Goal: Task Accomplishment & Management: Manage account settings

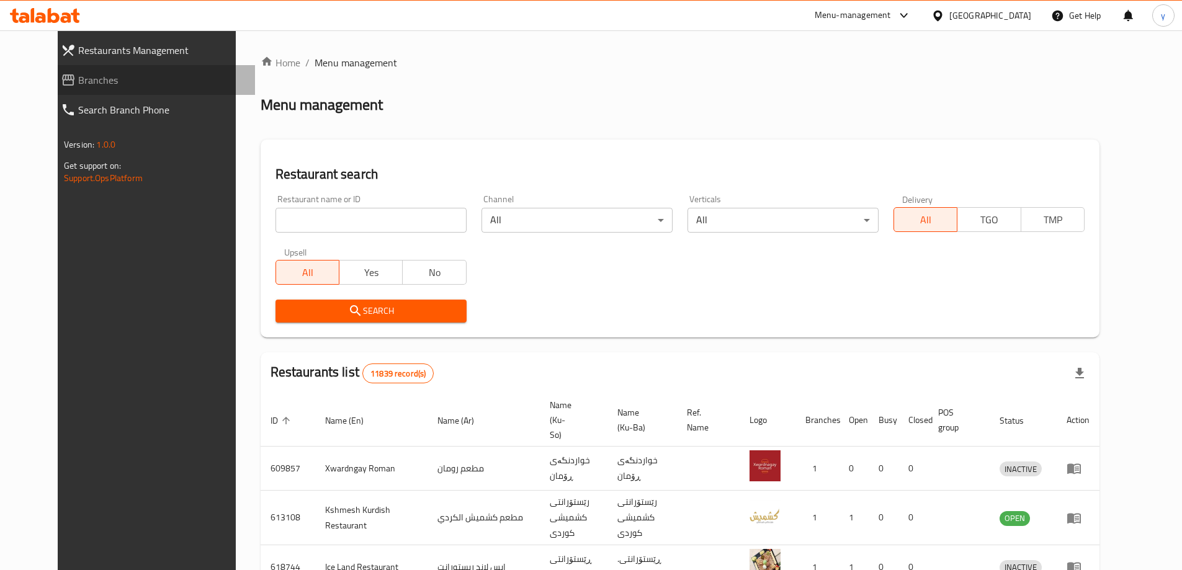
click at [105, 69] on link "Branches" at bounding box center [153, 80] width 204 height 30
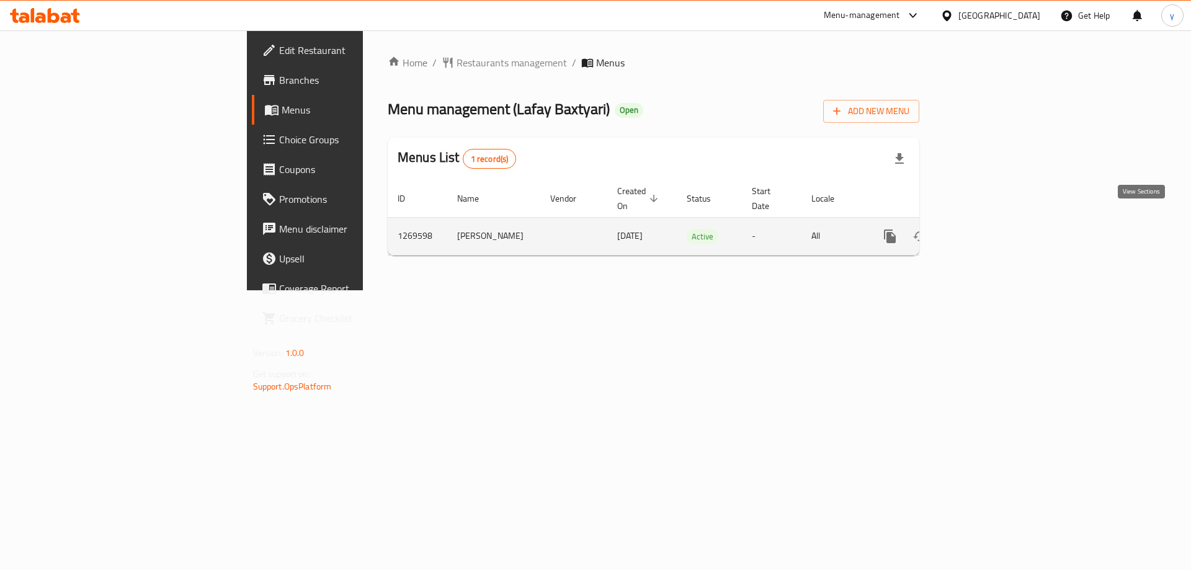
click at [987, 229] on icon "enhanced table" at bounding box center [979, 236] width 15 height 15
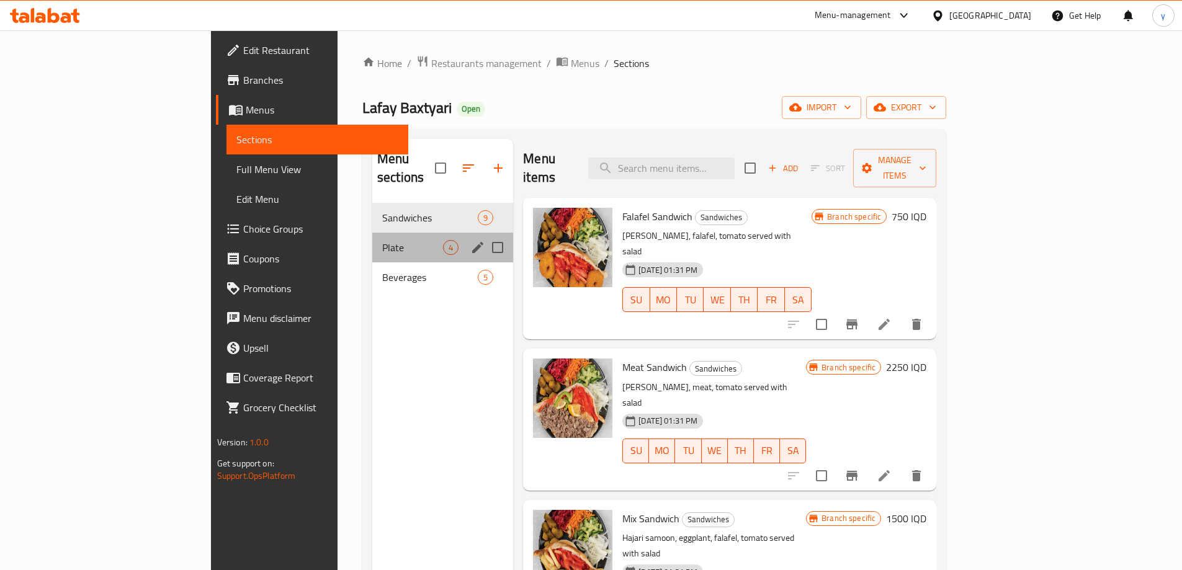
click at [372, 233] on div "Plate 4" at bounding box center [442, 248] width 141 height 30
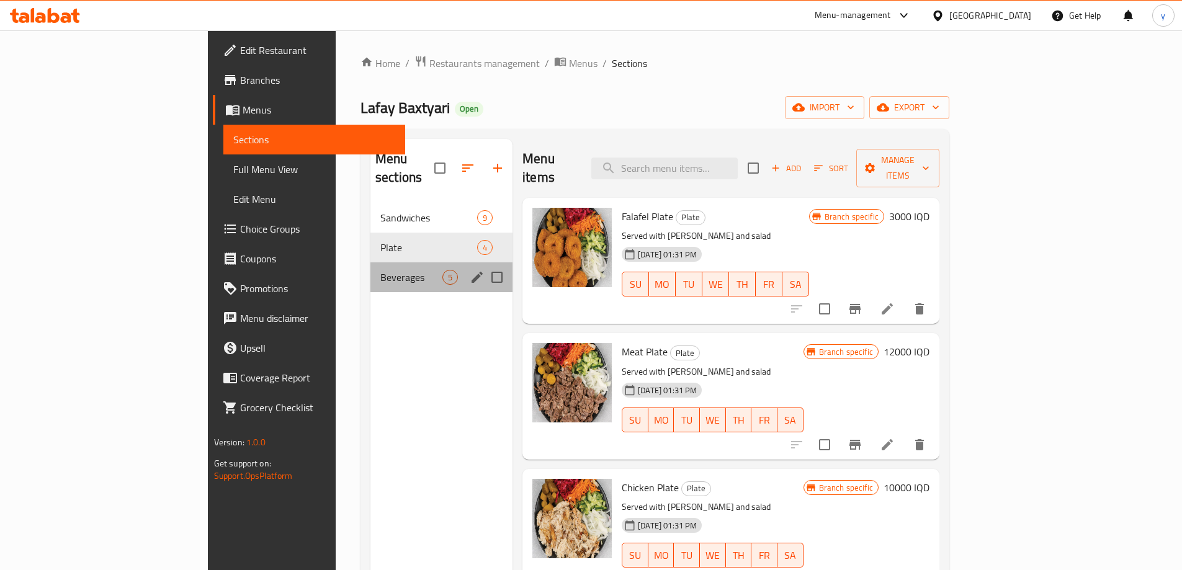
click at [370, 262] on div "Beverages 5" at bounding box center [441, 277] width 142 height 30
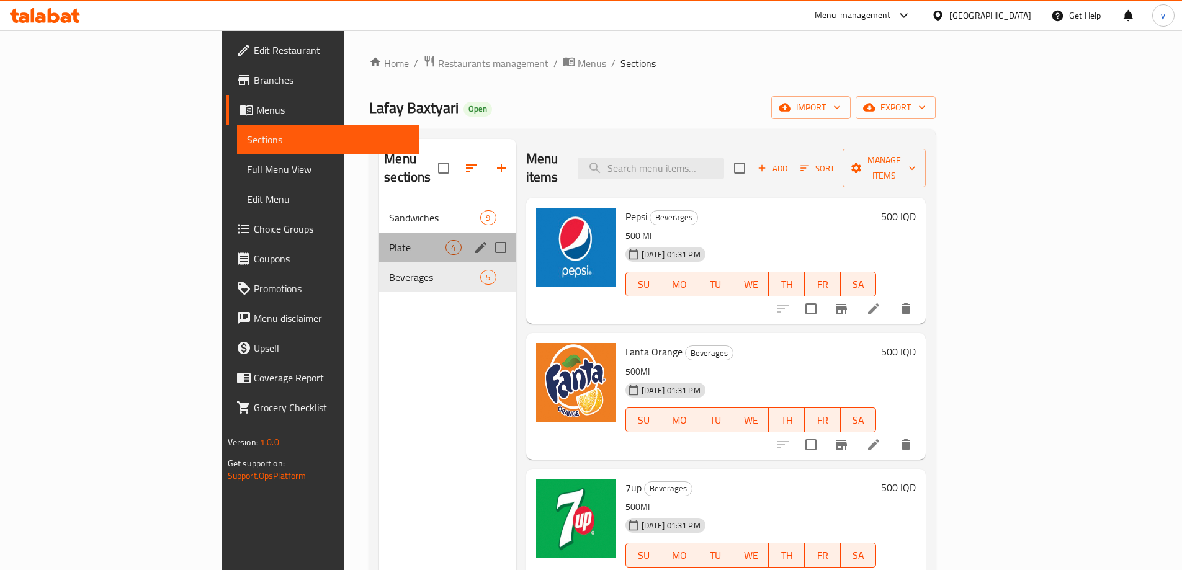
click at [379, 236] on div "Plate 4" at bounding box center [447, 248] width 136 height 30
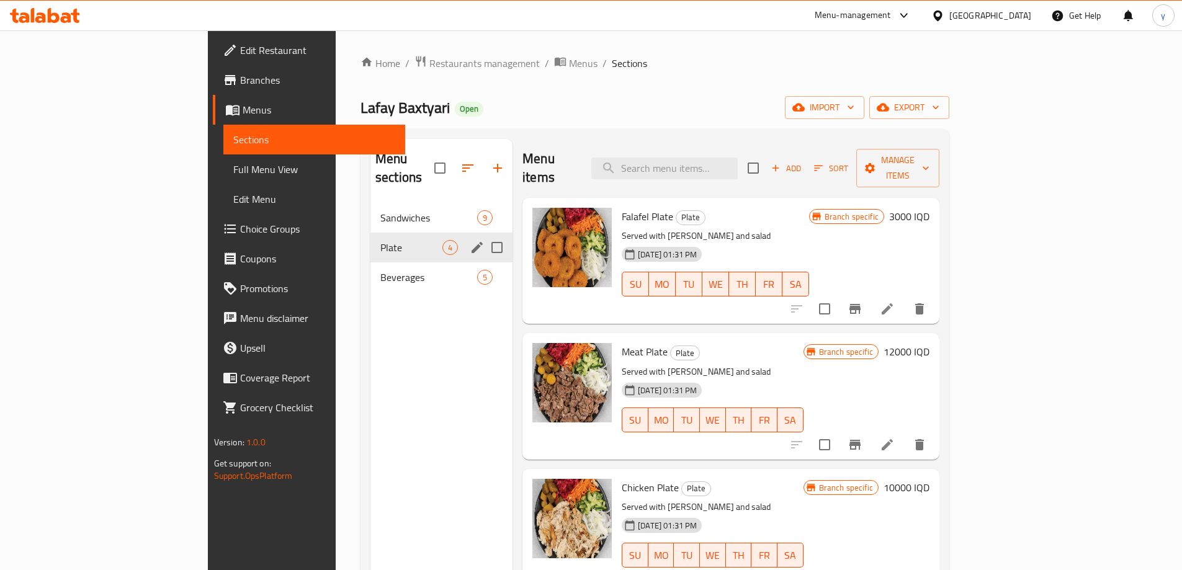
click at [370, 207] on div "Sandwiches 9" at bounding box center [441, 218] width 142 height 30
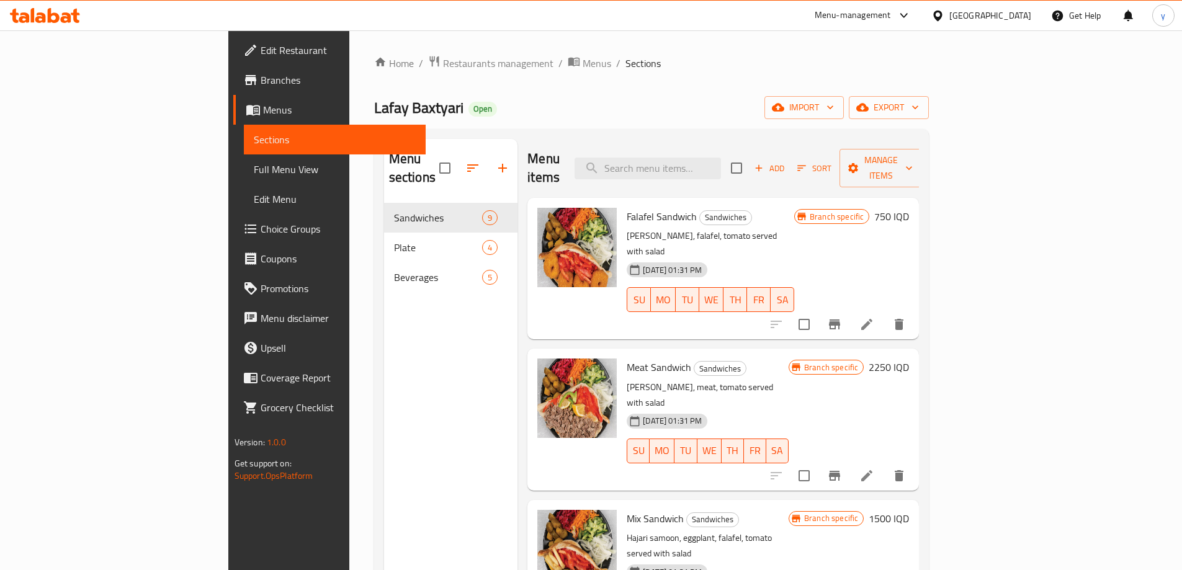
click at [909, 208] on div "Branch specific 750 IQD" at bounding box center [851, 216] width 115 height 17
click at [909, 208] on h6 "750 IQD" at bounding box center [891, 216] width 35 height 17
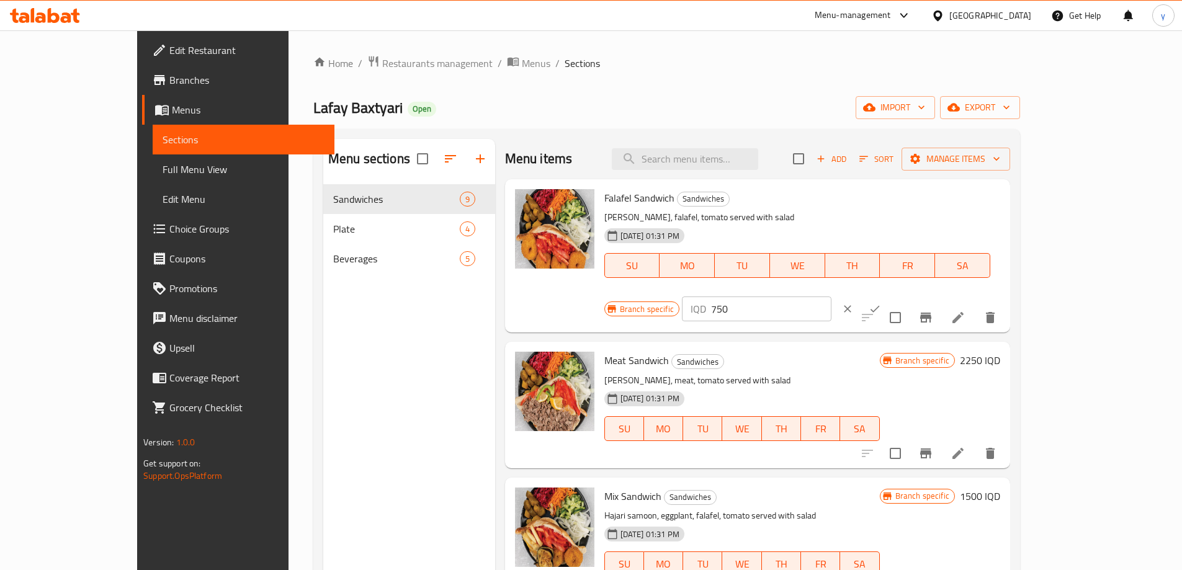
click at [861, 295] on div "Branch specific IQD 750 ​" at bounding box center [755, 308] width 302 height 27
click at [853, 303] on icon "clear" at bounding box center [847, 309] width 12 height 12
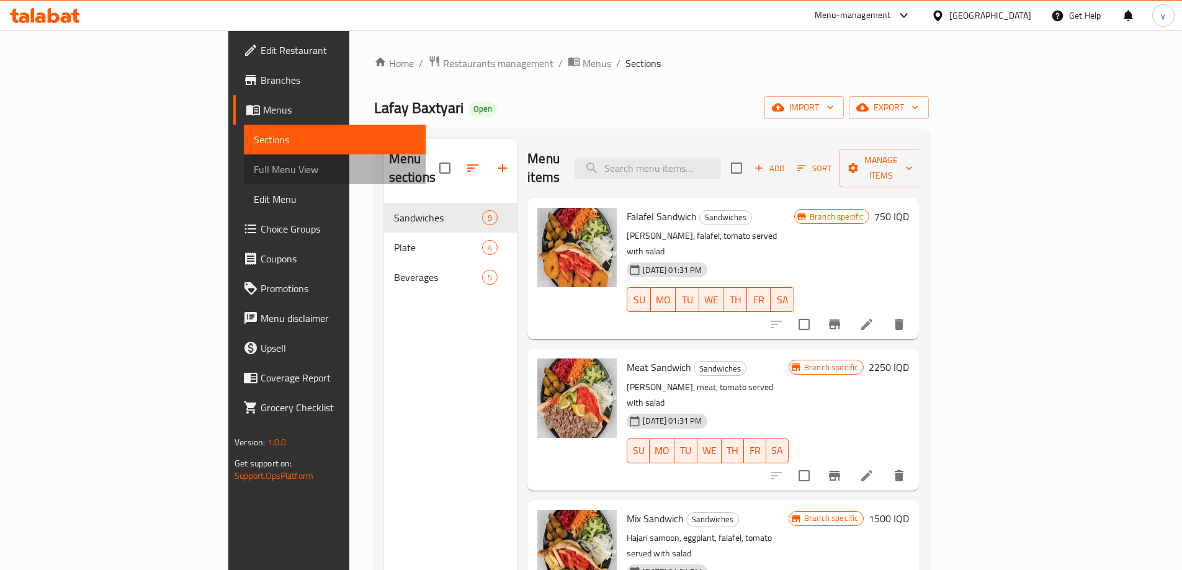
click at [254, 174] on span "Full Menu View" at bounding box center [335, 169] width 162 height 15
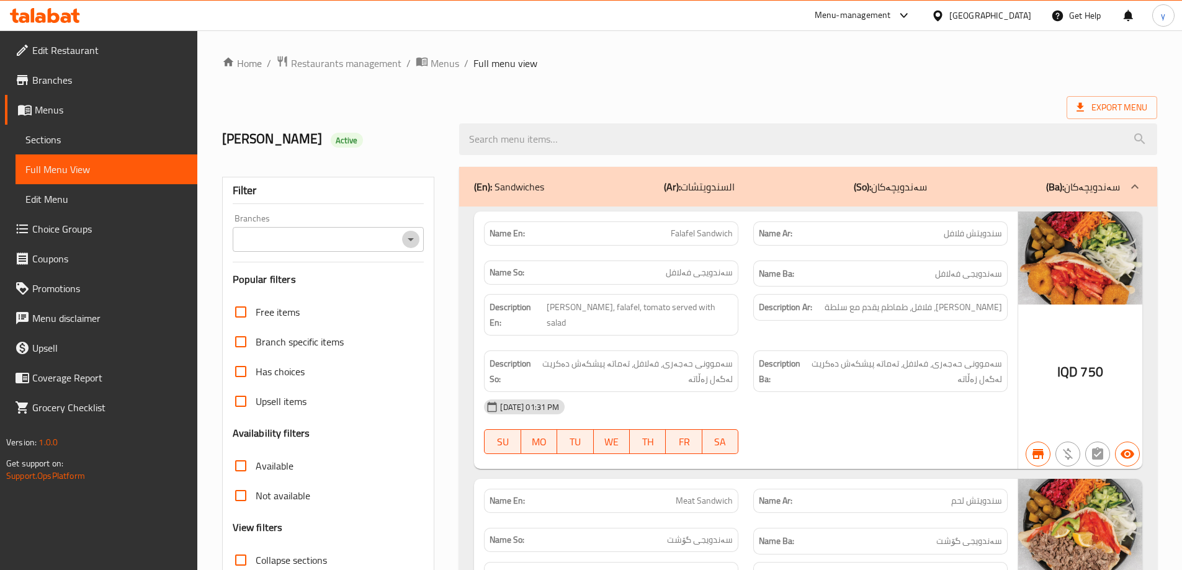
click at [416, 234] on icon "Open" at bounding box center [410, 239] width 15 height 15
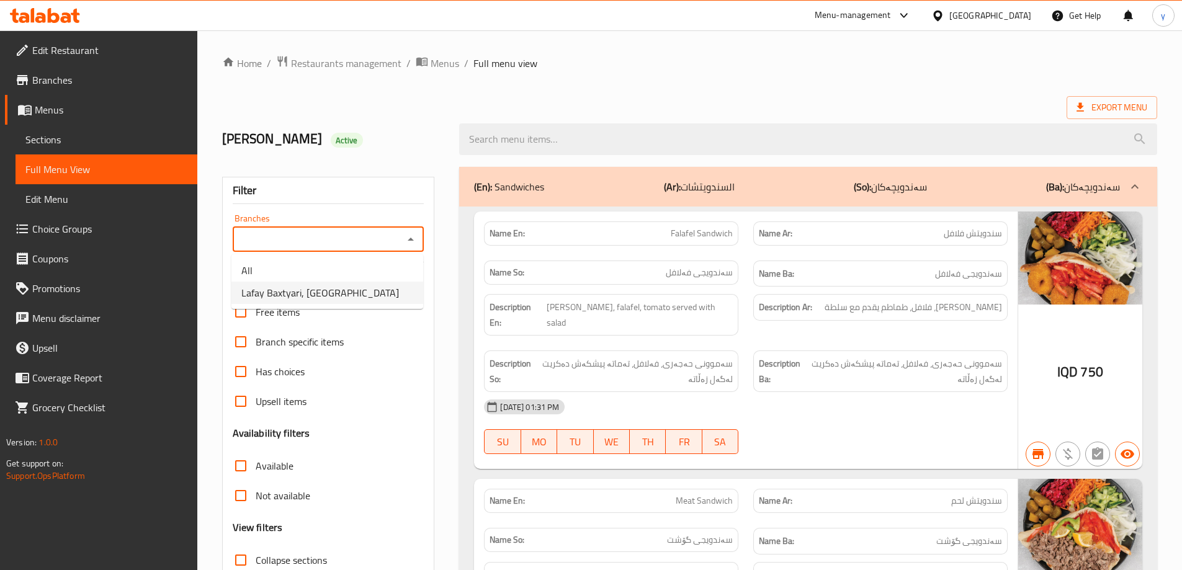
click at [375, 288] on li "Lafay Baxtyari, Bakhtiary" at bounding box center [327, 293] width 192 height 22
type input "Lafay Baxtyari, Bakhtiary"
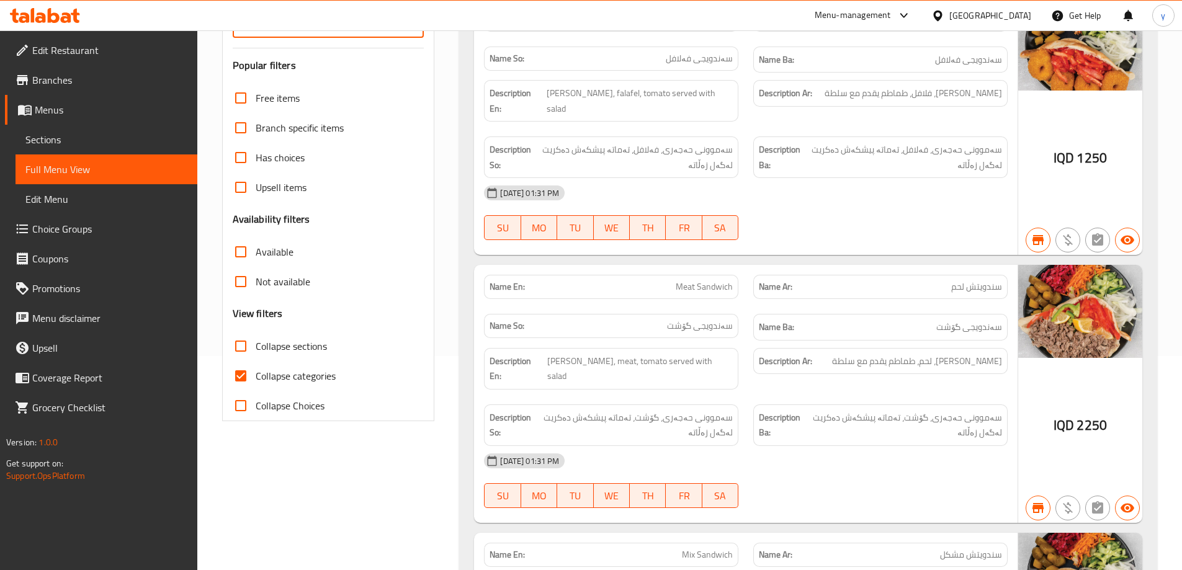
click at [259, 383] on span "Collapse categories" at bounding box center [296, 375] width 80 height 15
click at [256, 383] on input "Collapse categories" at bounding box center [241, 376] width 30 height 30
checkbox input "false"
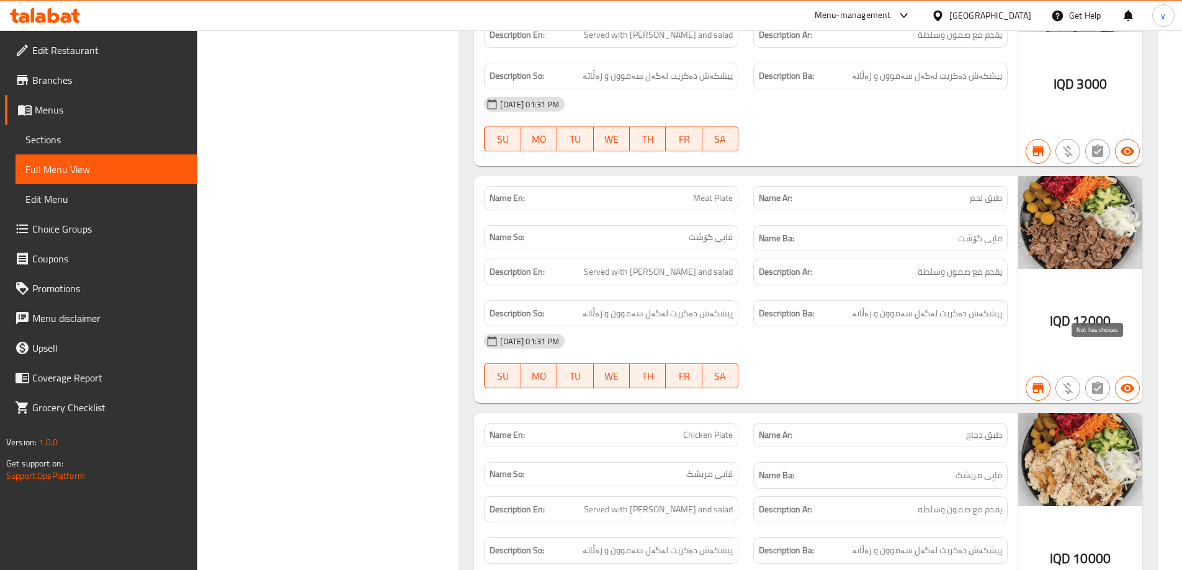
scroll to position [2660, 0]
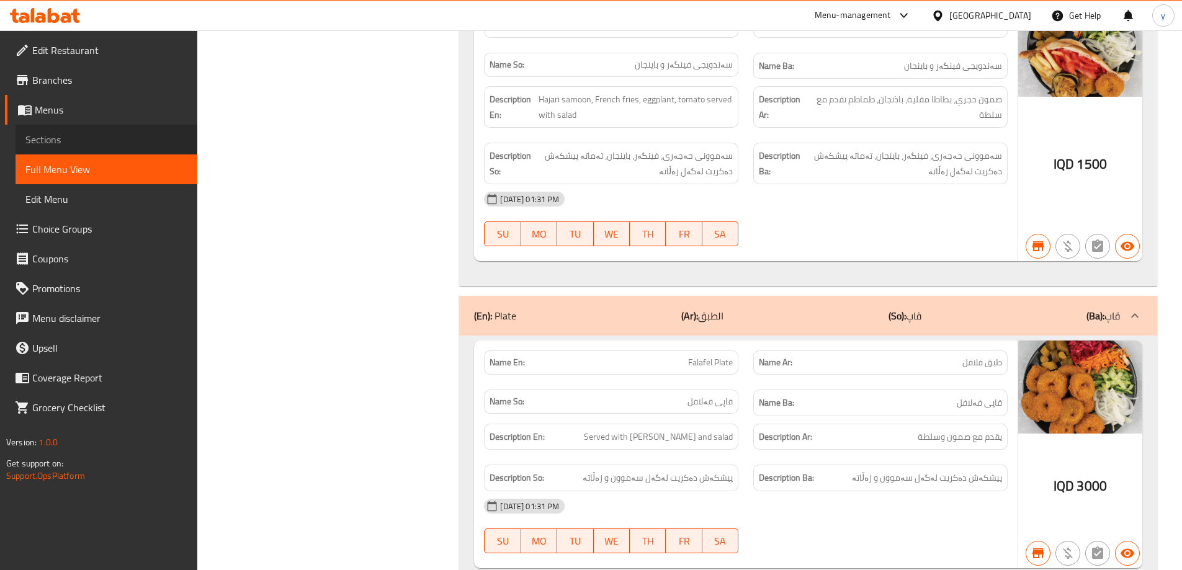
click at [179, 145] on span "Sections" at bounding box center [106, 139] width 162 height 15
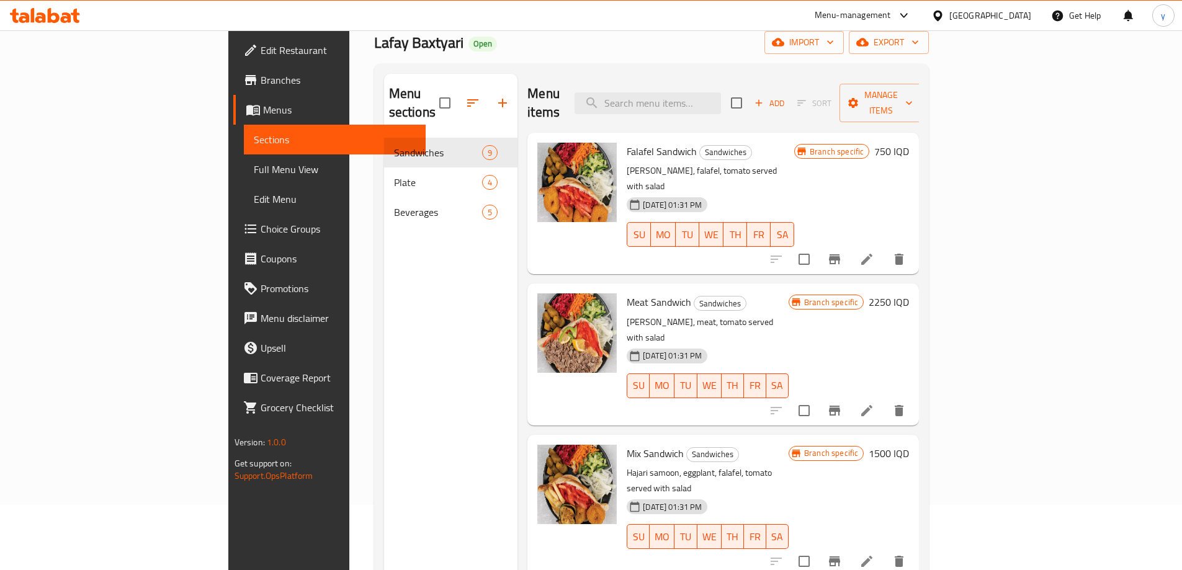
scroll to position [50, 0]
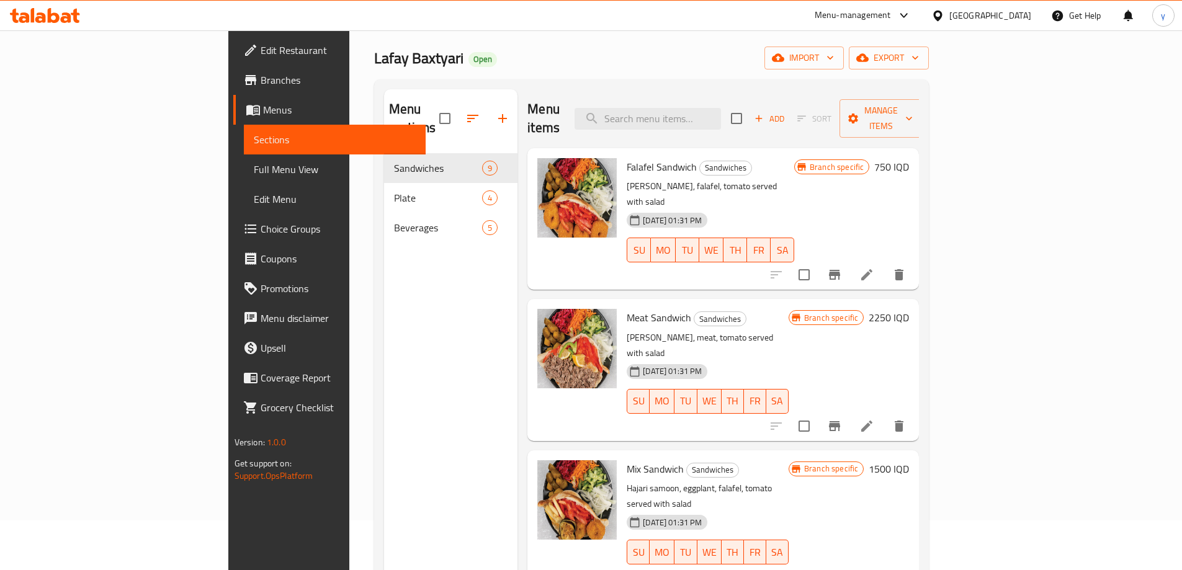
click at [909, 158] on h6 "750 IQD" at bounding box center [891, 166] width 35 height 17
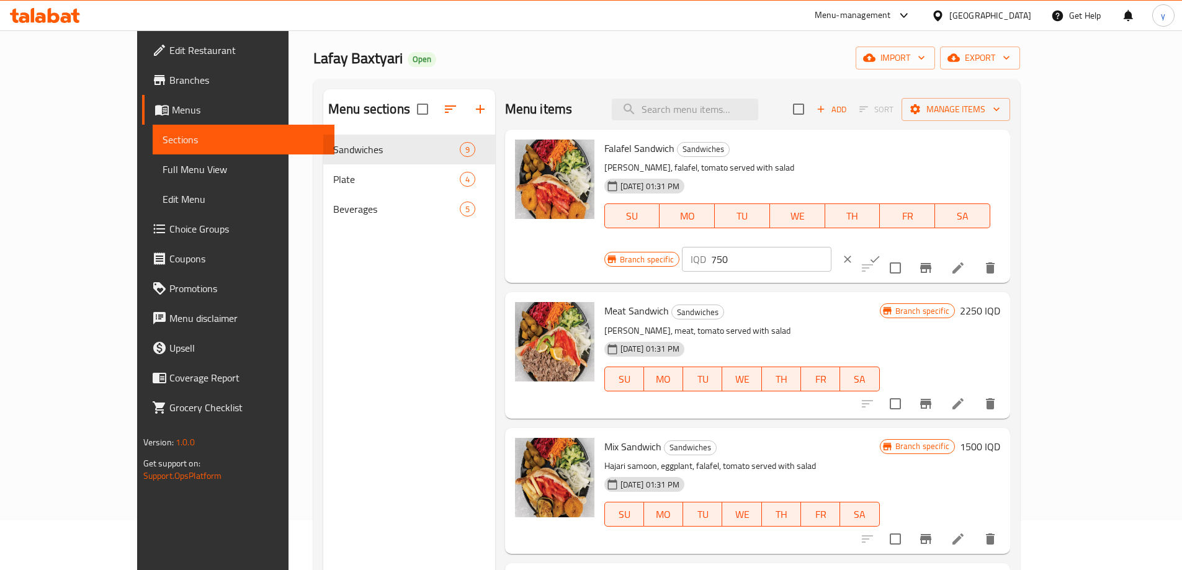
click at [831, 247] on input "750" at bounding box center [771, 259] width 120 height 25
click at [706, 252] on p "IQD" at bounding box center [698, 259] width 16 height 15
click at [831, 247] on input "750" at bounding box center [771, 259] width 120 height 25
type input "1750"
click at [888, 246] on button "ok" at bounding box center [874, 259] width 27 height 27
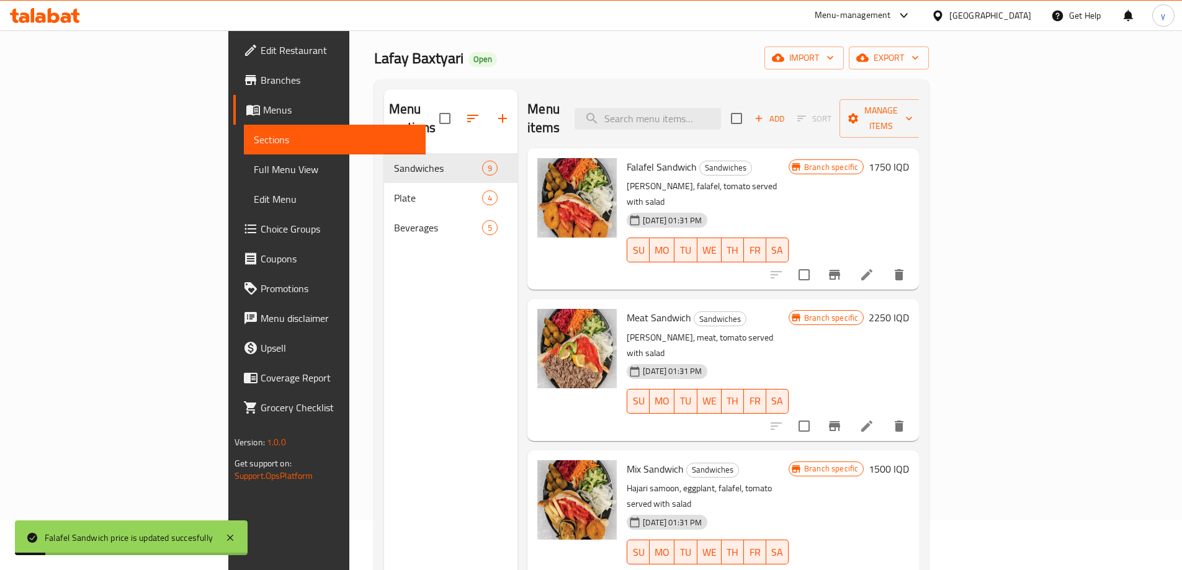
click at [909, 158] on h6 "1750 IQD" at bounding box center [888, 166] width 40 height 17
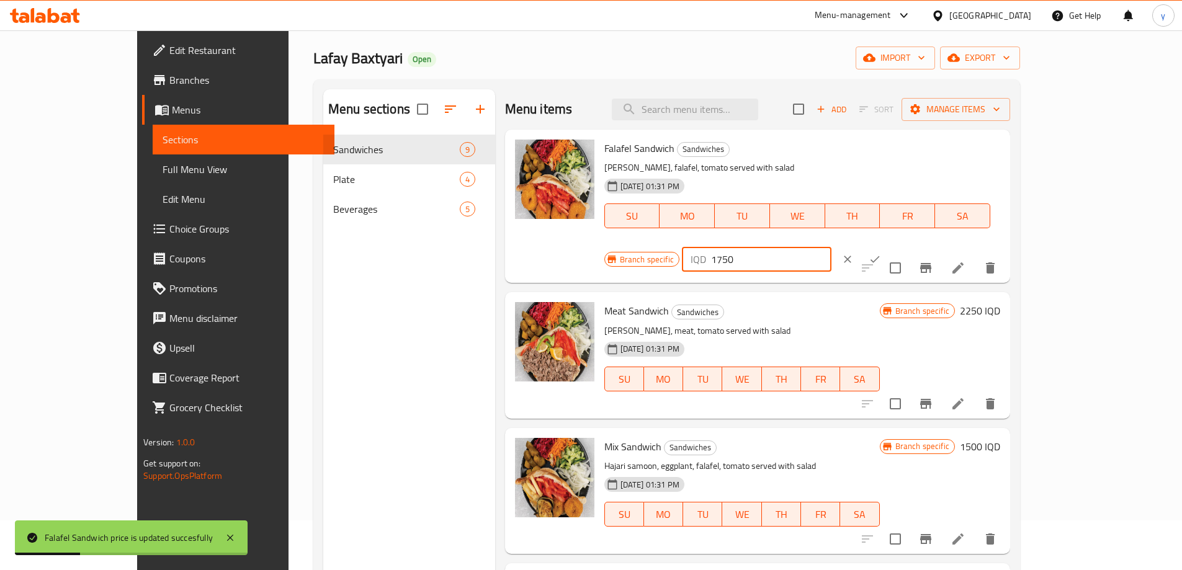
click at [831, 247] on input "1750" at bounding box center [771, 259] width 120 height 25
click at [861, 246] on button "clear" at bounding box center [847, 259] width 27 height 27
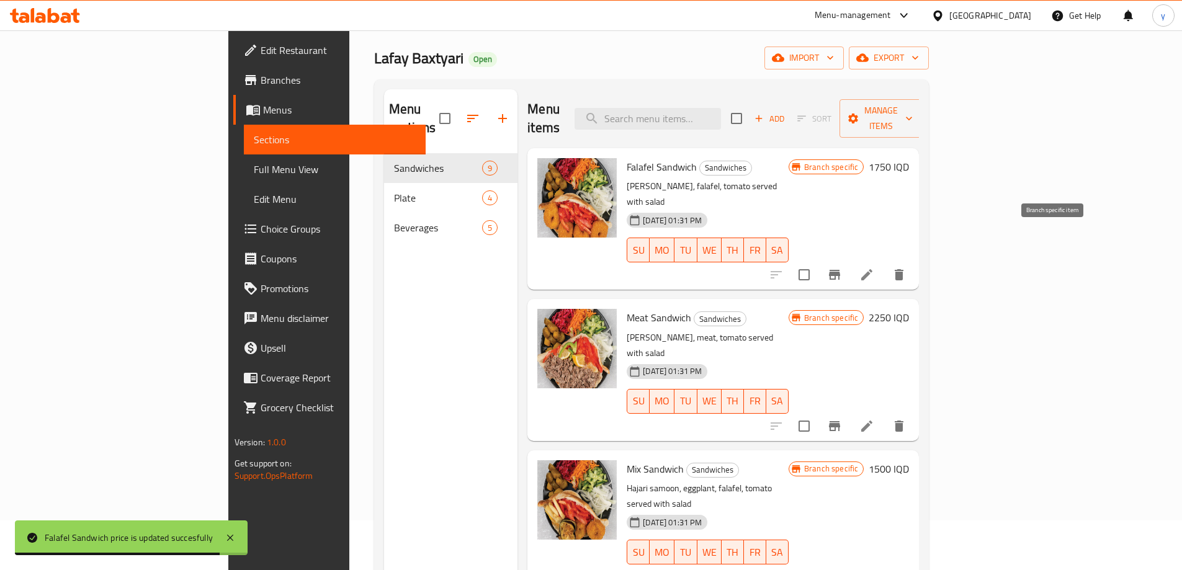
click at [842, 267] on icon "Branch-specific-item" at bounding box center [834, 274] width 15 height 15
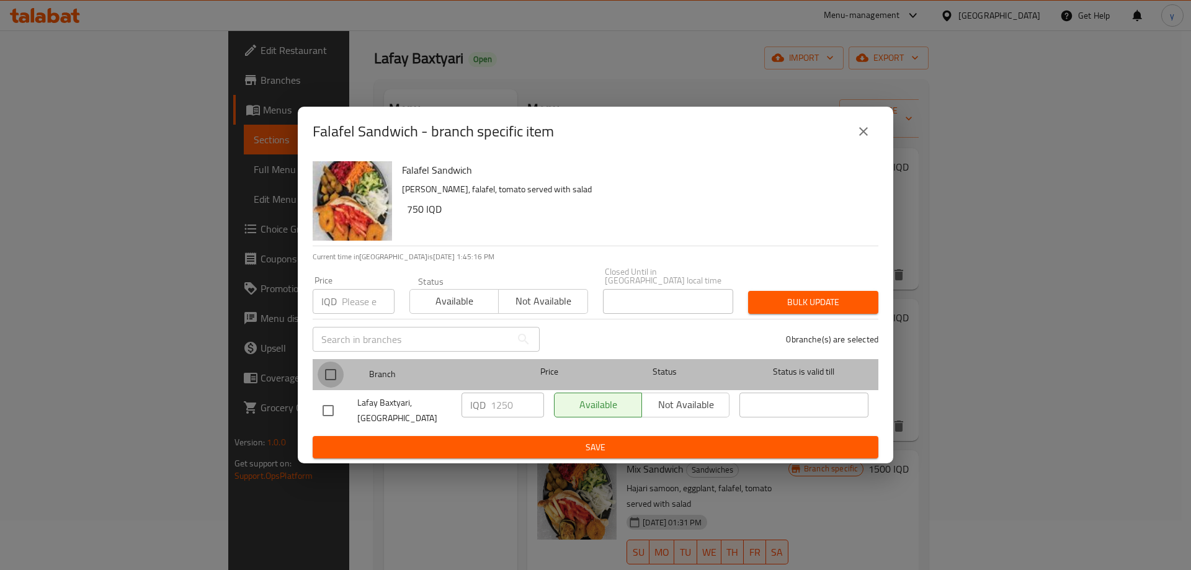
click at [327, 375] on input "checkbox" at bounding box center [331, 375] width 26 height 26
checkbox input "true"
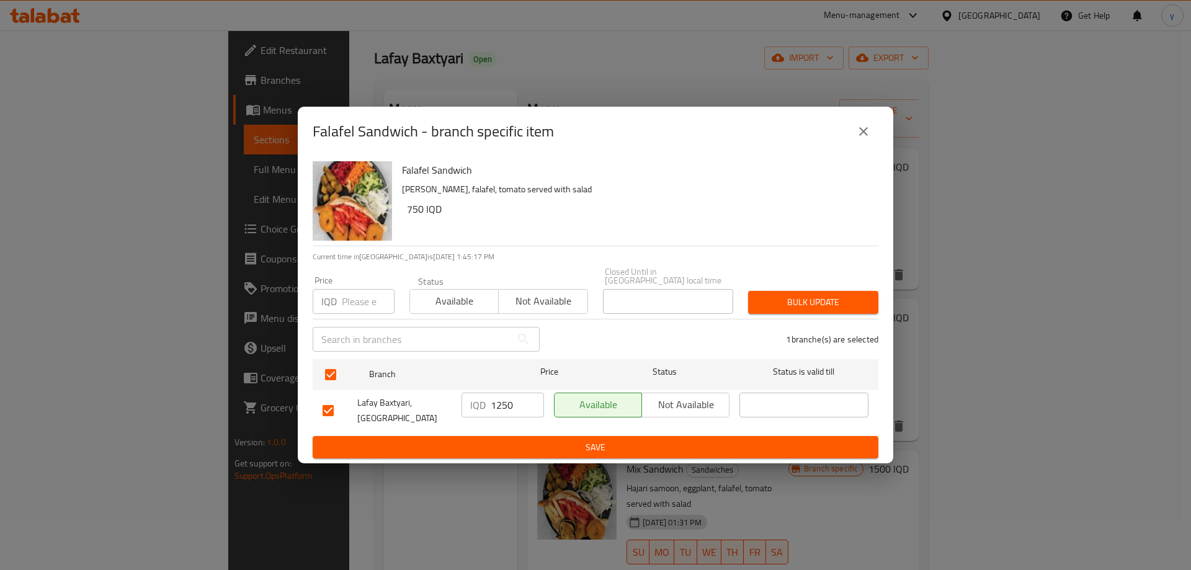
click at [502, 400] on input "1250" at bounding box center [517, 405] width 53 height 25
paste input "7"
type input "1250"
click at [868, 139] on icon "close" at bounding box center [863, 131] width 15 height 15
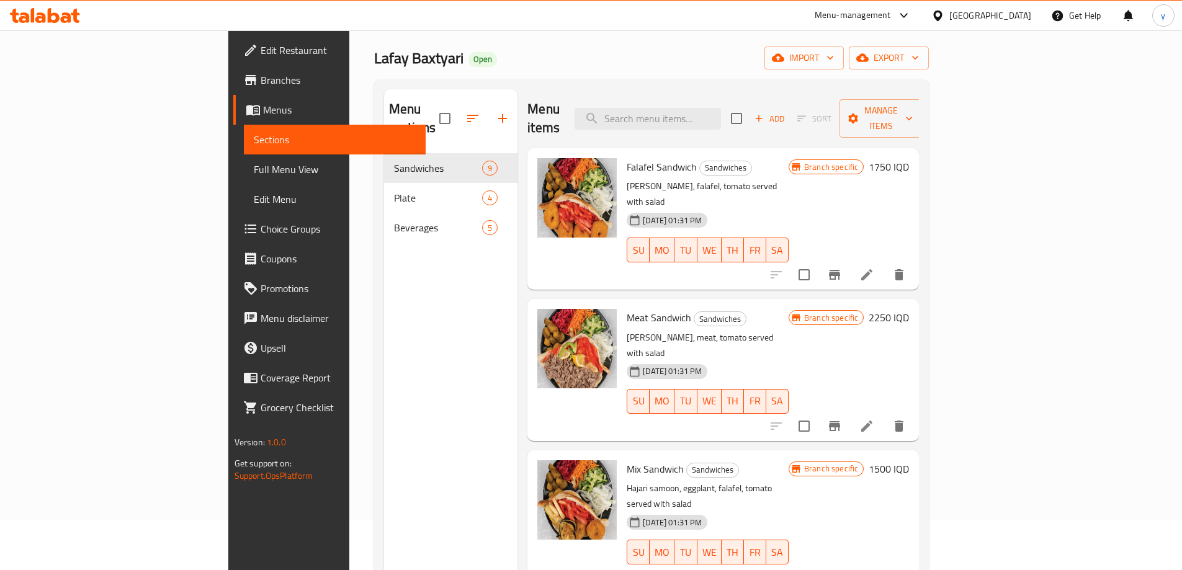
click at [909, 158] on h6 "1750 IQD" at bounding box center [888, 166] width 40 height 17
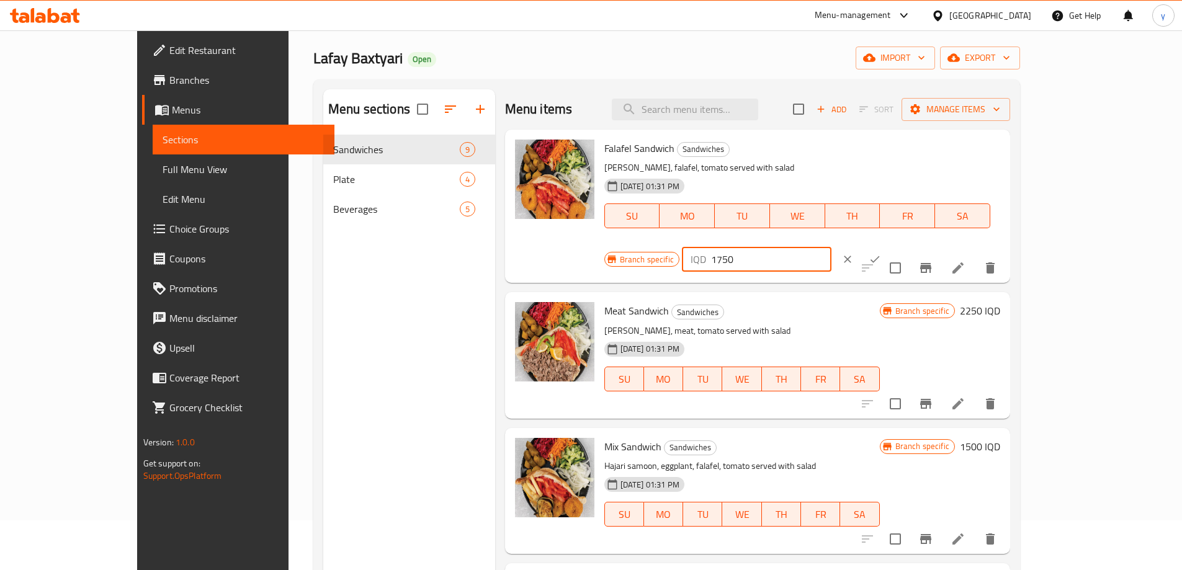
drag, startPoint x: 984, startPoint y: 153, endPoint x: 943, endPoint y: 148, distance: 41.3
click at [831, 247] on div "IQD 1750 ​" at bounding box center [756, 259] width 149 height 25
click at [831, 247] on input "2250" at bounding box center [771, 259] width 120 height 25
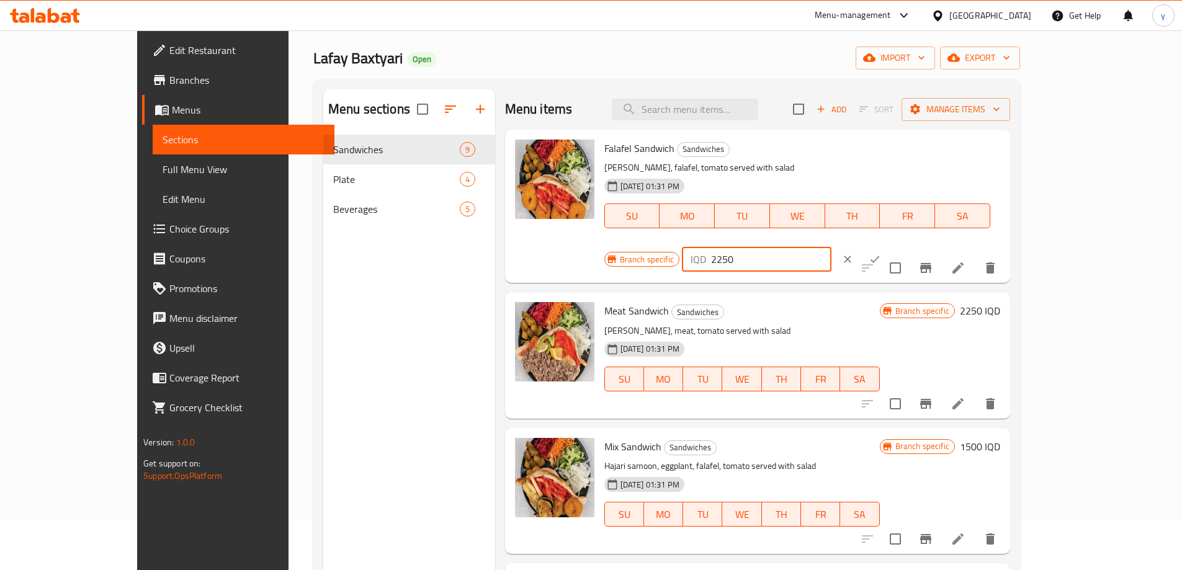
type input "2250"
click at [888, 246] on button "ok" at bounding box center [874, 259] width 27 height 27
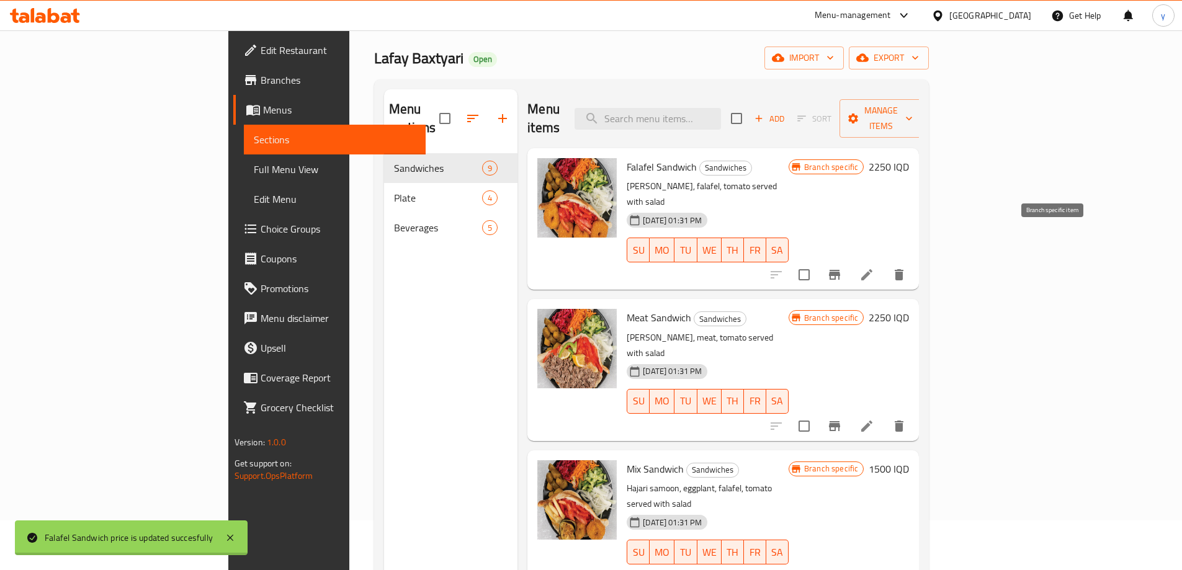
click at [849, 260] on button "Branch-specific-item" at bounding box center [834, 275] width 30 height 30
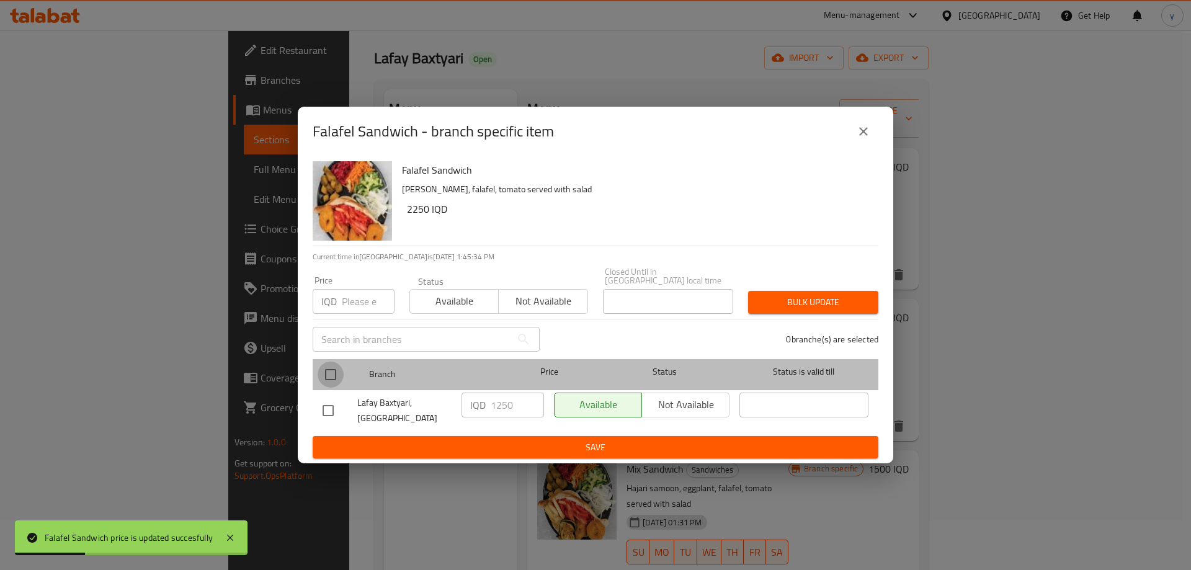
click at [338, 379] on input "checkbox" at bounding box center [331, 375] width 26 height 26
checkbox input "true"
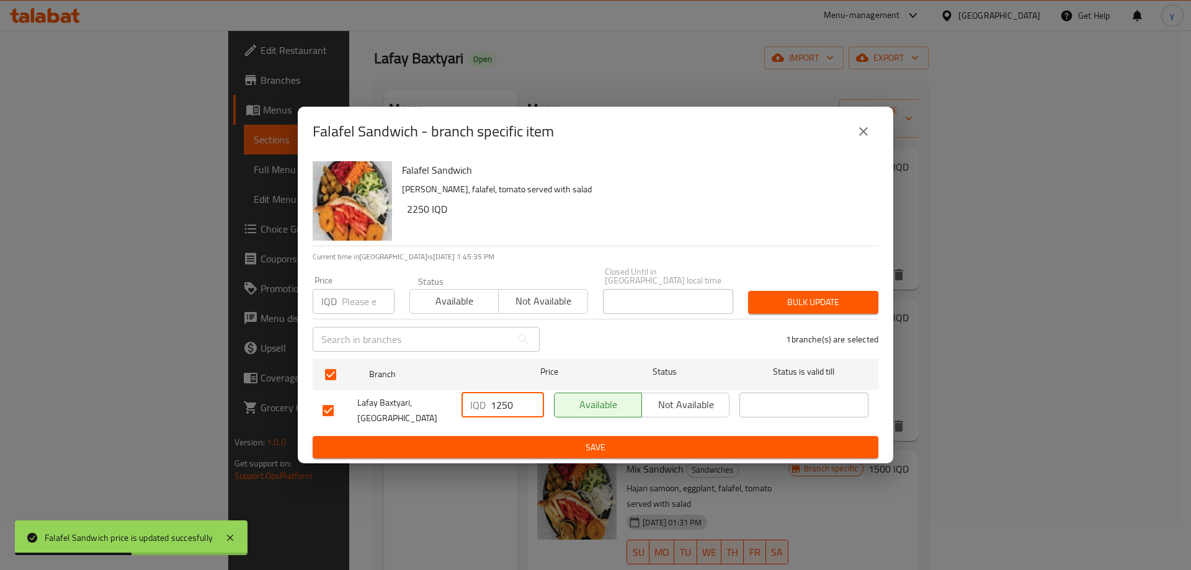
click at [494, 406] on input "1250" at bounding box center [517, 405] width 53 height 25
paste input "2"
type input "2250"
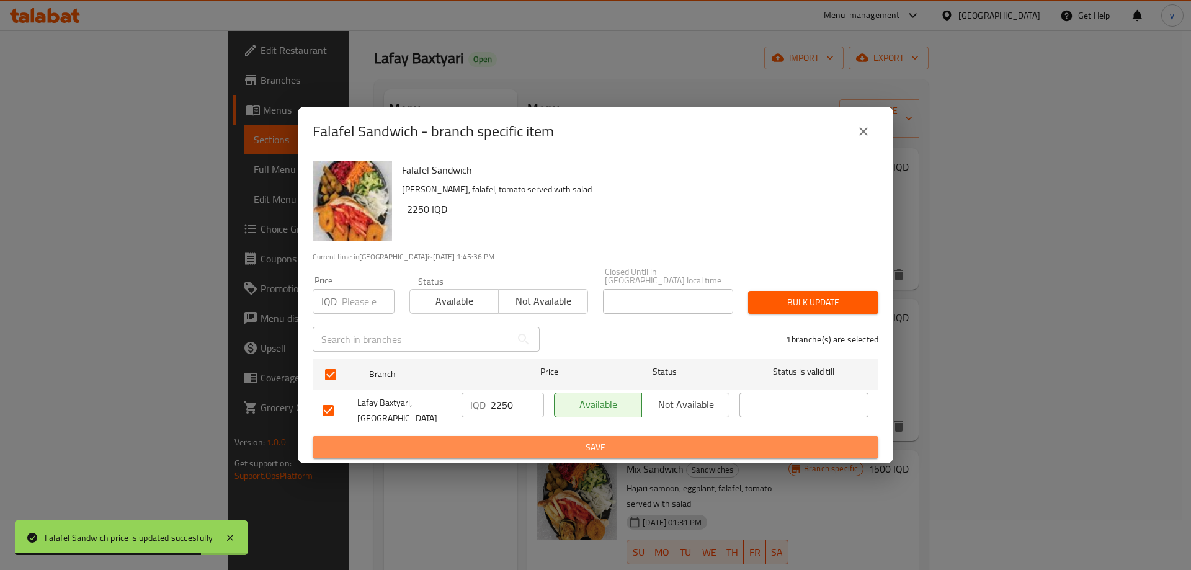
click at [500, 440] on span "Save" at bounding box center [596, 448] width 546 height 16
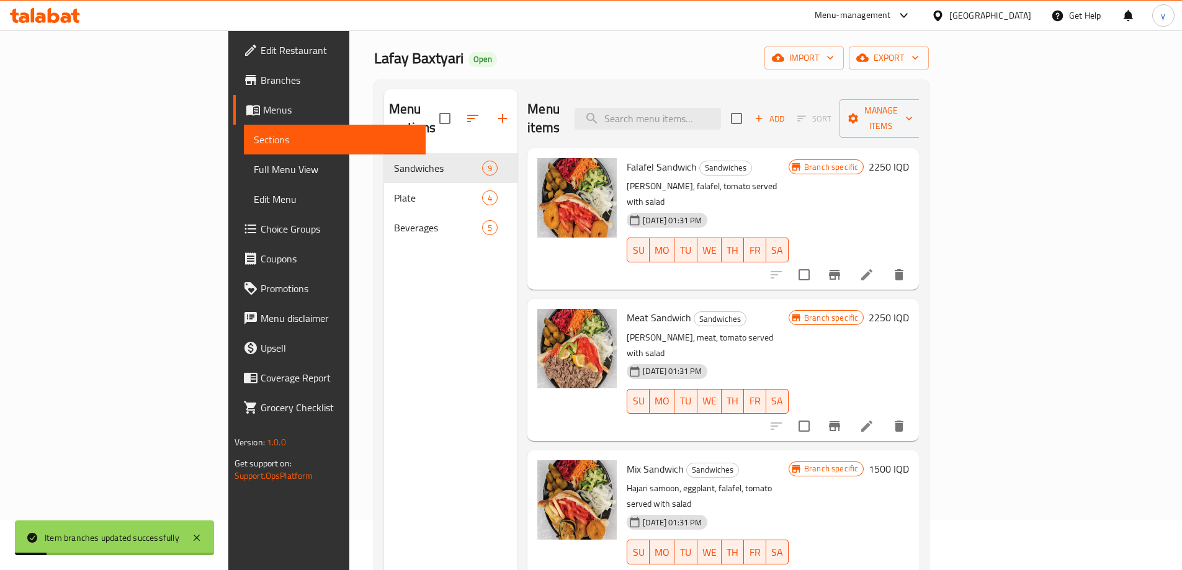
click at [254, 167] on span "Full Menu View" at bounding box center [335, 169] width 162 height 15
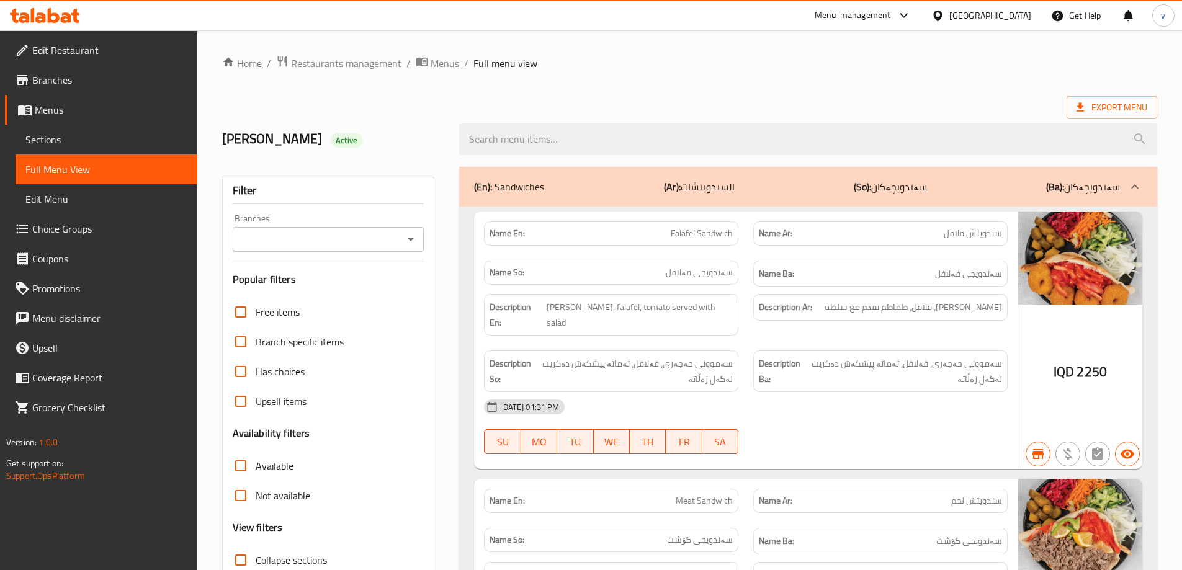
click at [447, 60] on span "Menus" at bounding box center [444, 63] width 29 height 15
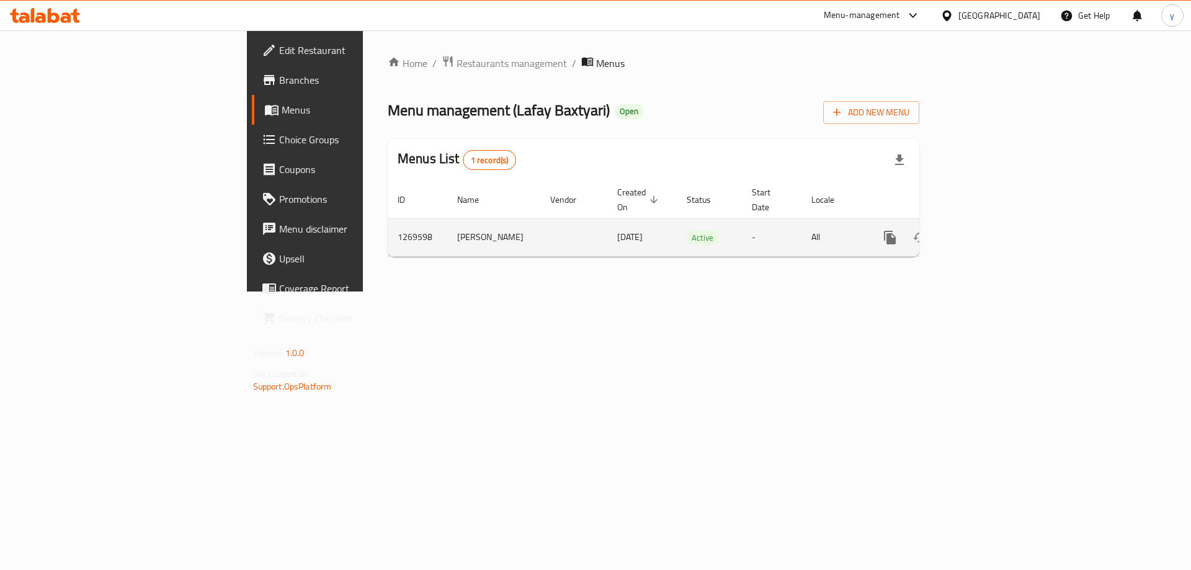
click at [865, 232] on td "All" at bounding box center [833, 237] width 64 height 38
click at [896, 231] on icon "more" at bounding box center [890, 238] width 12 height 14
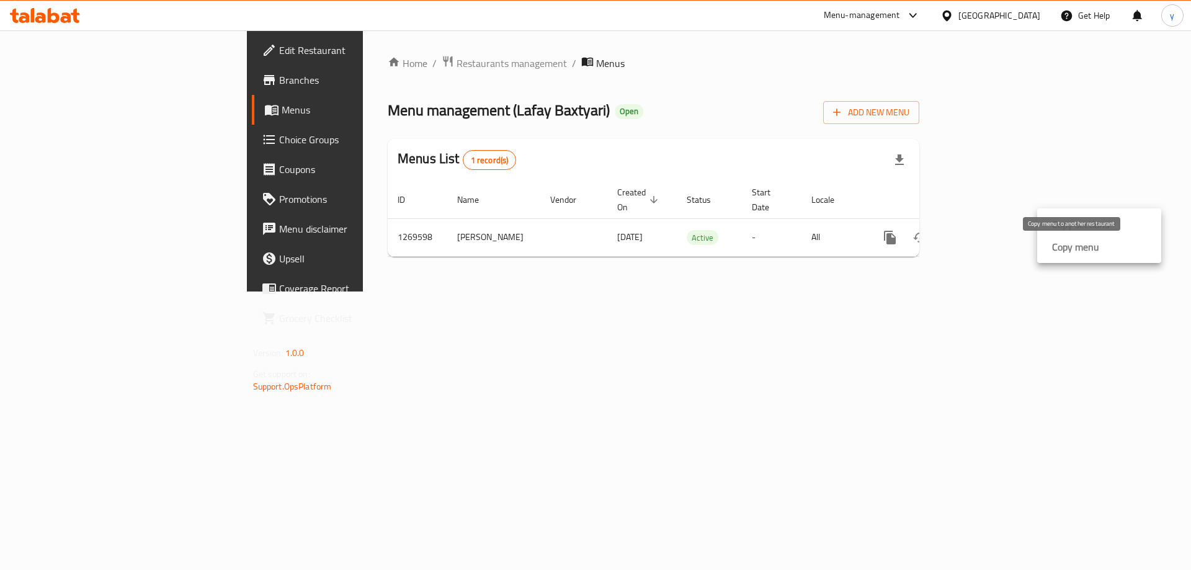
click at [1063, 246] on strong "Copy menu" at bounding box center [1075, 246] width 47 height 15
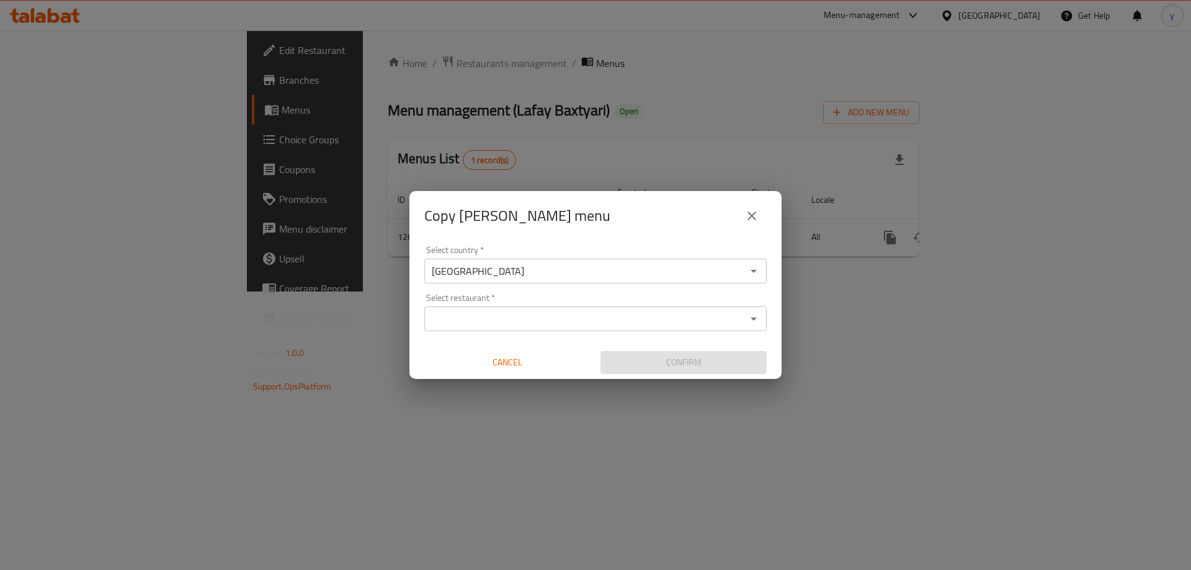
click at [630, 300] on div "Select restaurant   * Select restaurant *" at bounding box center [595, 312] width 342 height 38
click at [634, 305] on div "Select restaurant   * Select restaurant *" at bounding box center [595, 312] width 342 height 38
paste input "688676"
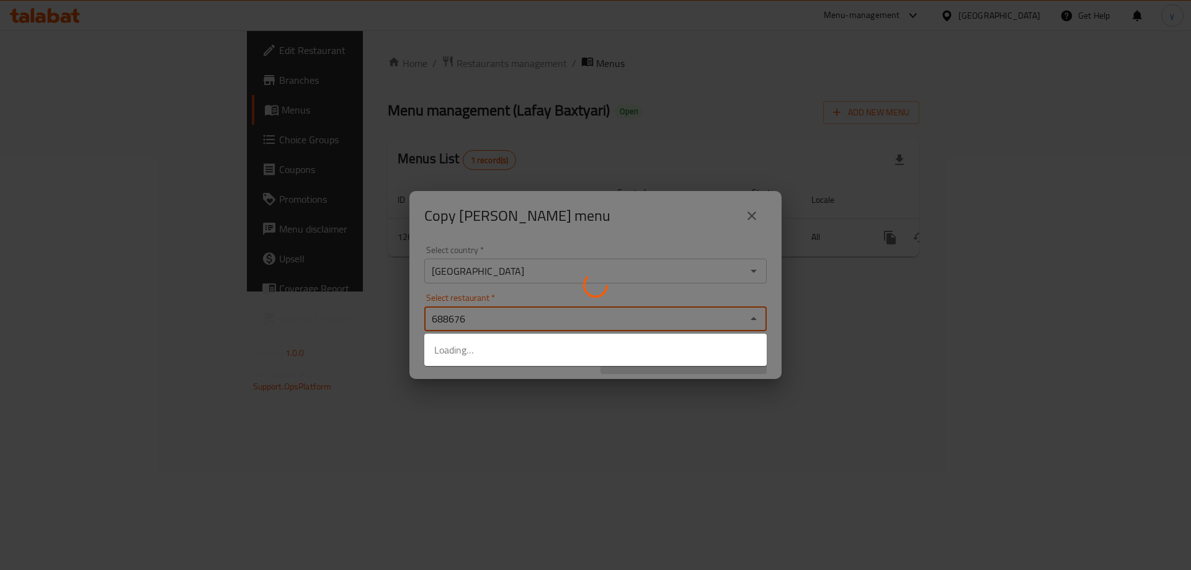
type input "688676"
click at [625, 380] on div at bounding box center [595, 285] width 1191 height 570
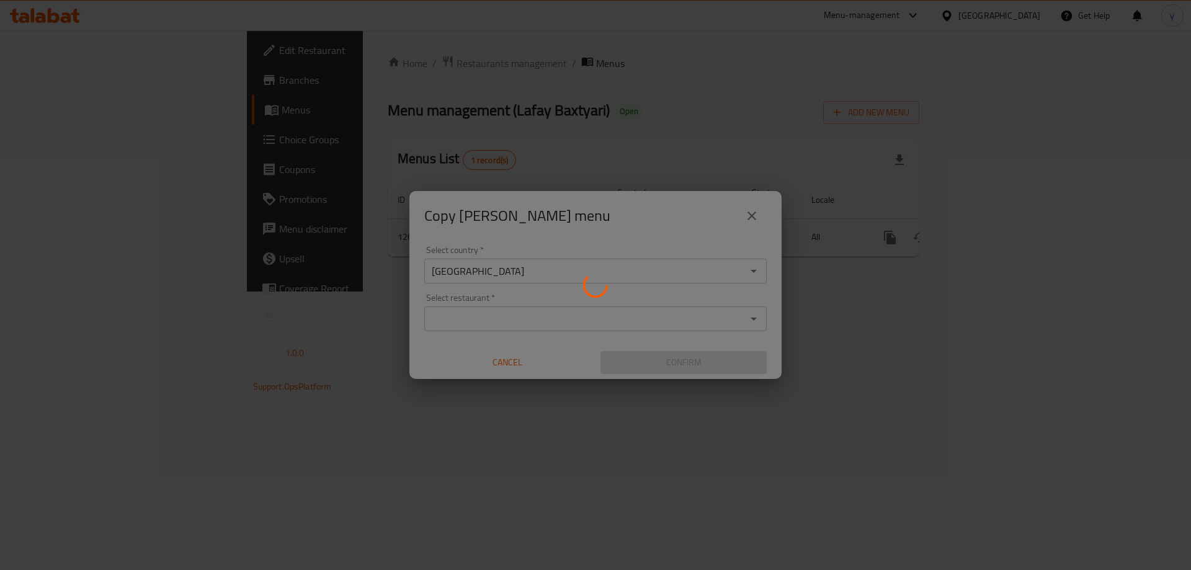
click at [648, 316] on div at bounding box center [595, 285] width 1191 height 570
click at [652, 320] on div at bounding box center [595, 285] width 1191 height 570
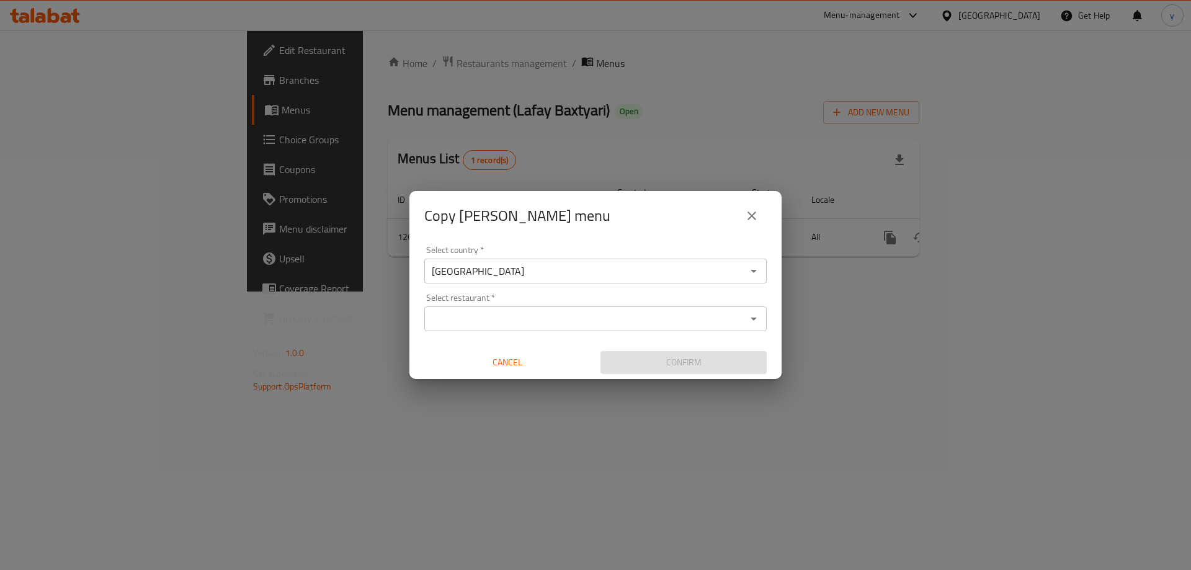
click at [654, 319] on input "Select restaurant   *" at bounding box center [585, 318] width 314 height 17
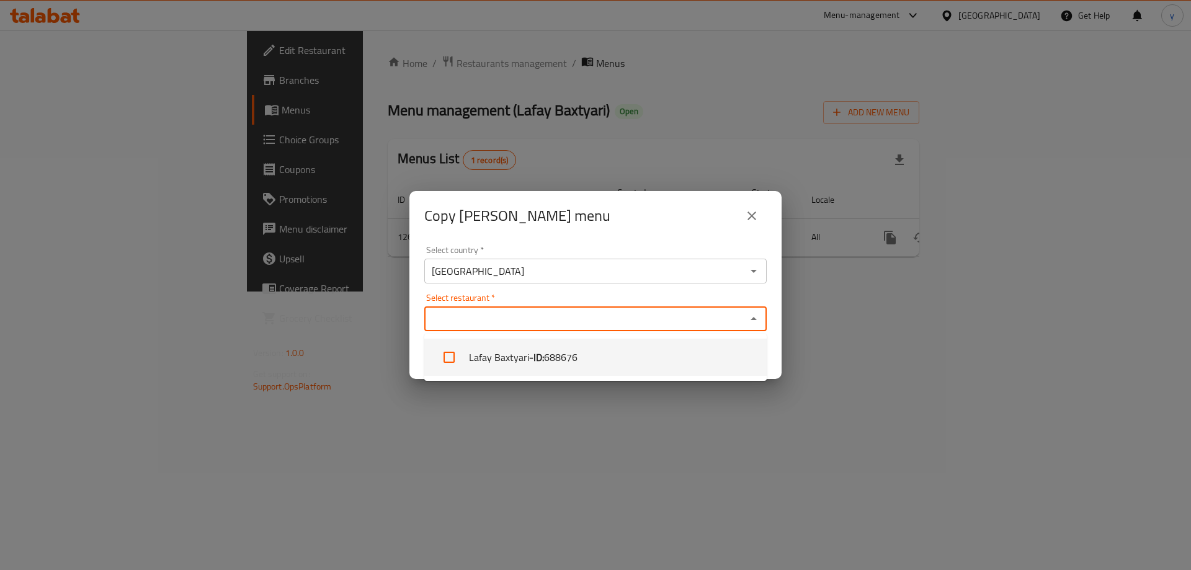
click at [629, 359] on li "Lafay Baxtyari - ID: 688676" at bounding box center [595, 357] width 342 height 37
checkbox input "true"
click at [648, 405] on div "Copy helen menu Select country   * Iraq Select country * Select restaurant   * …" at bounding box center [595, 285] width 1191 height 570
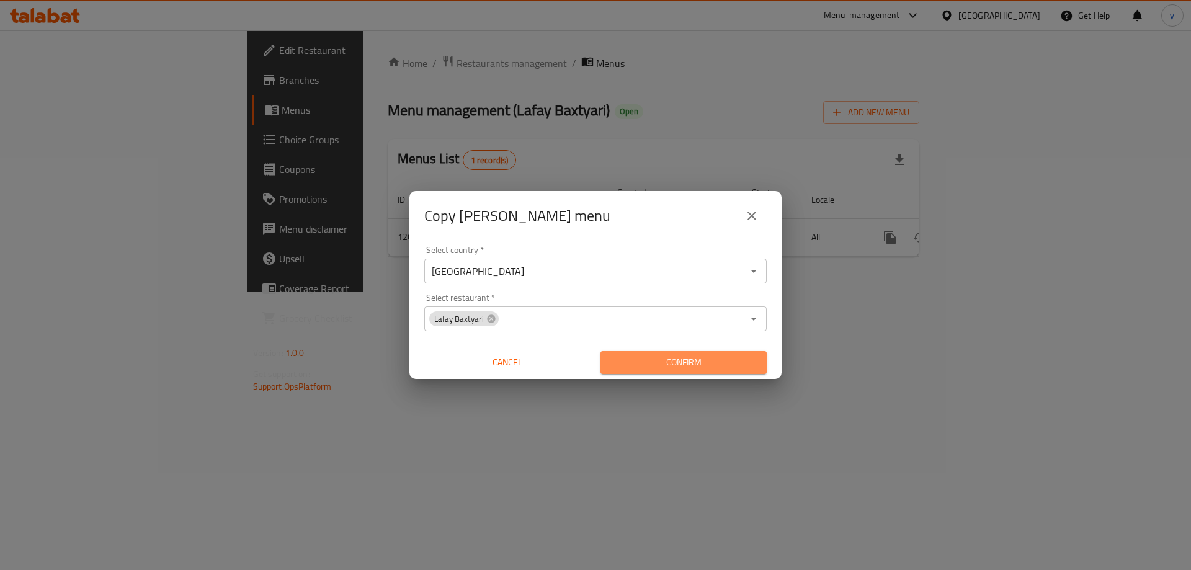
click at [657, 362] on span "Confirm" at bounding box center [683, 363] width 146 height 16
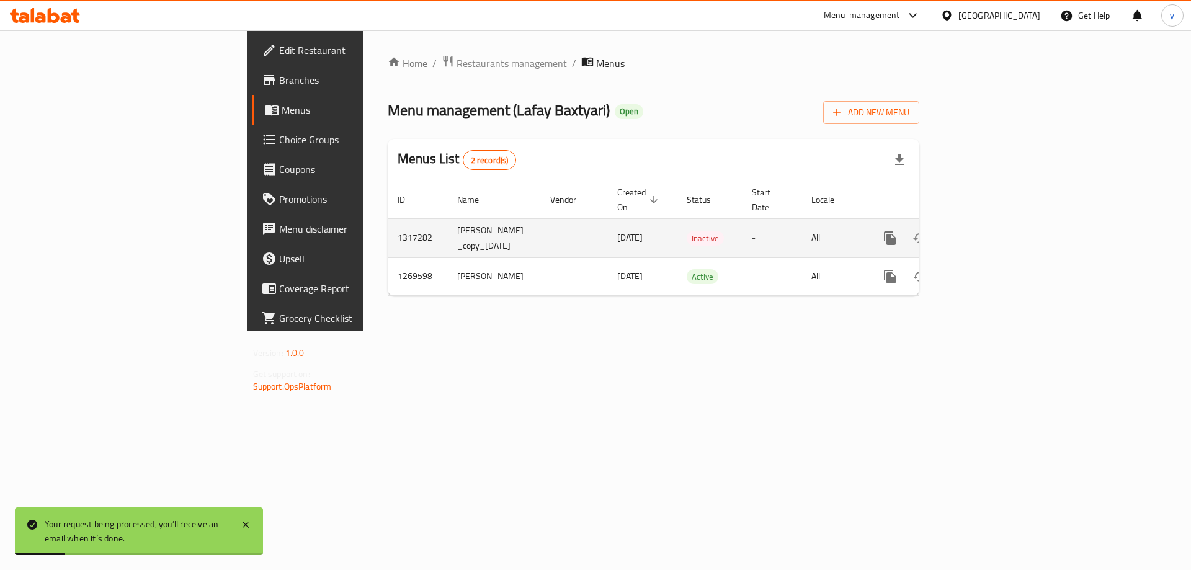
click at [985, 233] on icon "enhanced table" at bounding box center [979, 238] width 11 height 11
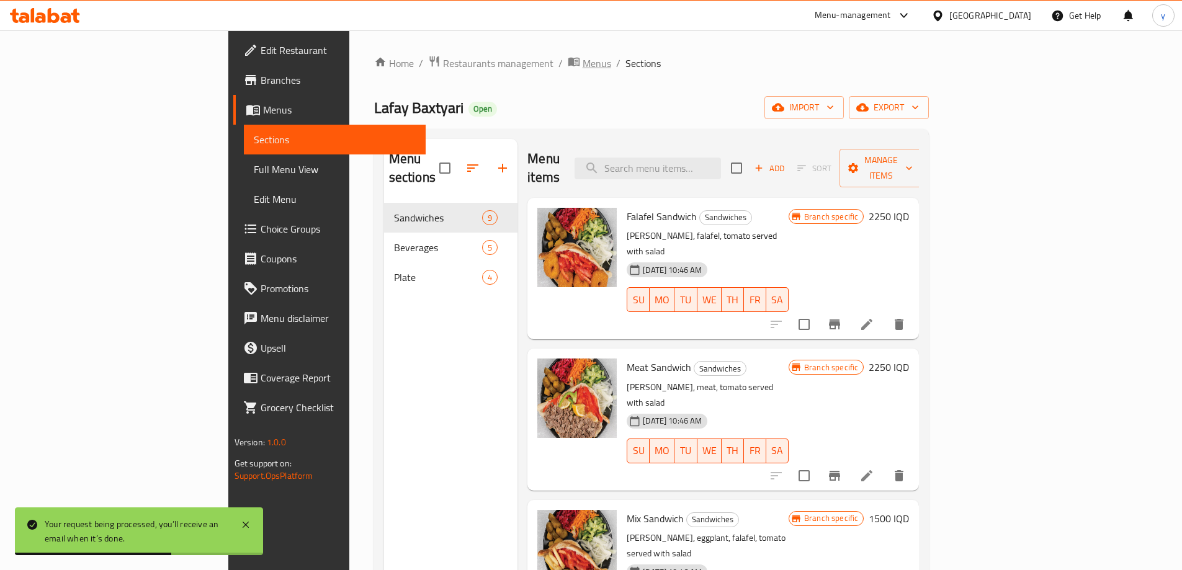
click at [582, 68] on span "Menus" at bounding box center [596, 63] width 29 height 15
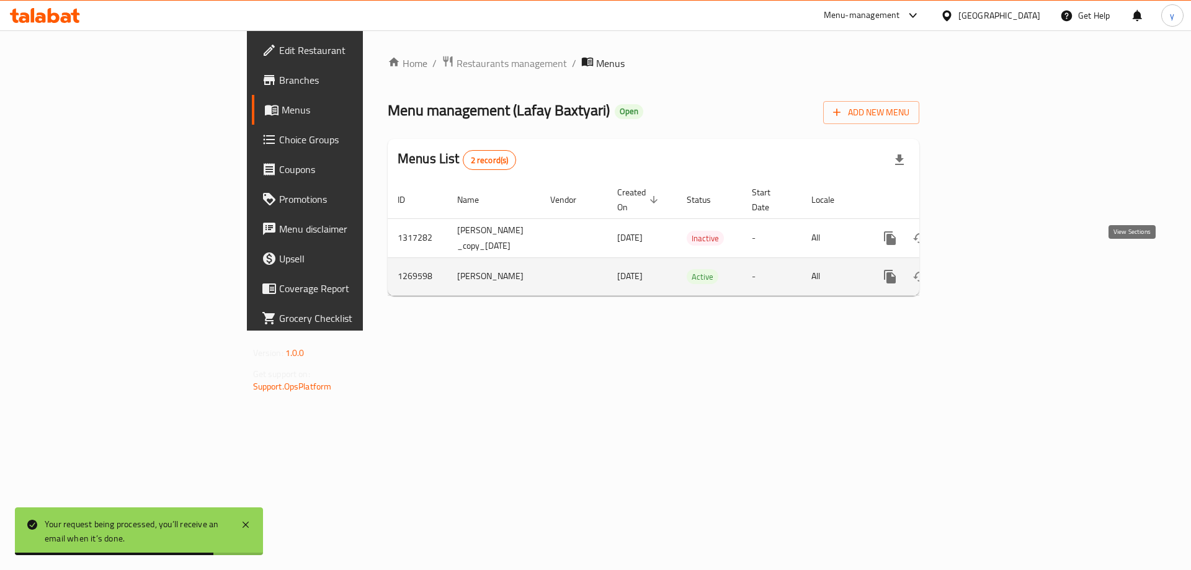
click at [985, 271] on icon "enhanced table" at bounding box center [979, 276] width 11 height 11
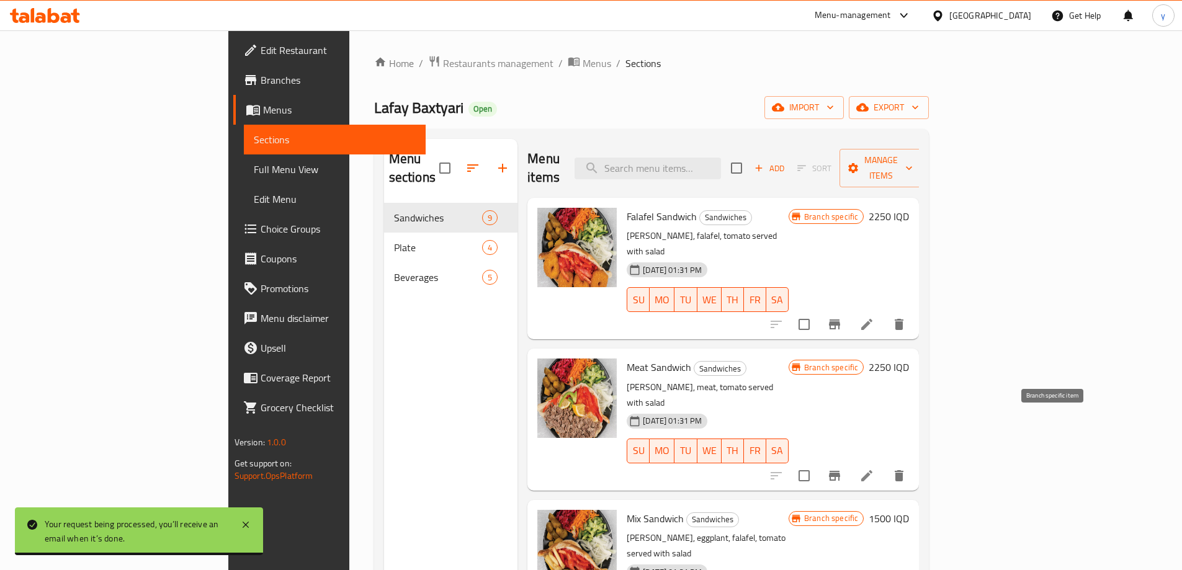
click at [842, 468] on icon "Branch-specific-item" at bounding box center [834, 475] width 15 height 15
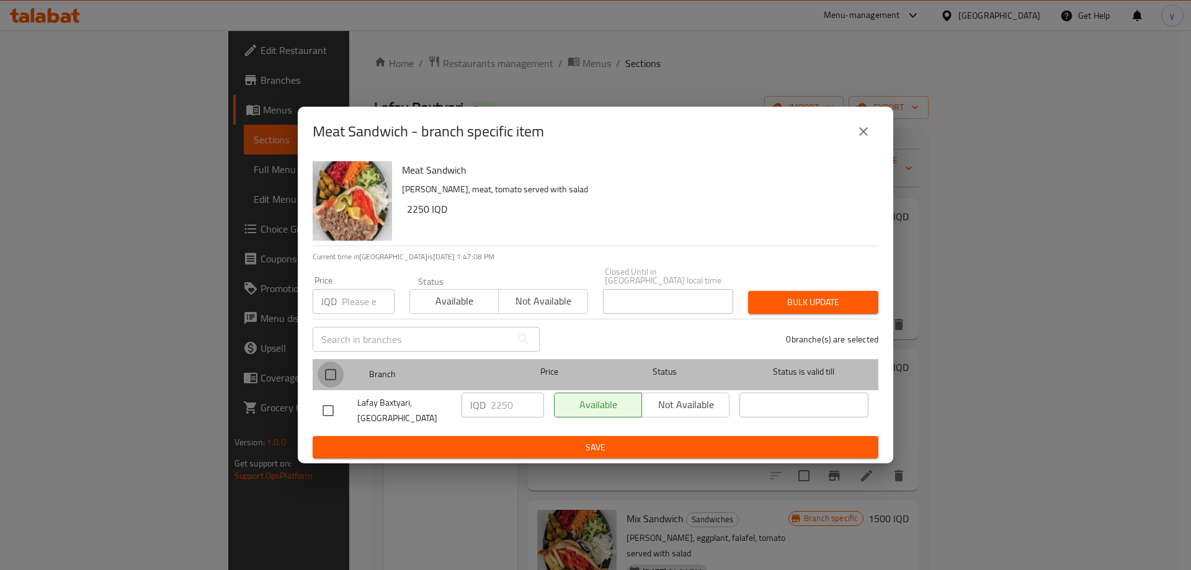
click at [323, 376] on input "checkbox" at bounding box center [331, 375] width 26 height 26
checkbox input "true"
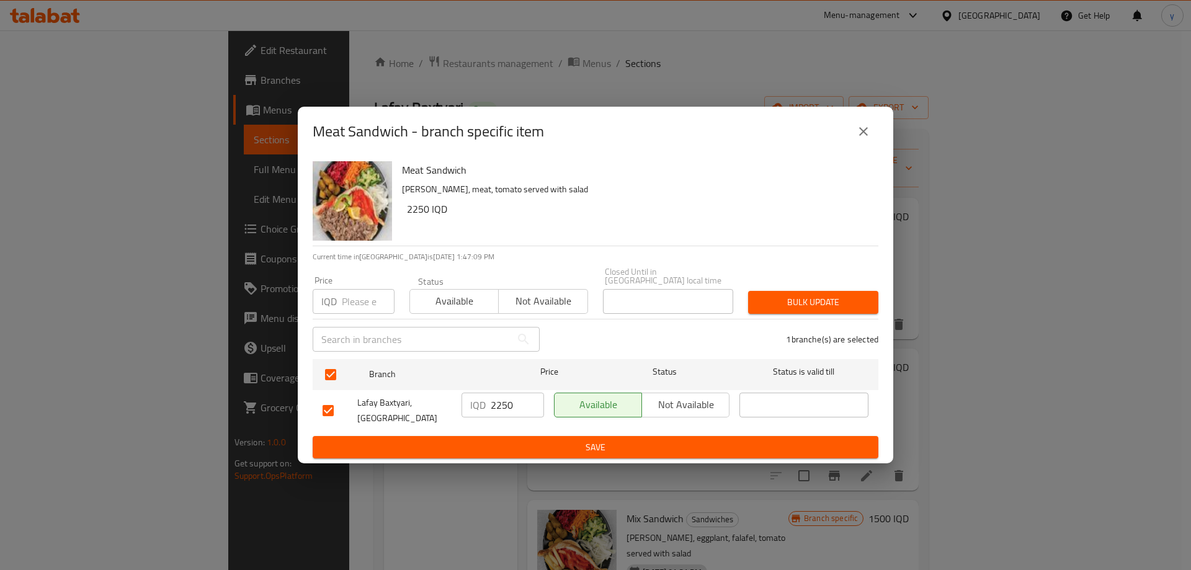
click at [496, 405] on input "2250" at bounding box center [517, 405] width 53 height 25
drag, startPoint x: 496, startPoint y: 405, endPoint x: 486, endPoint y: 406, distance: 10.0
click at [486, 406] on div "IQD 2250 ​" at bounding box center [502, 405] width 82 height 25
click at [492, 411] on input "2250" at bounding box center [517, 405] width 53 height 25
click at [491, 409] on input "2250" at bounding box center [517, 405] width 53 height 25
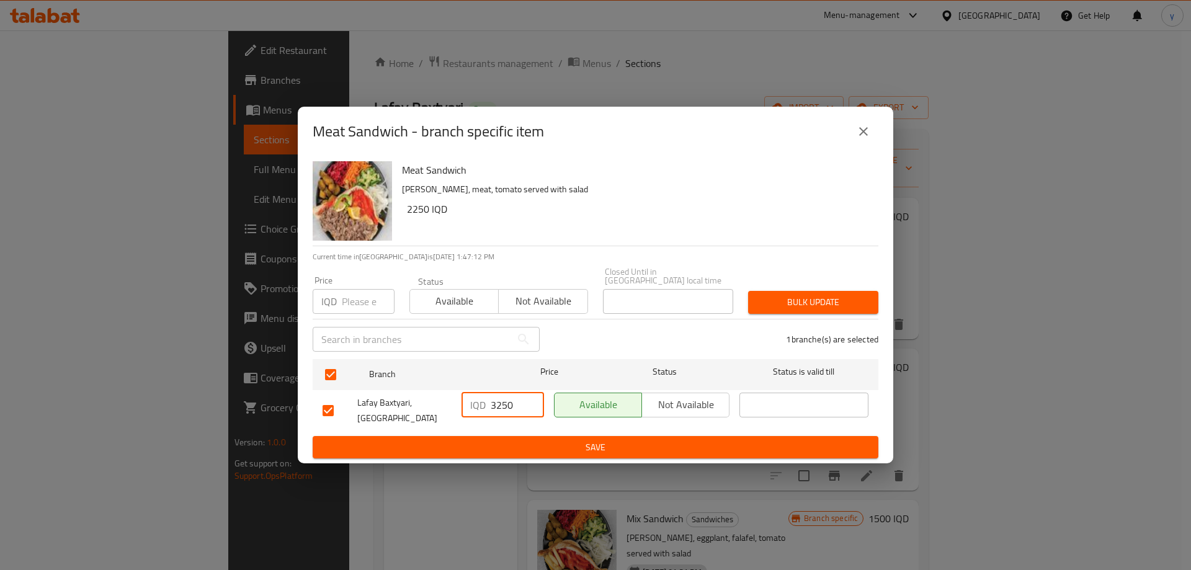
click at [495, 406] on input "3250" at bounding box center [517, 405] width 53 height 25
type input "3250"
click at [509, 440] on span "Save" at bounding box center [596, 448] width 546 height 16
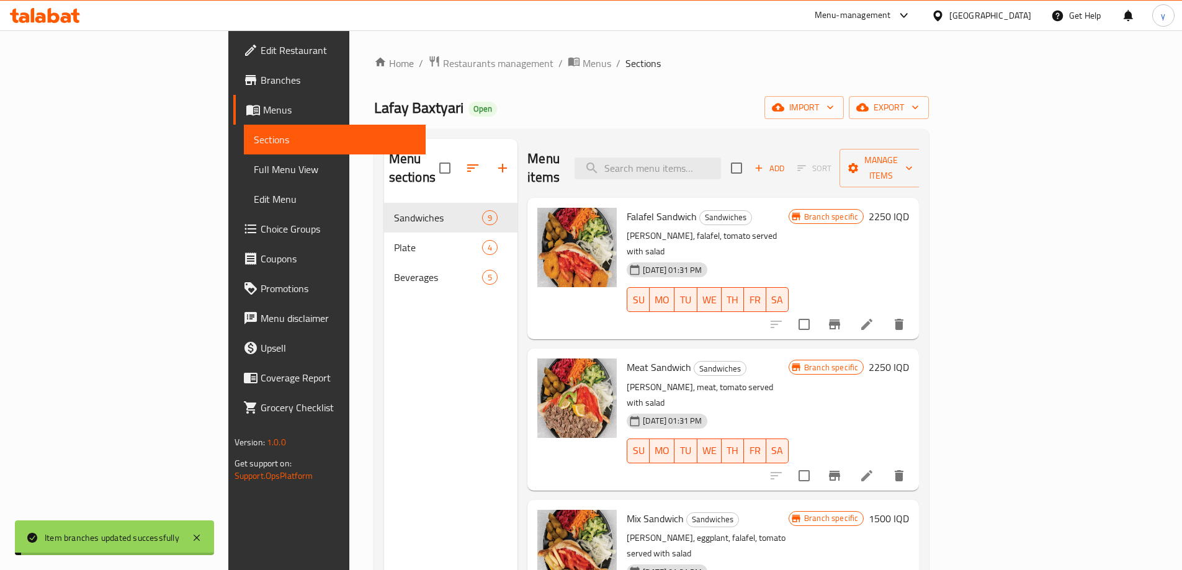
click at [909, 358] on h6 "2250 IQD" at bounding box center [888, 366] width 40 height 17
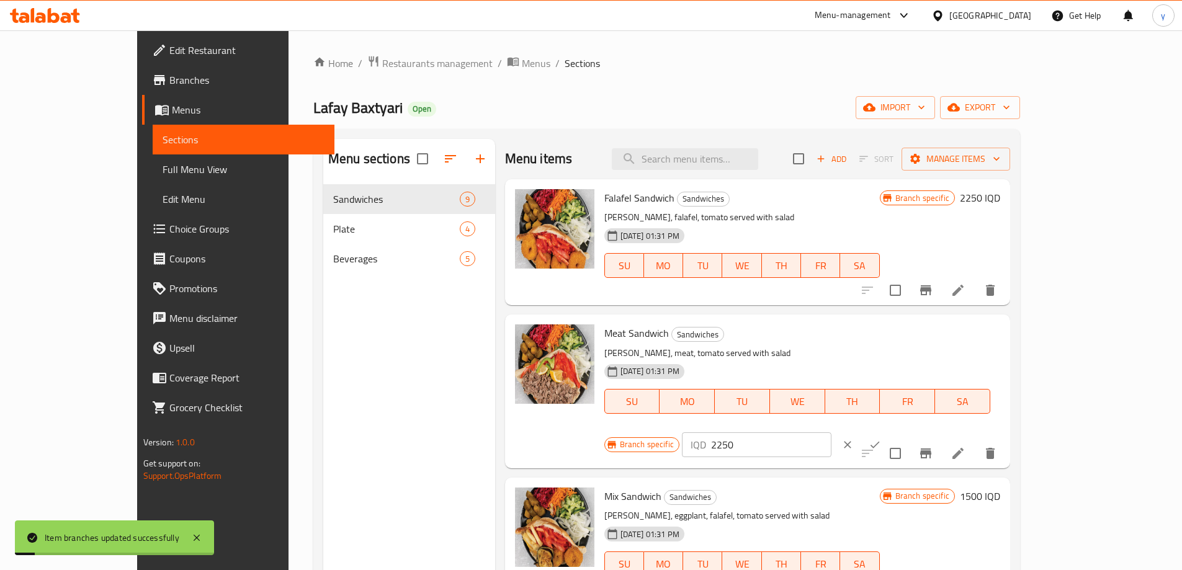
click at [831, 432] on input "2250" at bounding box center [771, 444] width 120 height 25
paste input "3"
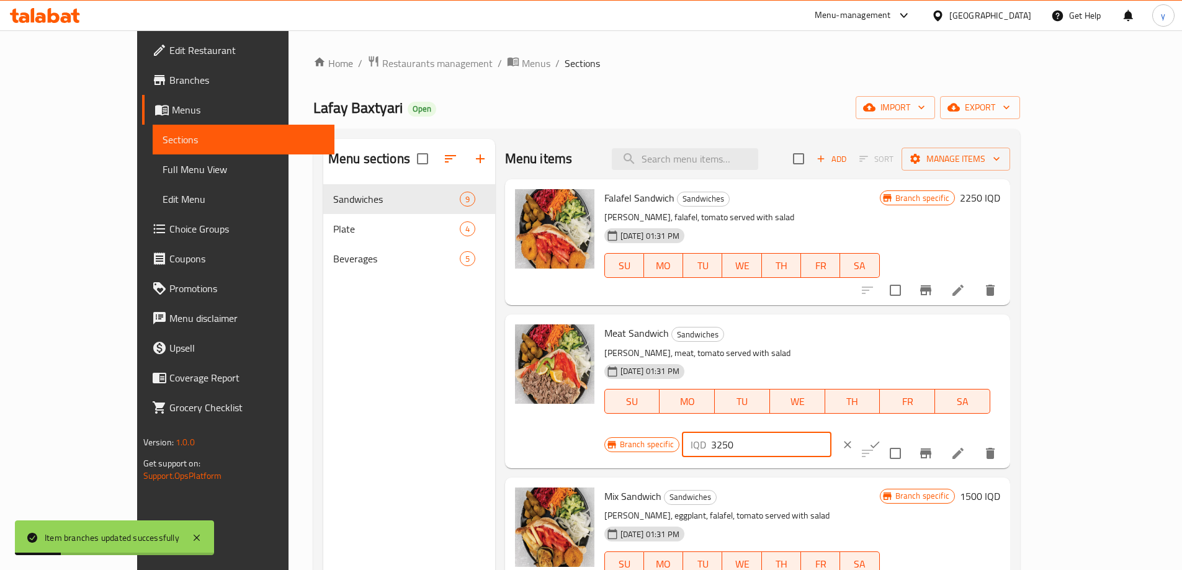
type input "3250"
click at [881, 438] on icon "ok" at bounding box center [874, 444] width 12 height 12
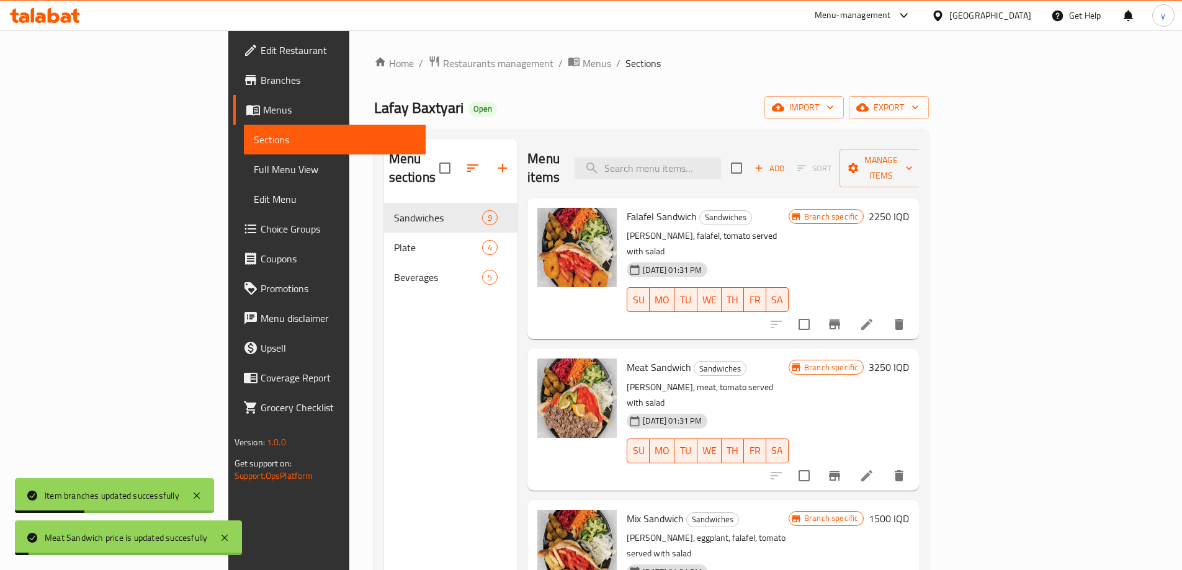
scroll to position [124, 0]
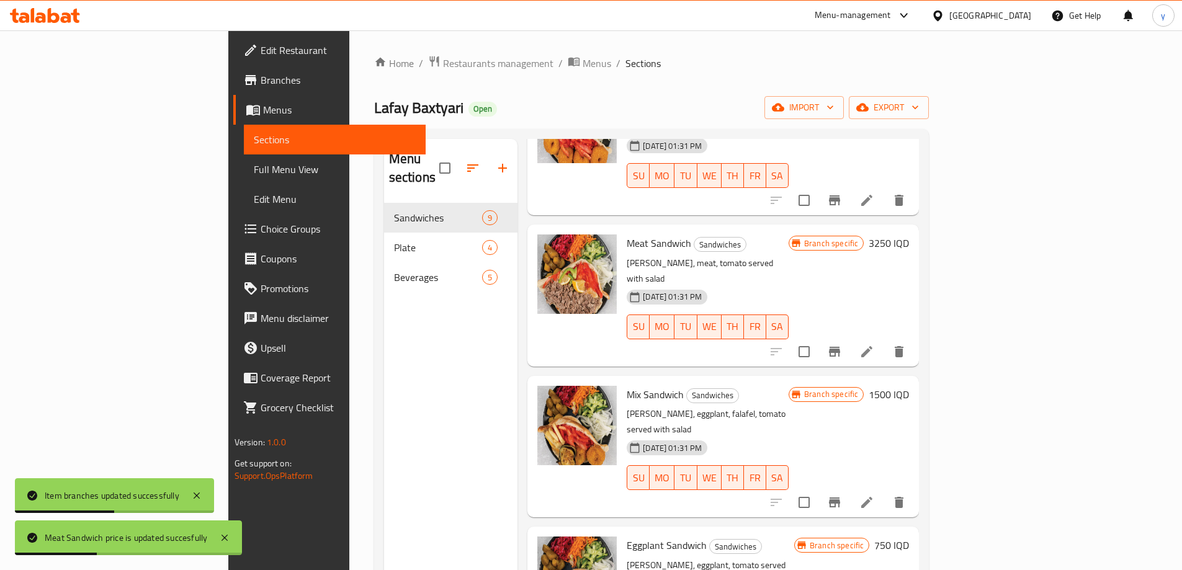
click at [909, 386] on h6 "1500 IQD" at bounding box center [888, 394] width 40 height 17
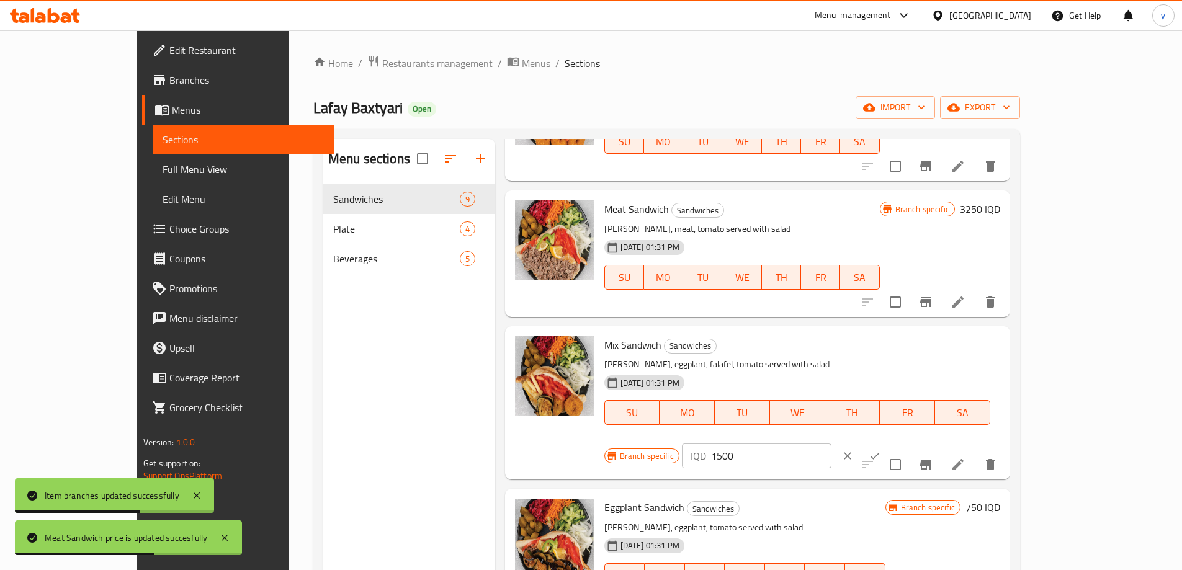
click at [940, 450] on button "Branch-specific-item" at bounding box center [925, 465] width 30 height 30
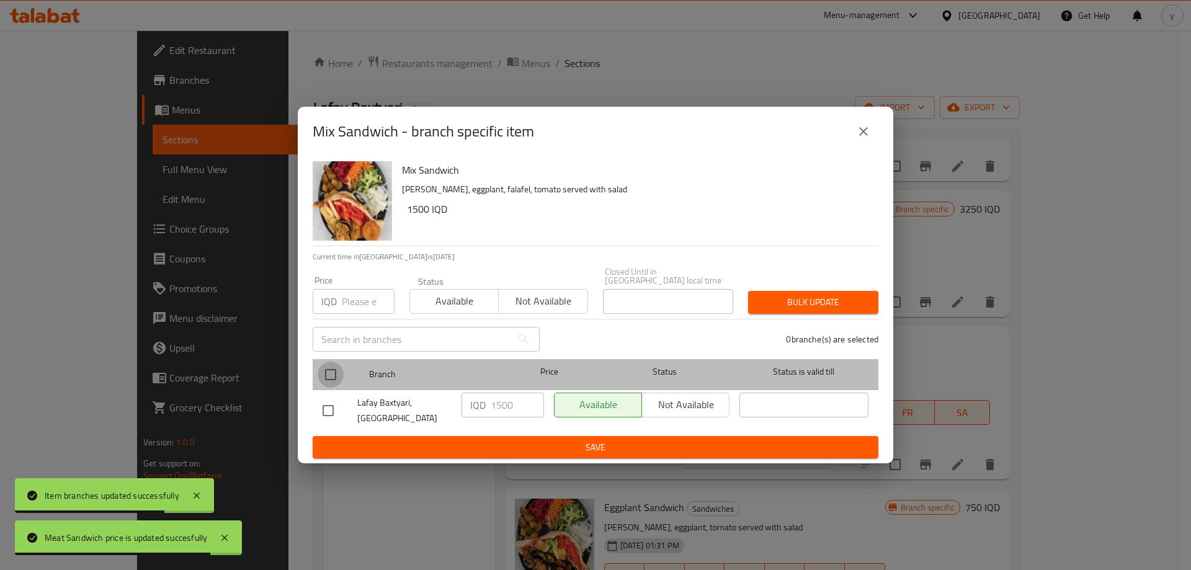
click at [341, 372] on input "checkbox" at bounding box center [331, 375] width 26 height 26
checkbox input "true"
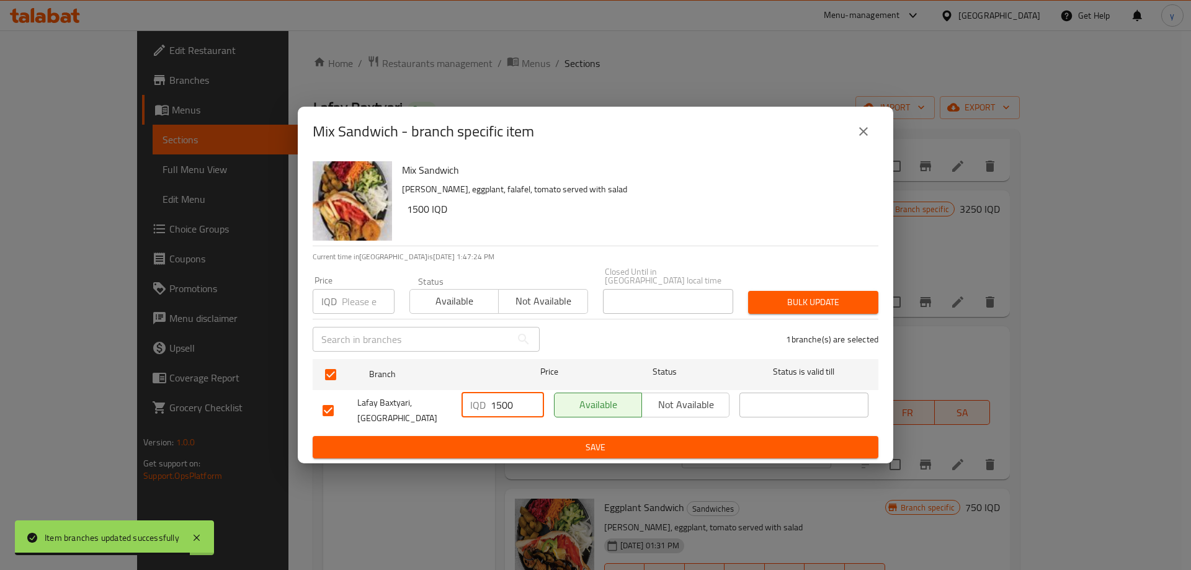
drag, startPoint x: 496, startPoint y: 407, endPoint x: 489, endPoint y: 407, distance: 6.8
click at [489, 407] on div "IQD 1500 ​" at bounding box center [502, 405] width 82 height 25
click at [507, 401] on input "2500" at bounding box center [517, 405] width 53 height 25
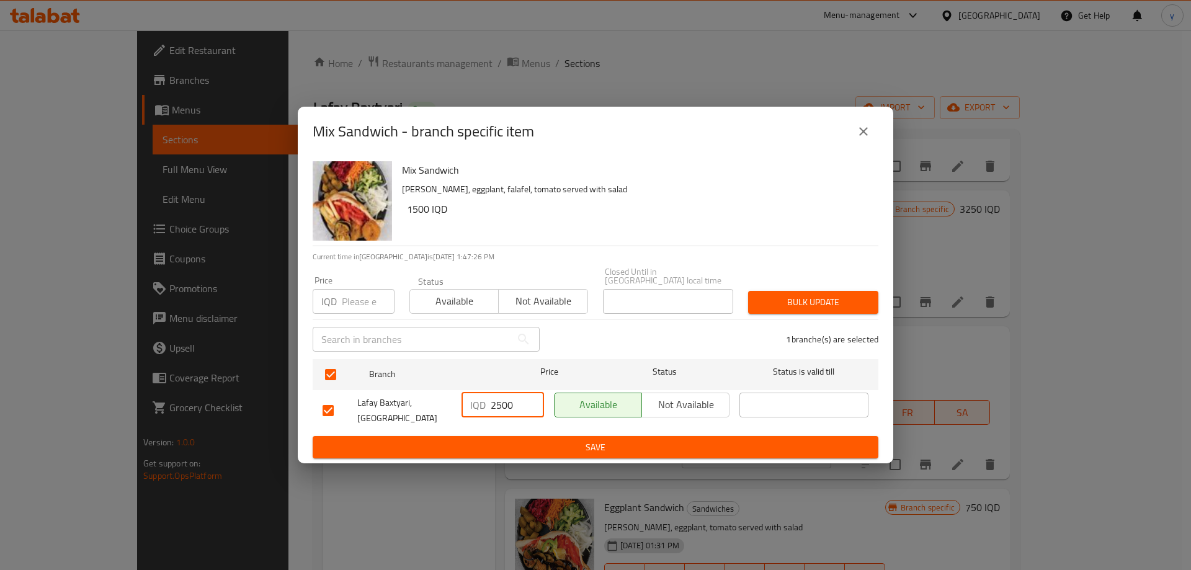
type input "2500"
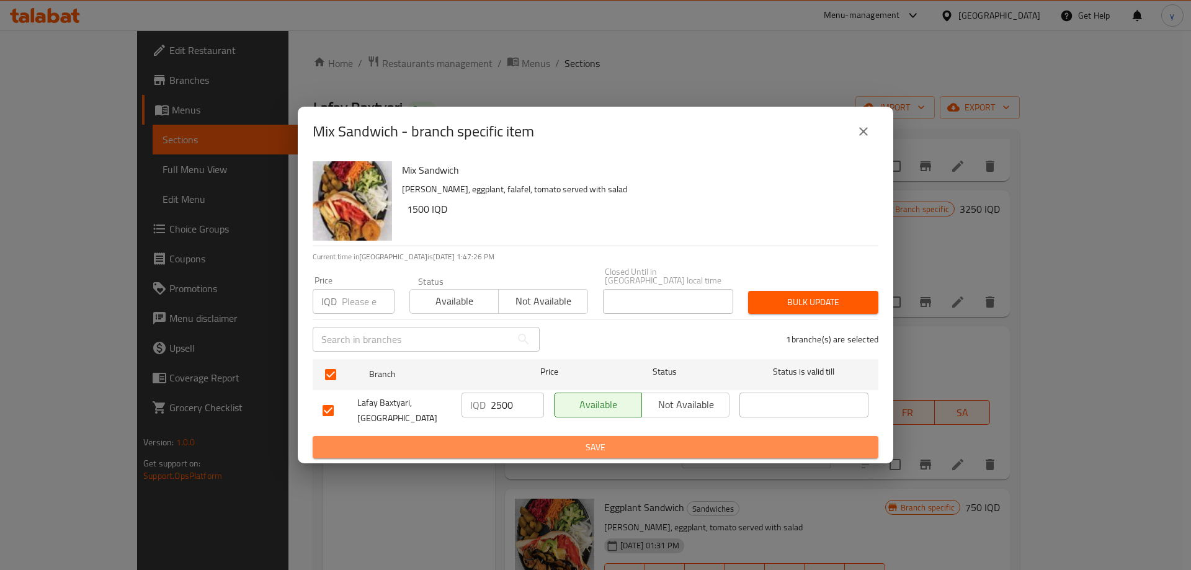
click at [540, 436] on button "Save" at bounding box center [596, 447] width 566 height 23
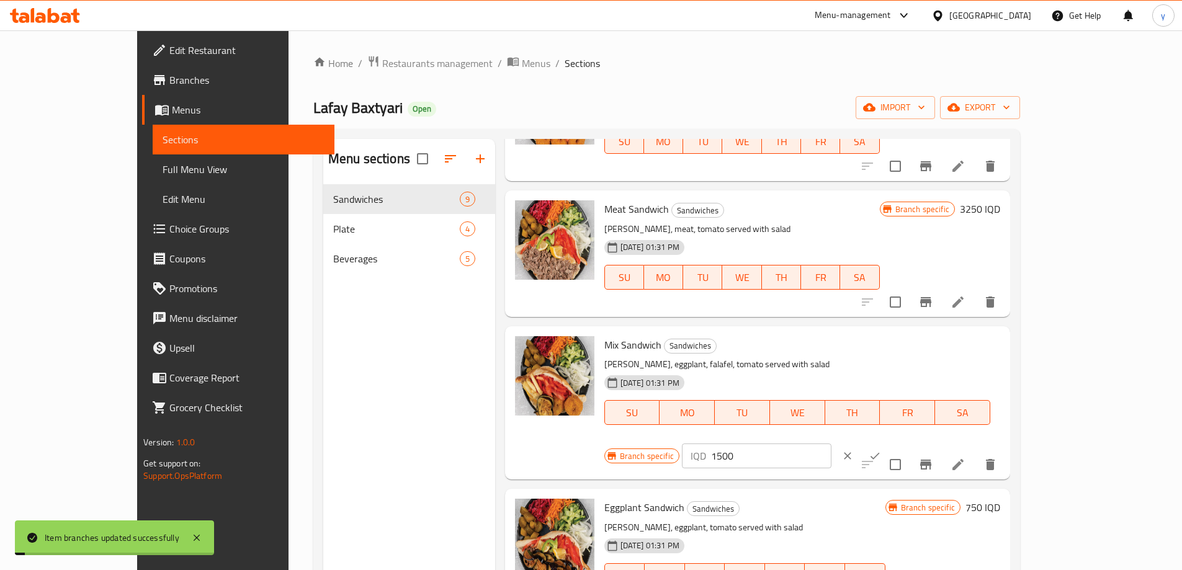
click at [831, 443] on input "1500" at bounding box center [771, 455] width 120 height 25
paste input "2"
type input "2500"
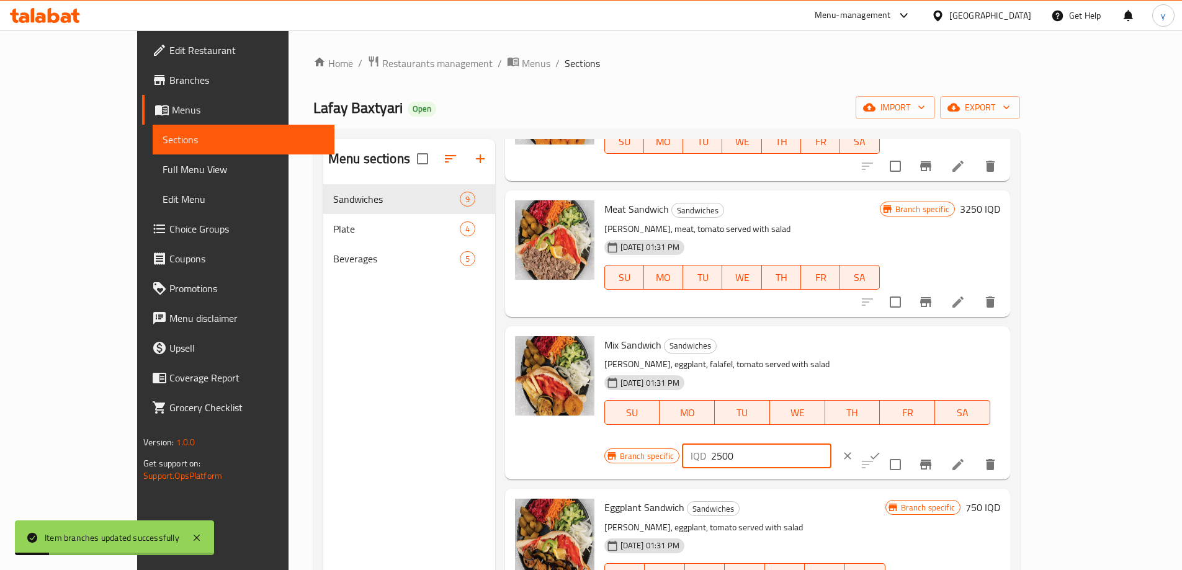
click at [881, 450] on icon "ok" at bounding box center [874, 456] width 12 height 12
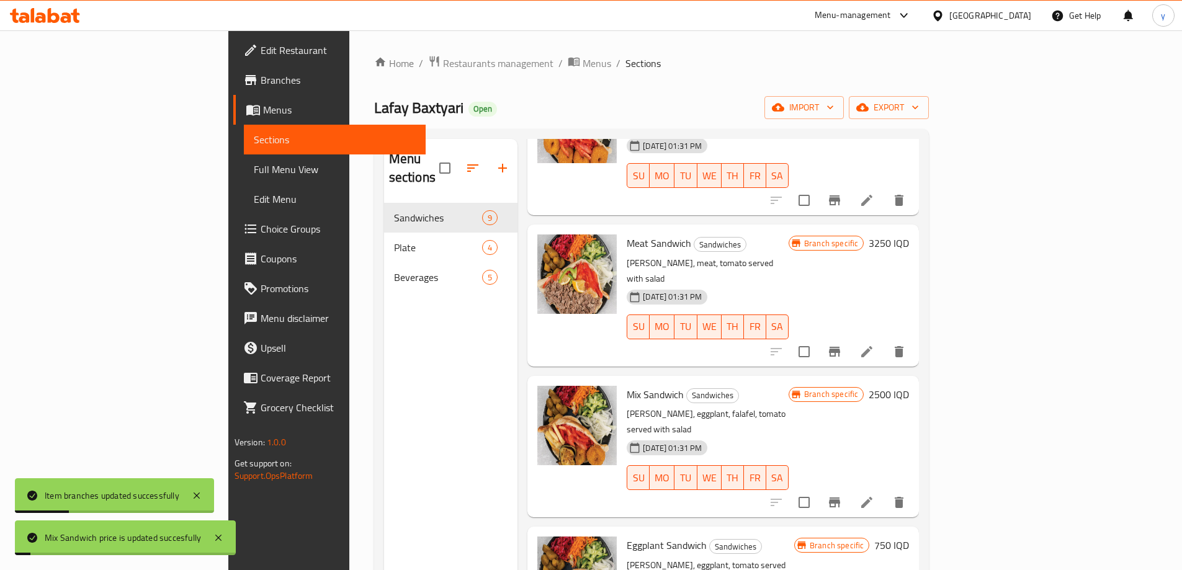
scroll to position [248, 0]
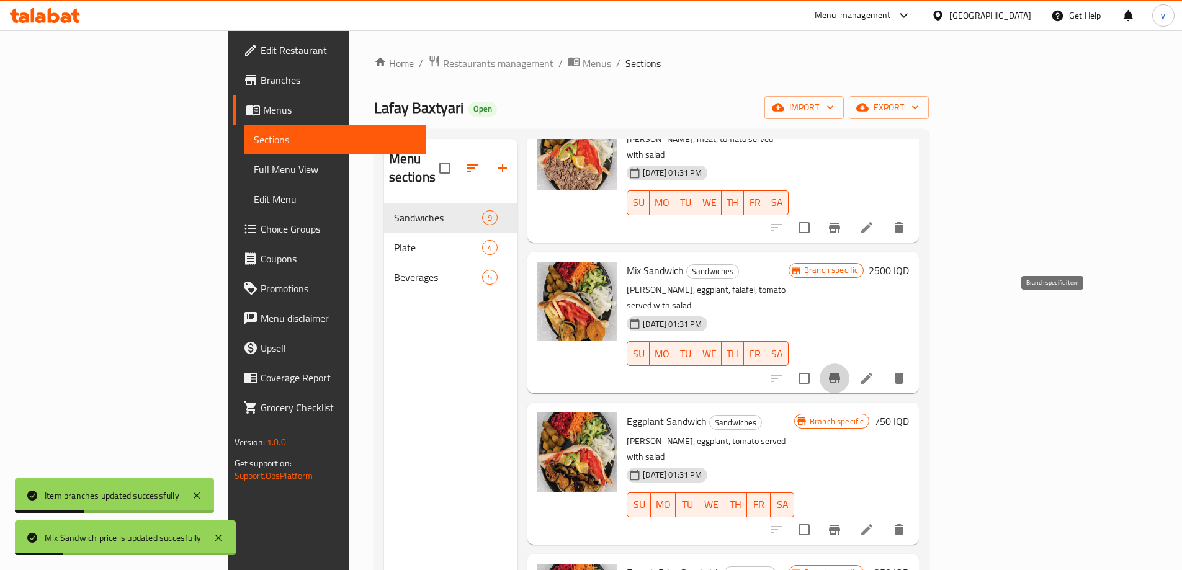
click at [849, 363] on button "Branch-specific-item" at bounding box center [834, 378] width 30 height 30
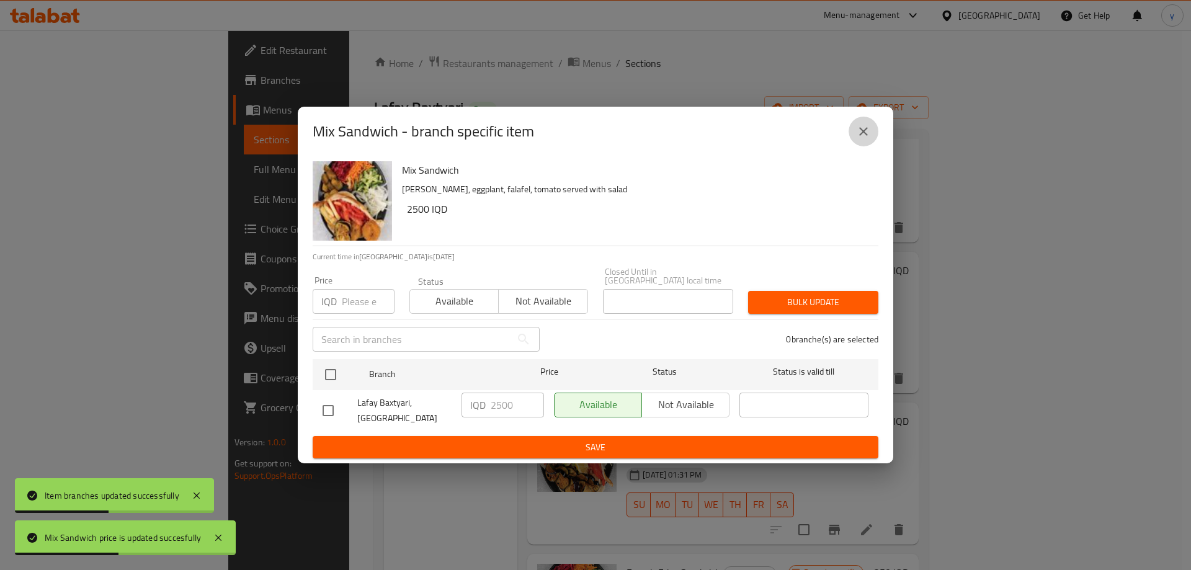
click at [857, 139] on icon "close" at bounding box center [863, 131] width 15 height 15
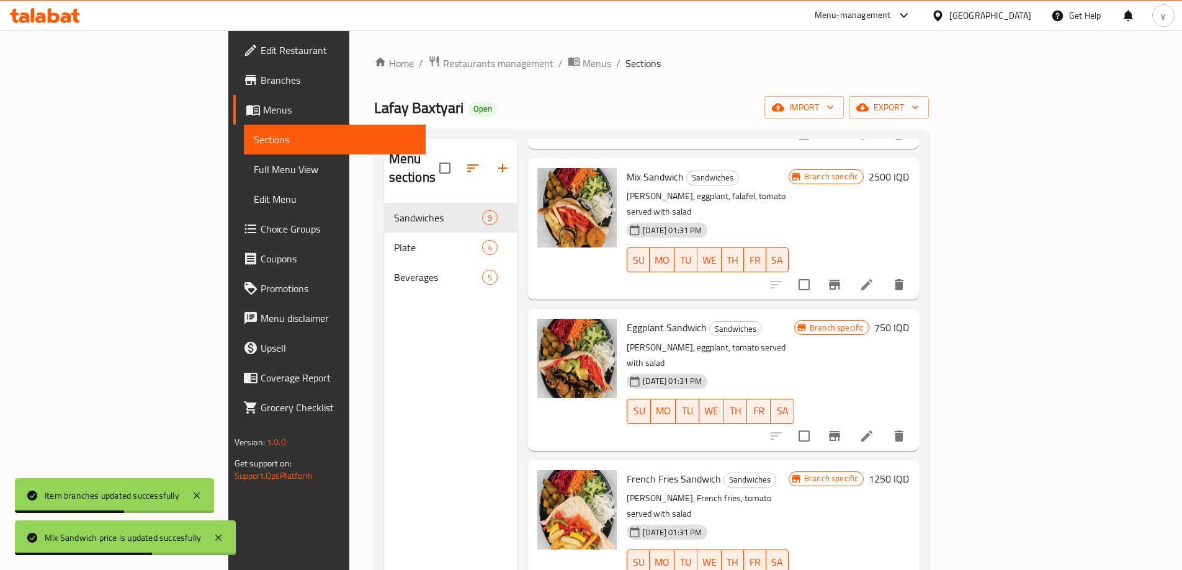
scroll to position [372, 0]
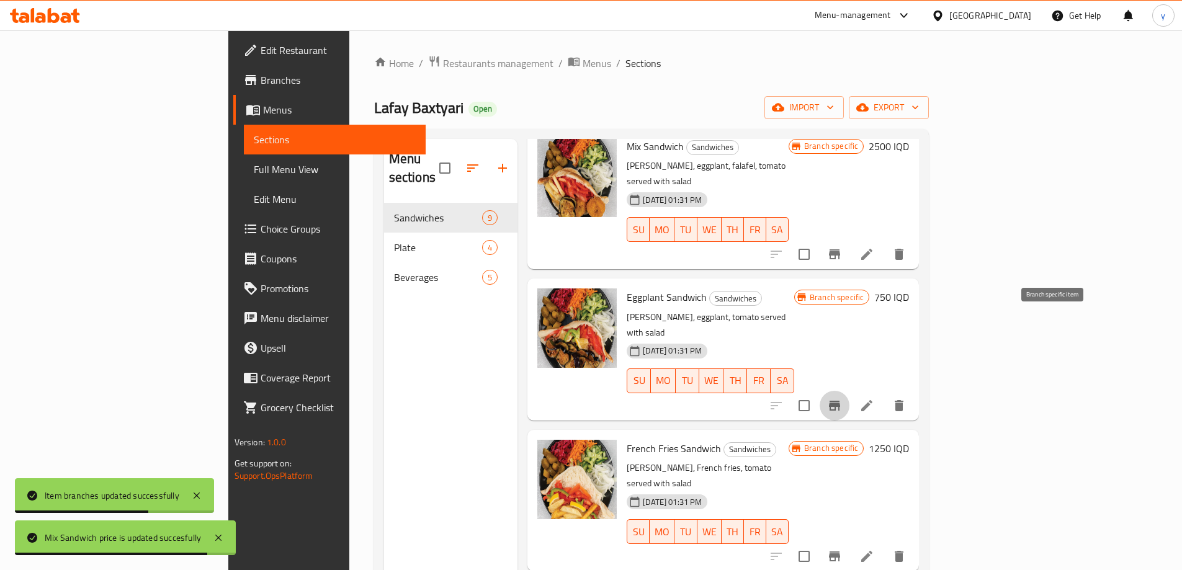
click at [840, 401] on icon "Branch-specific-item" at bounding box center [834, 406] width 11 height 10
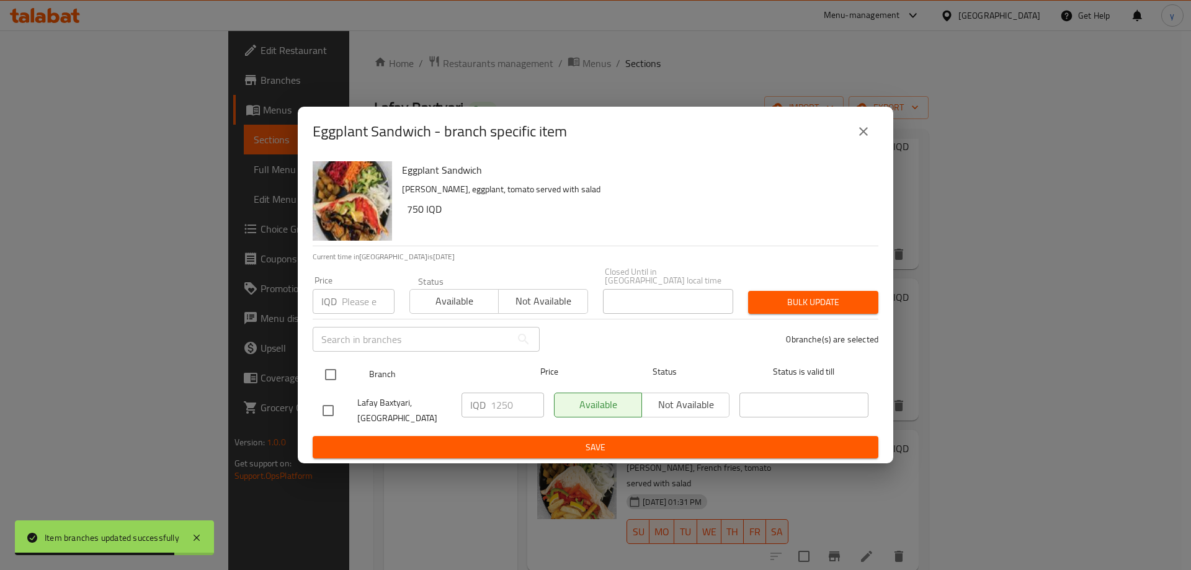
click at [329, 363] on input "checkbox" at bounding box center [331, 375] width 26 height 26
checkbox input "true"
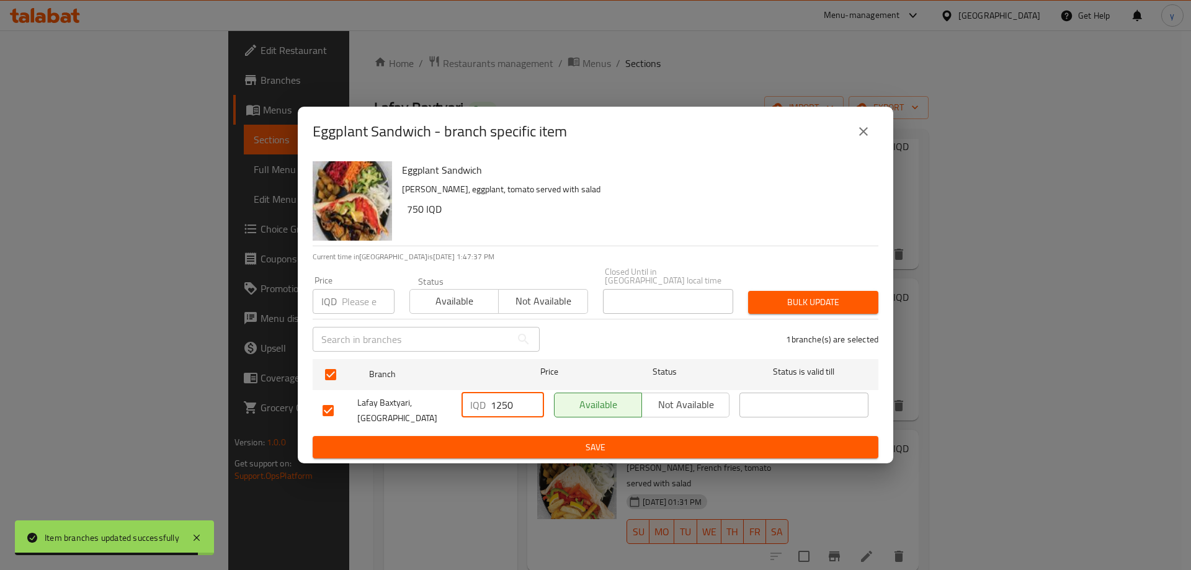
drag, startPoint x: 497, startPoint y: 406, endPoint x: 489, endPoint y: 410, distance: 9.2
click at [489, 410] on div "IQD 1250 ​" at bounding box center [502, 405] width 82 height 25
click at [503, 406] on input "2250" at bounding box center [517, 405] width 53 height 25
type input "2250"
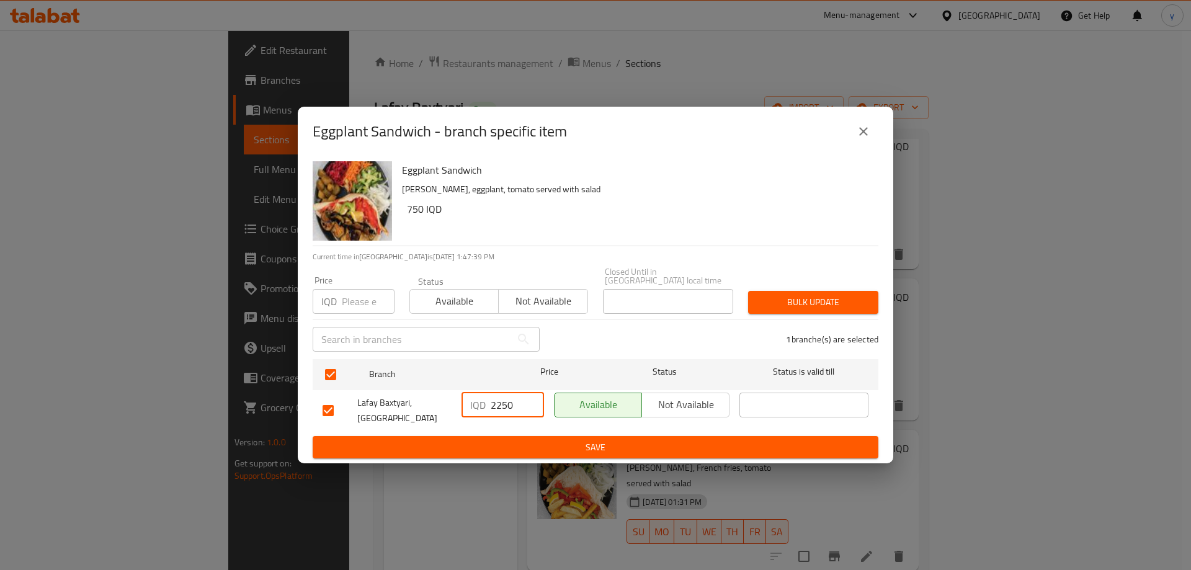
click at [528, 440] on span "Save" at bounding box center [596, 448] width 546 height 16
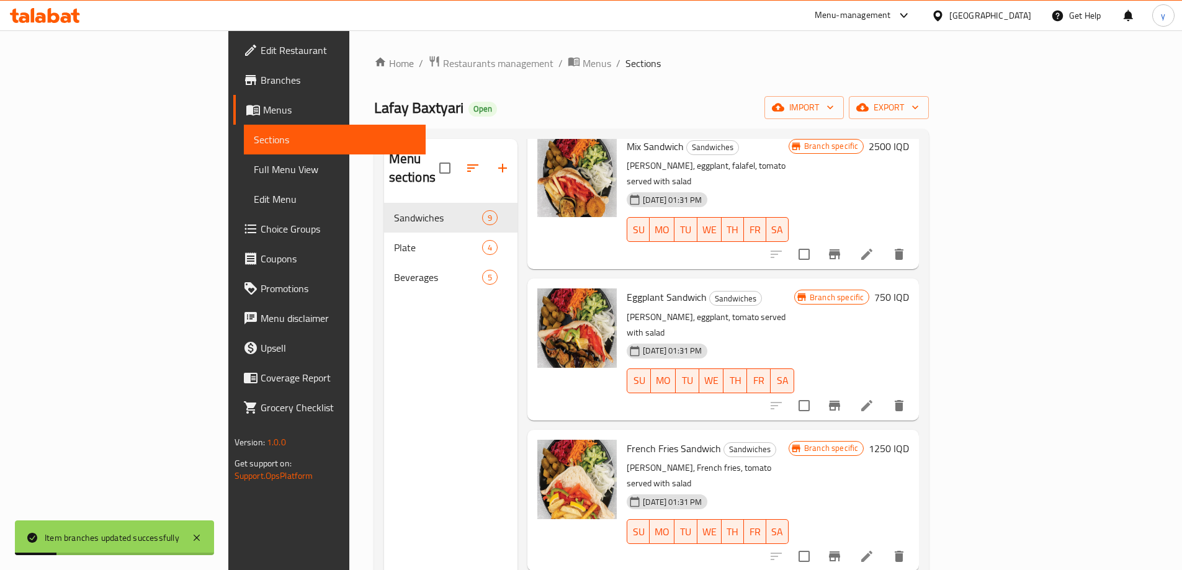
click at [909, 288] on h6 "750 IQD" at bounding box center [891, 296] width 35 height 17
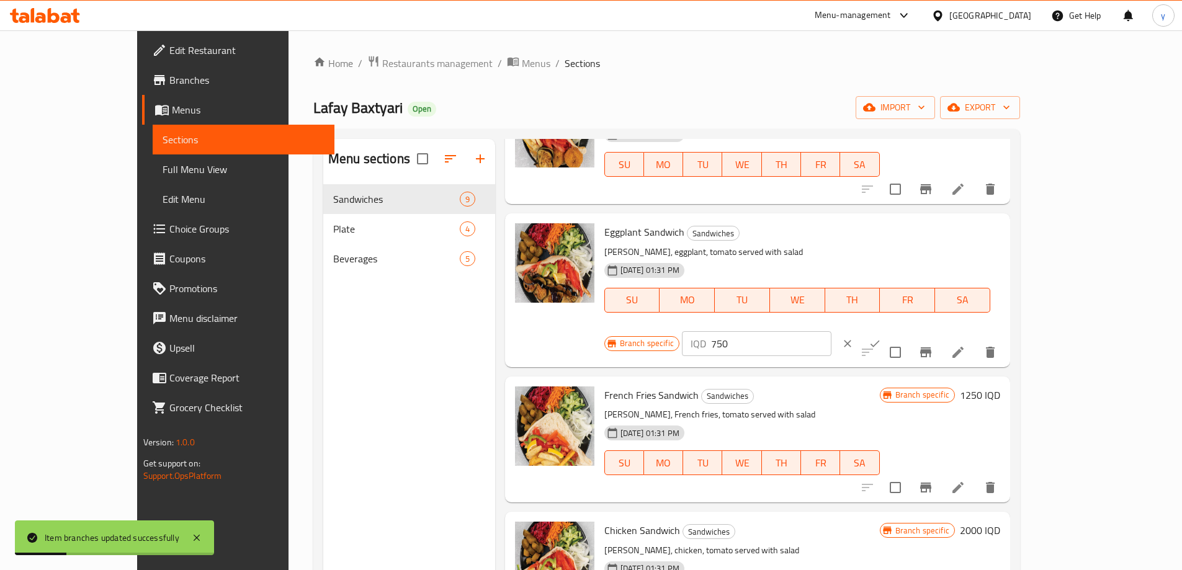
click at [831, 331] on input "750" at bounding box center [771, 343] width 120 height 25
paste input "22"
type input "2250"
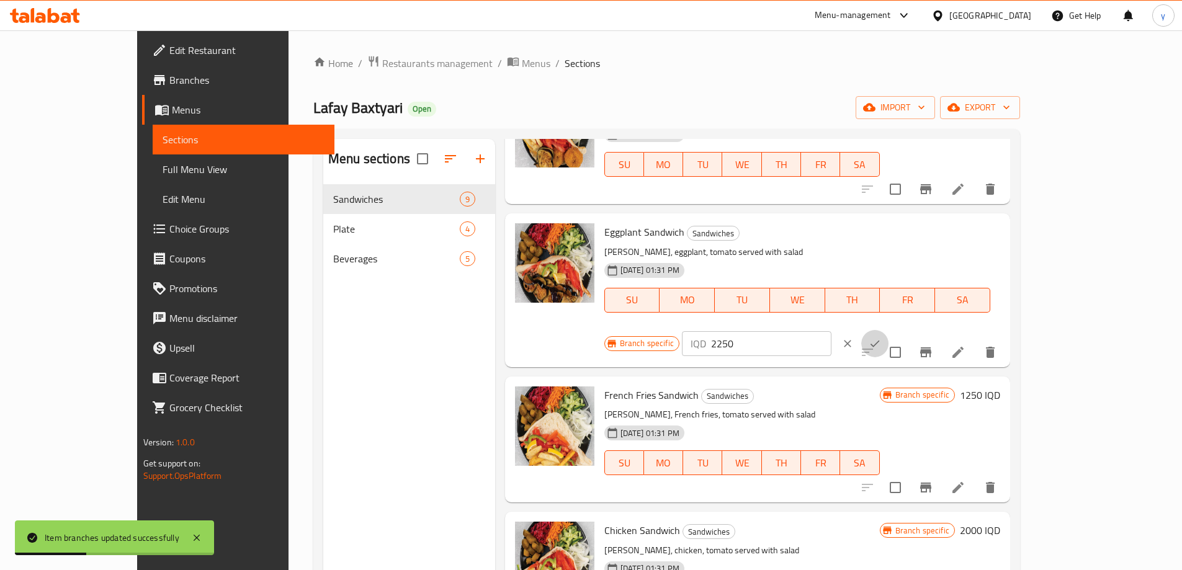
click at [881, 337] on icon "ok" at bounding box center [874, 343] width 12 height 12
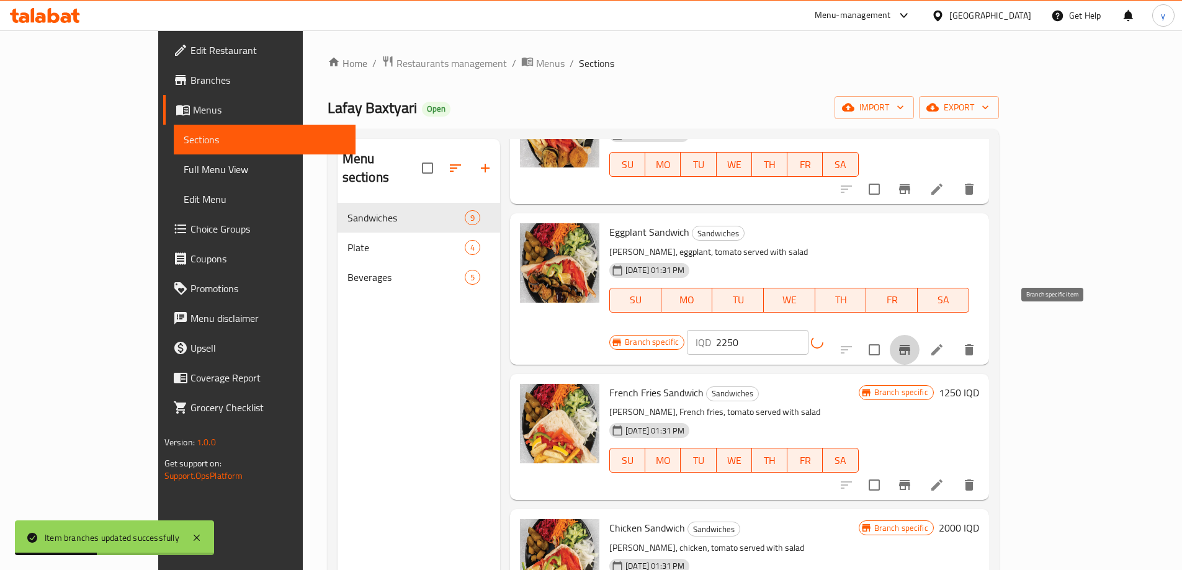
click at [910, 345] on icon "Branch-specific-item" at bounding box center [904, 350] width 11 height 10
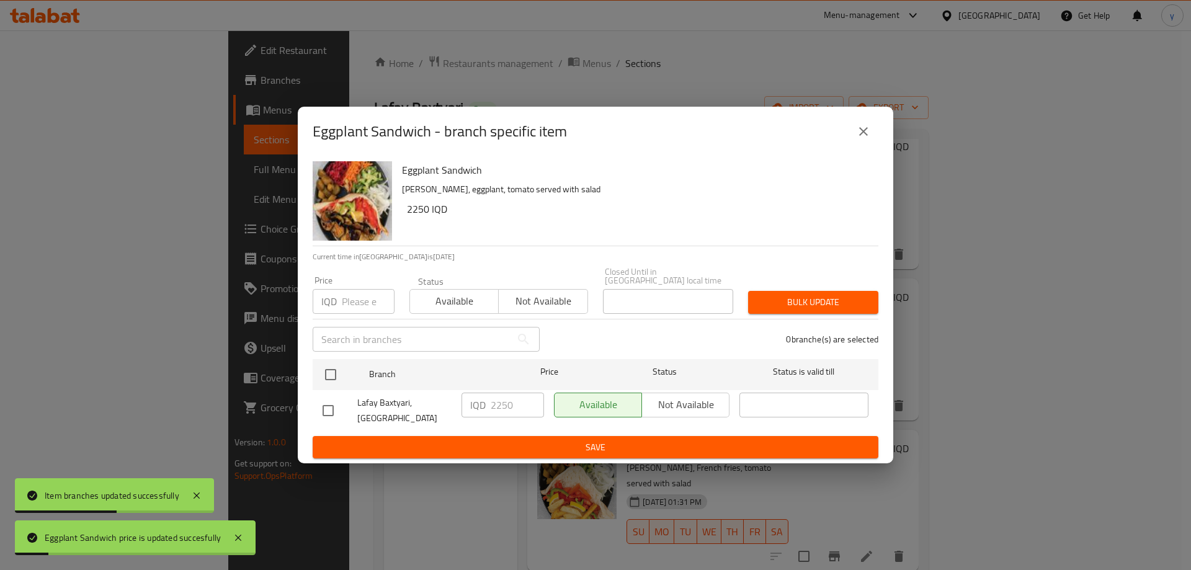
click at [863, 139] on icon "close" at bounding box center [863, 131] width 15 height 15
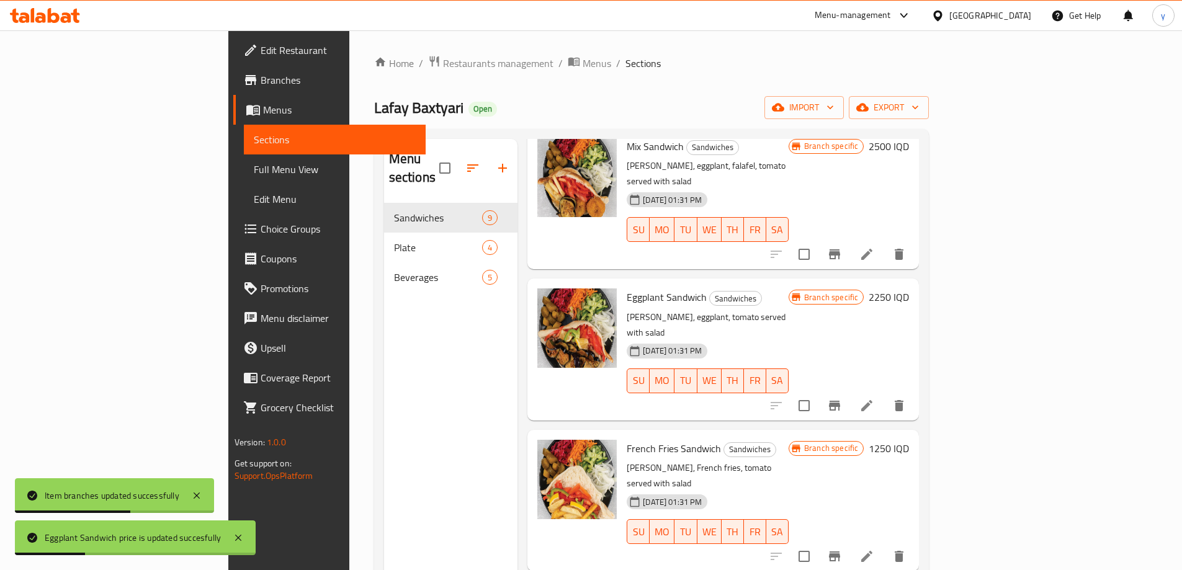
scroll to position [496, 0]
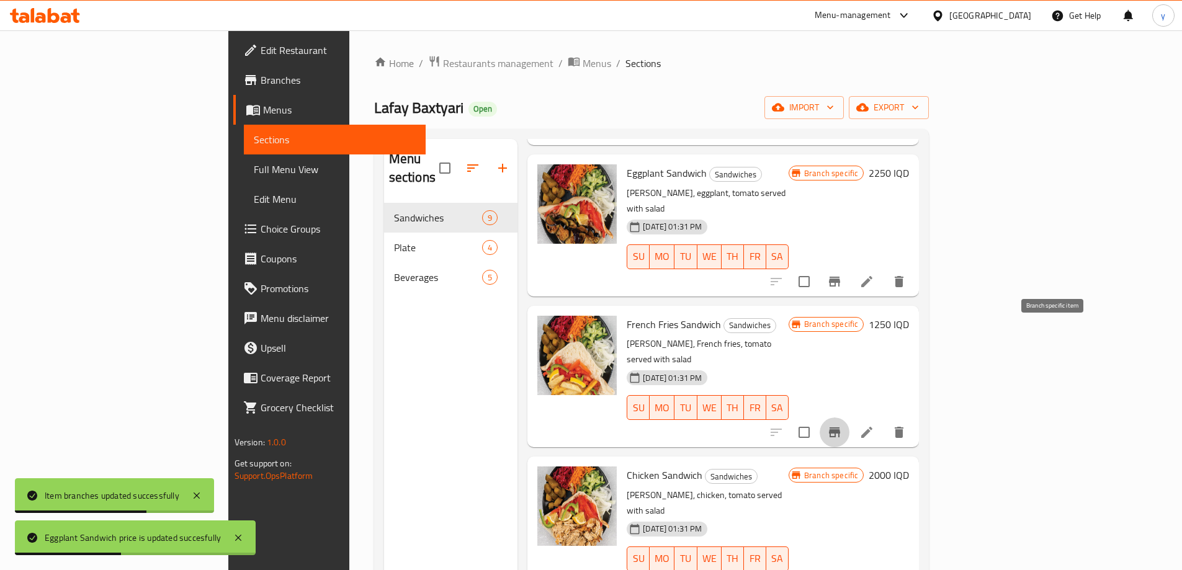
click at [842, 425] on icon "Branch-specific-item" at bounding box center [834, 432] width 15 height 15
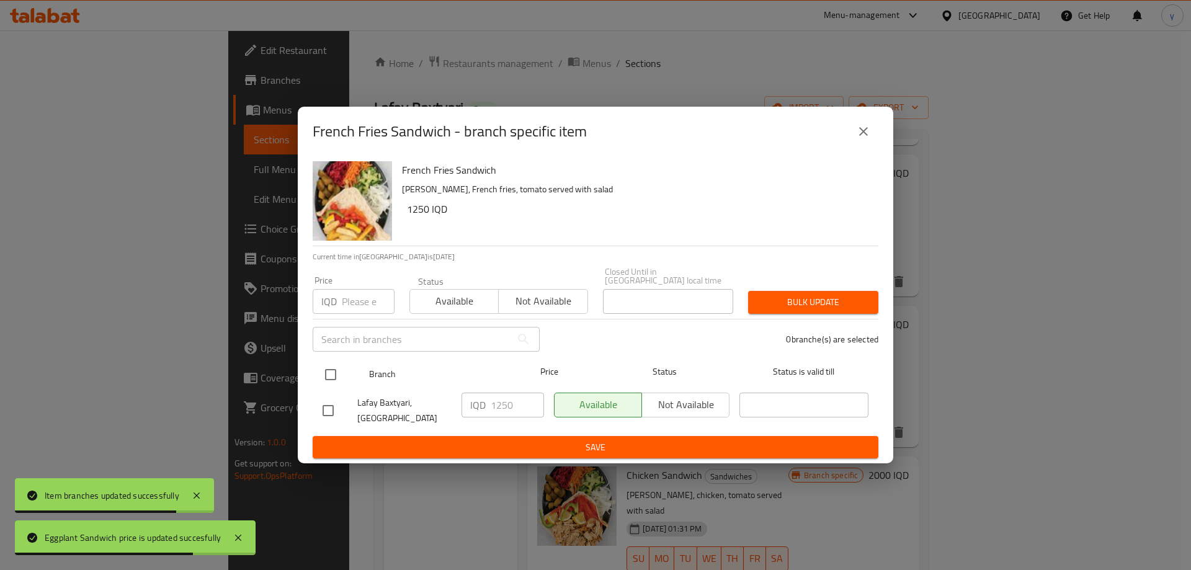
click at [332, 372] on input "checkbox" at bounding box center [331, 375] width 26 height 26
checkbox input "true"
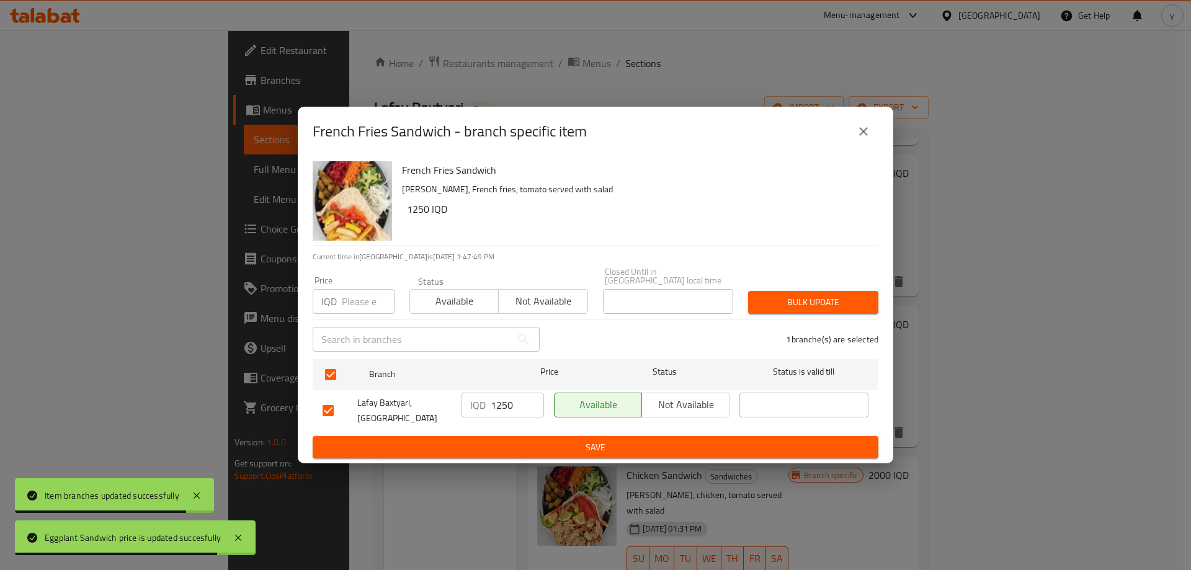
click at [499, 404] on input "1250" at bounding box center [517, 405] width 53 height 25
paste input "2"
type input "2250"
click at [502, 440] on span "Save" at bounding box center [596, 448] width 546 height 16
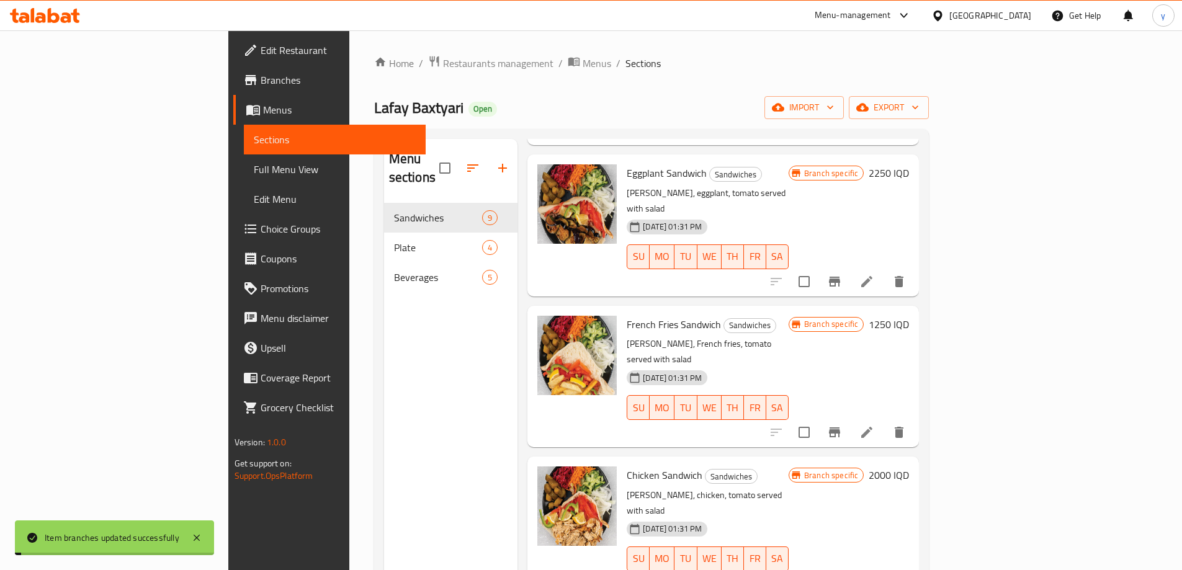
click at [909, 316] on h6 "1250 IQD" at bounding box center [888, 324] width 40 height 17
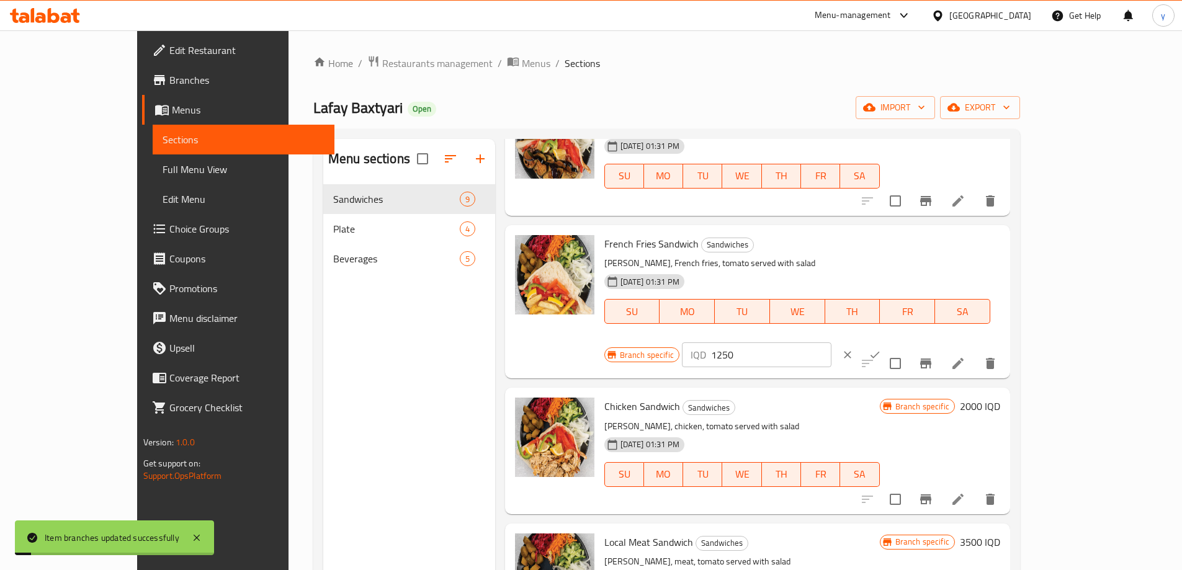
click at [831, 342] on input "1250" at bounding box center [771, 354] width 120 height 25
paste input "2"
type input "2250"
click at [888, 341] on button "ok" at bounding box center [874, 354] width 27 height 27
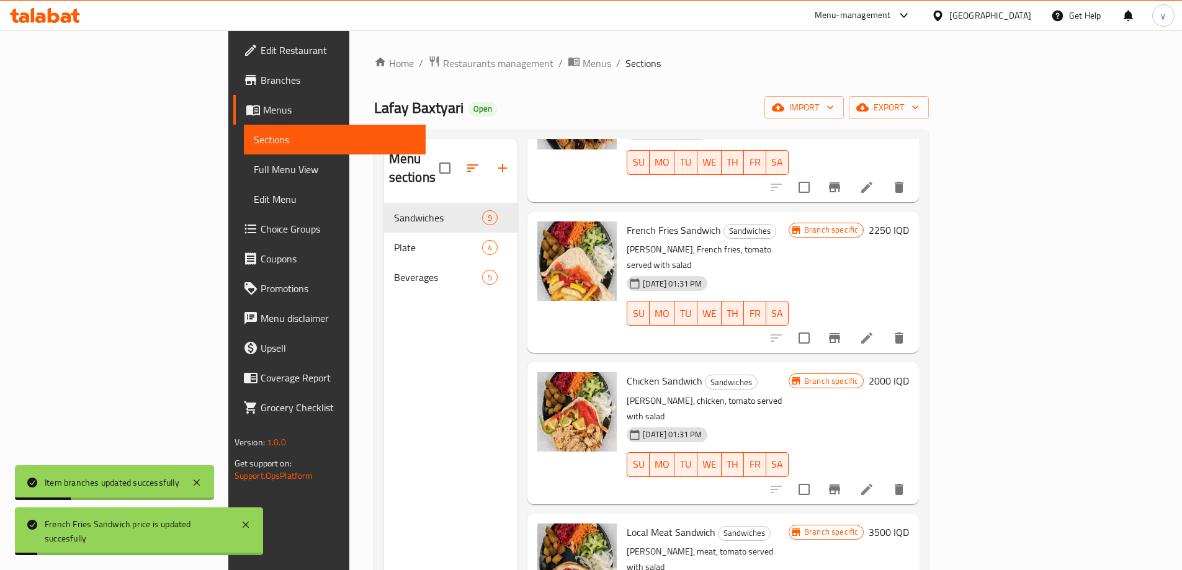
scroll to position [620, 0]
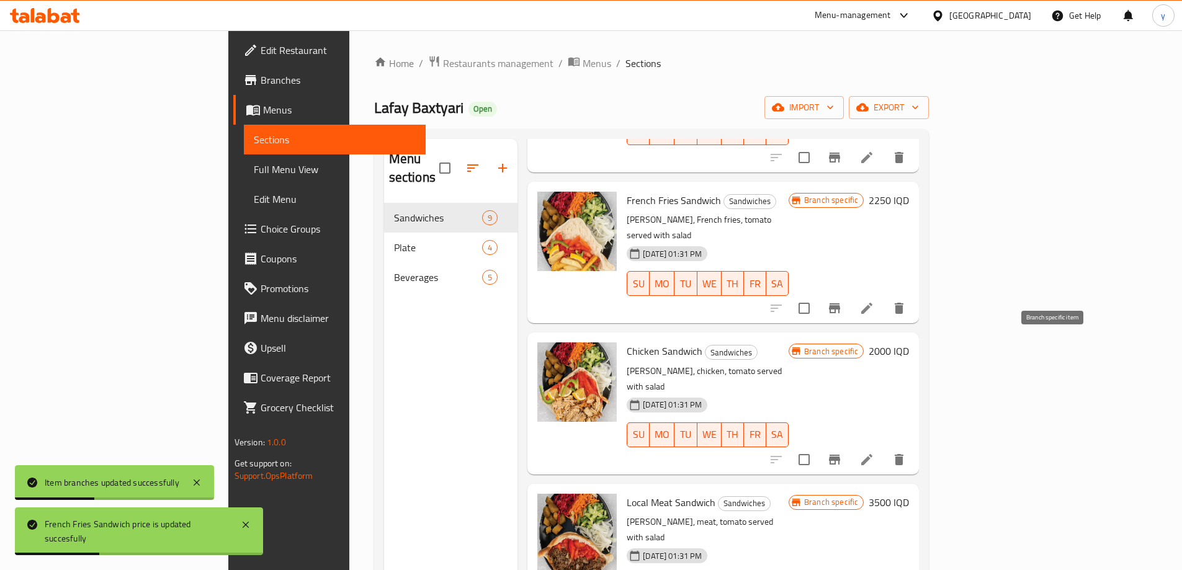
click at [849, 445] on button "Branch-specific-item" at bounding box center [834, 460] width 30 height 30
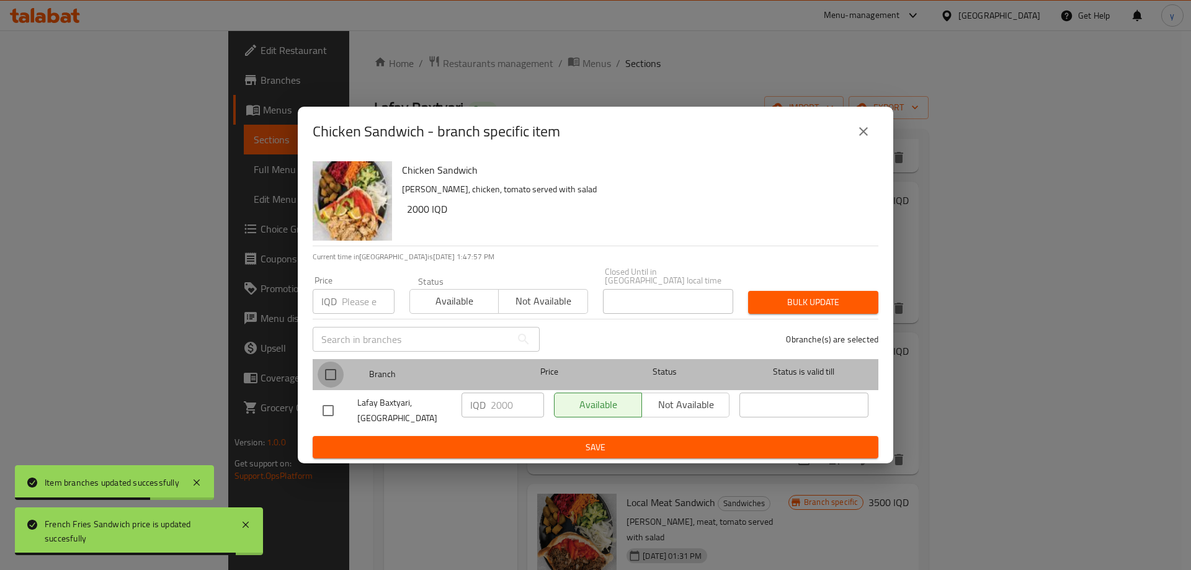
click at [327, 381] on input "checkbox" at bounding box center [331, 375] width 26 height 26
checkbox input "true"
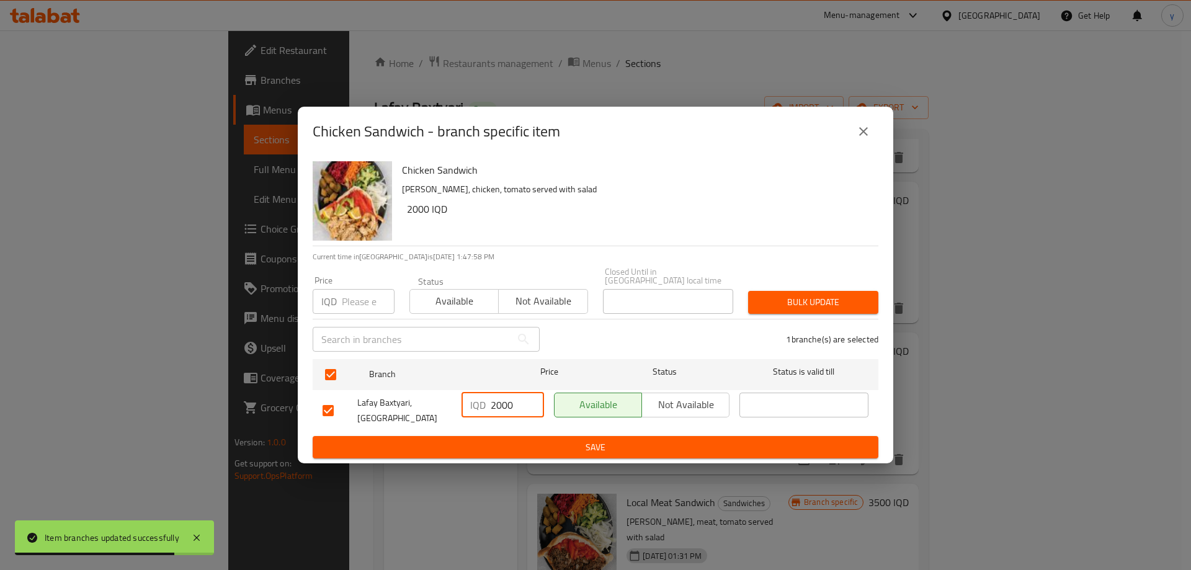
drag, startPoint x: 499, startPoint y: 410, endPoint x: 492, endPoint y: 411, distance: 6.9
click at [492, 411] on input "2000" at bounding box center [517, 405] width 53 height 25
click at [499, 411] on input "3000" at bounding box center [517, 405] width 53 height 25
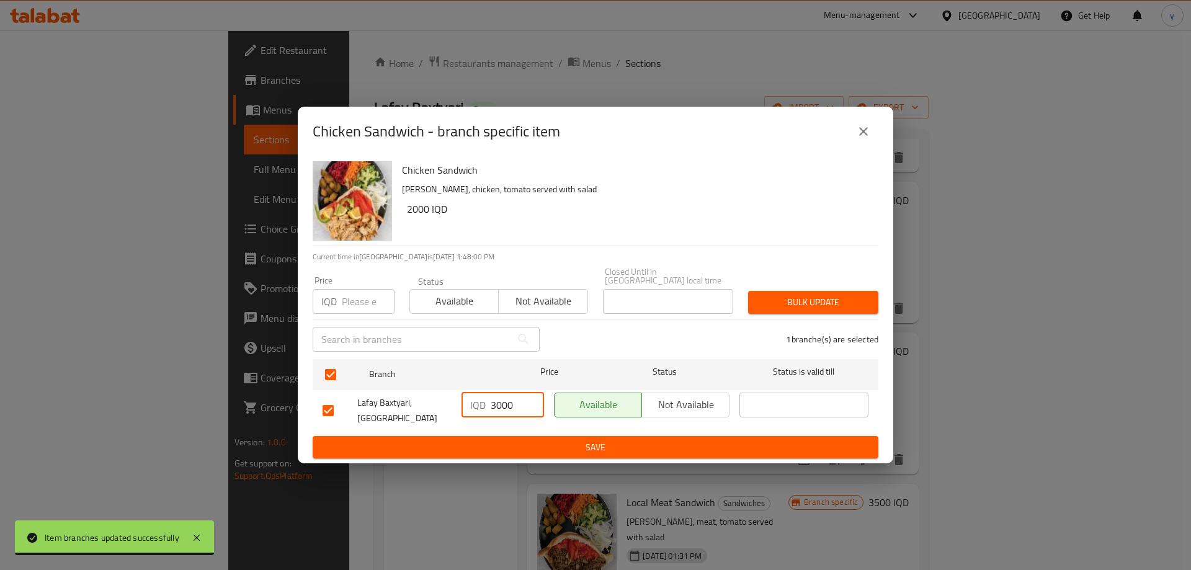
type input "3000"
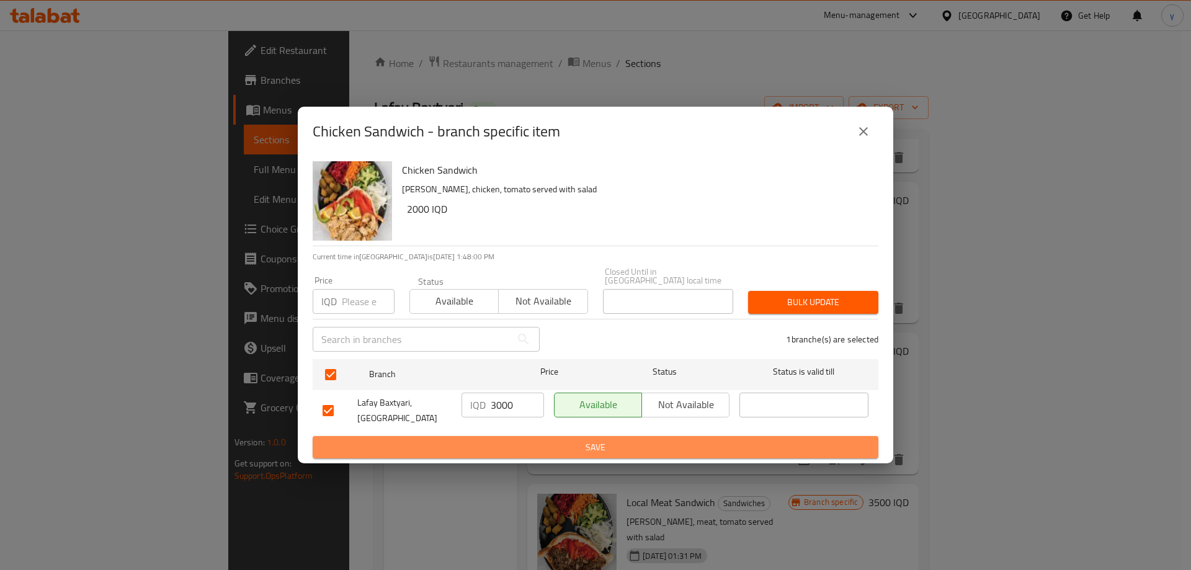
click at [515, 440] on span "Save" at bounding box center [596, 448] width 546 height 16
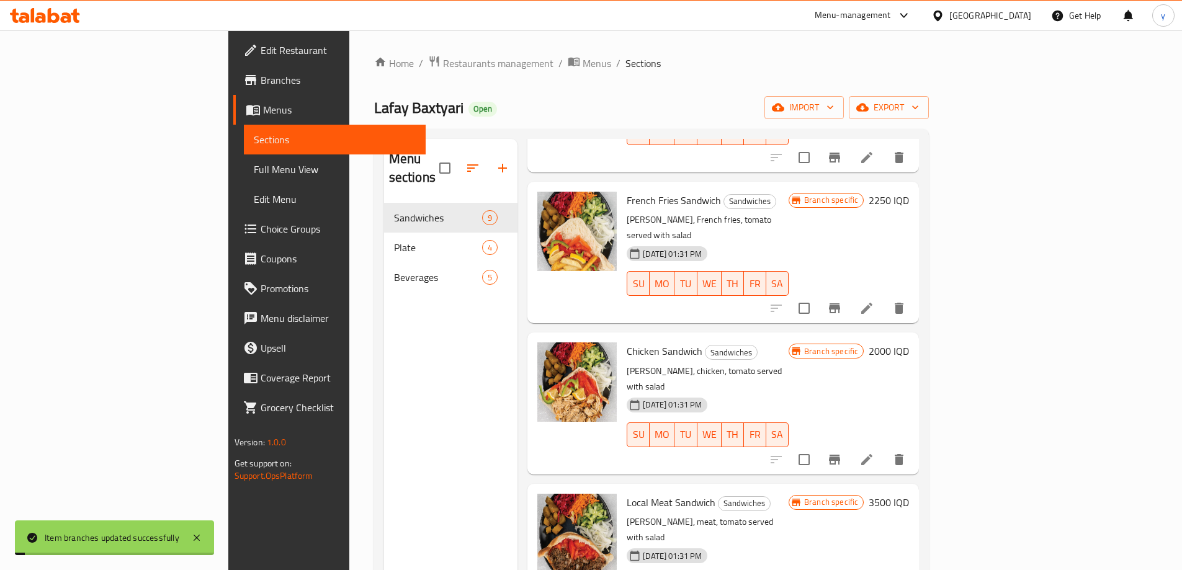
click at [909, 342] on h6 "2000 IQD" at bounding box center [888, 350] width 40 height 17
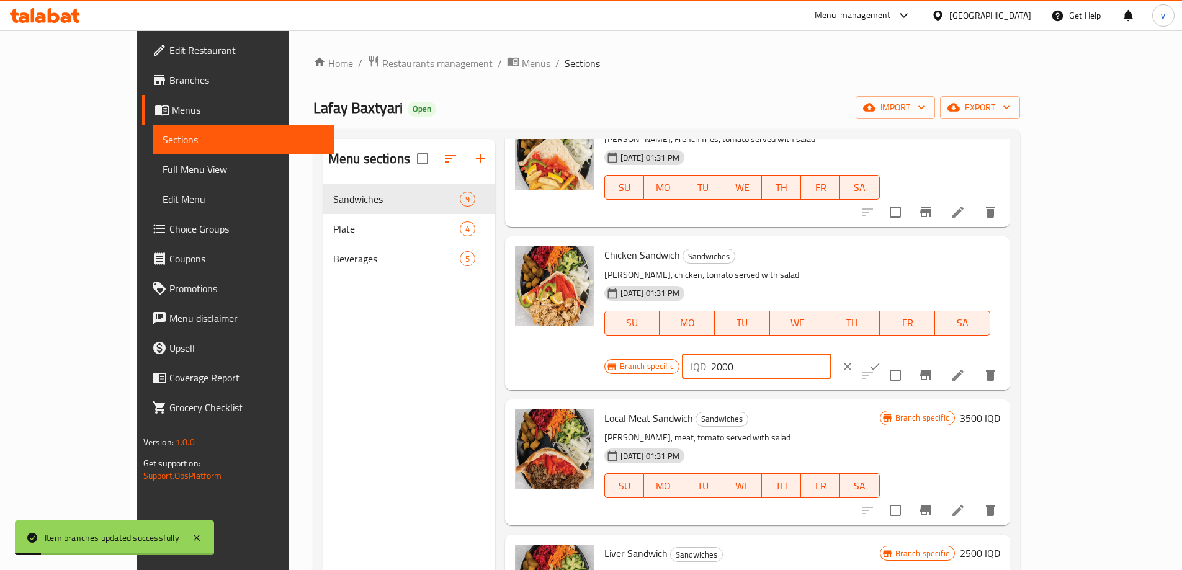
click at [831, 354] on input "2000" at bounding box center [771, 366] width 120 height 25
paste input "3"
type input "3000"
click at [888, 353] on button "ok" at bounding box center [874, 366] width 27 height 27
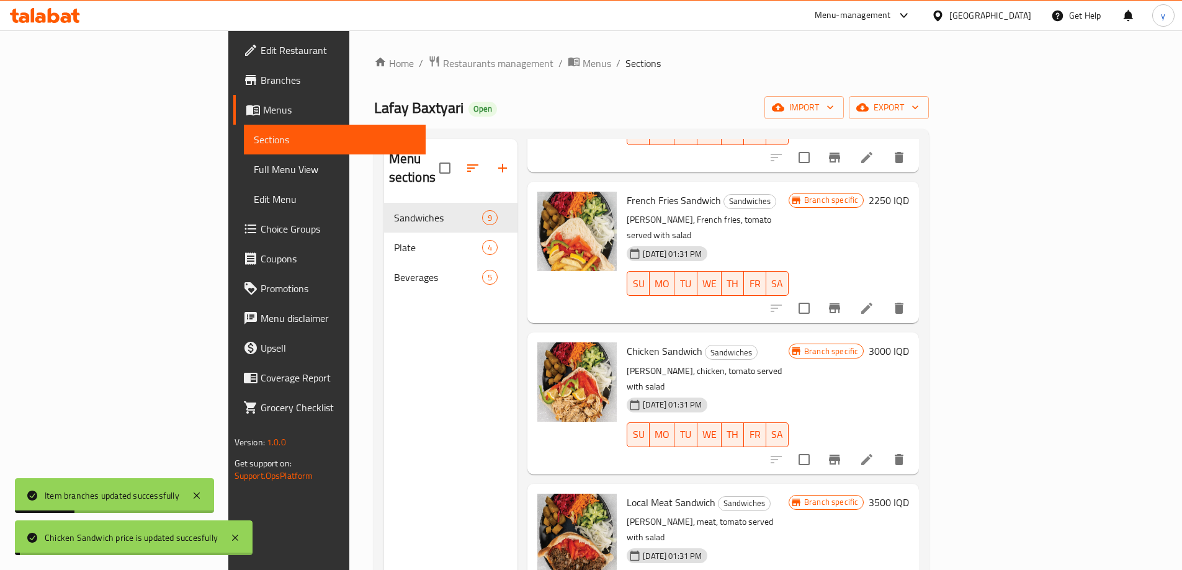
scroll to position [680, 0]
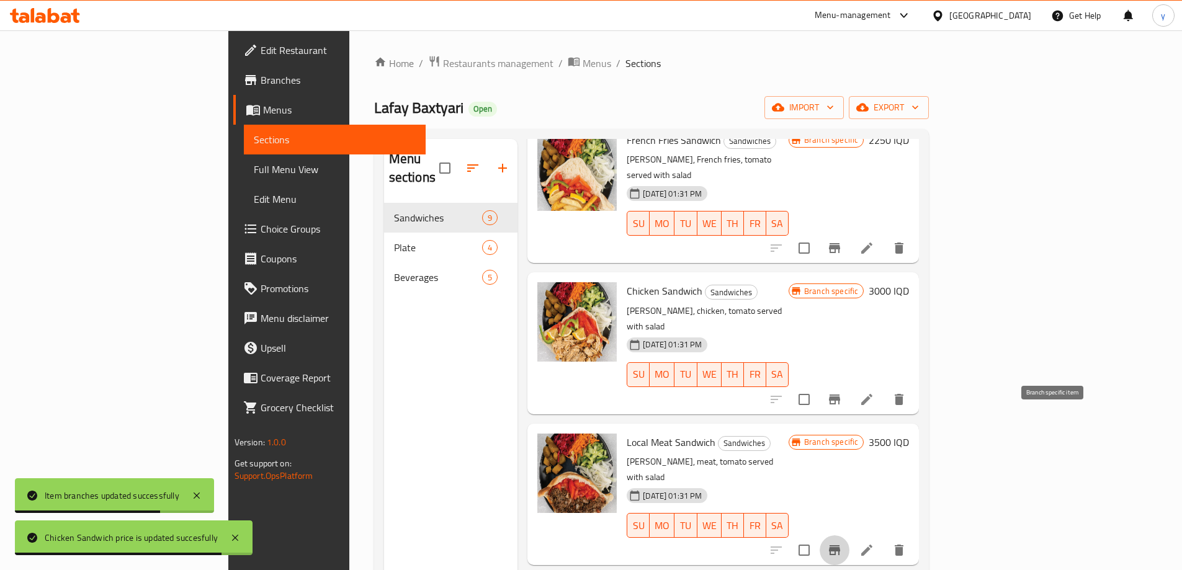
click at [840, 545] on icon "Branch-specific-item" at bounding box center [834, 550] width 11 height 10
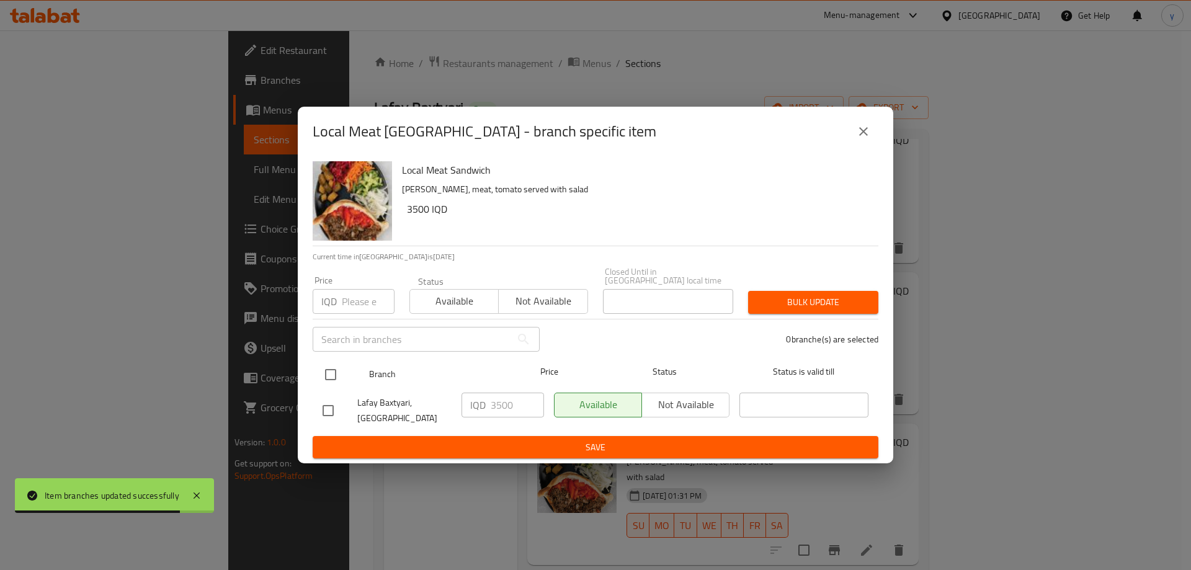
click at [334, 370] on input "checkbox" at bounding box center [331, 375] width 26 height 26
checkbox input "true"
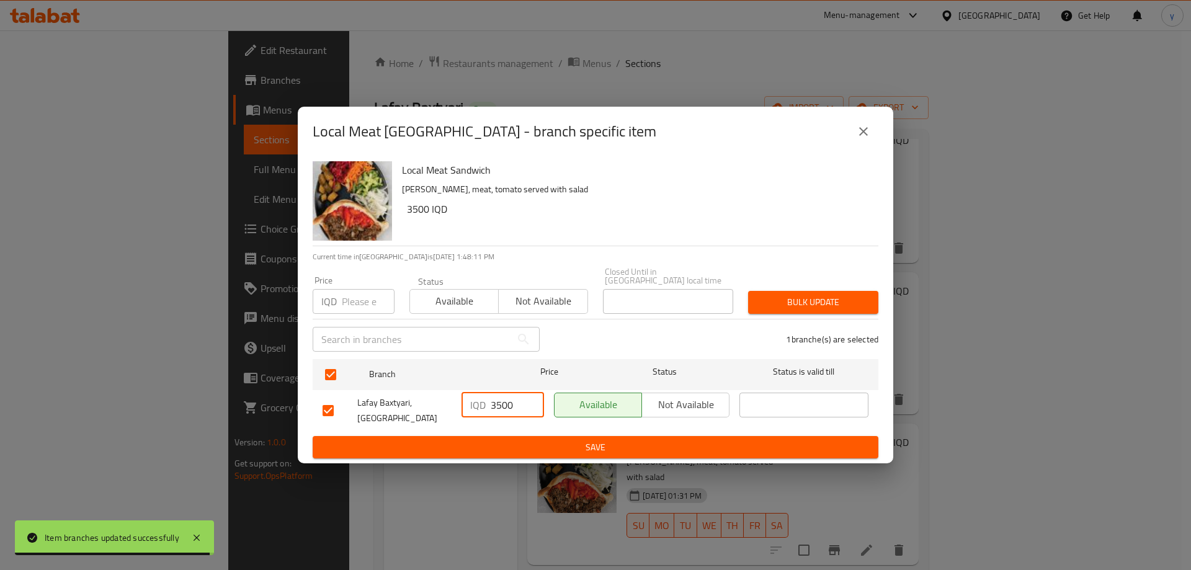
drag, startPoint x: 495, startPoint y: 407, endPoint x: 481, endPoint y: 411, distance: 14.7
click at [481, 411] on div "IQD 3500 ​" at bounding box center [502, 405] width 82 height 25
click at [496, 407] on input "4500" at bounding box center [517, 405] width 53 height 25
type input "4500"
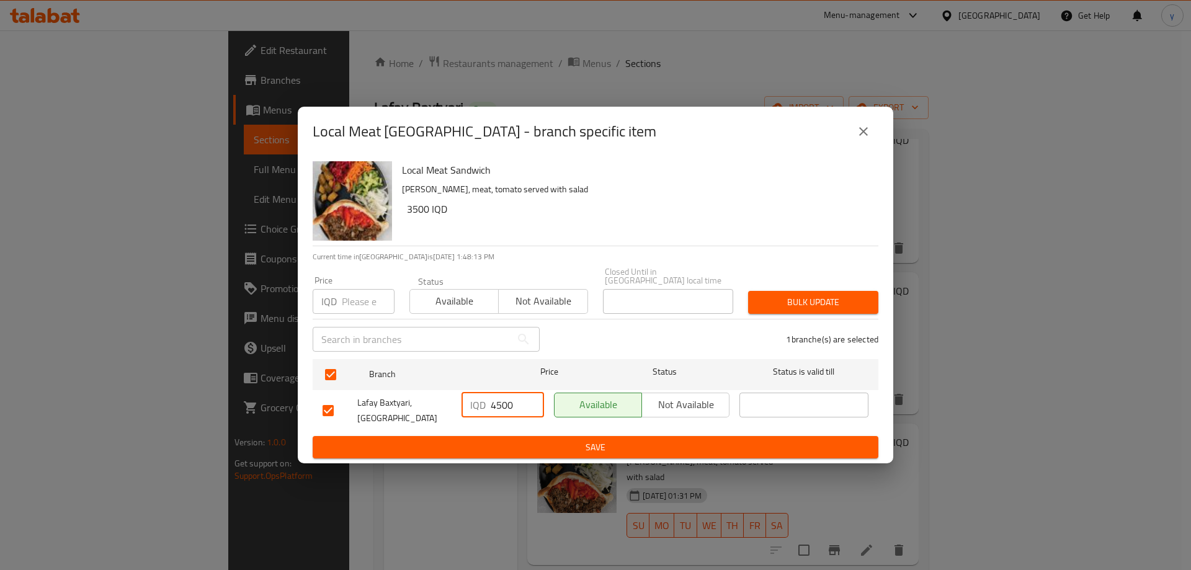
click at [532, 440] on span "Save" at bounding box center [596, 448] width 546 height 16
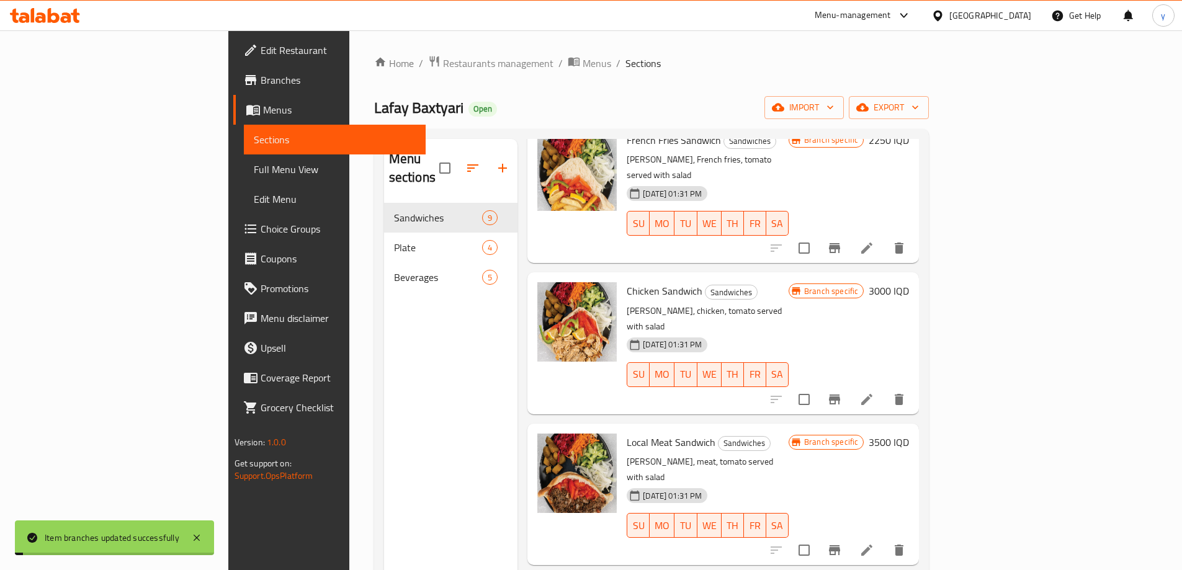
click at [909, 434] on h6 "3500 IQD" at bounding box center [888, 442] width 40 height 17
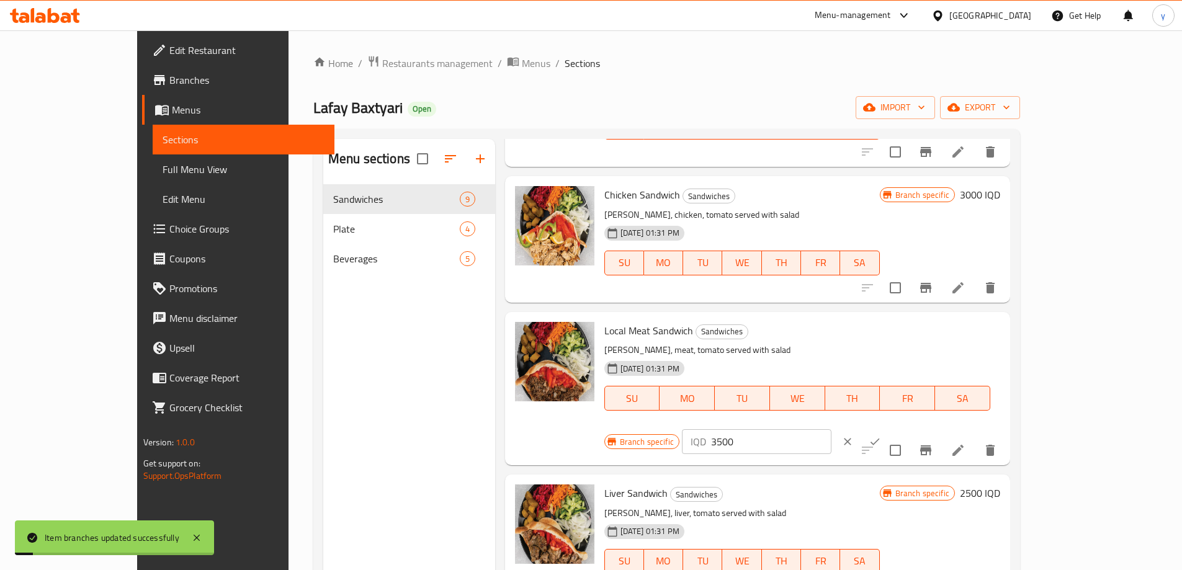
click at [831, 429] on input "3500" at bounding box center [771, 441] width 120 height 25
paste input "4"
type input "4500"
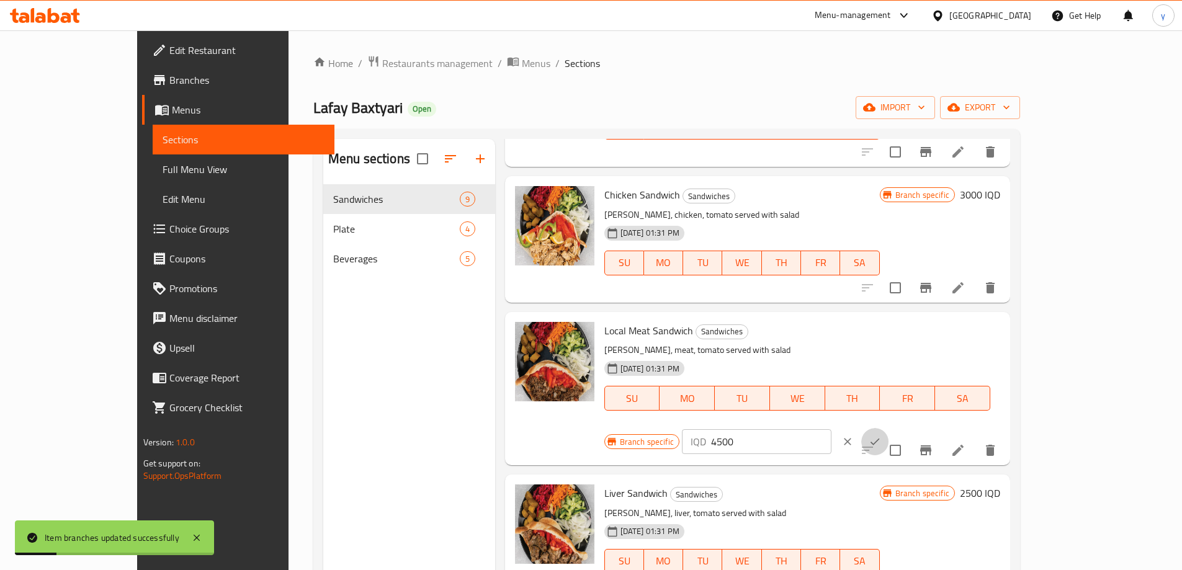
click at [881, 435] on icon "ok" at bounding box center [874, 441] width 12 height 12
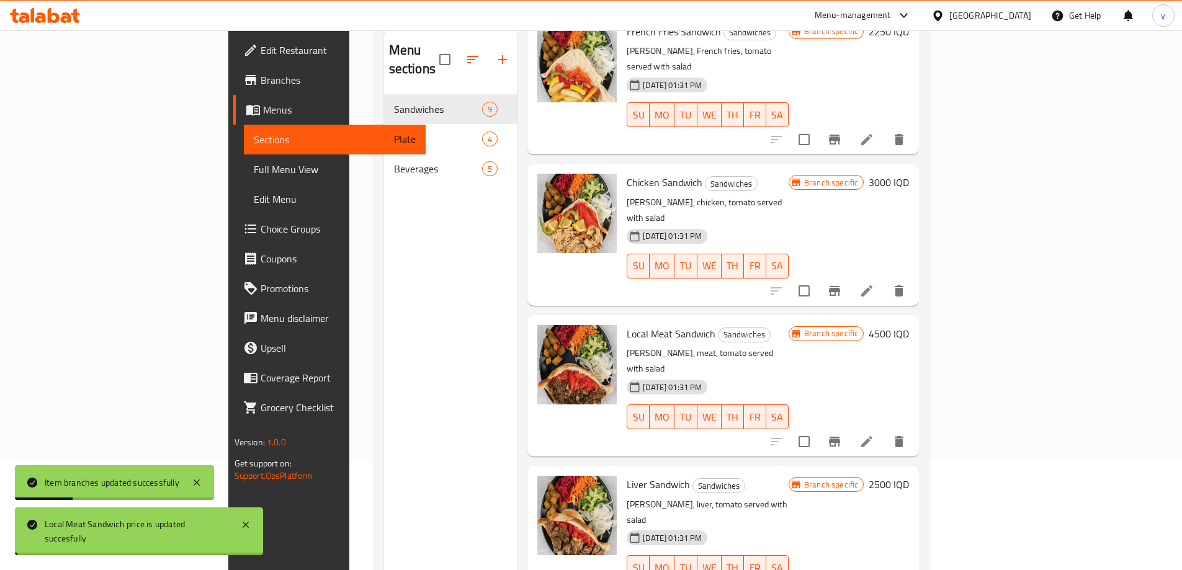
scroll to position [124, 0]
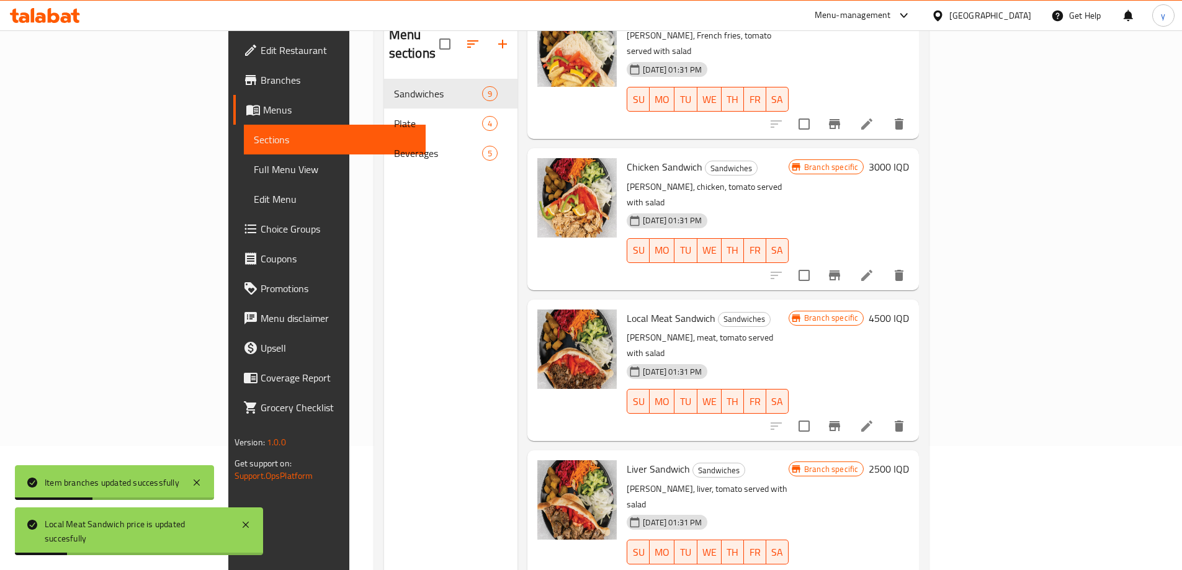
click at [842, 569] on icon "Branch-specific-item" at bounding box center [834, 576] width 15 height 15
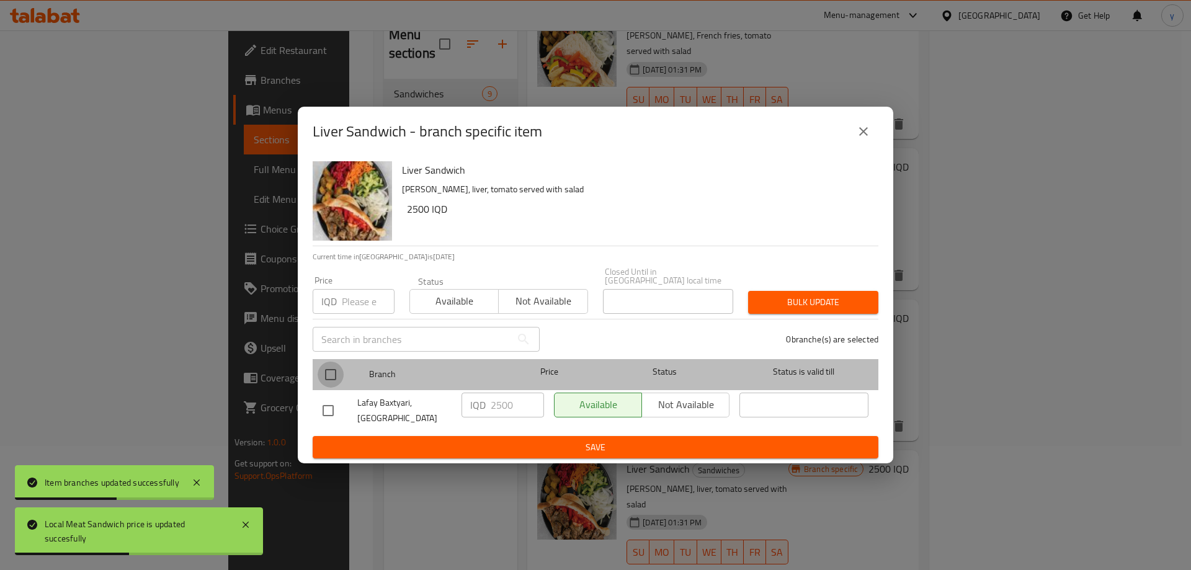
click at [332, 370] on input "checkbox" at bounding box center [331, 375] width 26 height 26
checkbox input "true"
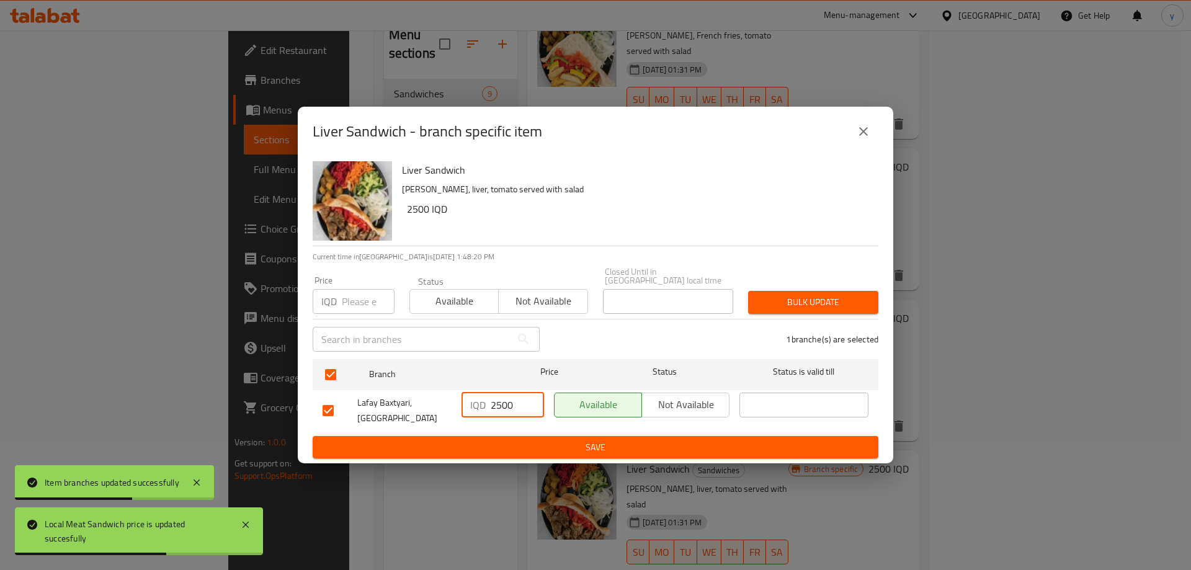
drag, startPoint x: 495, startPoint y: 405, endPoint x: 487, endPoint y: 409, distance: 8.6
click at [487, 409] on div "IQD 2500 ​" at bounding box center [502, 405] width 82 height 25
click at [504, 411] on input "3500" at bounding box center [517, 405] width 53 height 25
type input "3500"
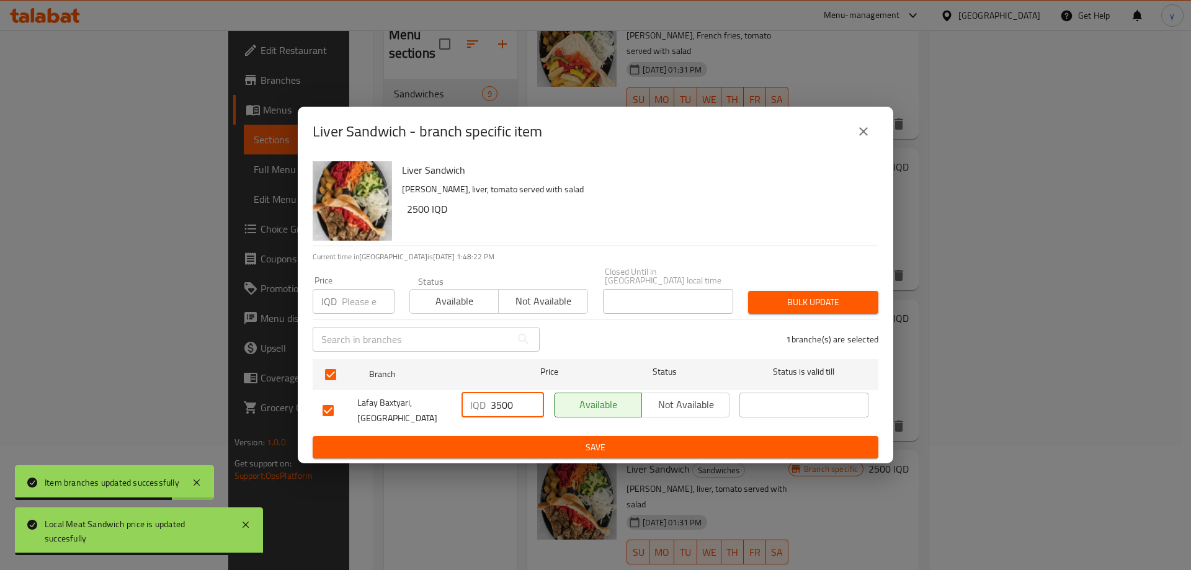
click at [520, 440] on span "Save" at bounding box center [596, 448] width 546 height 16
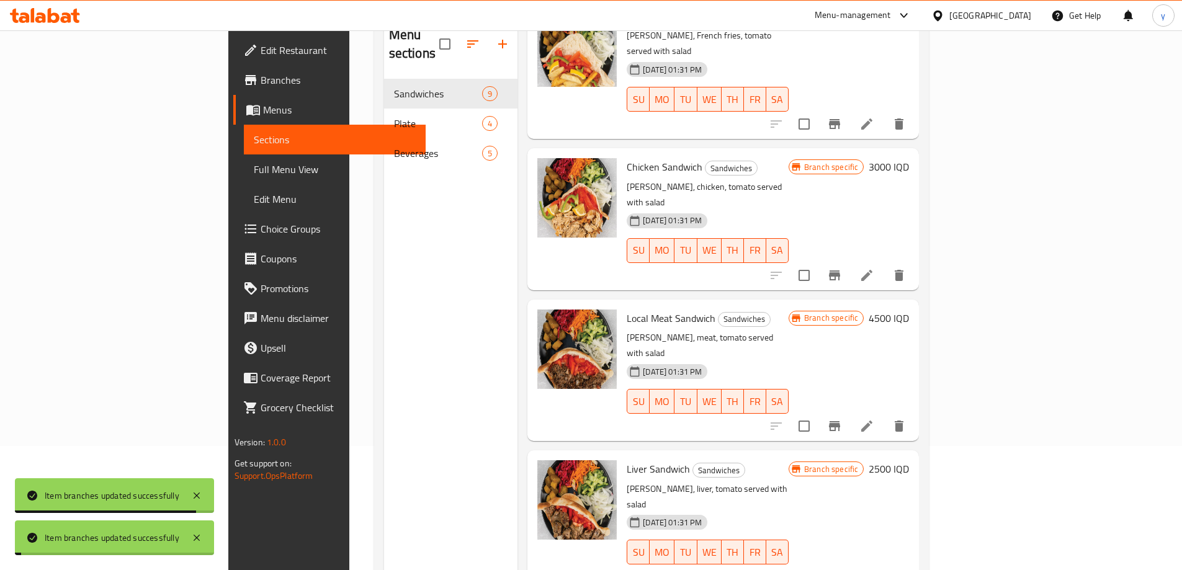
click at [909, 460] on h6 "2500 IQD" at bounding box center [888, 468] width 40 height 17
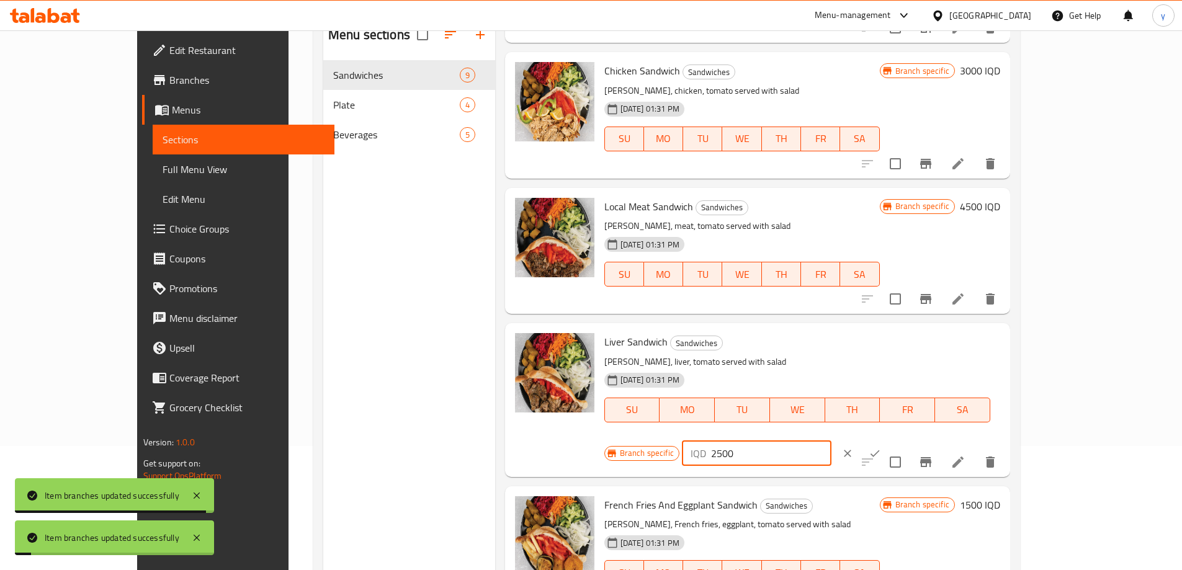
click at [831, 441] on input "2500" at bounding box center [771, 453] width 120 height 25
paste input "3500"
click at [831, 441] on input "25003500" at bounding box center [771, 453] width 120 height 25
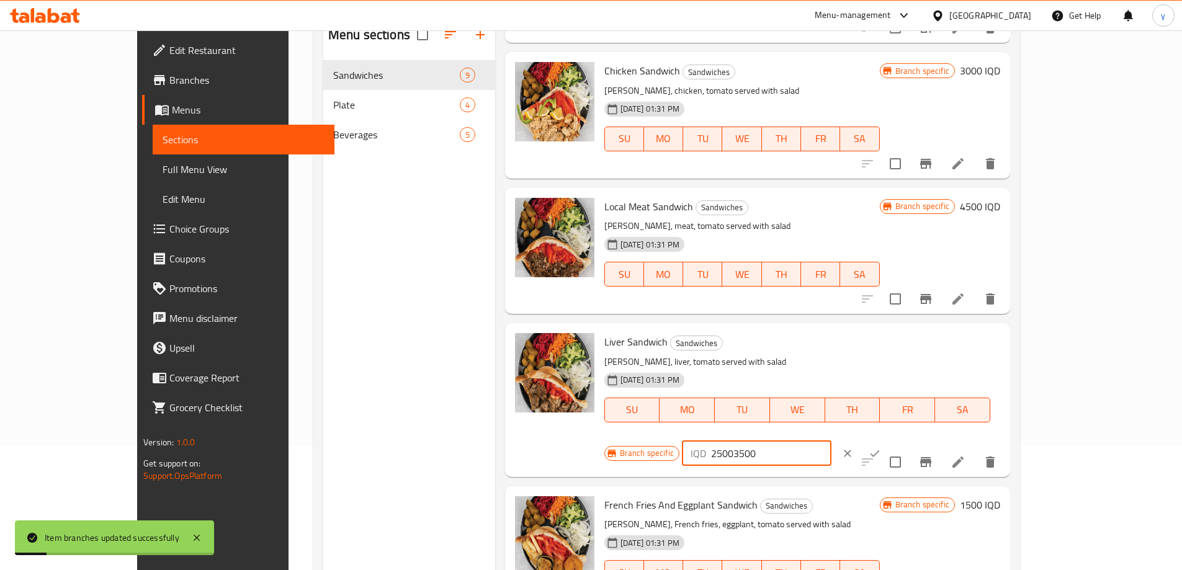
click at [831, 441] on input "25003500" at bounding box center [771, 453] width 120 height 25
paste input "number"
type input "3500"
click at [881, 447] on icon "ok" at bounding box center [874, 453] width 12 height 12
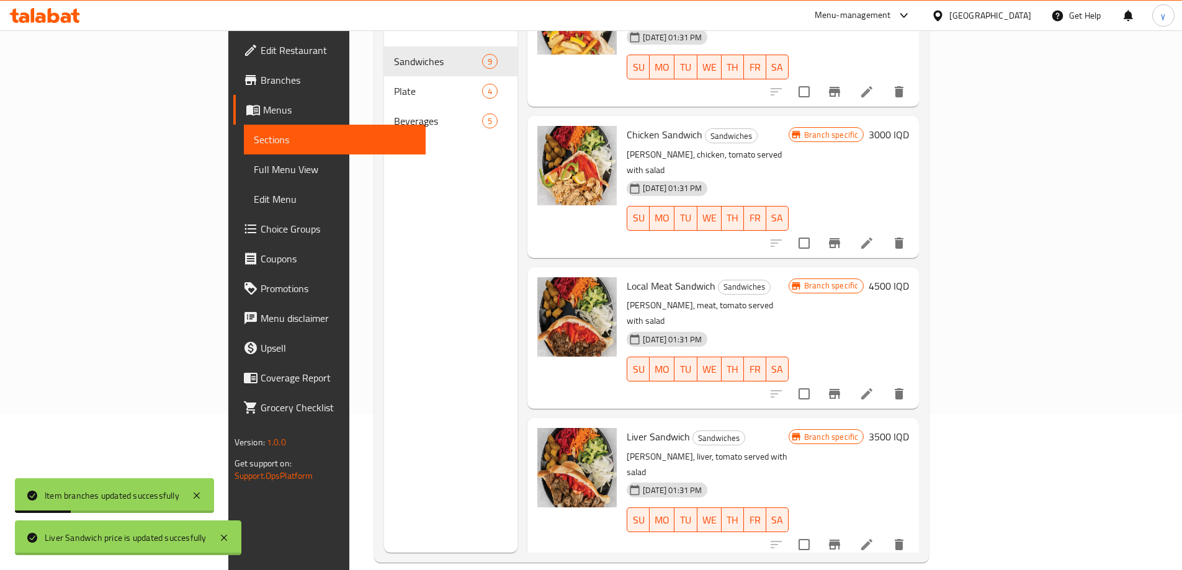
scroll to position [174, 0]
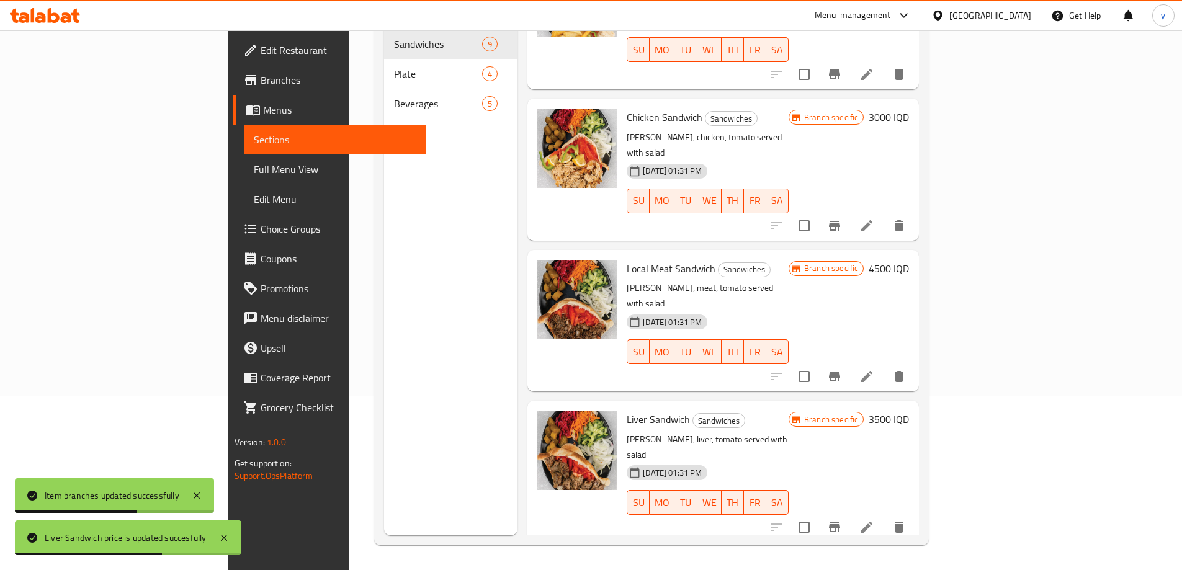
click at [909, 561] on h6 "1500 IQD" at bounding box center [888, 569] width 40 height 17
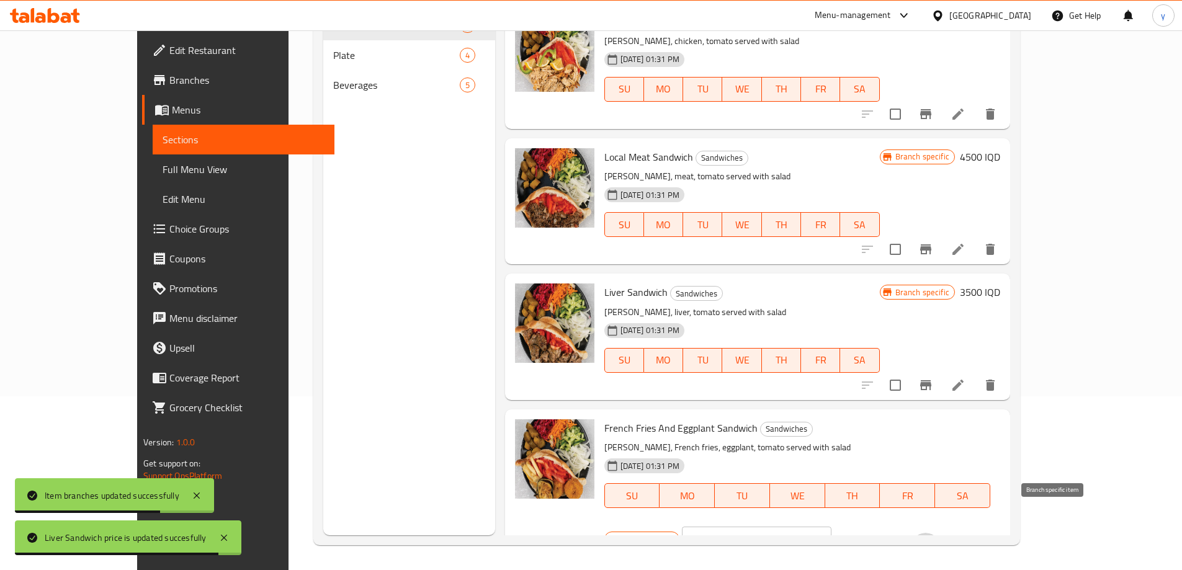
click at [940, 533] on button "Branch-specific-item" at bounding box center [925, 548] width 30 height 30
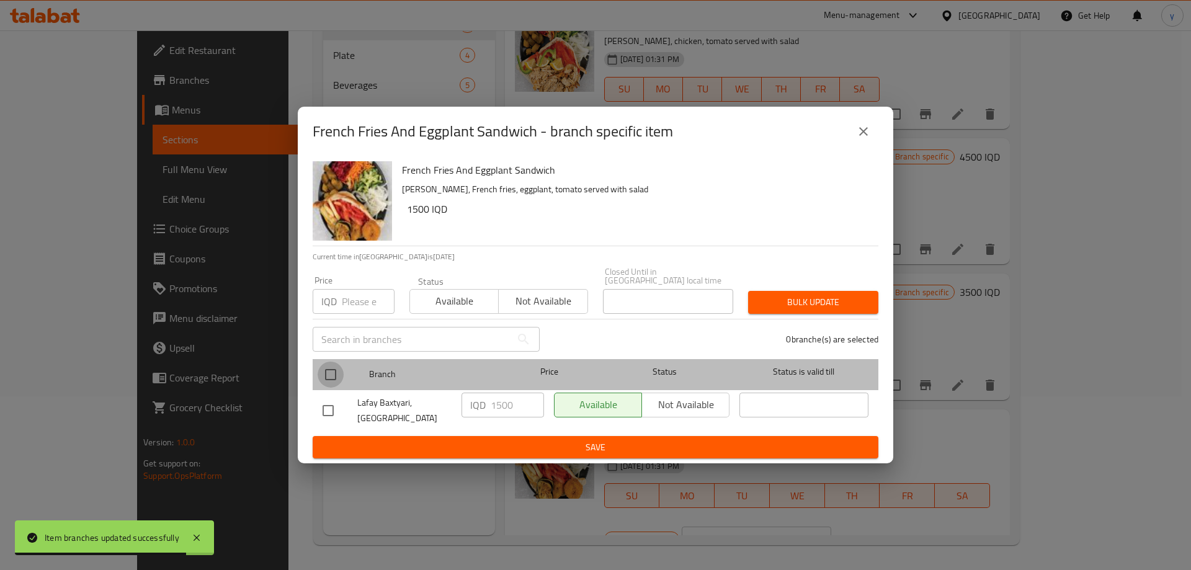
click at [341, 370] on input "checkbox" at bounding box center [331, 375] width 26 height 26
checkbox input "true"
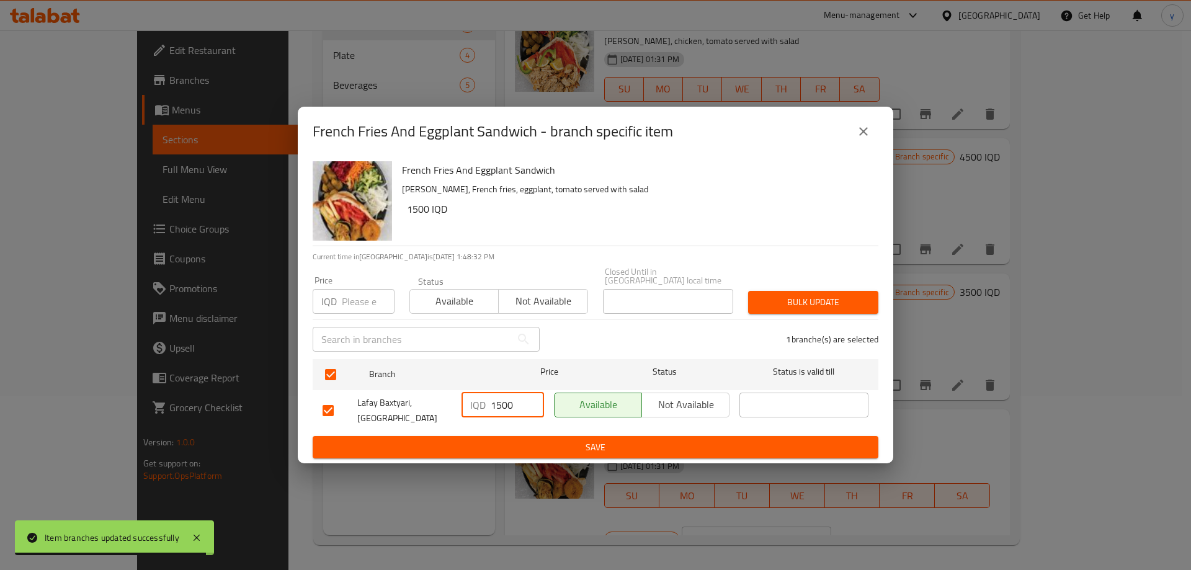
click at [489, 409] on div "IQD 1500 ​" at bounding box center [502, 405] width 82 height 25
click at [513, 401] on input "2500" at bounding box center [517, 405] width 53 height 25
click at [509, 404] on input "2500" at bounding box center [517, 405] width 53 height 25
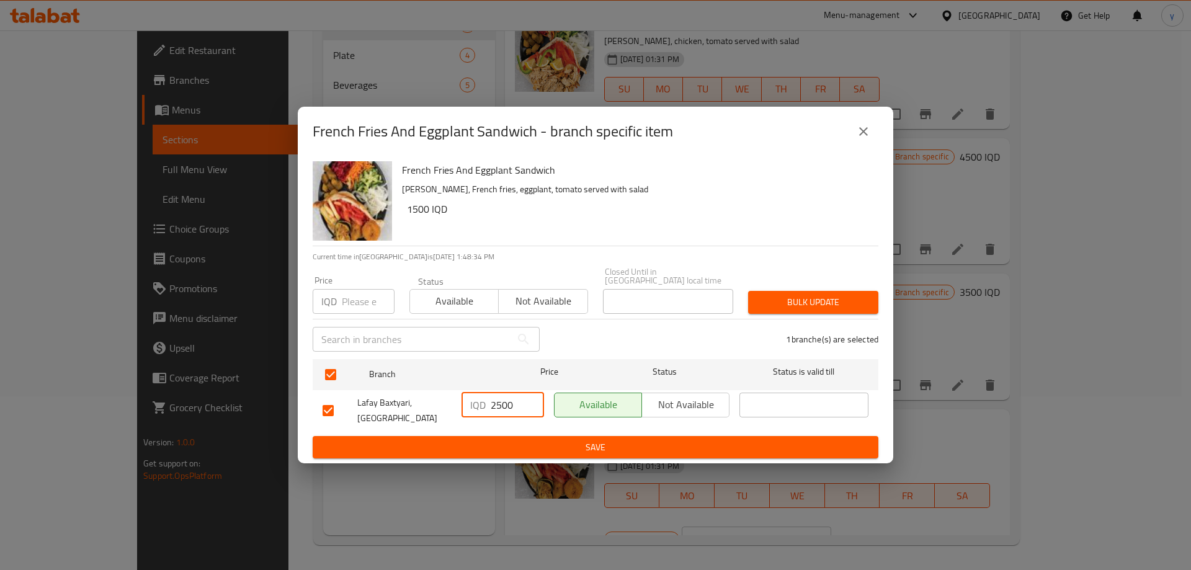
type input "2500"
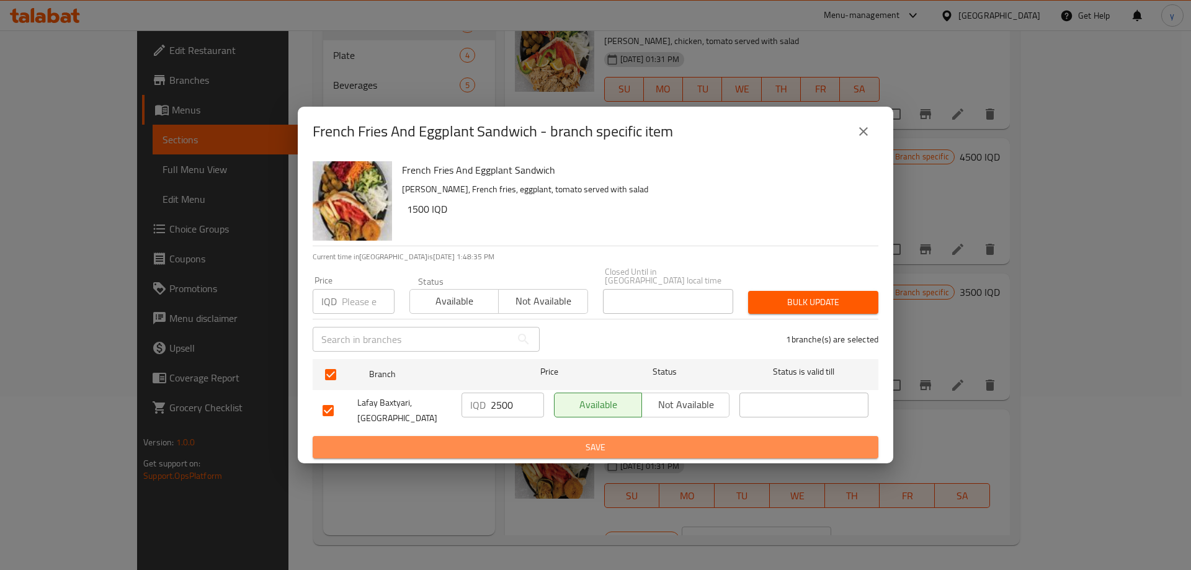
click at [546, 440] on span "Save" at bounding box center [596, 448] width 546 height 16
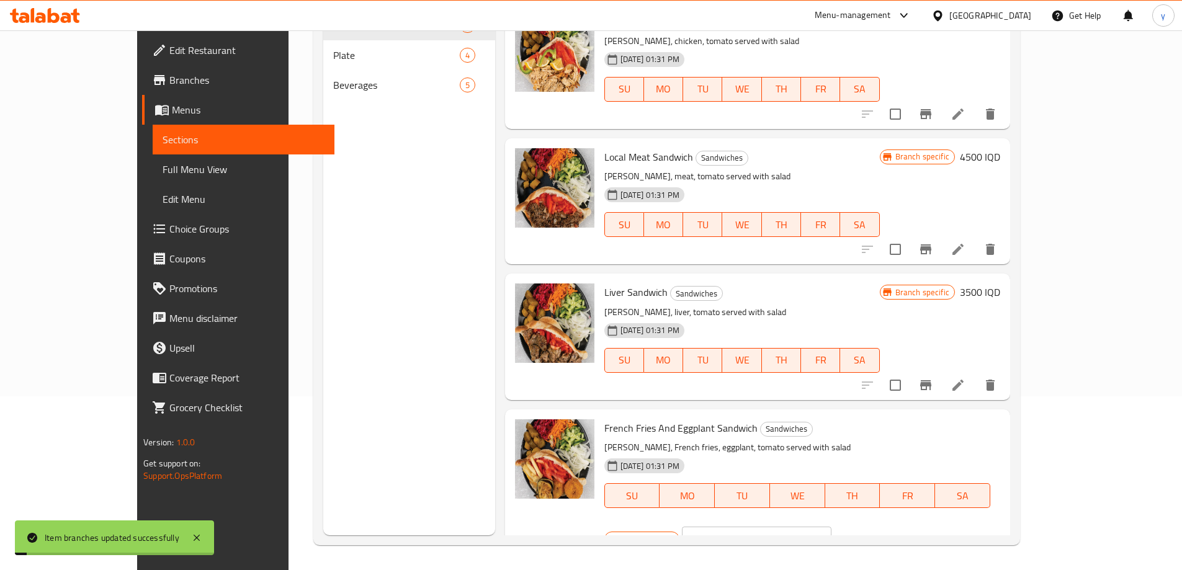
click at [831, 527] on input "1500" at bounding box center [771, 539] width 120 height 25
paste input "2"
type input "2500"
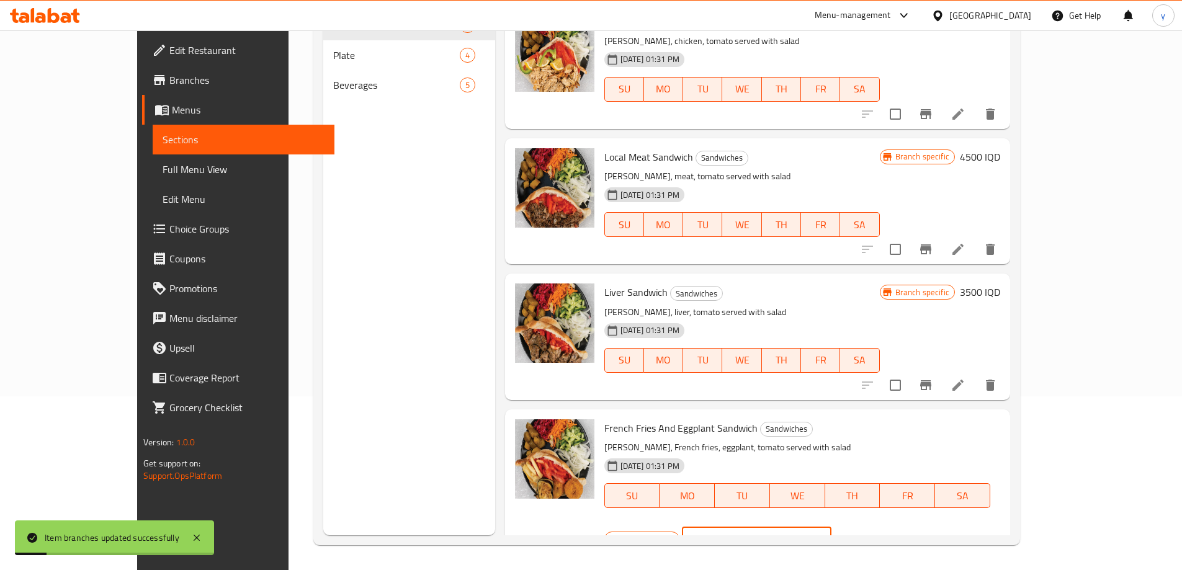
click at [888, 525] on button "ok" at bounding box center [874, 538] width 27 height 27
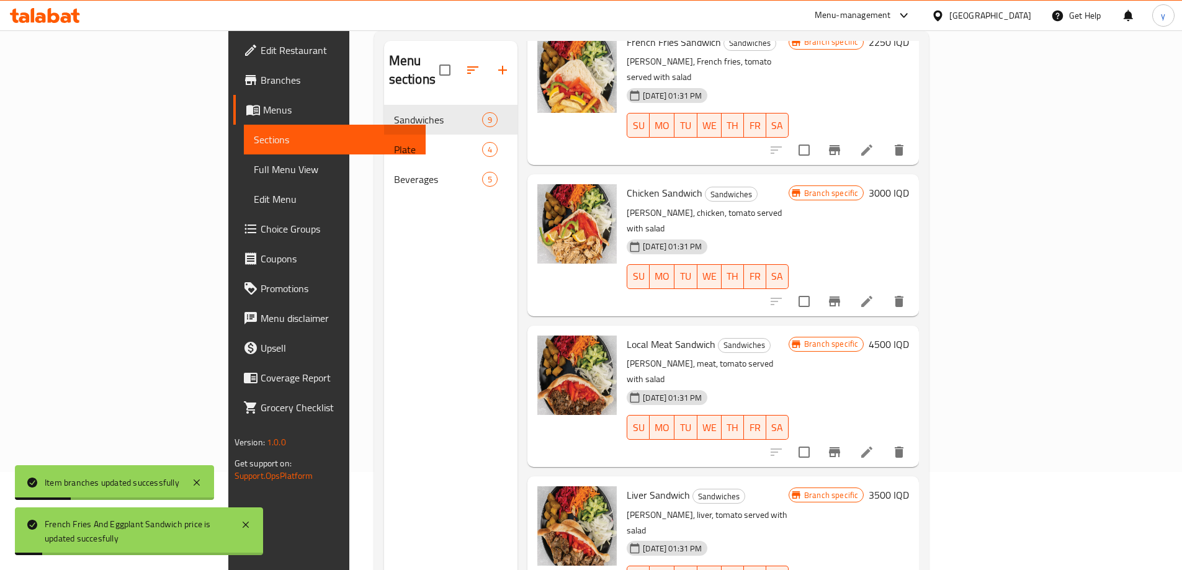
scroll to position [50, 0]
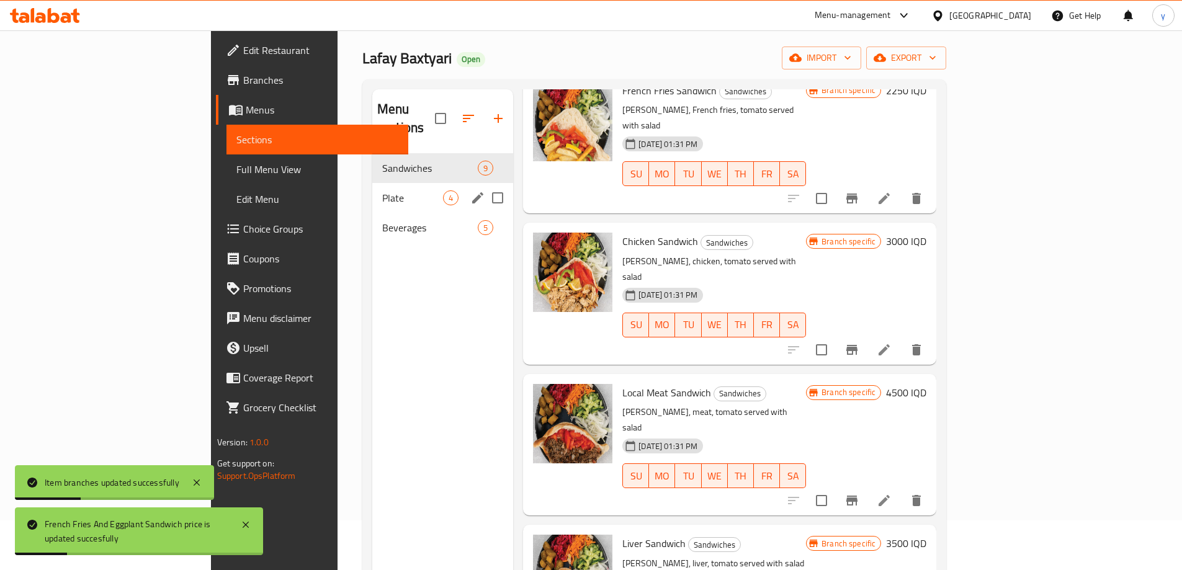
click at [382, 190] on span "Plate" at bounding box center [412, 197] width 61 height 15
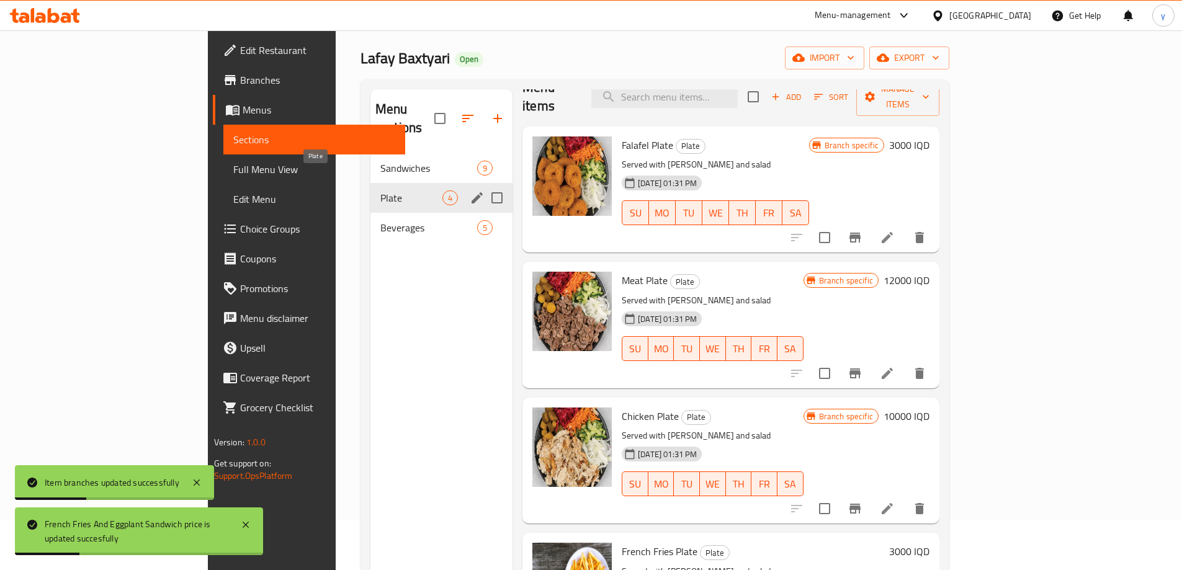
scroll to position [3, 0]
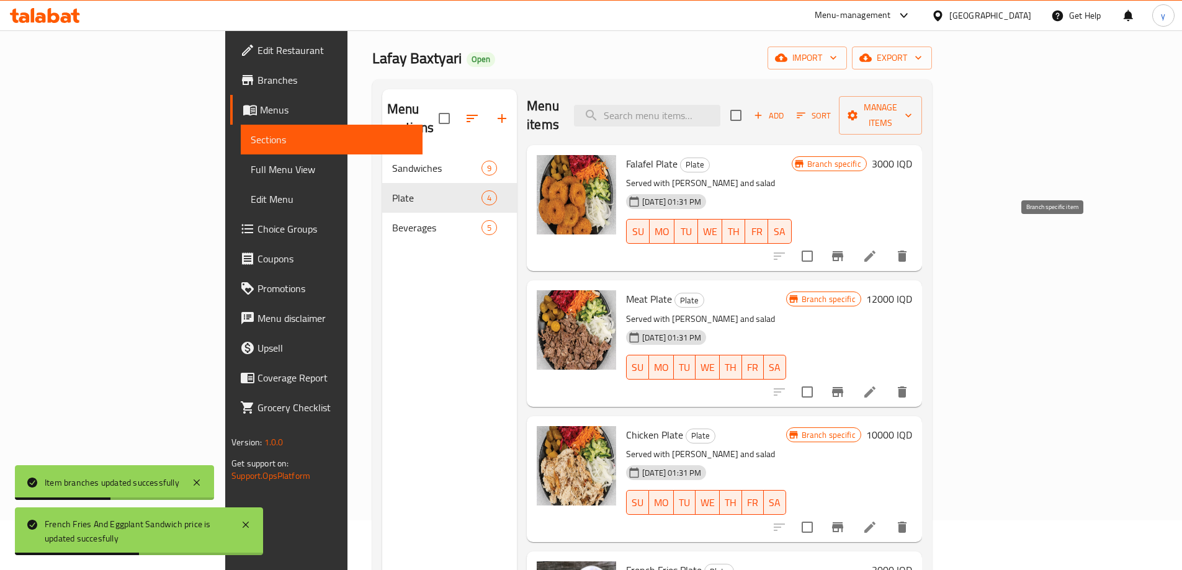
click at [852, 241] on button "Branch-specific-item" at bounding box center [837, 256] width 30 height 30
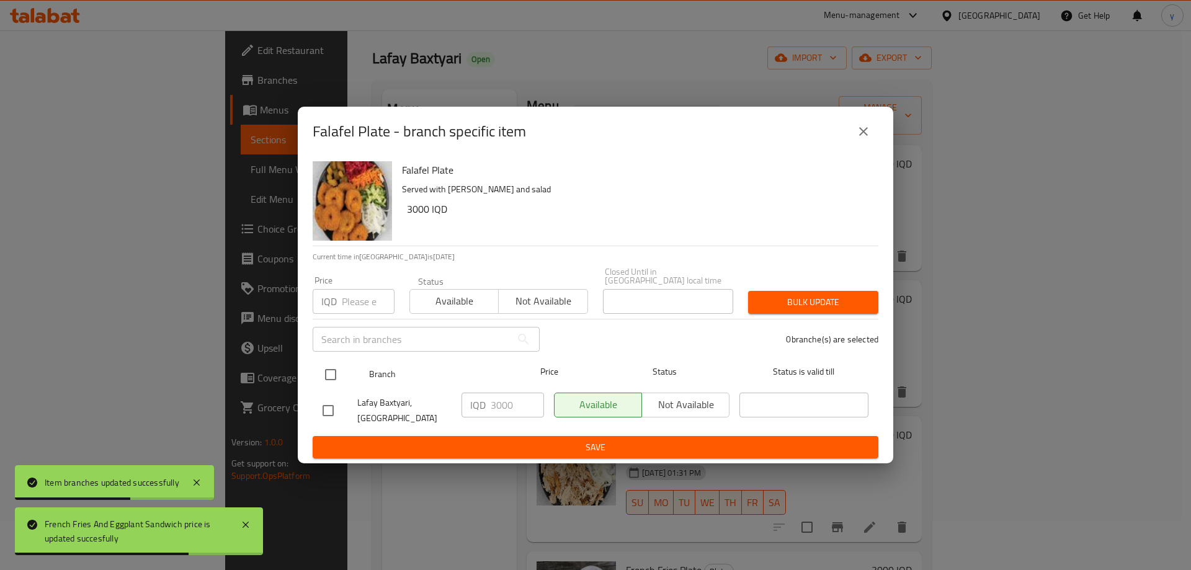
click at [337, 373] on input "checkbox" at bounding box center [331, 375] width 26 height 26
checkbox input "true"
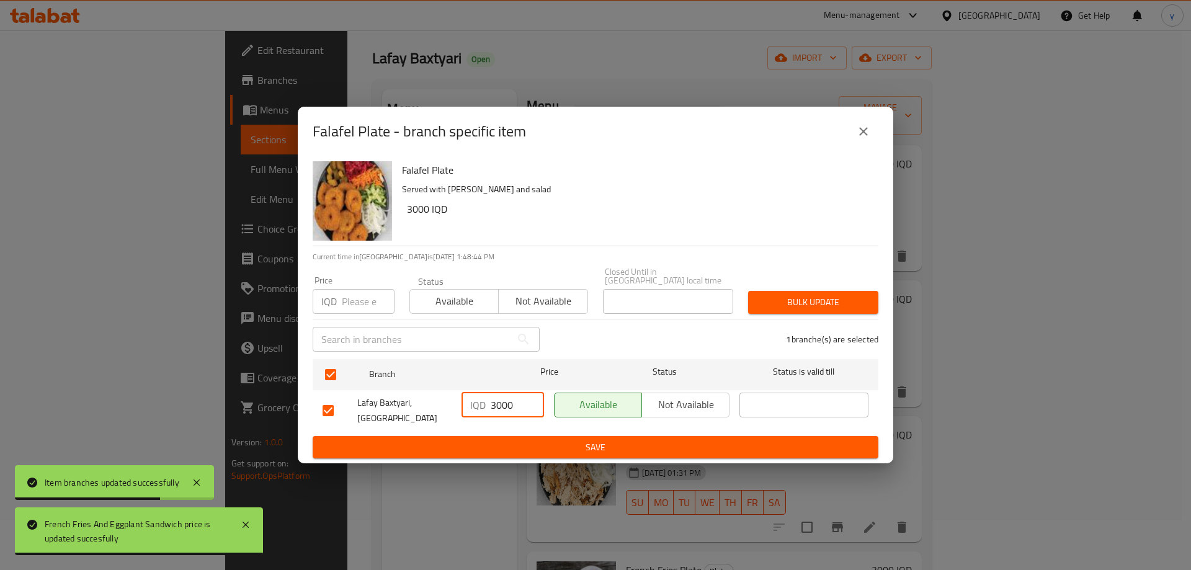
click at [492, 409] on input "3000" at bounding box center [517, 405] width 53 height 25
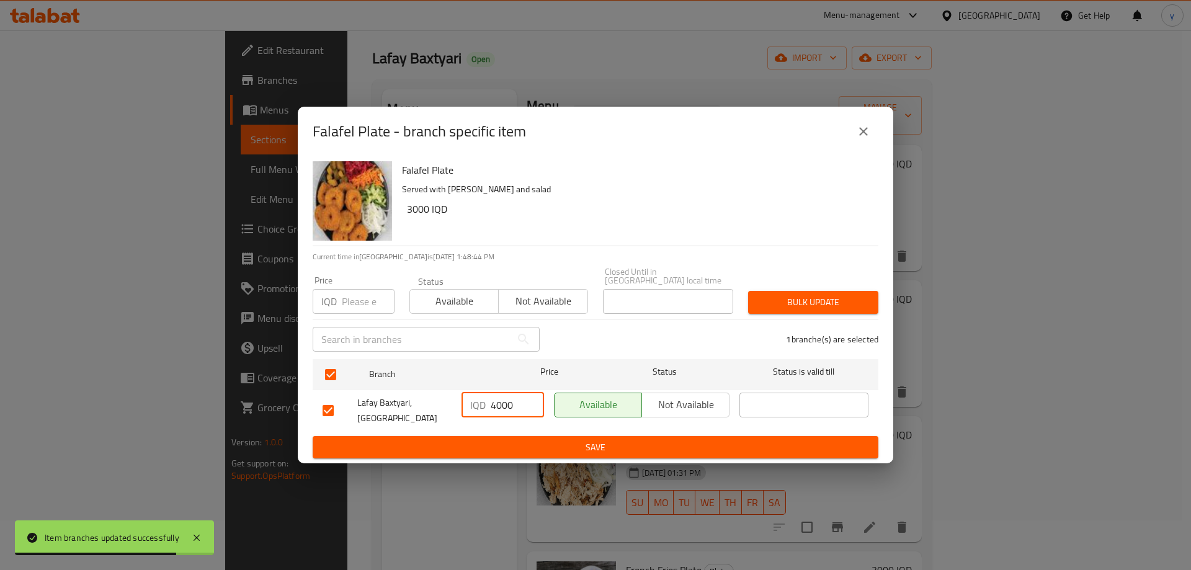
click at [501, 404] on input "4000" at bounding box center [517, 405] width 53 height 25
type input "4000"
click at [515, 440] on span "Save" at bounding box center [596, 448] width 546 height 16
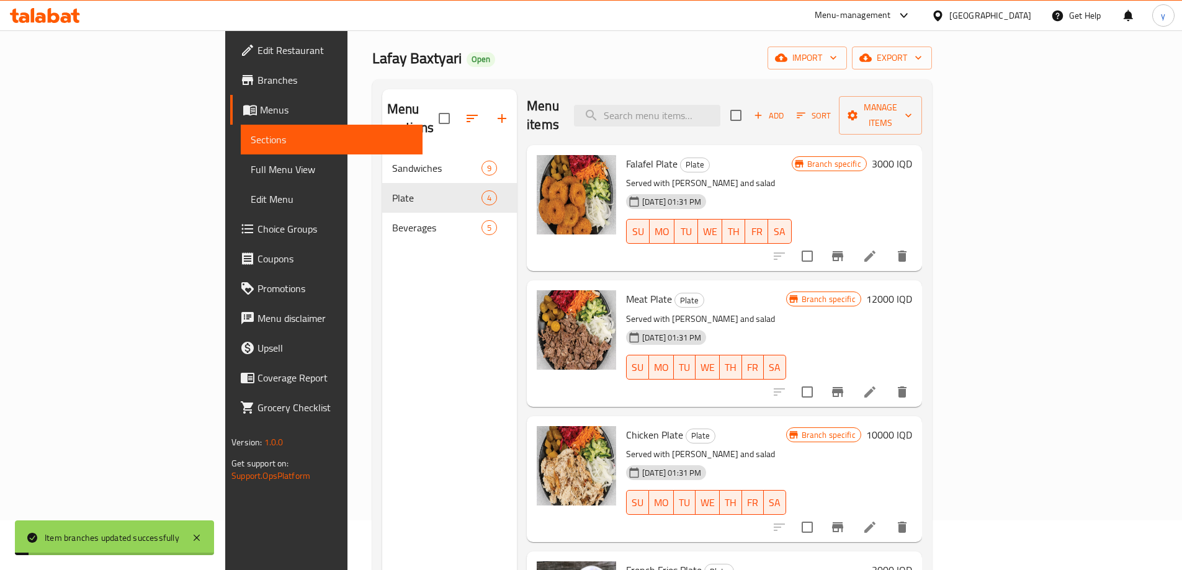
click at [912, 155] on h6 "3000 IQD" at bounding box center [891, 163] width 40 height 17
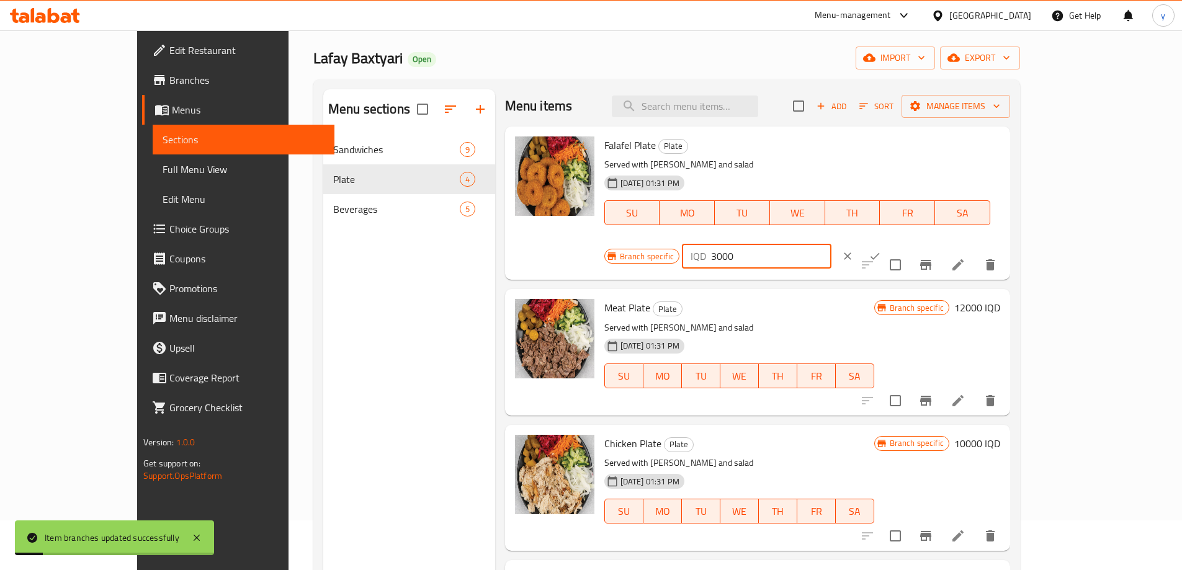
click at [831, 244] on input "3000" at bounding box center [771, 256] width 120 height 25
paste input "4"
type input "4000"
click at [879, 253] on icon "ok" at bounding box center [874, 256] width 9 height 7
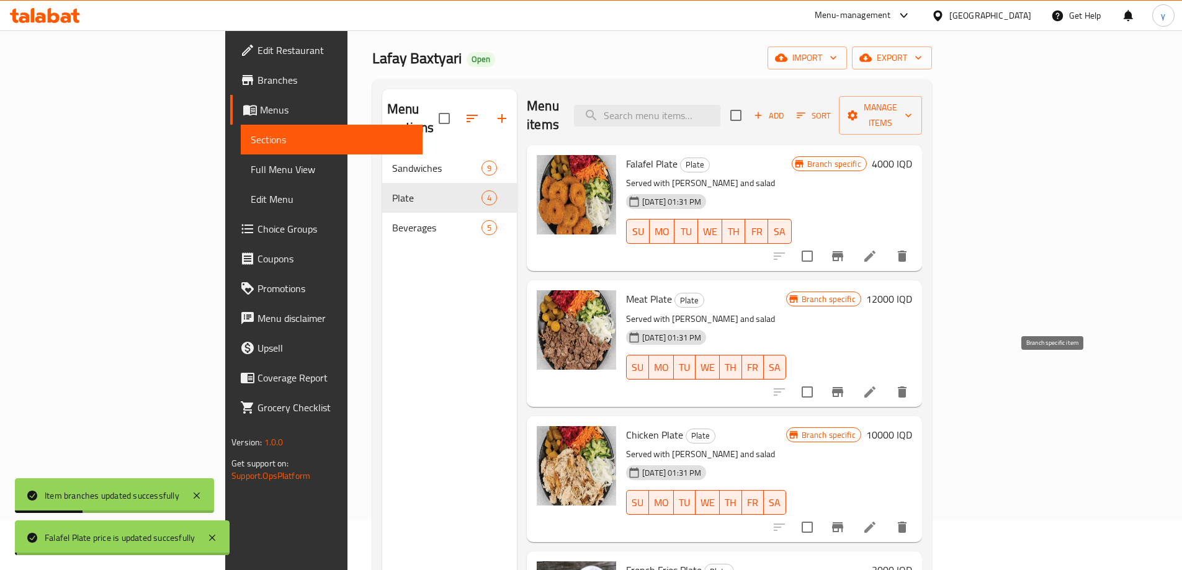
click at [852, 377] on button "Branch-specific-item" at bounding box center [837, 392] width 30 height 30
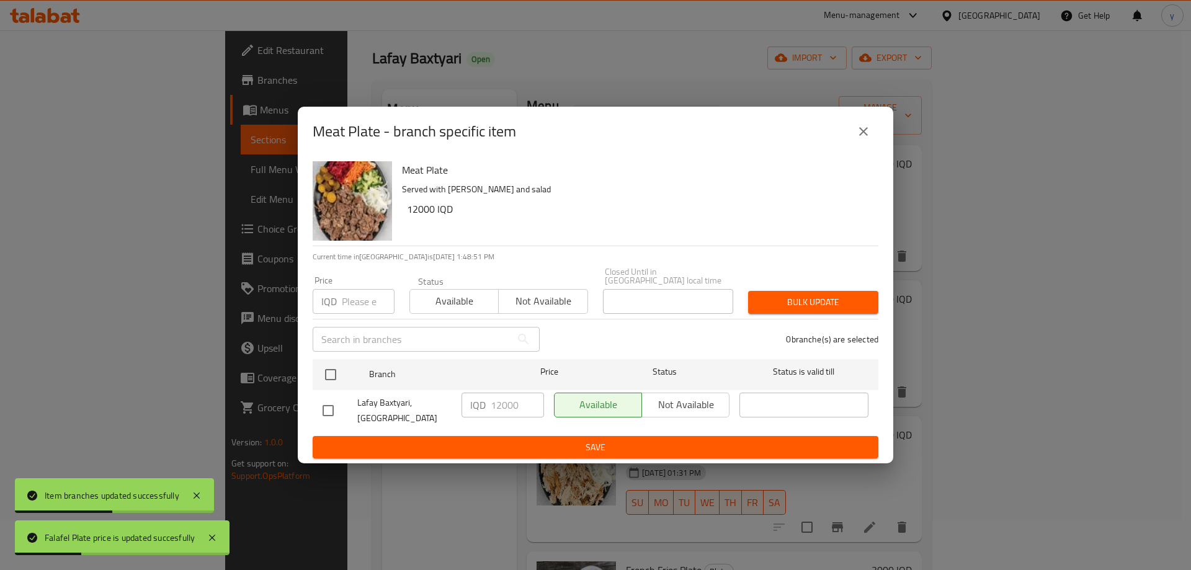
click at [312, 369] on div "Meat Plate Served with samoon and salad 12000 IQD Current time in Iraq is 14 Oc…" at bounding box center [595, 310] width 595 height 308
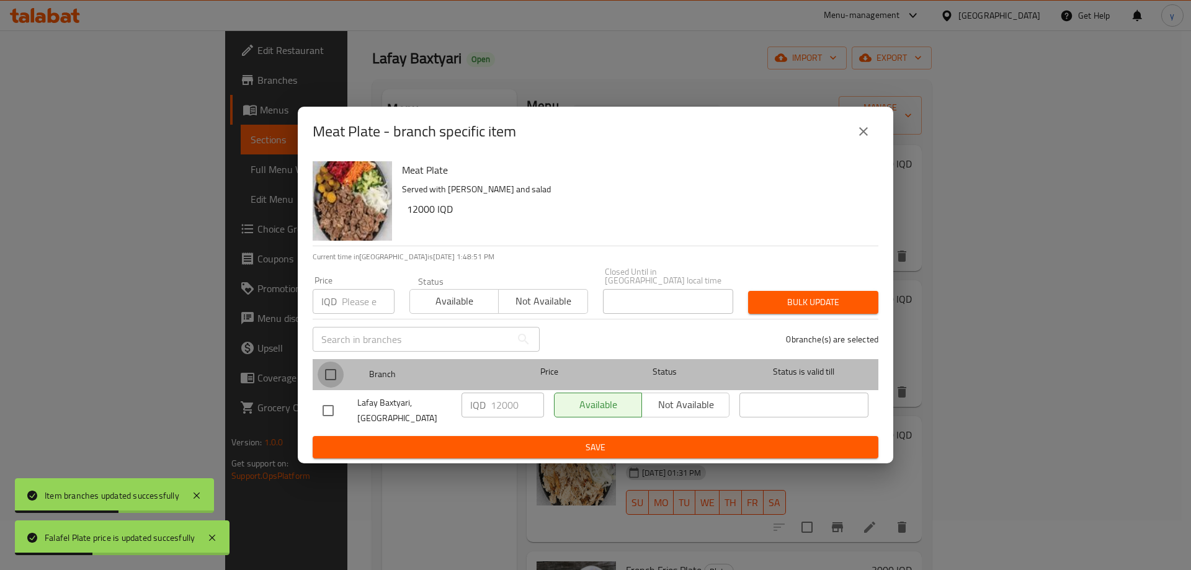
click at [336, 372] on input "checkbox" at bounding box center [331, 375] width 26 height 26
checkbox input "true"
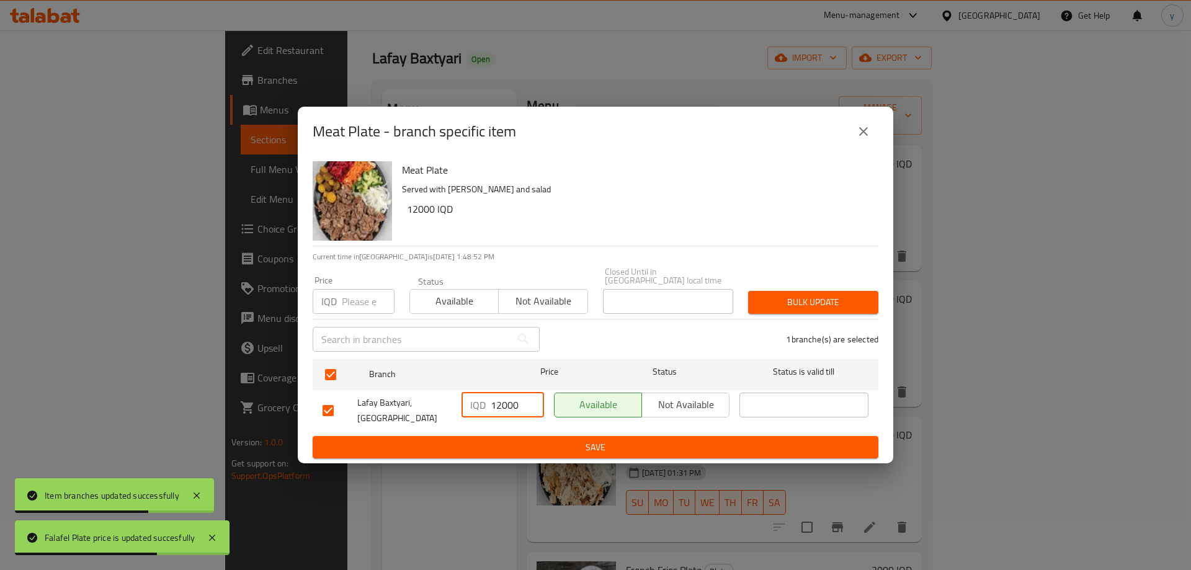
click at [499, 409] on input "12000" at bounding box center [517, 405] width 53 height 25
click at [512, 406] on input "13000" at bounding box center [517, 405] width 53 height 25
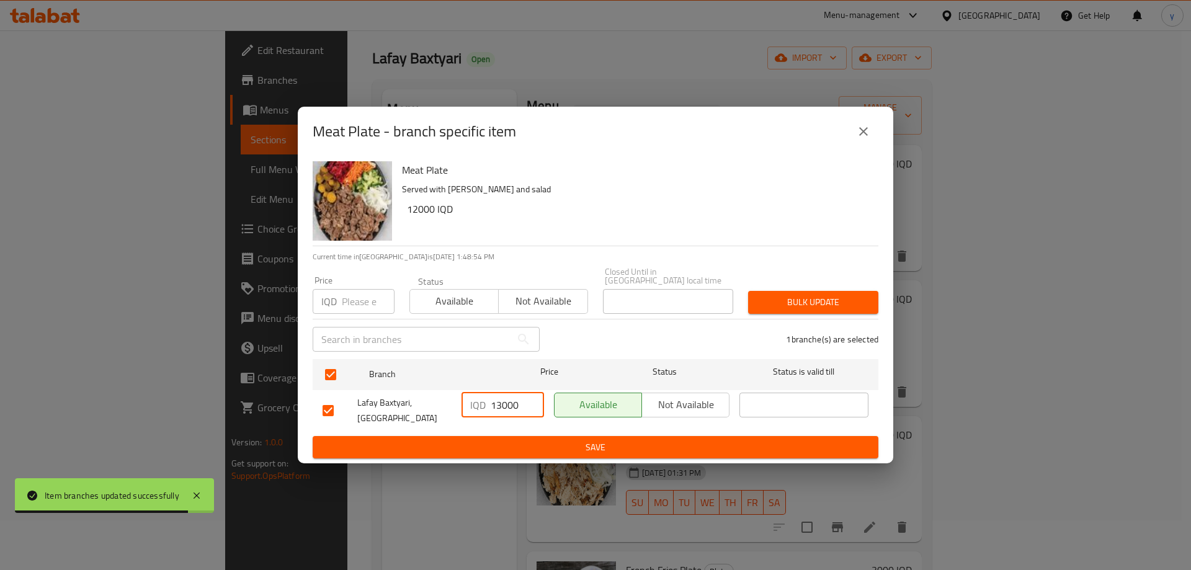
type input "13000"
click at [537, 440] on span "Save" at bounding box center [596, 448] width 546 height 16
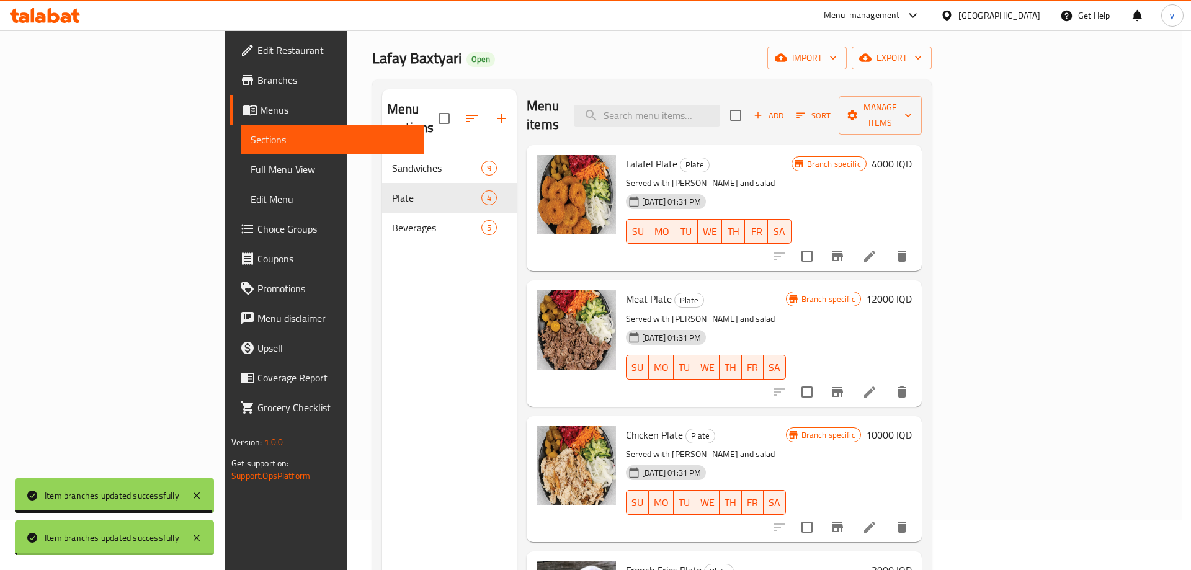
click at [917, 285] on div "Meat Plate Plate Served with samoon and salad 23-12-2024 01:31 PM SU MO TU WE T…" at bounding box center [769, 343] width 296 height 116
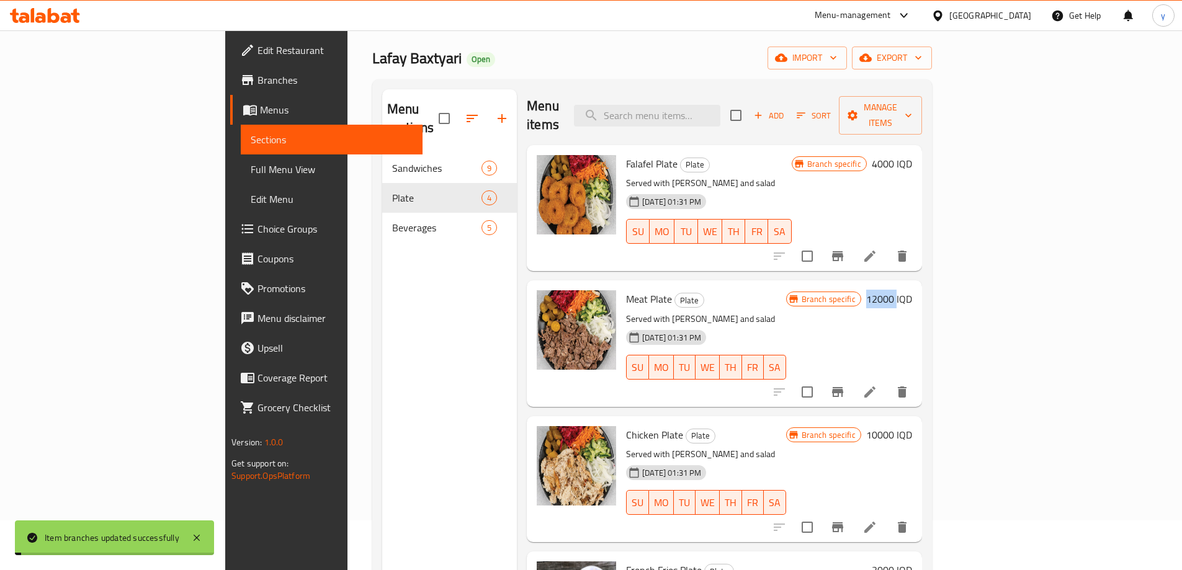
click at [912, 290] on h6 "12000 IQD" at bounding box center [889, 298] width 46 height 17
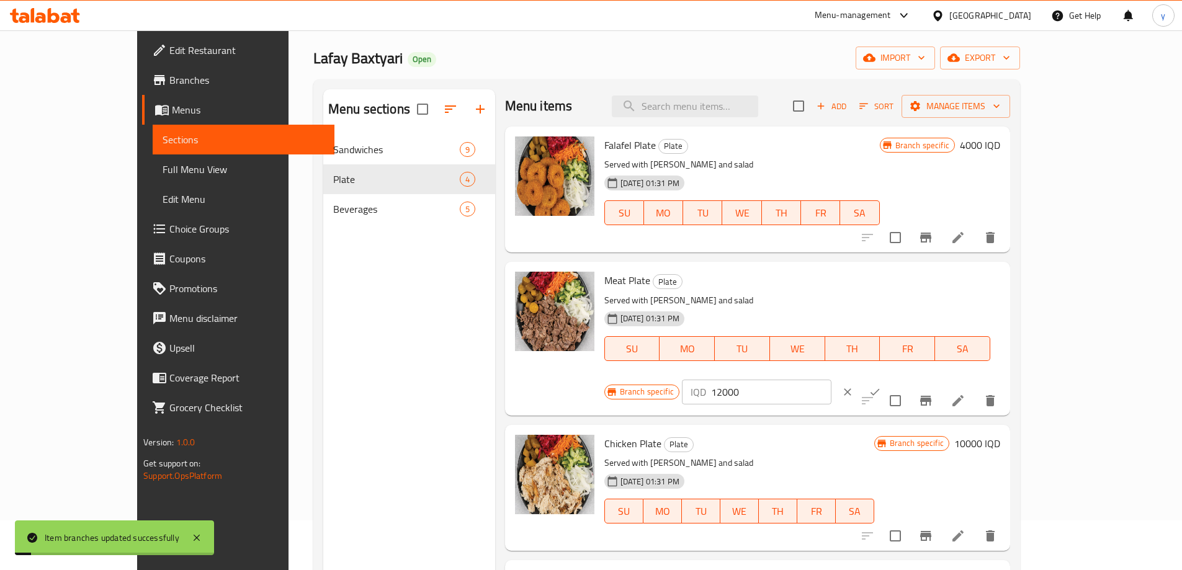
click at [831, 380] on input "12000" at bounding box center [771, 392] width 120 height 25
paste input "3"
type input "13000"
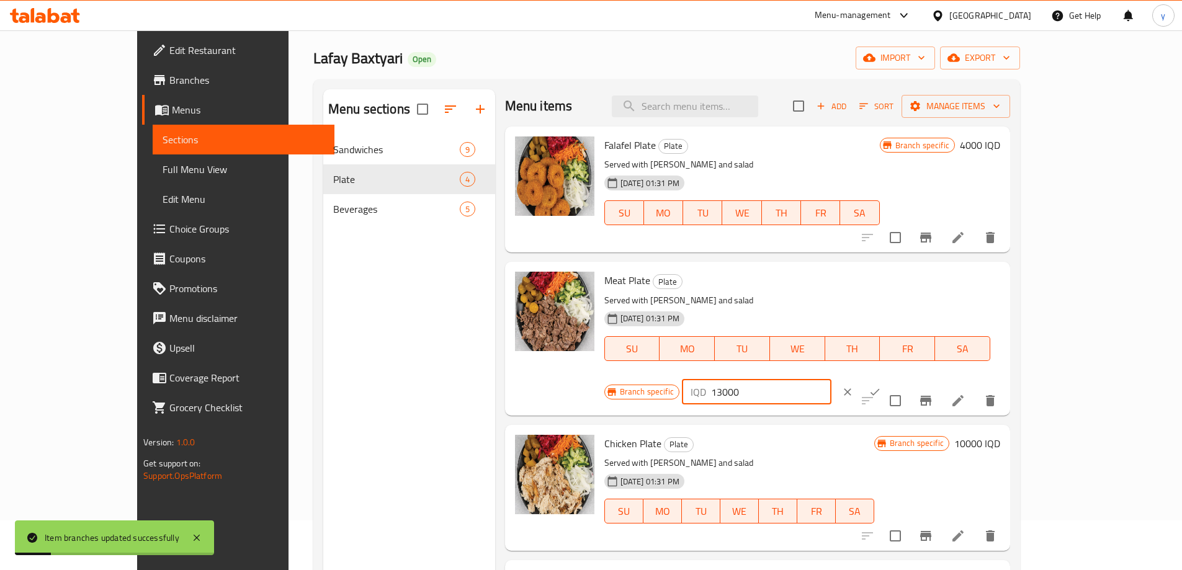
click at [888, 378] on button "ok" at bounding box center [874, 391] width 27 height 27
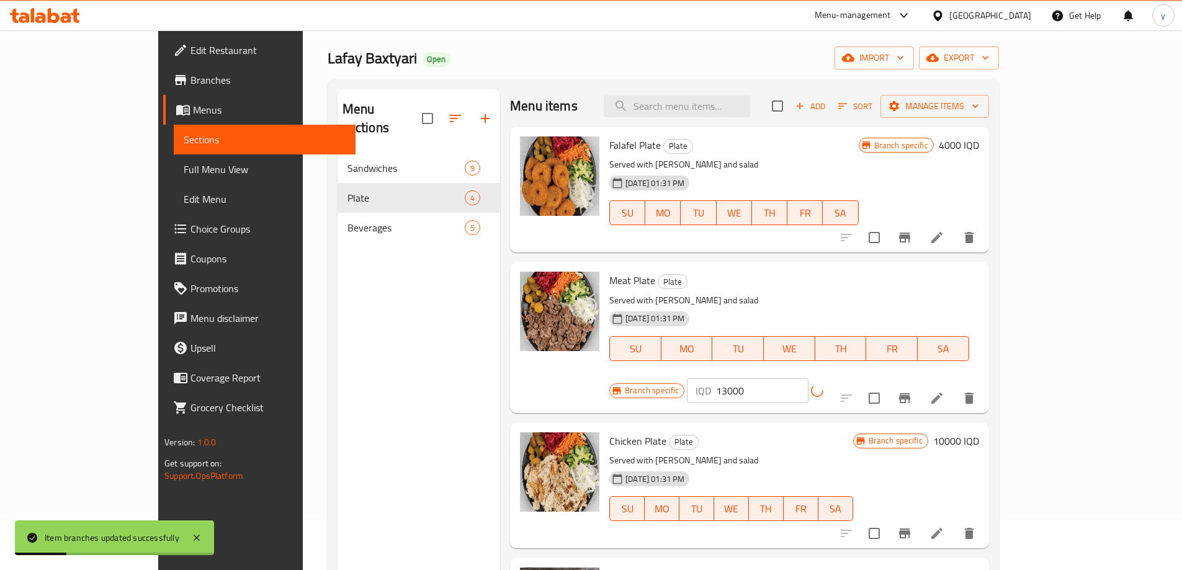
scroll to position [174, 0]
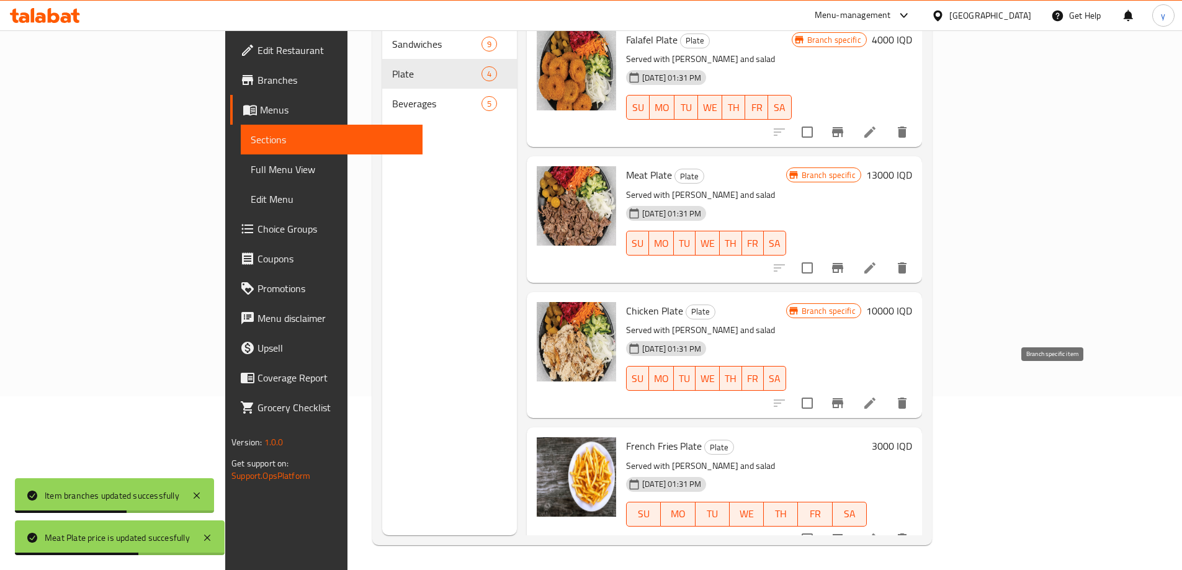
click at [843, 398] on icon "Branch-specific-item" at bounding box center [837, 403] width 11 height 10
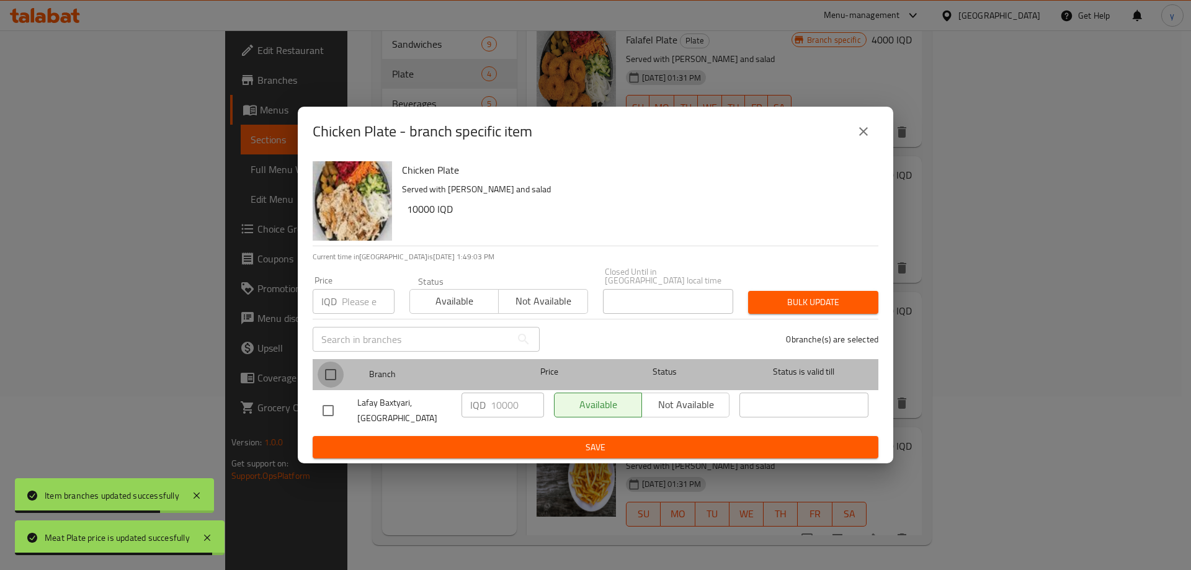
click at [339, 375] on input "checkbox" at bounding box center [331, 375] width 26 height 26
checkbox input "true"
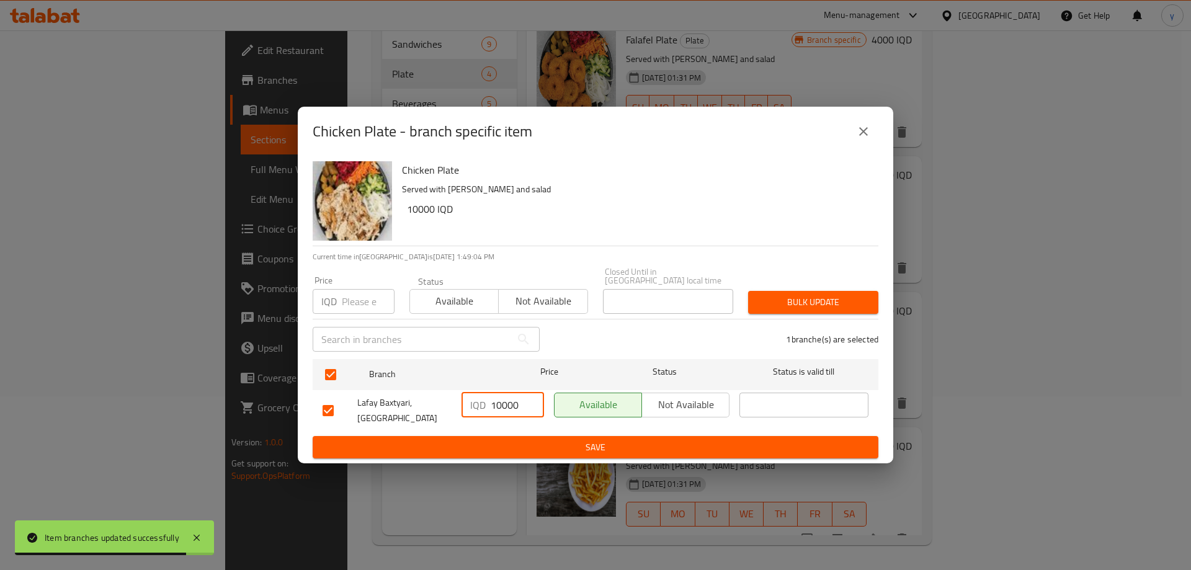
click at [501, 401] on input "10000" at bounding box center [517, 405] width 53 height 25
click at [501, 401] on input "11000" at bounding box center [517, 405] width 53 height 25
type input "11000"
click at [529, 440] on span "Save" at bounding box center [596, 448] width 546 height 16
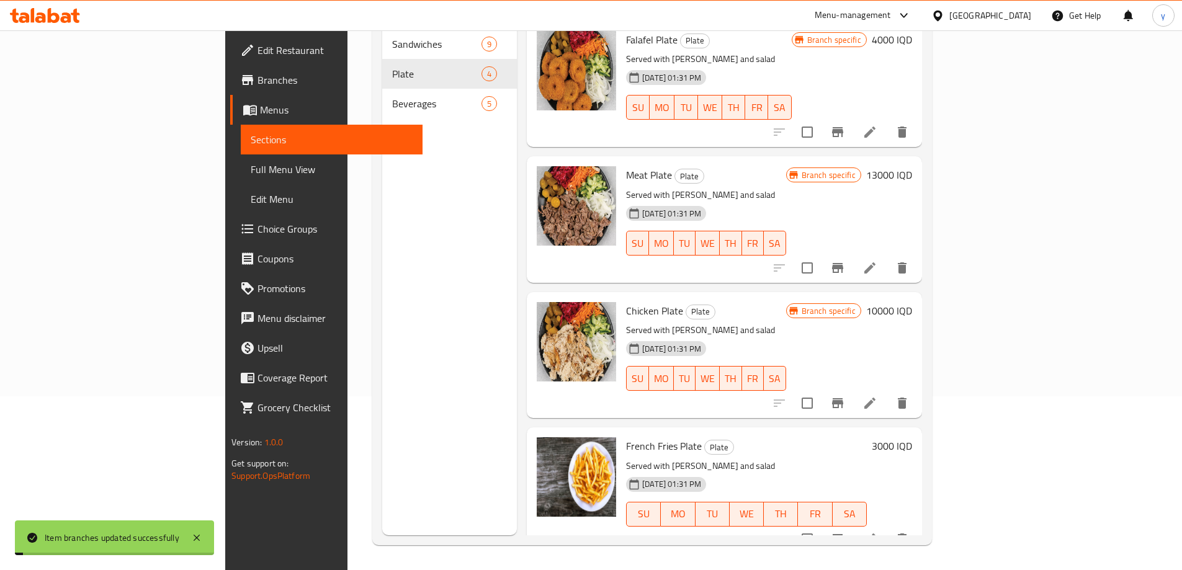
click at [912, 302] on h6 "10000 IQD" at bounding box center [889, 310] width 46 height 17
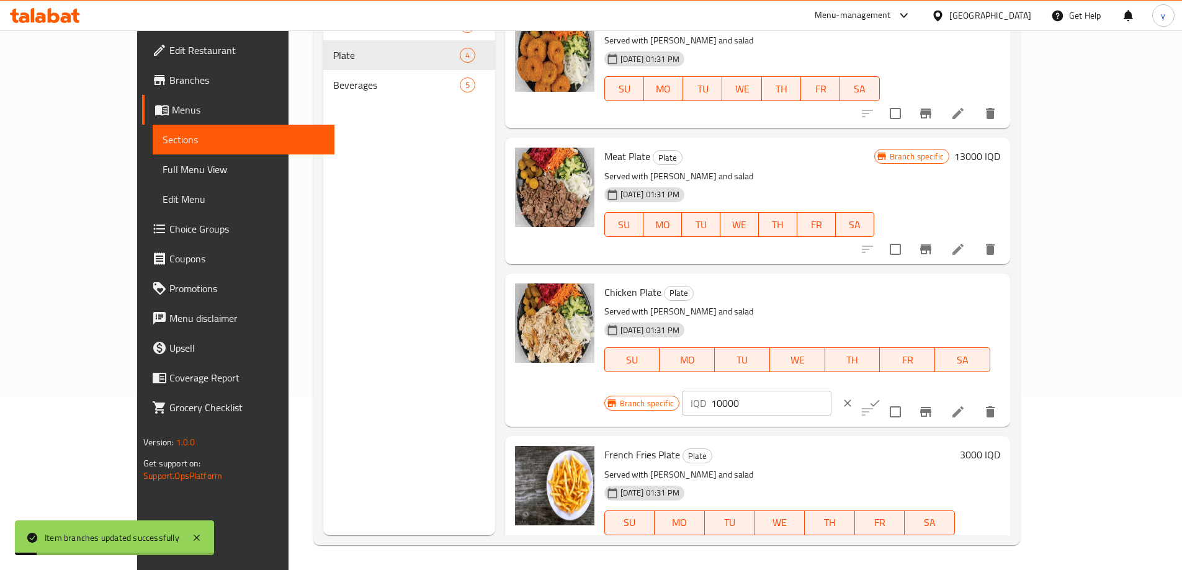
click at [831, 391] on input "10000" at bounding box center [771, 403] width 120 height 25
paste input "1"
type input "11000"
click at [881, 397] on icon "ok" at bounding box center [874, 403] width 12 height 12
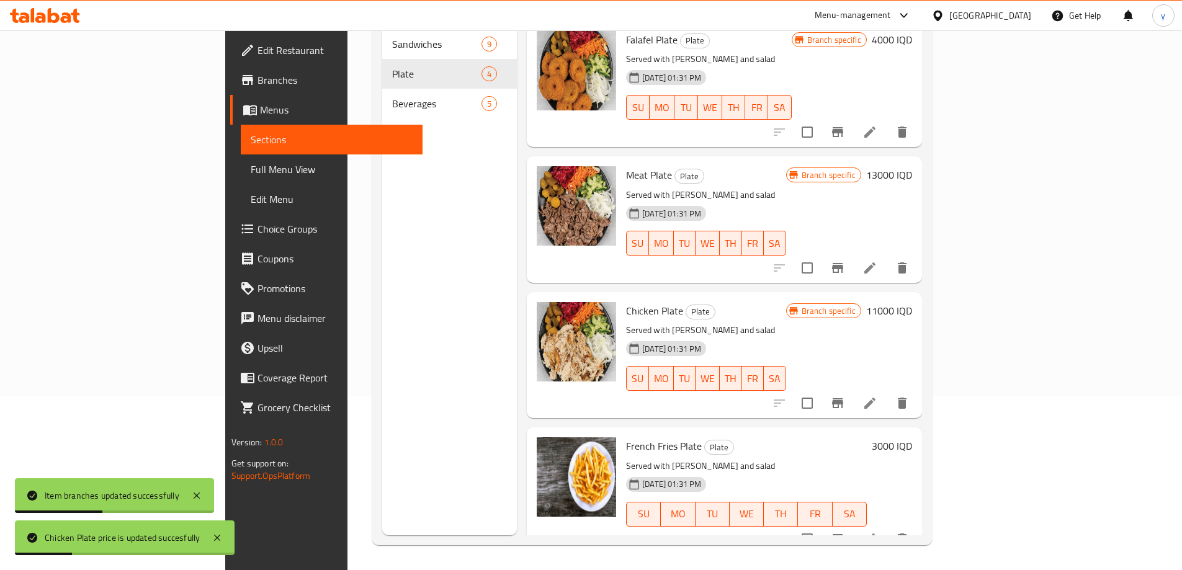
click at [912, 437] on h6 "3000 IQD" at bounding box center [891, 445] width 40 height 17
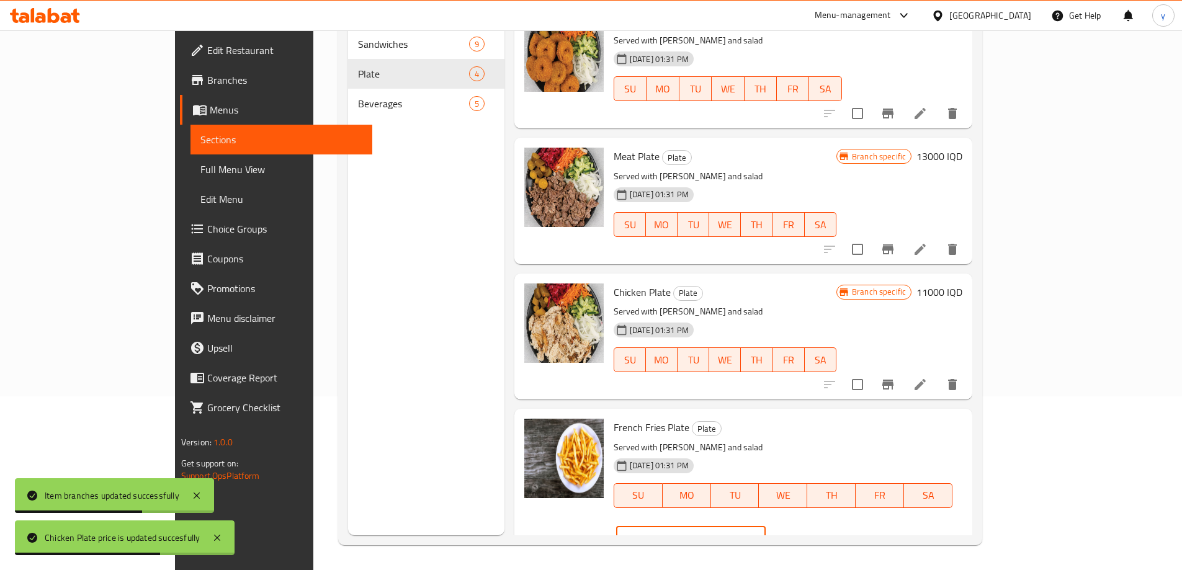
drag, startPoint x: 960, startPoint y: 431, endPoint x: 966, endPoint y: 434, distance: 6.7
click at [765, 527] on input "3000" at bounding box center [705, 539] width 120 height 25
click at [765, 527] on input "4000" at bounding box center [705, 539] width 120 height 25
type input "4000"
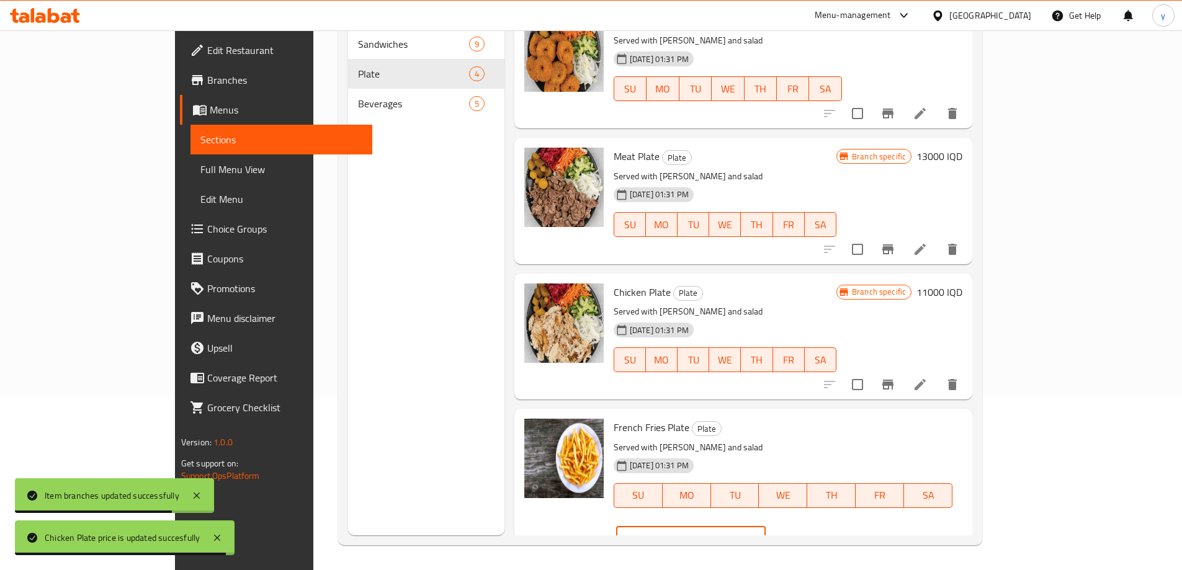
click at [822, 525] on button "ok" at bounding box center [808, 538] width 27 height 27
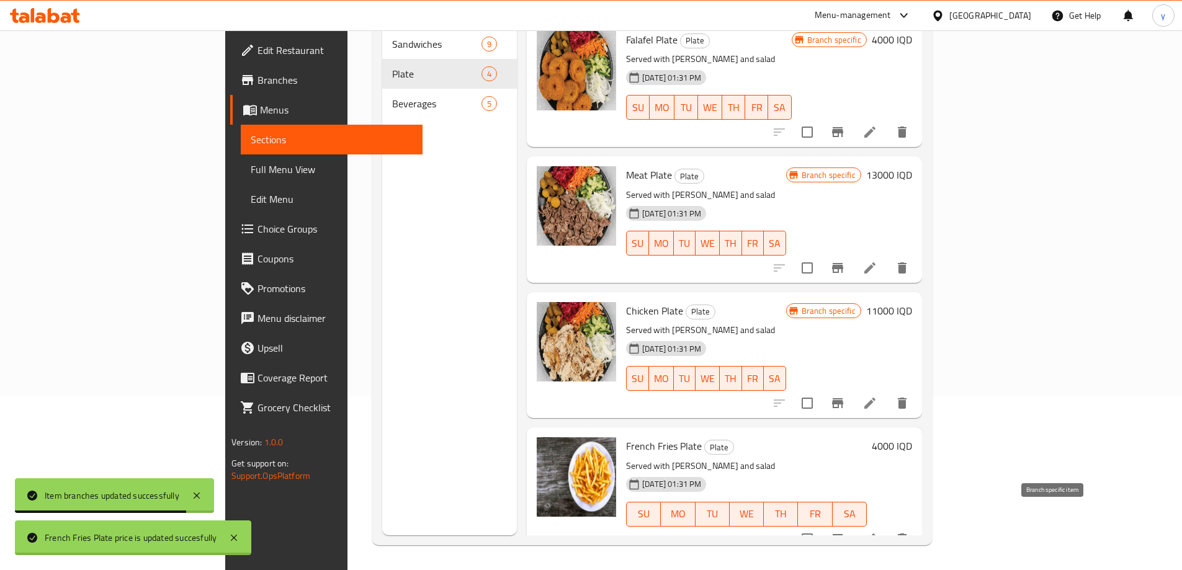
click at [845, 532] on icon "Branch-specific-item" at bounding box center [837, 539] width 15 height 15
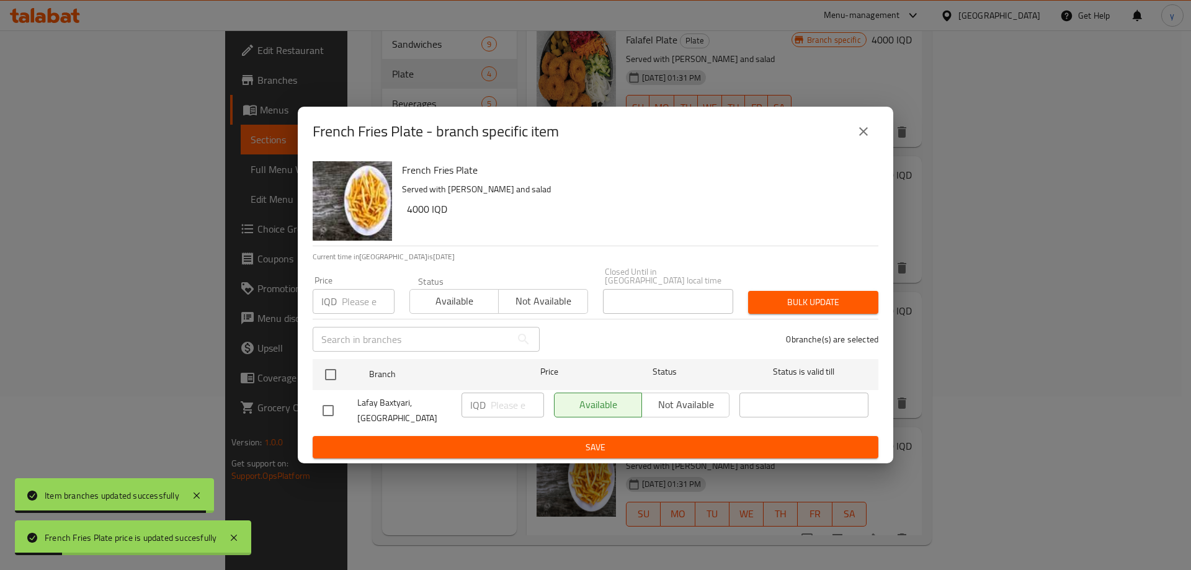
click at [865, 139] on icon "close" at bounding box center [863, 131] width 15 height 15
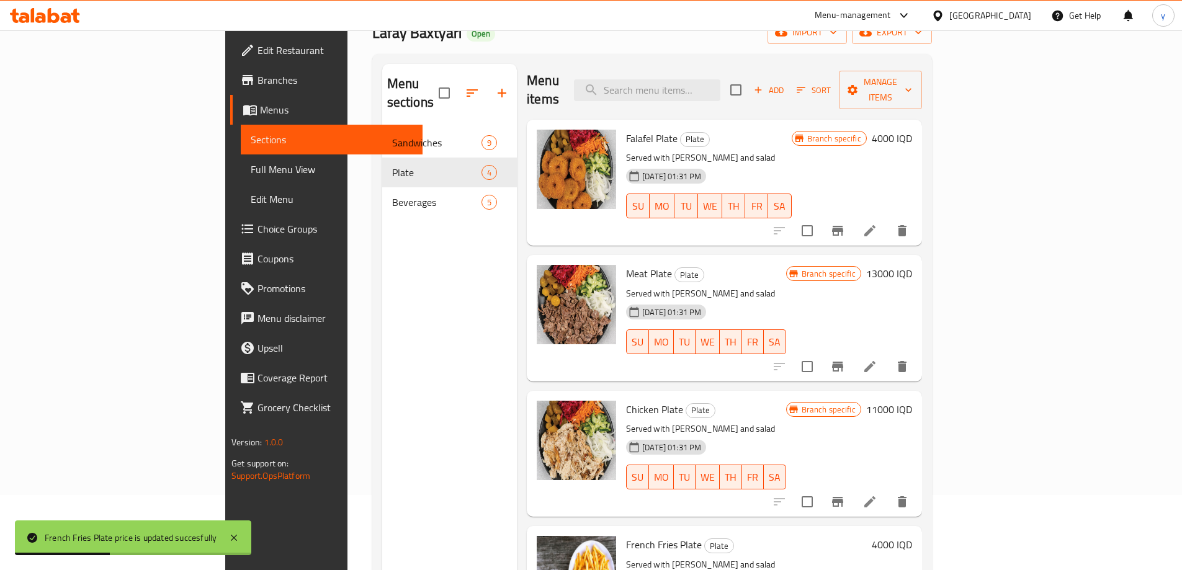
scroll to position [0, 0]
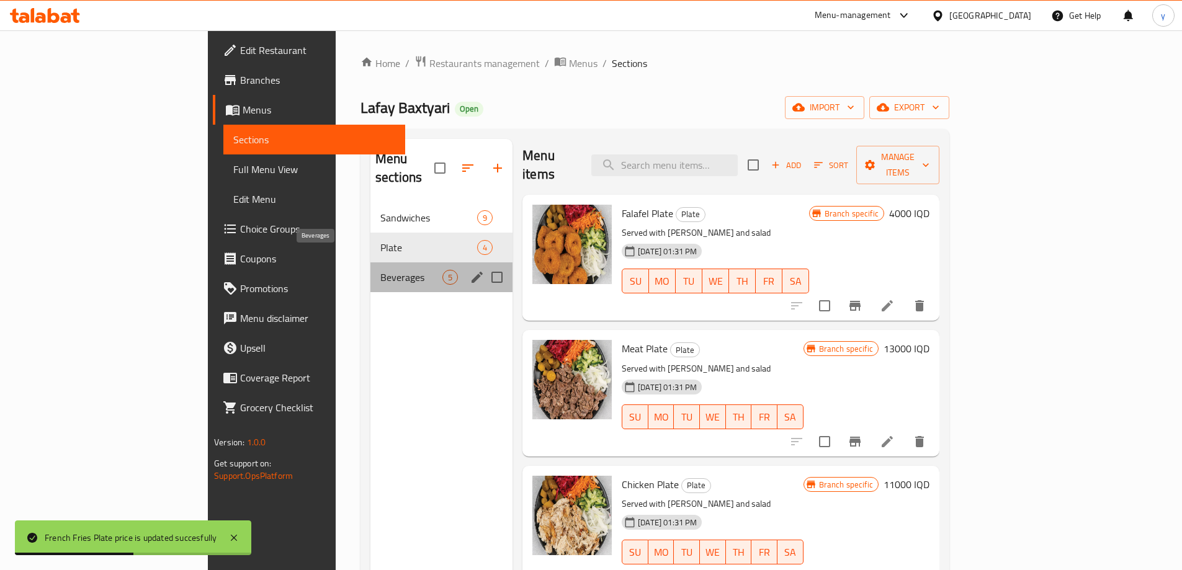
click at [380, 270] on span "Beverages" at bounding box center [411, 277] width 62 height 15
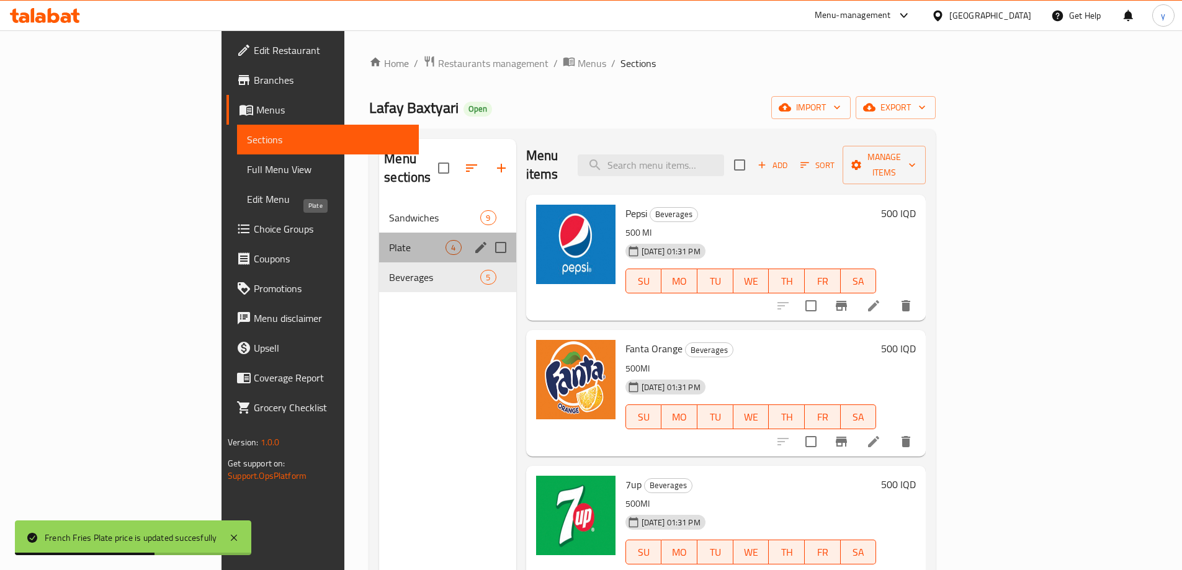
click at [389, 240] on span "Plate" at bounding box center [417, 247] width 56 height 15
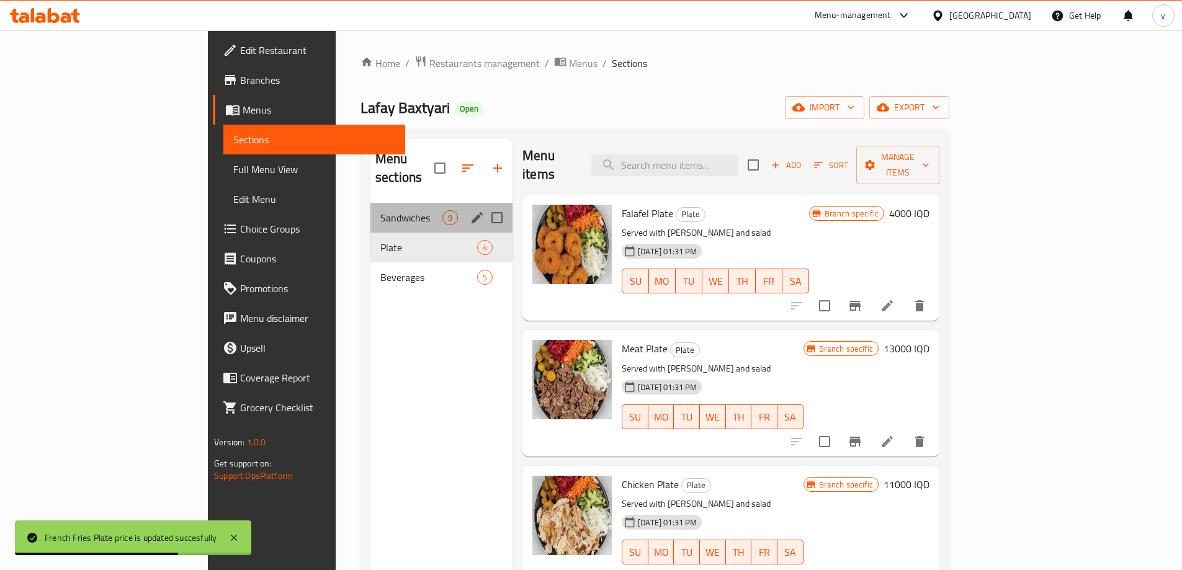
click at [373, 211] on div "Sandwiches 9" at bounding box center [441, 218] width 142 height 30
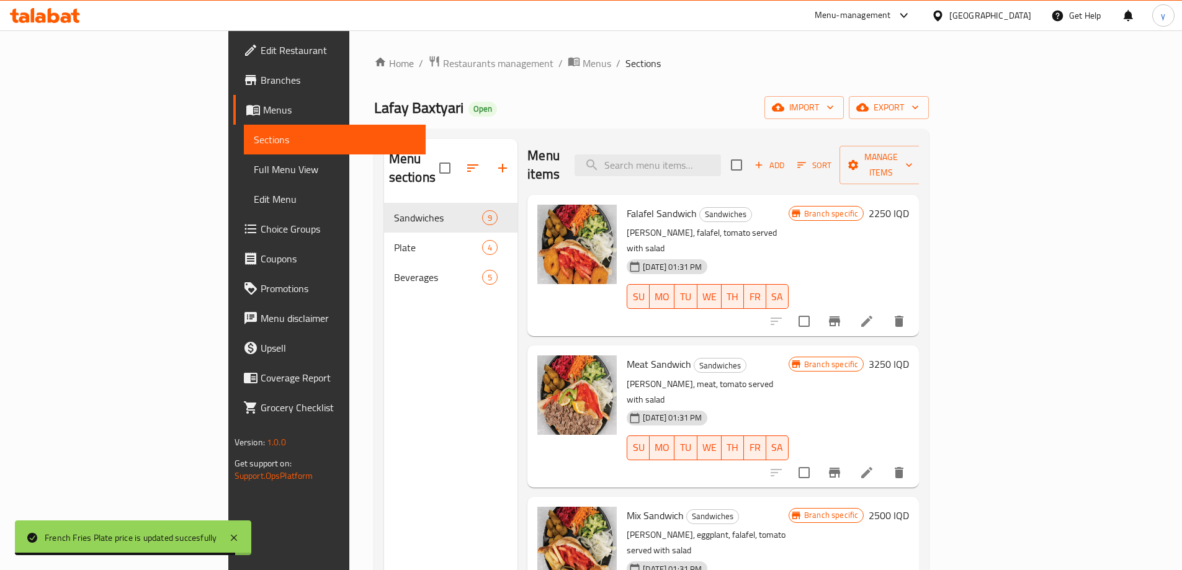
click at [254, 169] on span "Full Menu View" at bounding box center [335, 169] width 162 height 15
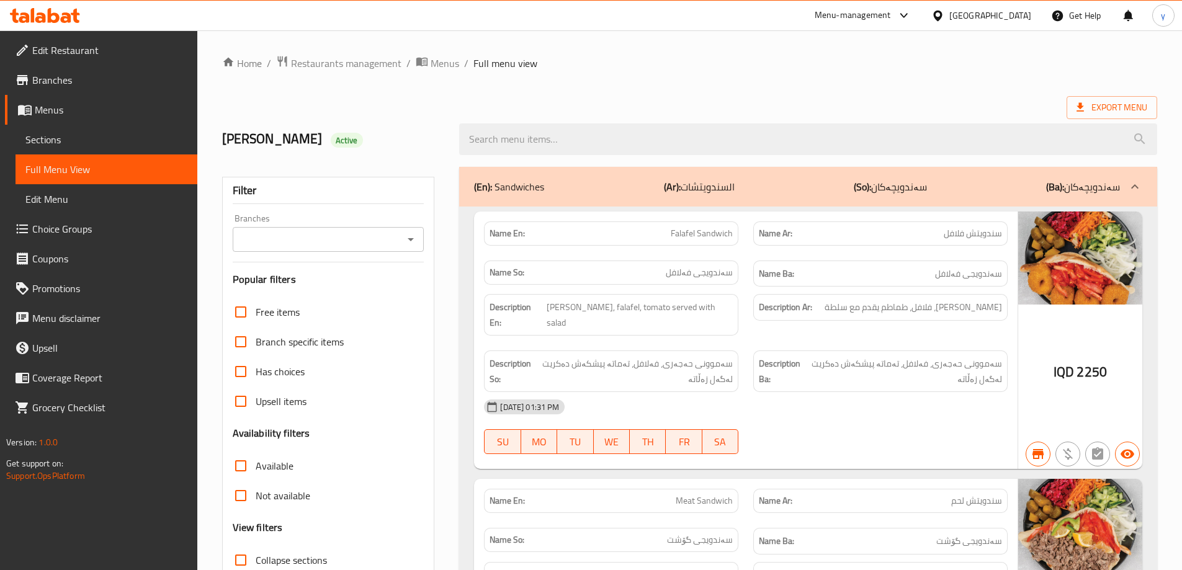
click at [409, 235] on icon "Open" at bounding box center [410, 239] width 15 height 15
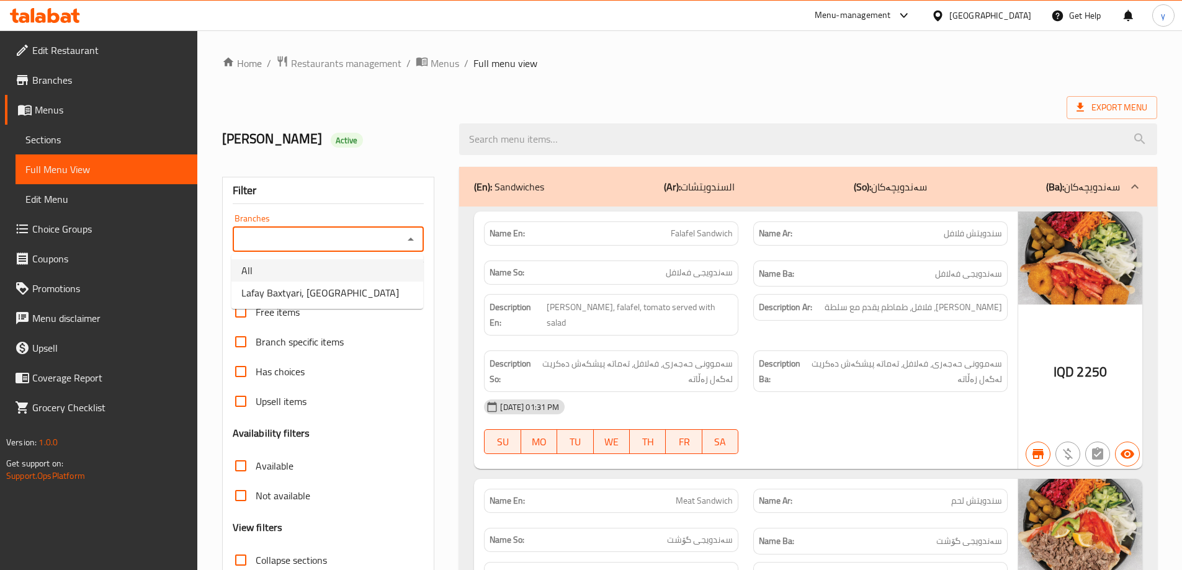
drag, startPoint x: 370, startPoint y: 275, endPoint x: 370, endPoint y: 291, distance: 15.5
click at [370, 291] on ul "All Lafay Baxtyari, Bakhtiary" at bounding box center [327, 281] width 192 height 55
click at [370, 291] on li "Lafay Baxtyari, Bakhtiary" at bounding box center [327, 293] width 192 height 22
type input "Lafay Baxtyari, Bakhtiary"
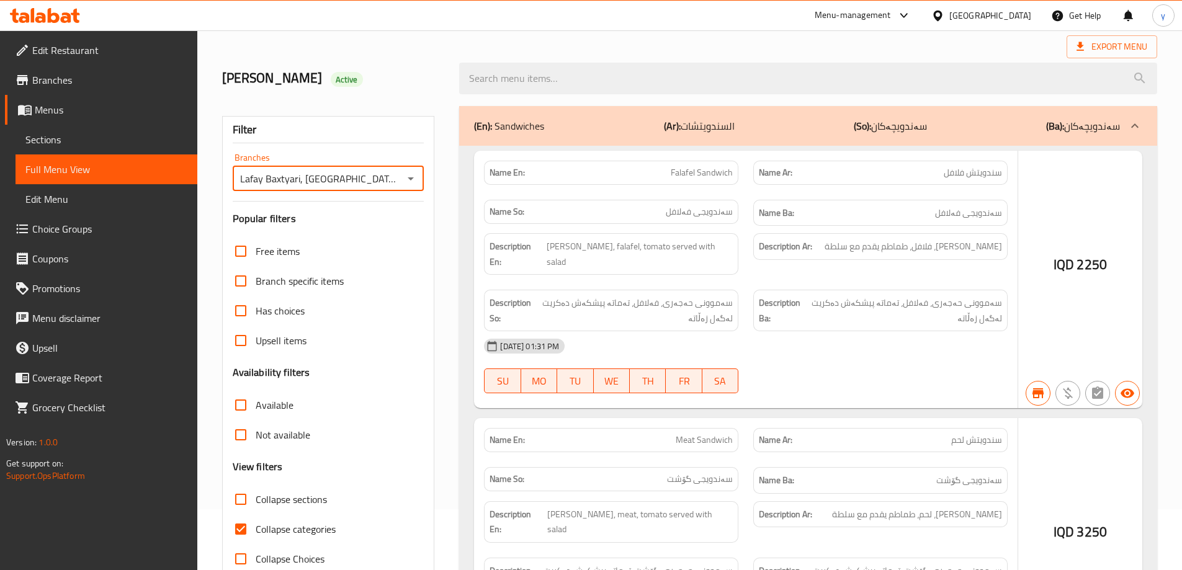
scroll to position [90, 0]
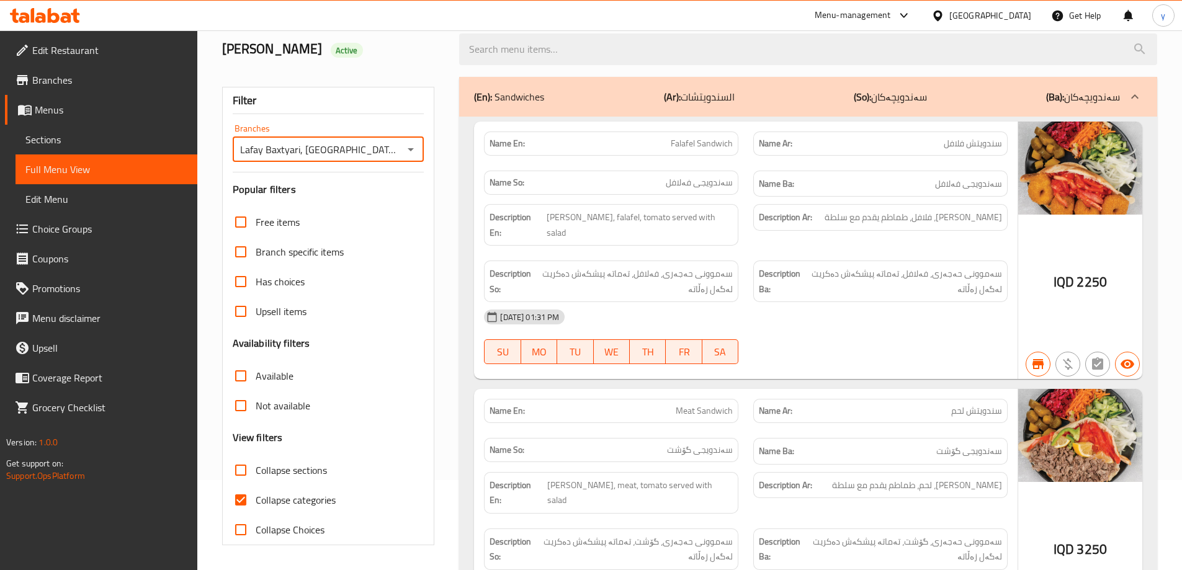
click at [262, 493] on span "Collapse categories" at bounding box center [296, 499] width 80 height 15
click at [256, 493] on input "Collapse categories" at bounding box center [241, 500] width 30 height 30
checkbox input "false"
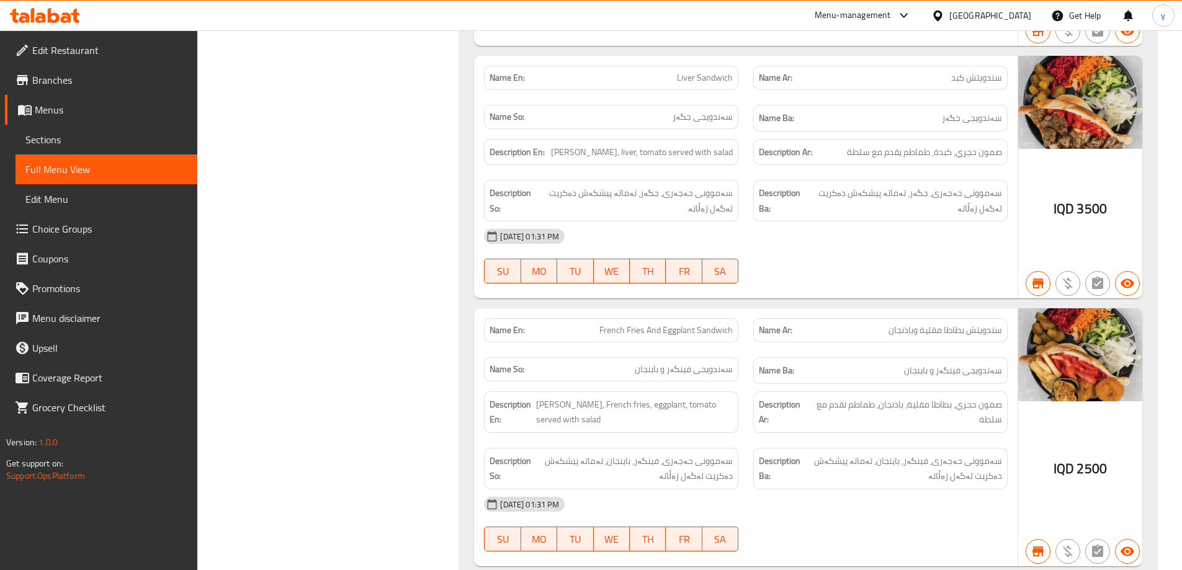
scroll to position [2075, 0]
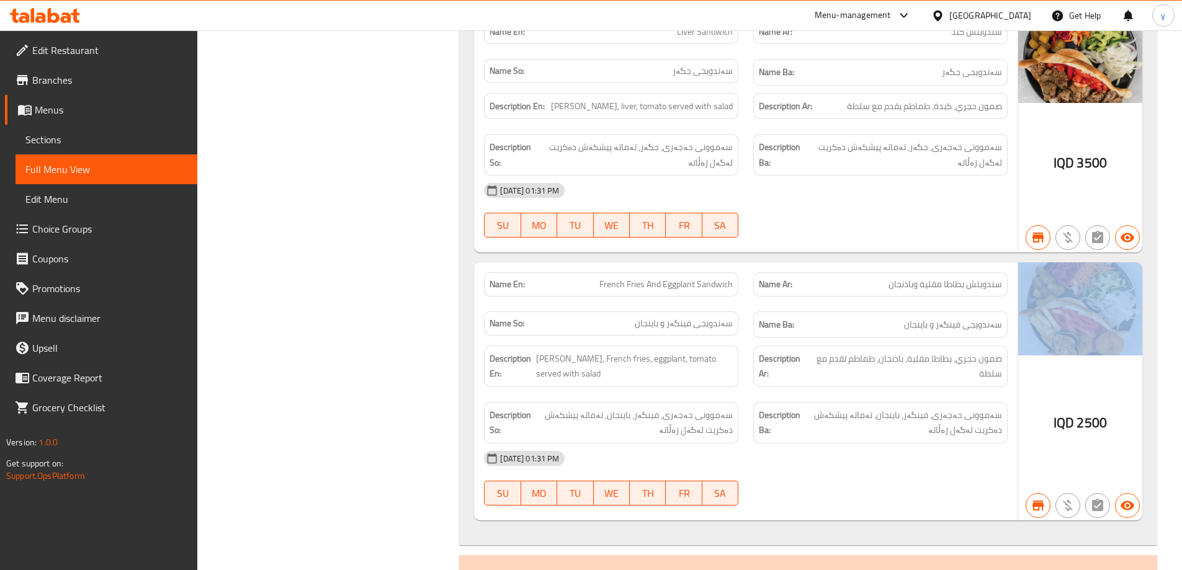
drag, startPoint x: 1048, startPoint y: 380, endPoint x: 1033, endPoint y: 265, distance: 115.7
click at [1033, 265] on div "IQD 2500" at bounding box center [1080, 391] width 124 height 258
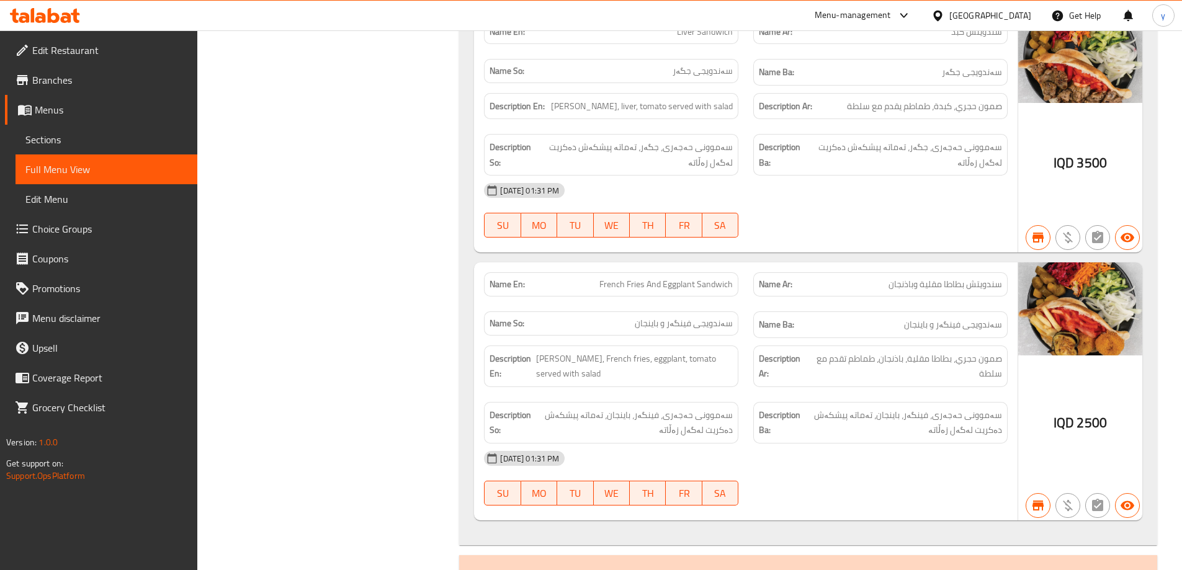
click at [1061, 327] on div "IQD 2500" at bounding box center [1080, 391] width 124 height 258
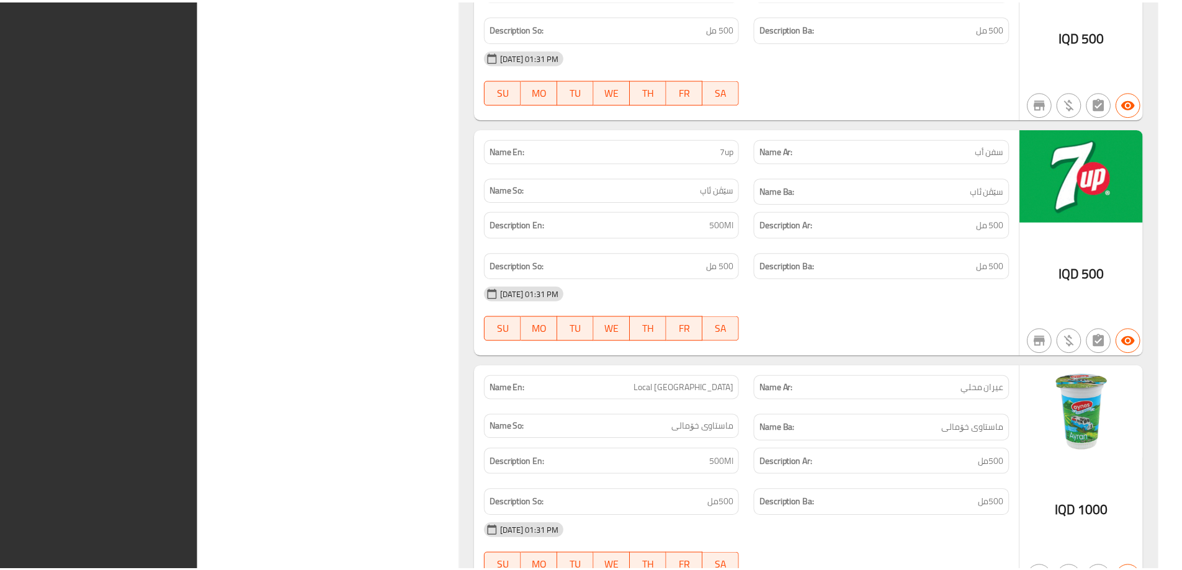
scroll to position [4273, 0]
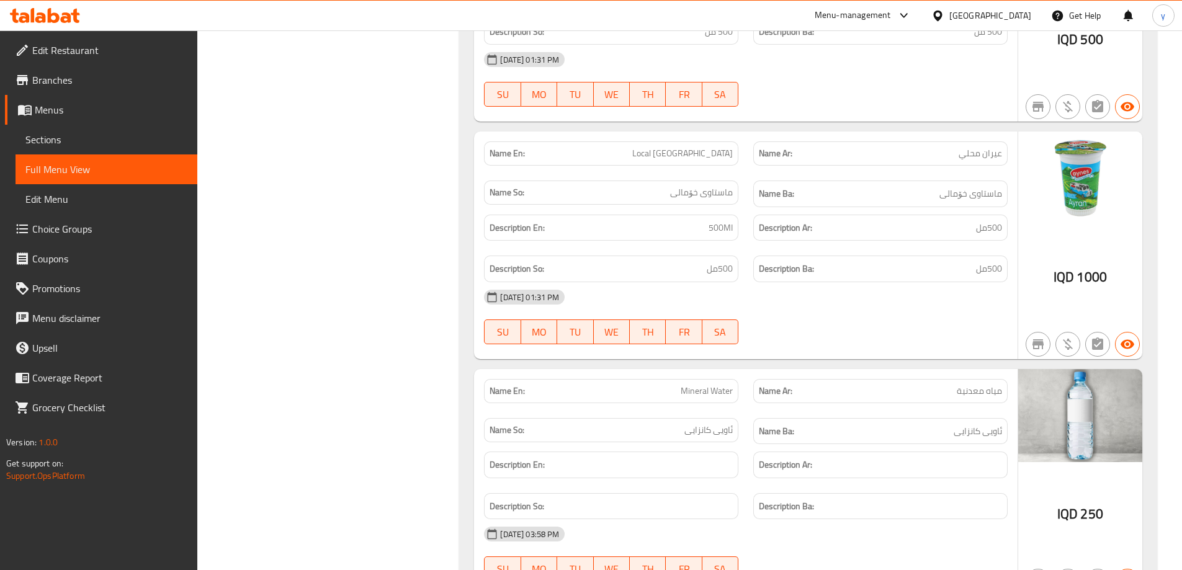
click at [117, 78] on span "Branches" at bounding box center [109, 80] width 155 height 15
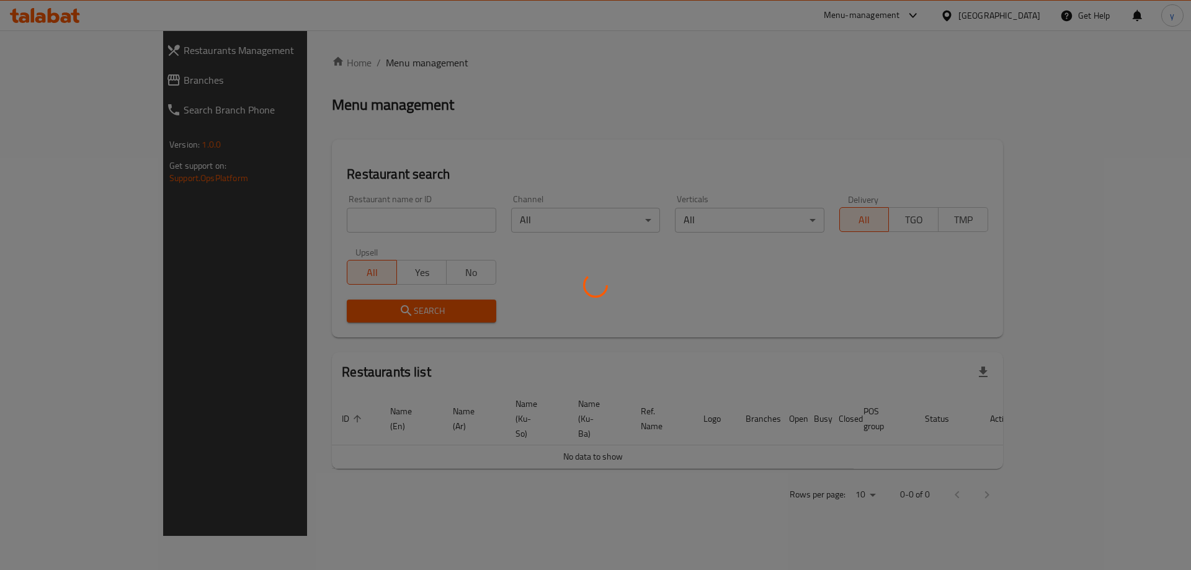
click at [325, 228] on div at bounding box center [595, 285] width 1191 height 570
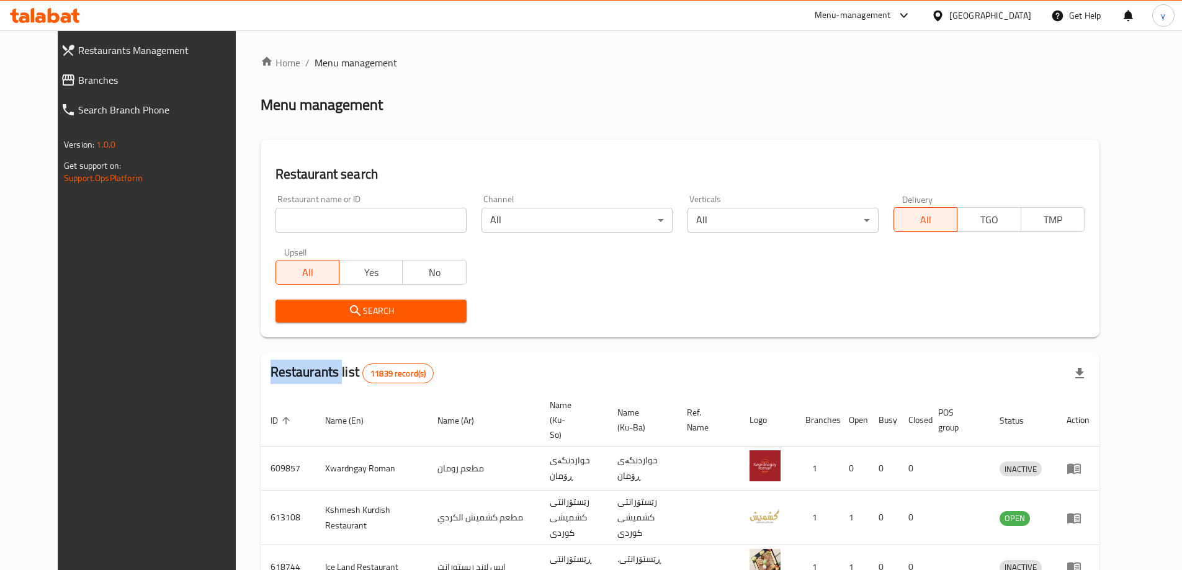
click at [325, 228] on div at bounding box center [591, 285] width 1182 height 570
click at [340, 220] on input "search" at bounding box center [370, 220] width 191 height 25
paste input "HBF"
type input "HBF"
click at [398, 314] on span "Search" at bounding box center [370, 311] width 171 height 16
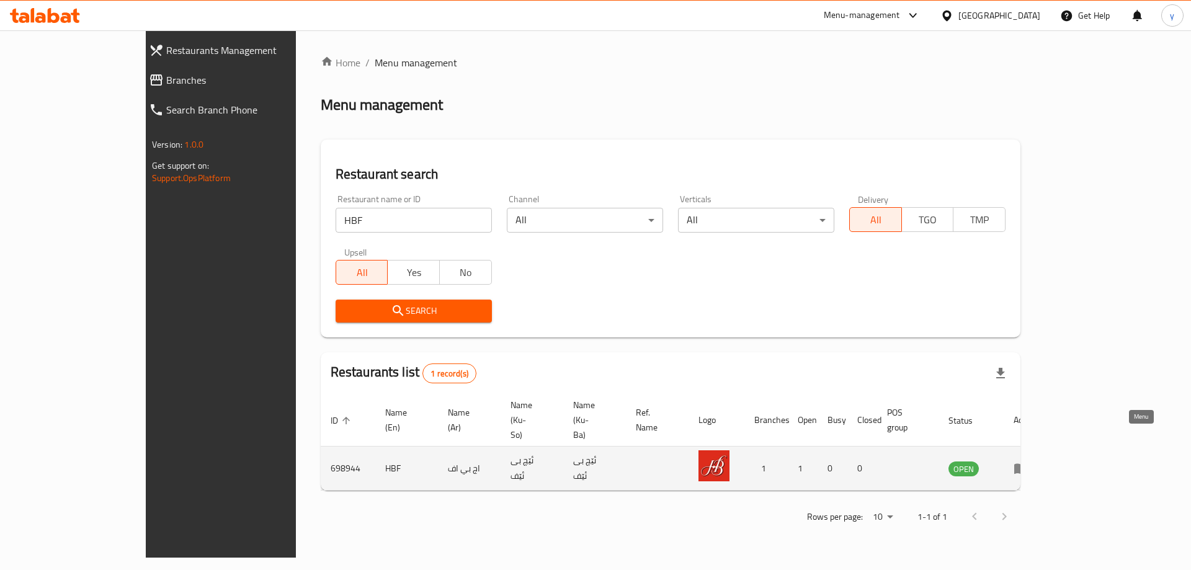
click at [1036, 461] on link "enhanced table" at bounding box center [1024, 468] width 23 height 15
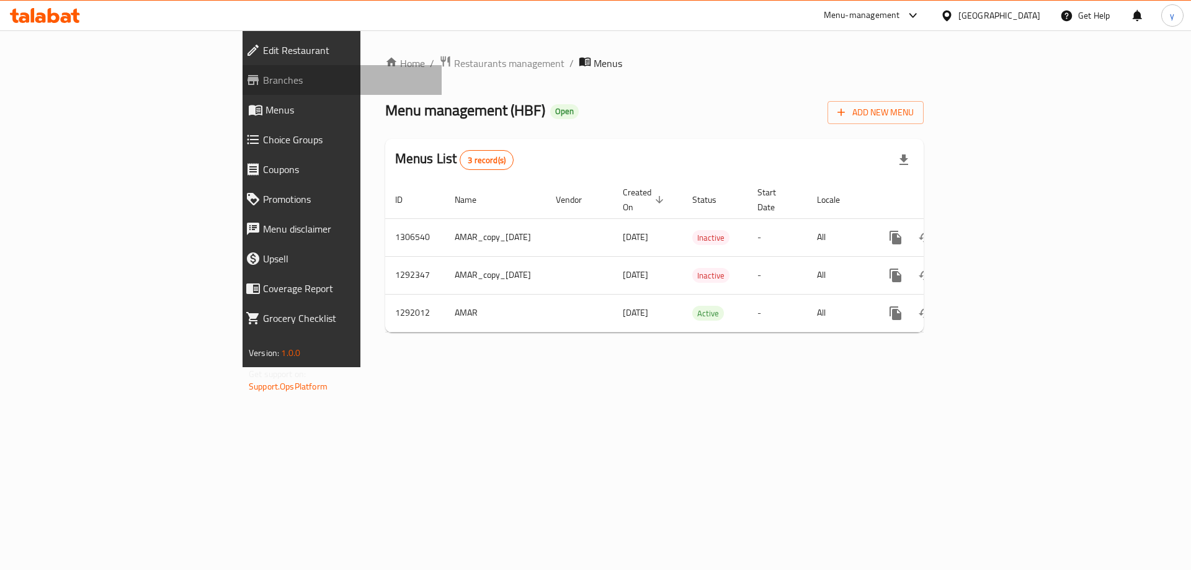
click at [263, 84] on span "Branches" at bounding box center [347, 80] width 169 height 15
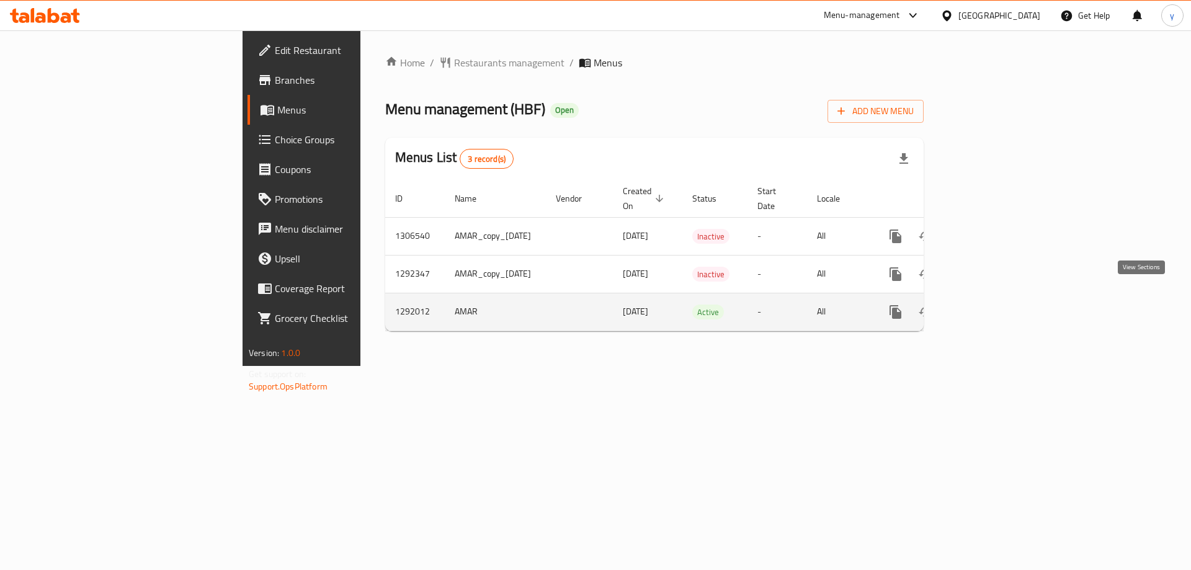
click at [1000, 302] on link "enhanced table" at bounding box center [985, 312] width 30 height 30
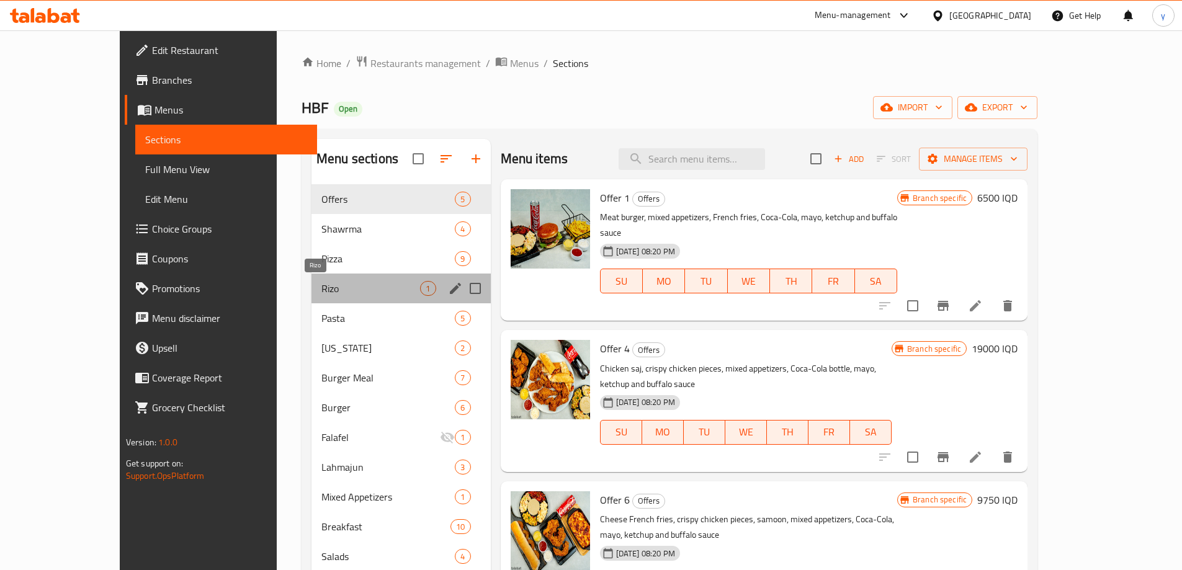
click at [363, 287] on span "Rizo" at bounding box center [370, 288] width 99 height 15
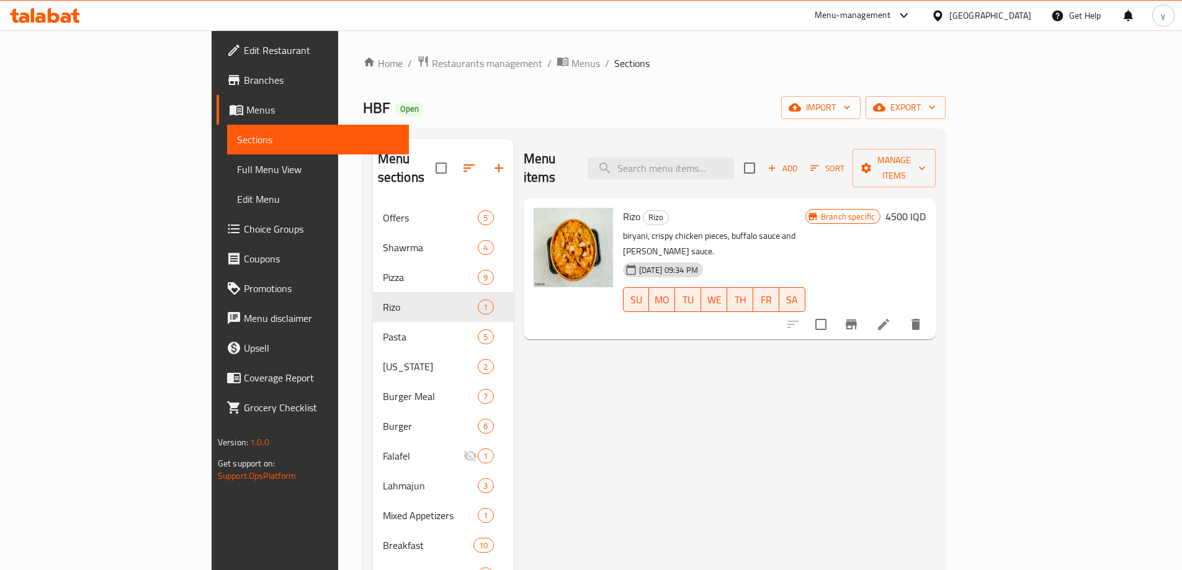
click at [623, 207] on span "Rizo" at bounding box center [631, 216] width 17 height 19
copy span "Rizo"
click at [710, 161] on input "search" at bounding box center [660, 169] width 146 height 22
paste input "Rizo"
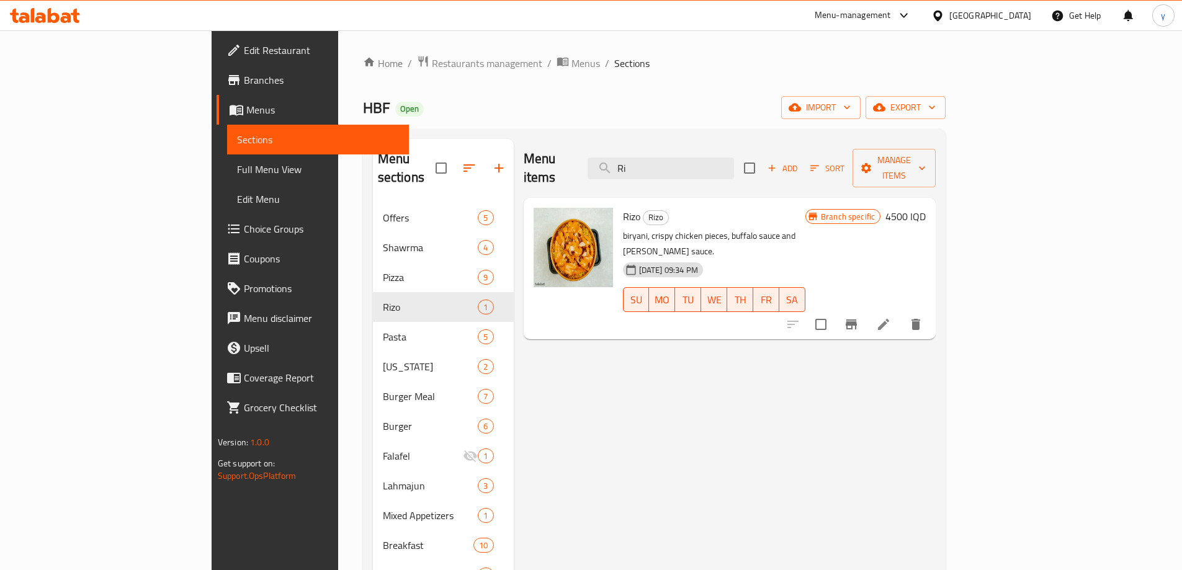
type input "R"
click at [925, 208] on h6 "4500 IQD" at bounding box center [905, 216] width 40 height 17
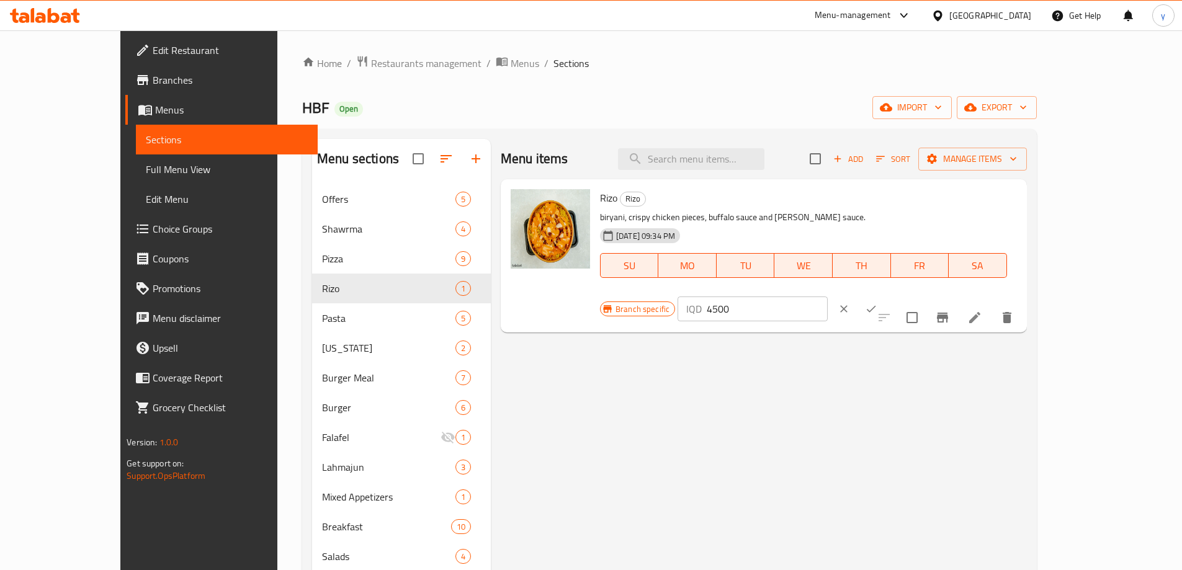
click at [827, 296] on div "IQD 4500 ​" at bounding box center [751, 308] width 149 height 25
click at [827, 296] on input "4500" at bounding box center [766, 308] width 120 height 25
paste input "5"
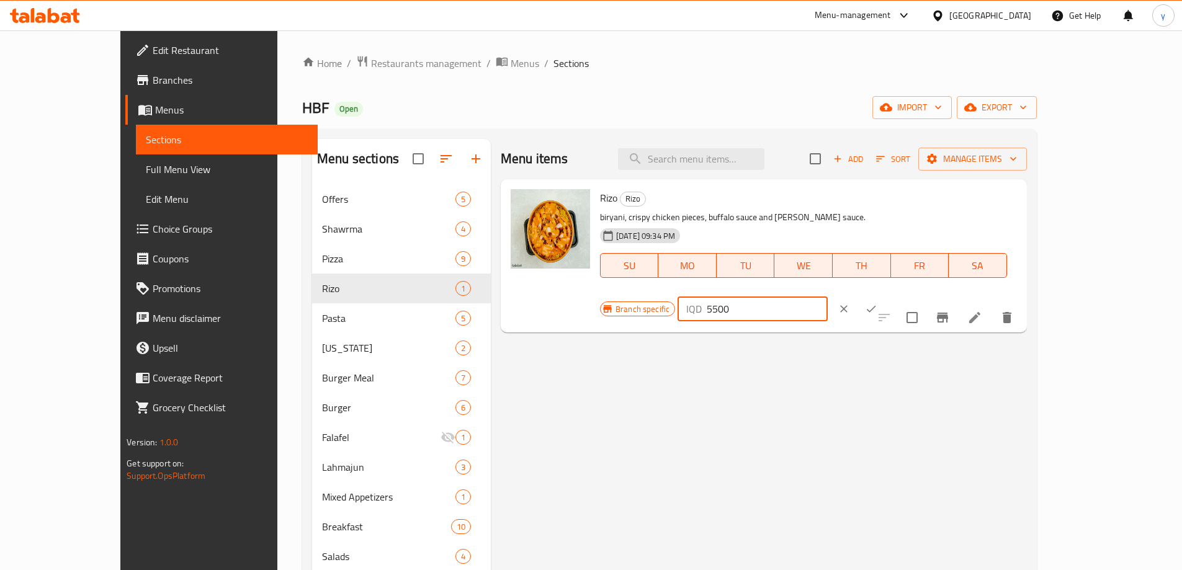
type input "5500"
click at [877, 303] on icon "ok" at bounding box center [871, 309] width 12 height 12
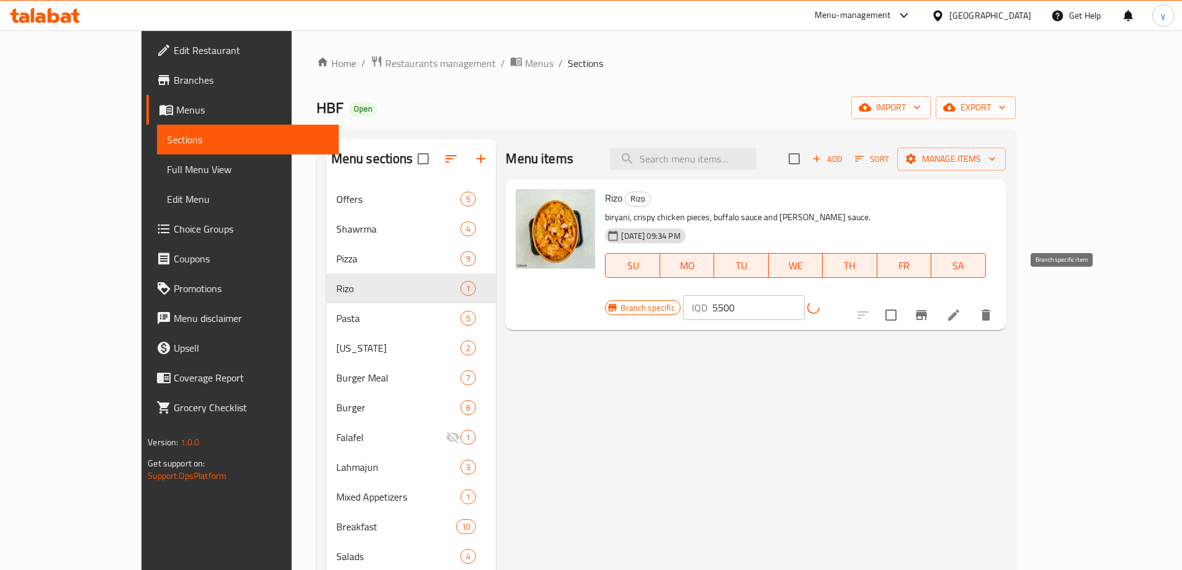
click at [928, 308] on icon "Branch-specific-item" at bounding box center [921, 315] width 15 height 15
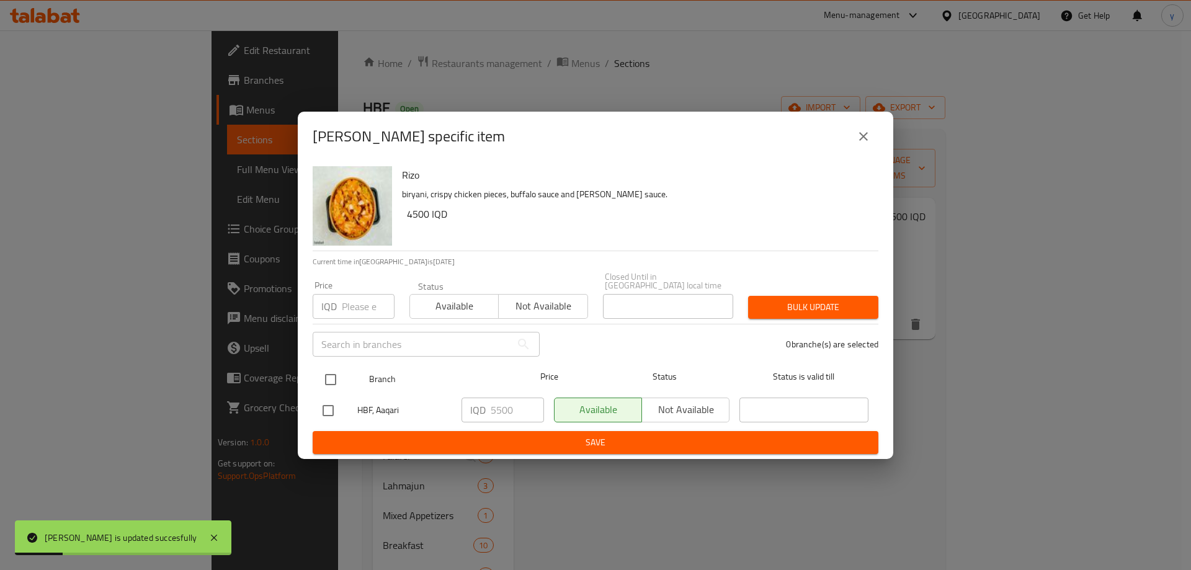
click at [328, 367] on input "checkbox" at bounding box center [331, 380] width 26 height 26
checkbox input "true"
click at [494, 402] on input "5500" at bounding box center [517, 410] width 53 height 25
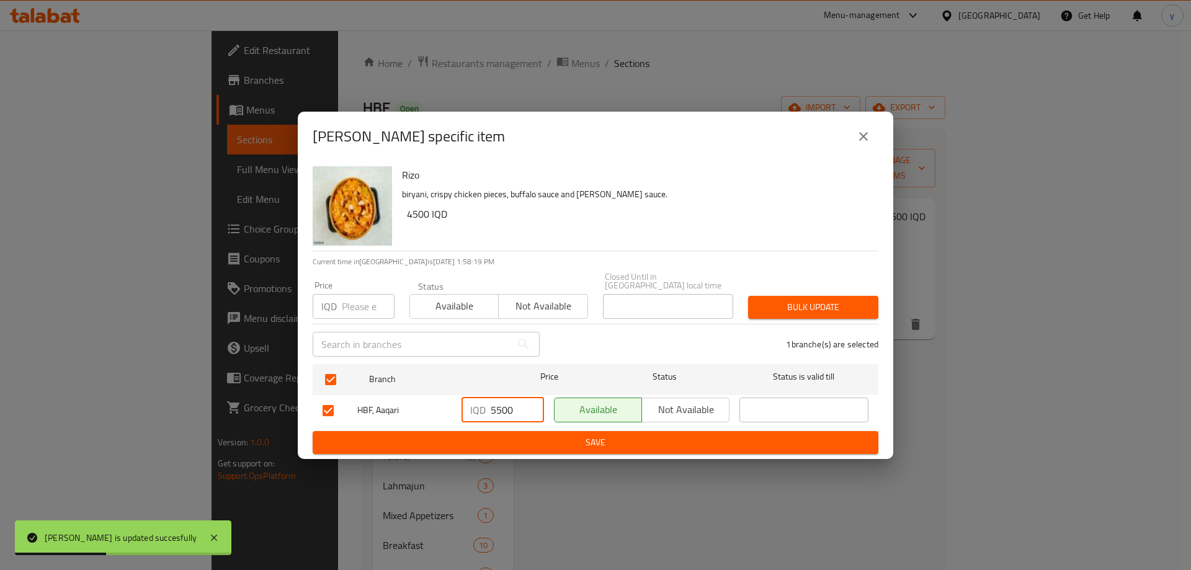
click at [494, 402] on input "5500" at bounding box center [517, 410] width 53 height 25
click at [489, 439] on span "Save" at bounding box center [596, 443] width 546 height 16
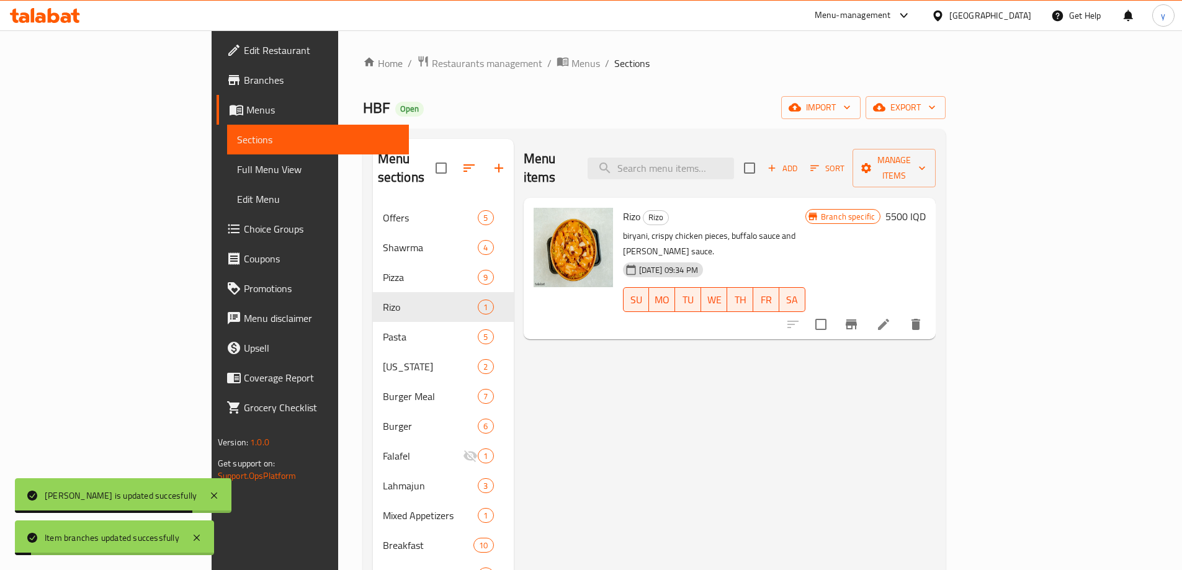
click at [623, 207] on span "Rizo" at bounding box center [631, 216] width 17 height 19
copy span "Rizo"
click at [227, 161] on link "Full Menu View" at bounding box center [318, 169] width 182 height 30
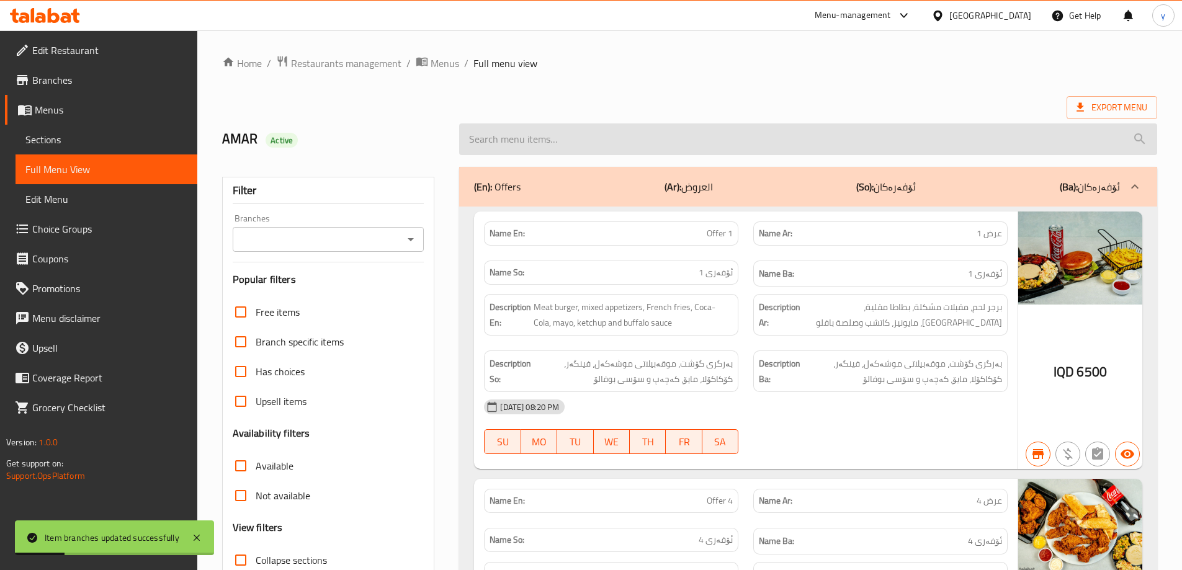
click at [597, 126] on input "search" at bounding box center [808, 139] width 698 height 32
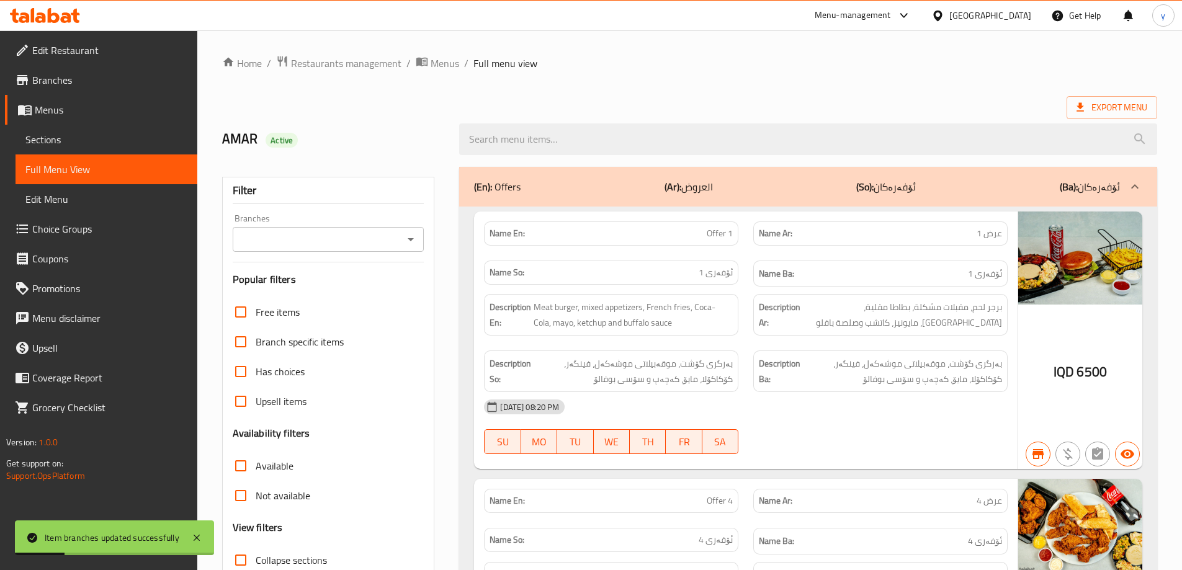
paste input "Rizo"
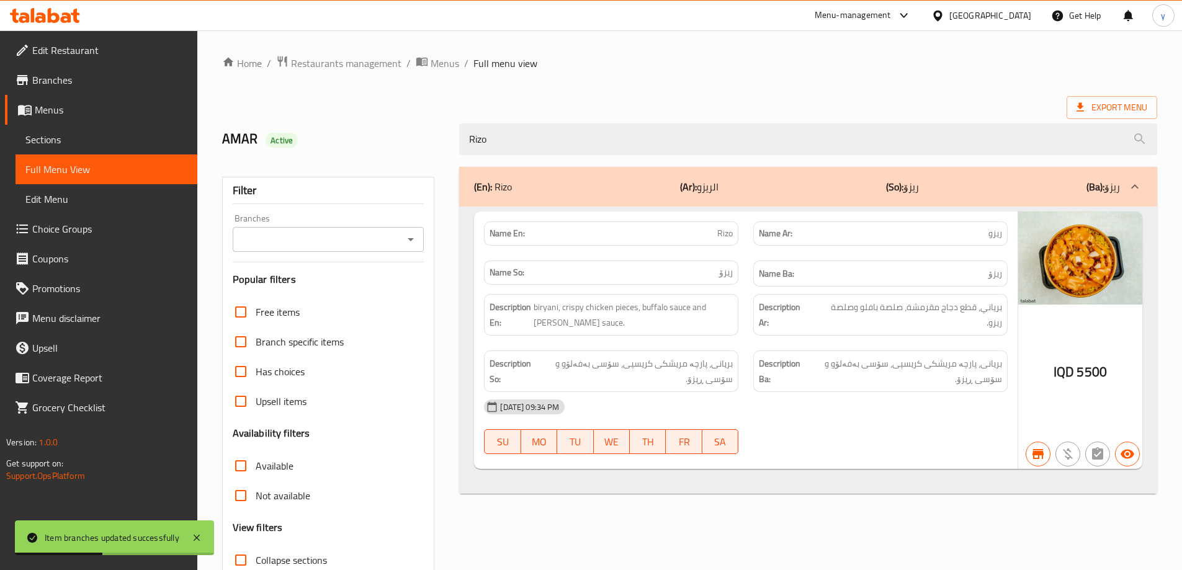
click at [407, 234] on icon "Open" at bounding box center [410, 239] width 15 height 15
type input "Rizo"
click at [374, 289] on li "HBF, Aaqari" at bounding box center [327, 293] width 192 height 22
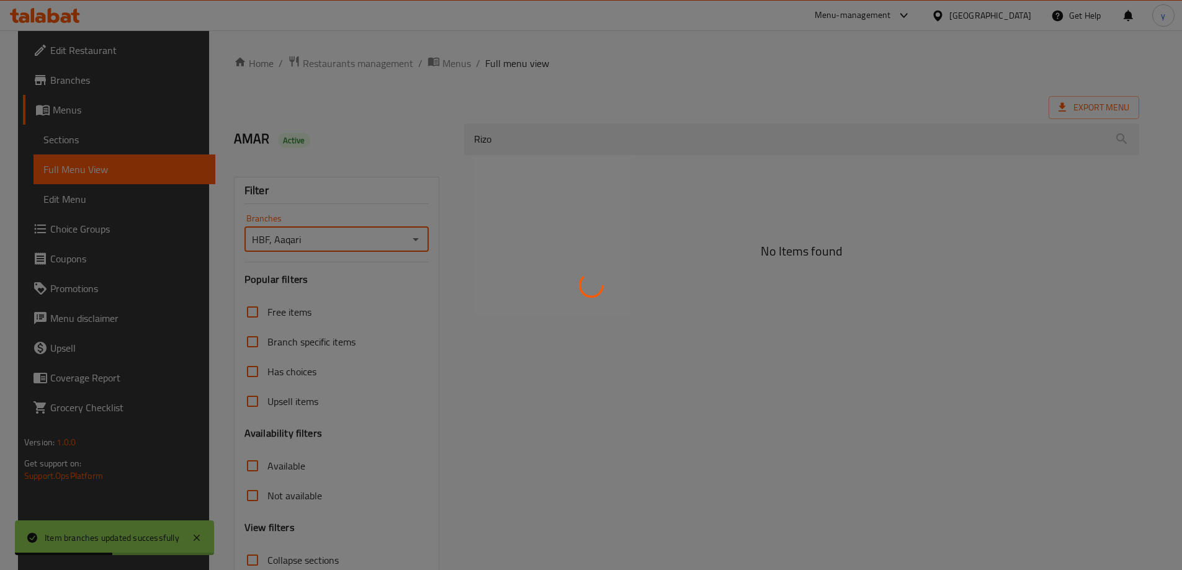
type input "HBF, Aaqari"
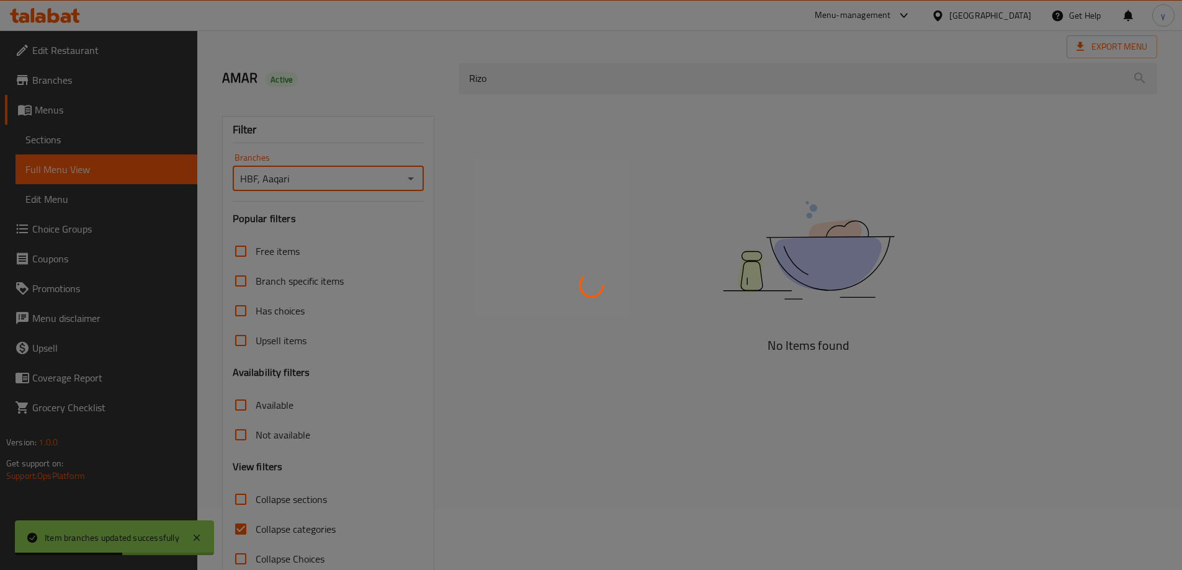
scroll to position [90, 0]
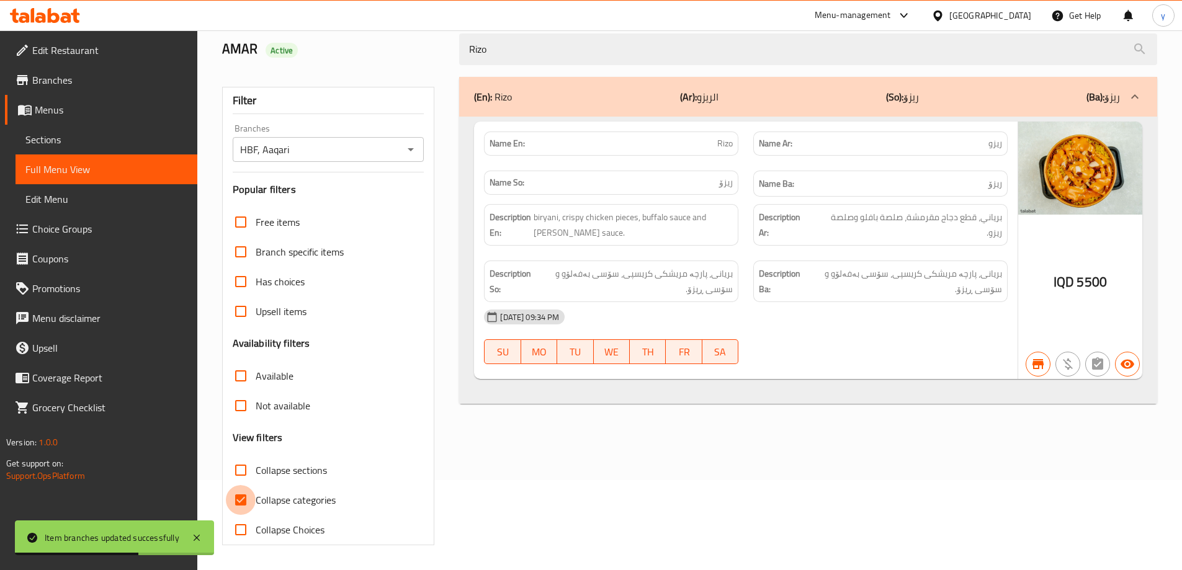
click at [252, 501] on input "Collapse categories" at bounding box center [241, 500] width 30 height 30
checkbox input "false"
click at [193, 530] on icon at bounding box center [196, 537] width 15 height 15
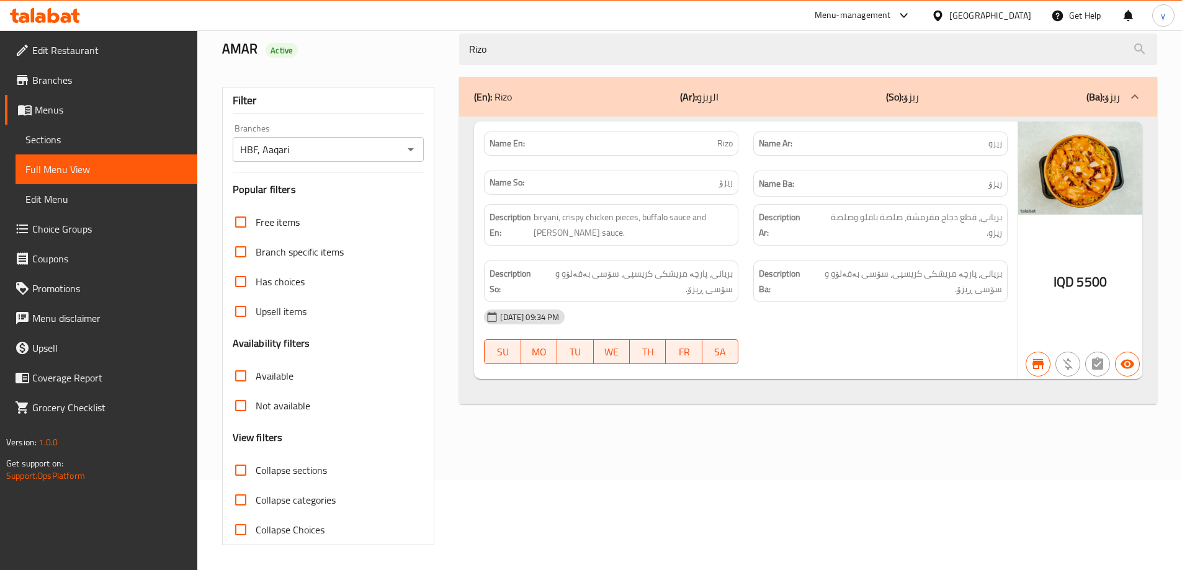
click at [127, 78] on span "Branches" at bounding box center [109, 80] width 155 height 15
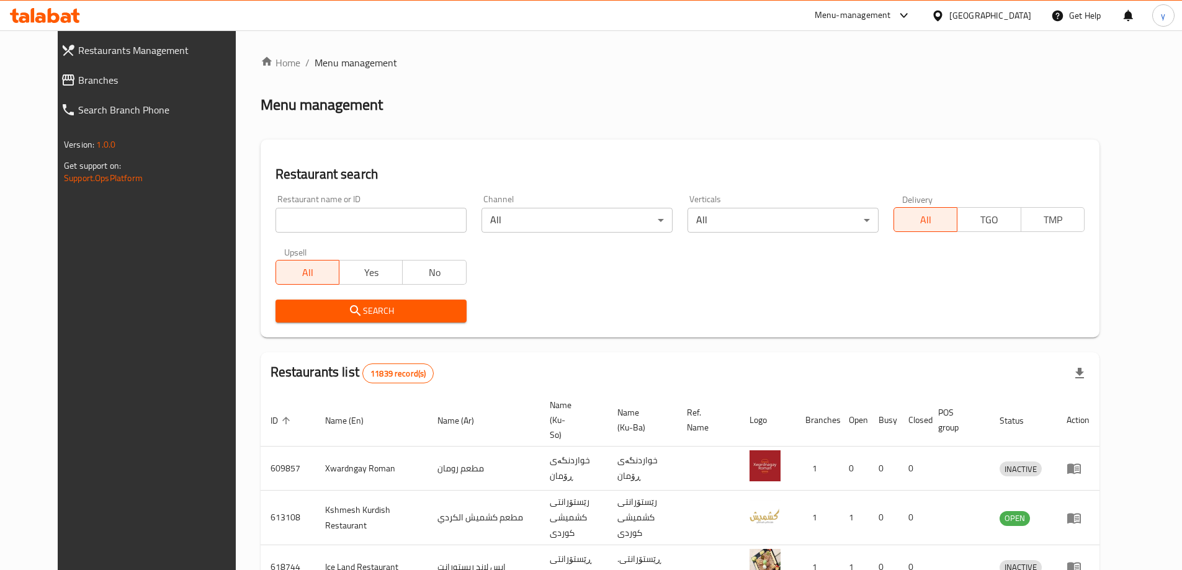
click at [131, 89] on div "Restaurants Management Branches Search Branch Phone Version: 1.0.0 Get support …" at bounding box center [591, 484] width 1066 height 909
drag, startPoint x: 0, startPoint y: 0, endPoint x: 131, endPoint y: 89, distance: 158.4
click at [131, 89] on link "Branches" at bounding box center [153, 80] width 204 height 30
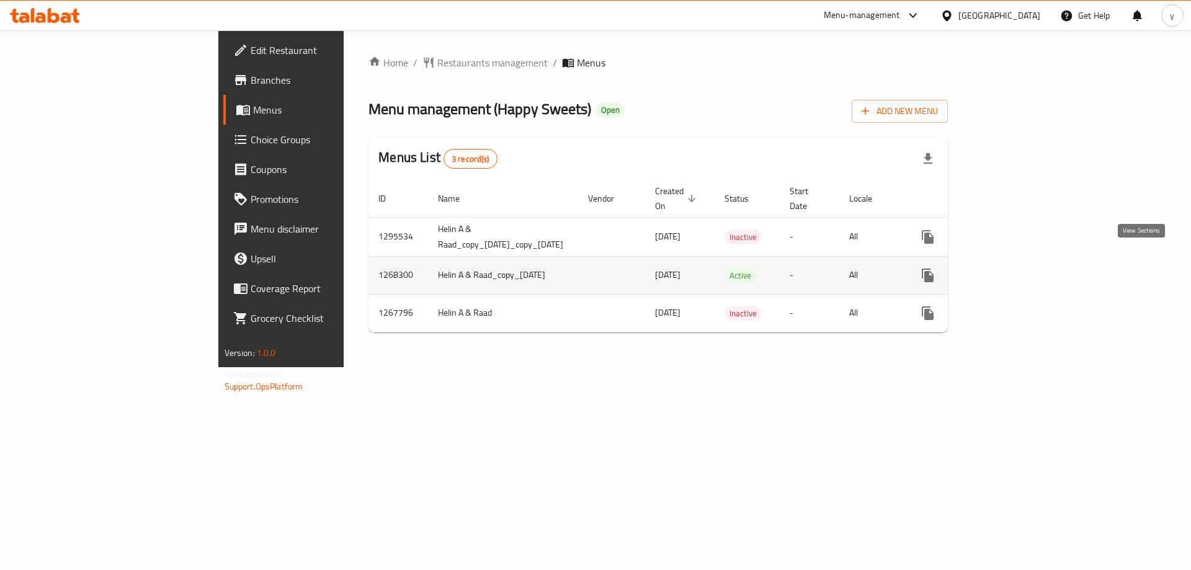
click at [1025, 268] on icon "enhanced table" at bounding box center [1017, 275] width 15 height 15
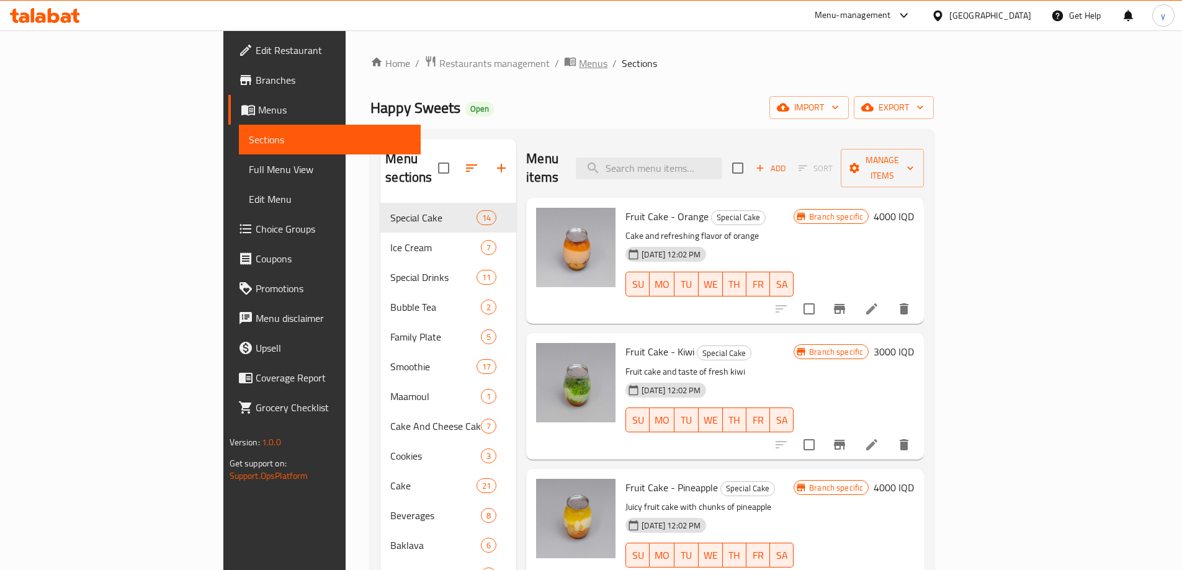
click at [579, 63] on span "Menus" at bounding box center [593, 63] width 29 height 15
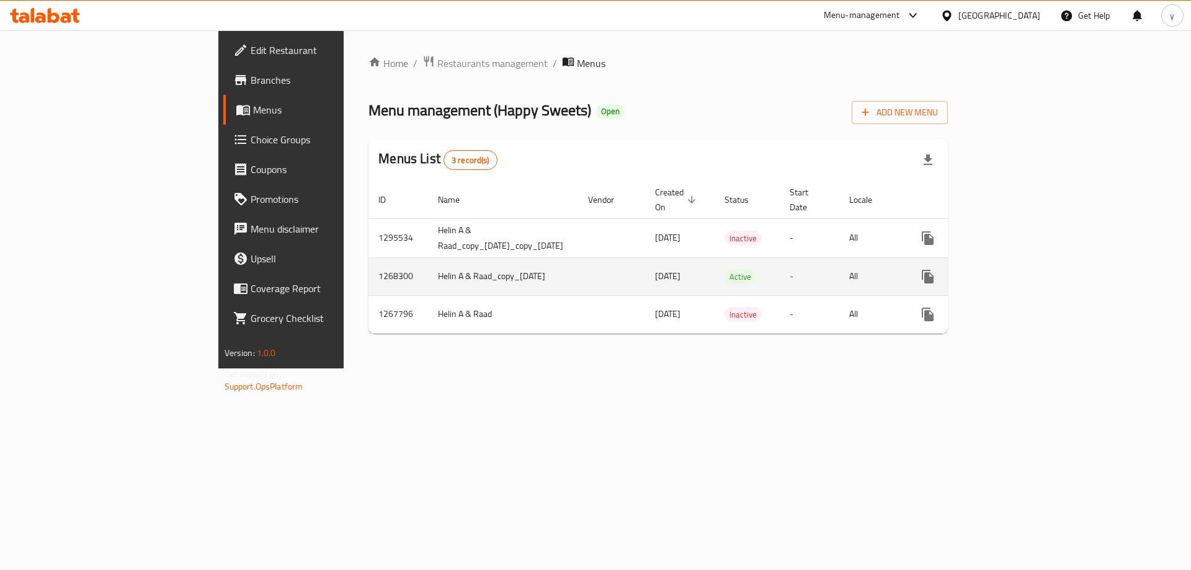
click at [1032, 262] on div "enhanced table" at bounding box center [972, 277] width 119 height 30
click at [1032, 262] on link "enhanced table" at bounding box center [1017, 277] width 30 height 30
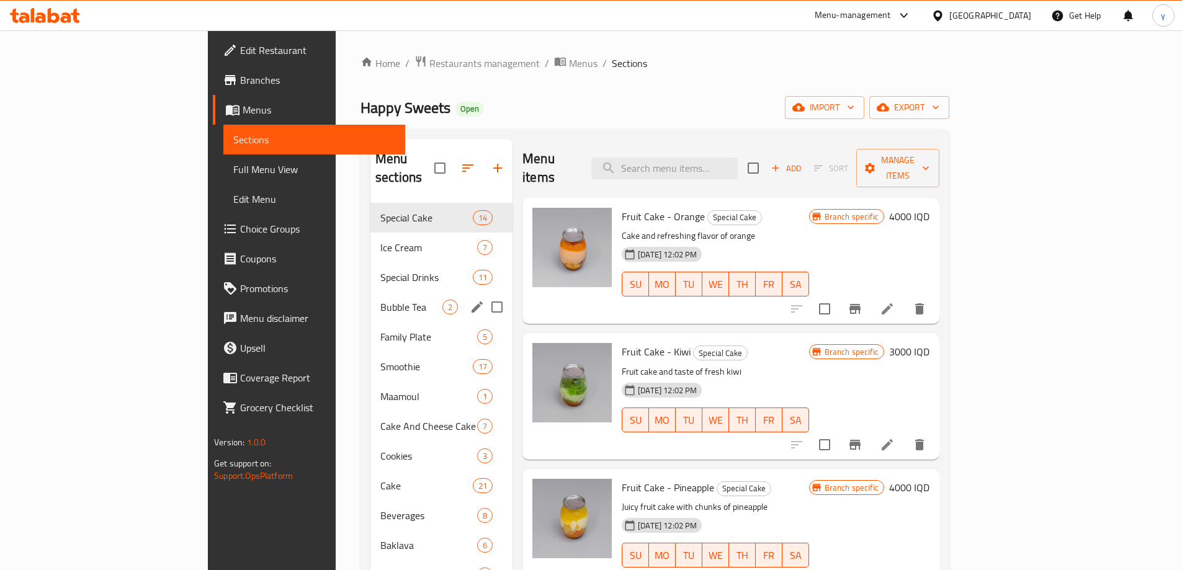
scroll to position [124, 0]
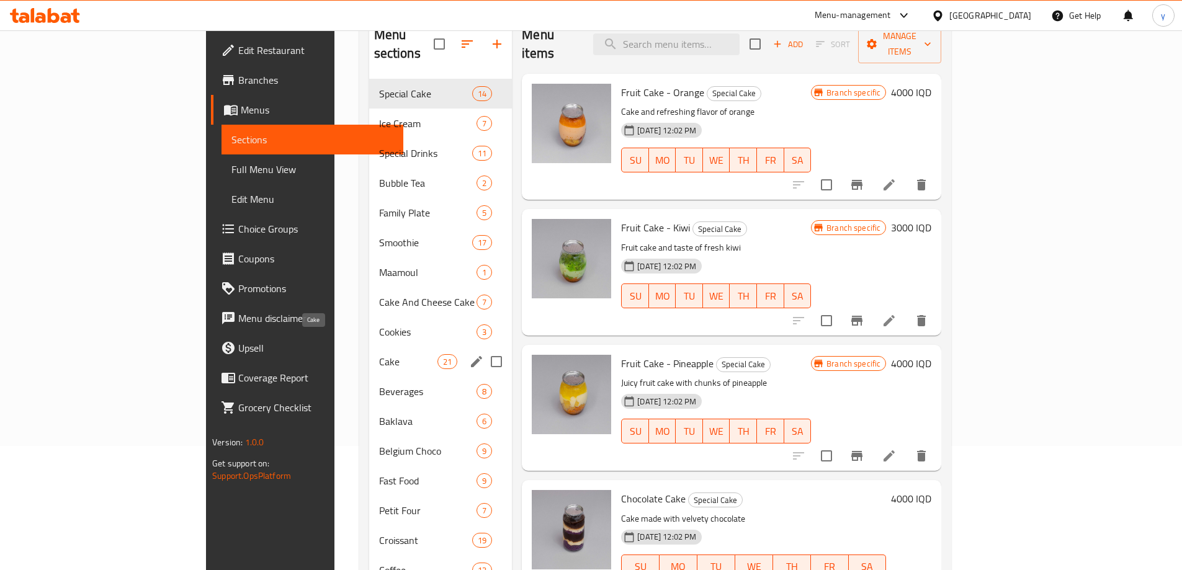
click at [379, 354] on span "Cake" at bounding box center [408, 361] width 58 height 15
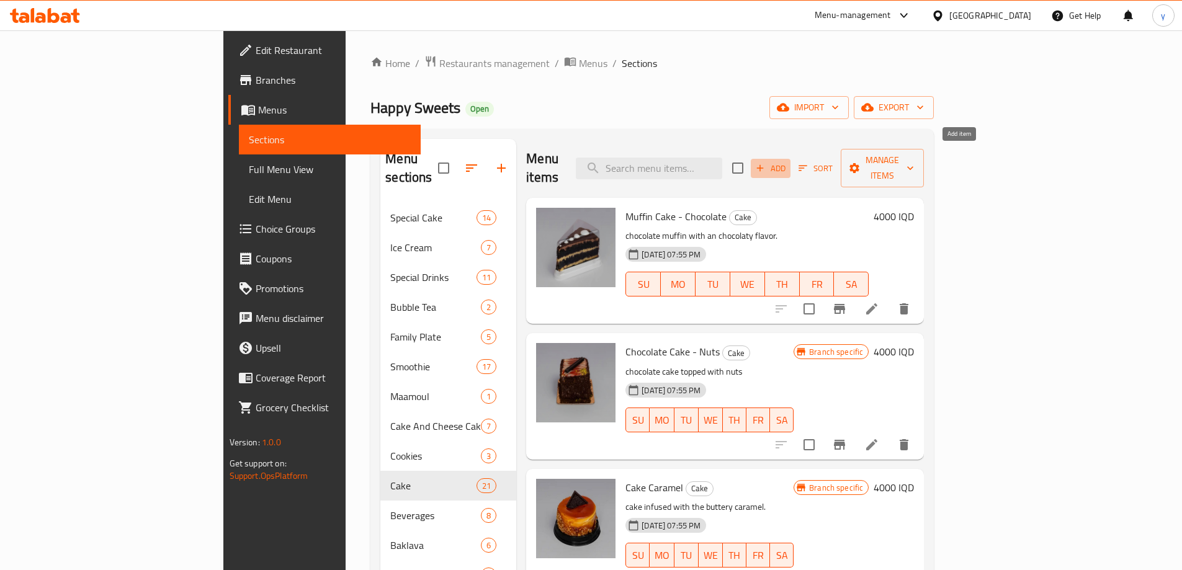
click at [787, 161] on span "Add" at bounding box center [770, 168] width 33 height 14
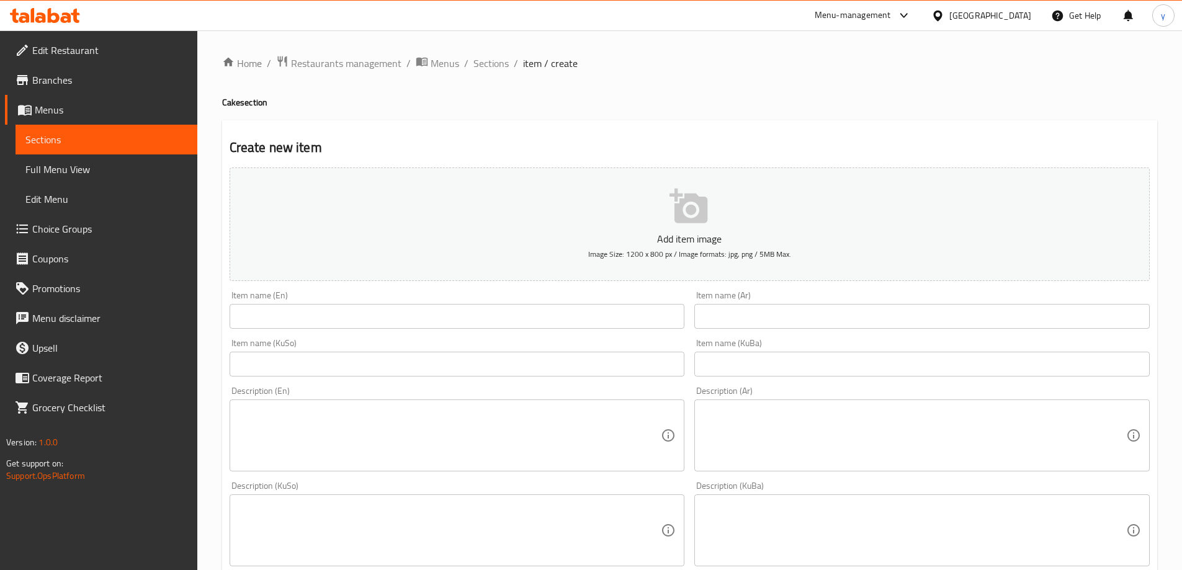
click at [437, 305] on input "text" at bounding box center [456, 316] width 455 height 25
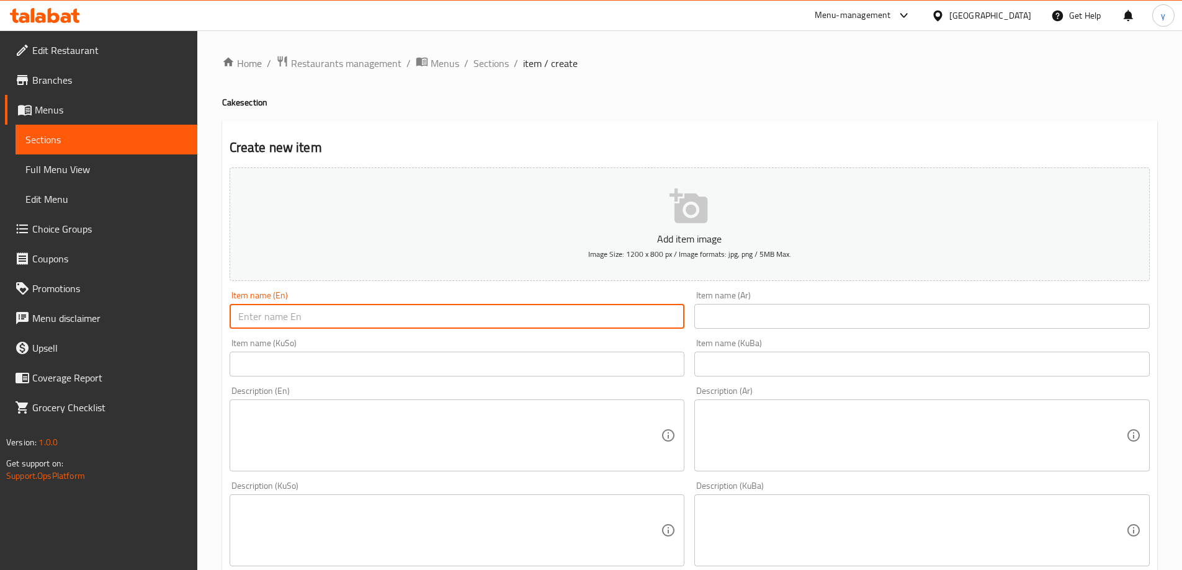
paste input "Cake Cheery"
type input "Cake Cheery"
click at [869, 319] on input "text" at bounding box center [921, 316] width 455 height 25
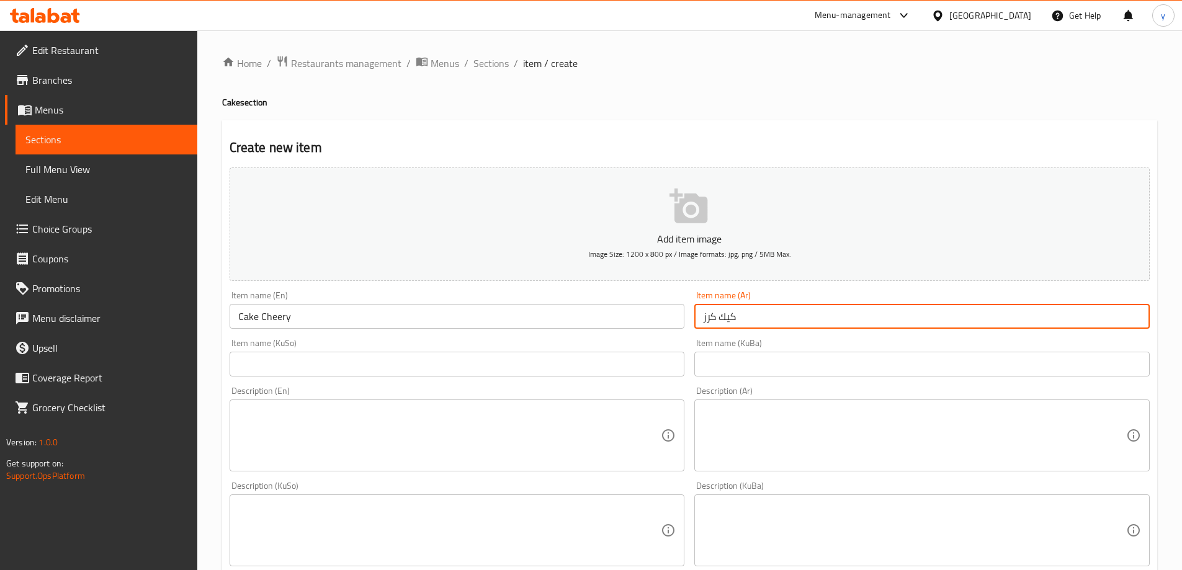
type input "كيك كرز"
click at [280, 307] on input "Cake Cheery" at bounding box center [456, 316] width 455 height 25
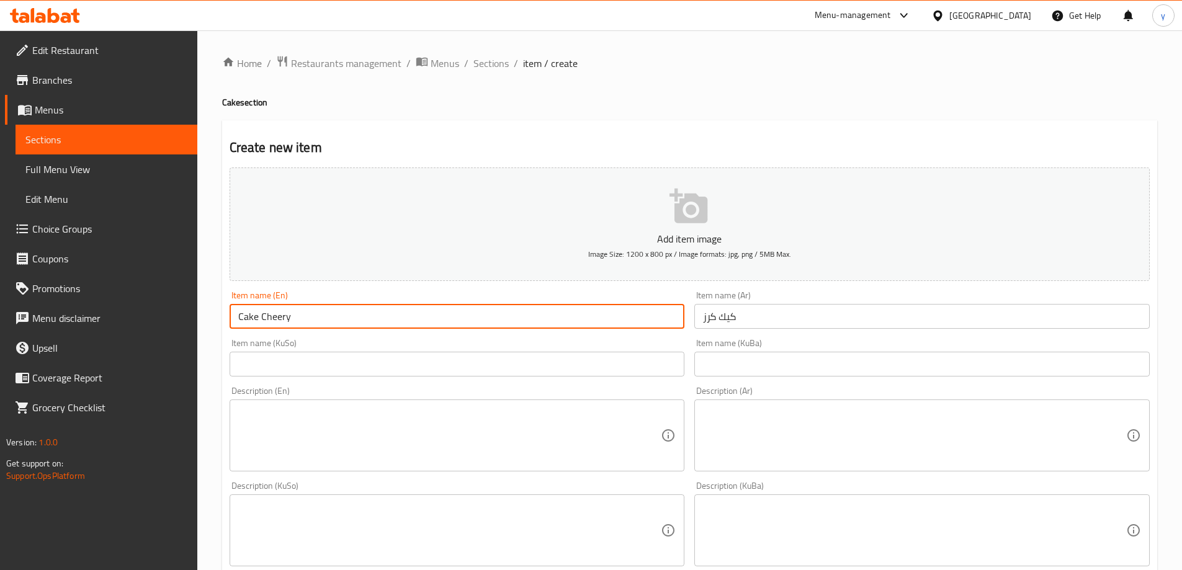
click at [280, 307] on input "Cake Cheery" at bounding box center [456, 316] width 455 height 25
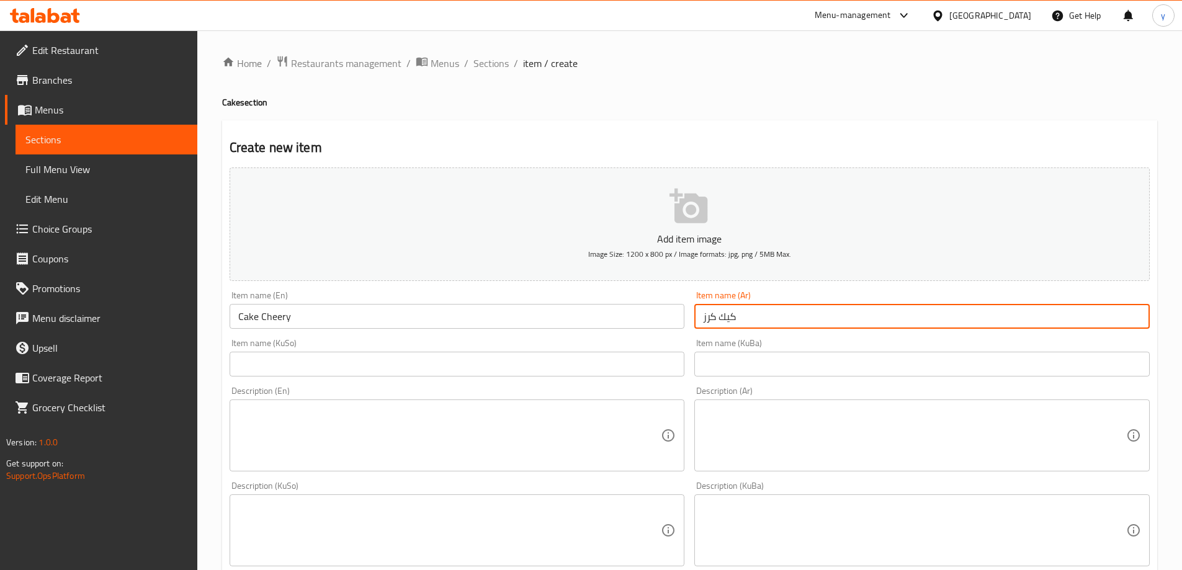
click at [752, 308] on input "كيك كرز" at bounding box center [921, 316] width 455 height 25
click at [277, 314] on input "Cake Cheery" at bounding box center [456, 316] width 455 height 25
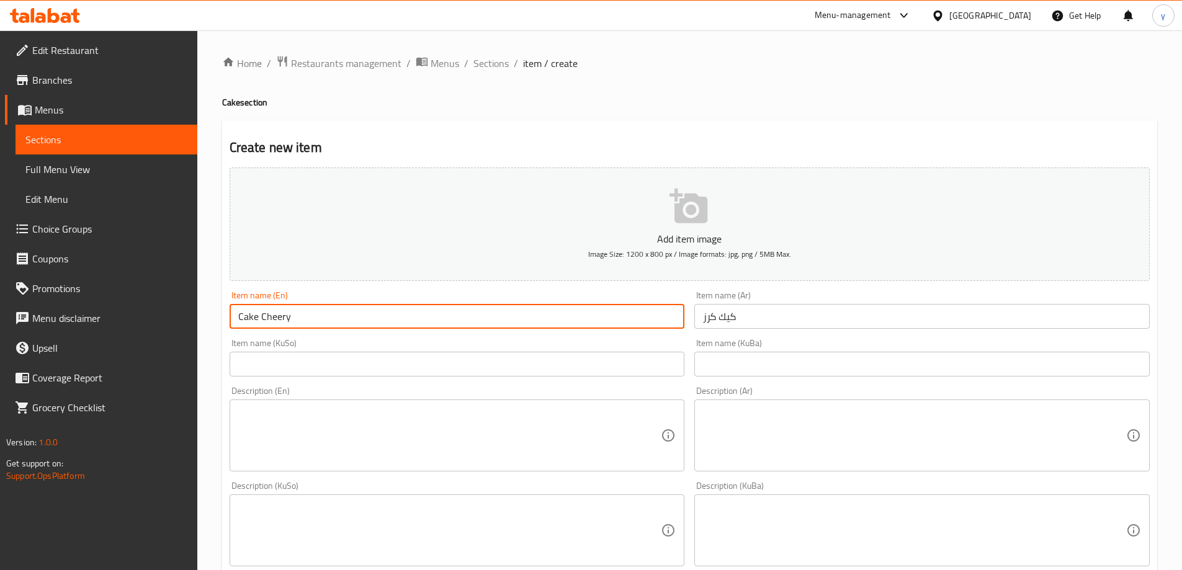
click at [277, 314] on input "Cake Cheery" at bounding box center [456, 316] width 455 height 25
click at [770, 314] on input "كيك كرز" at bounding box center [921, 316] width 455 height 25
click at [280, 319] on input "Cake Cheery" at bounding box center [456, 316] width 455 height 25
type input "Cake Cherry"
click at [389, 337] on div "Item name (KuSo) Item name (KuSo)" at bounding box center [457, 358] width 465 height 48
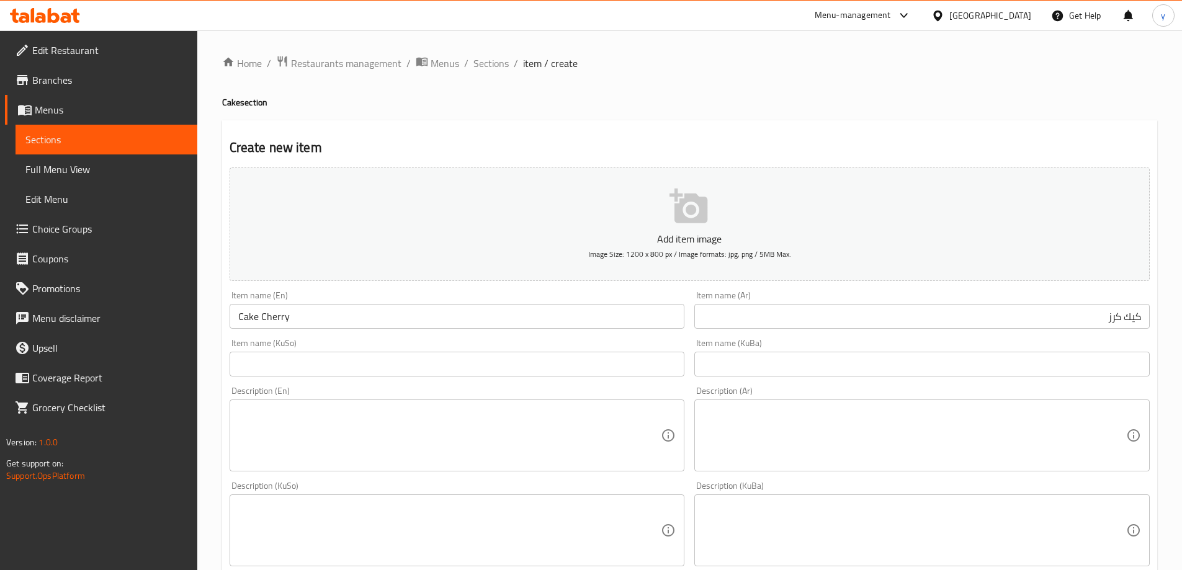
click at [848, 321] on input "كيك كرز" at bounding box center [921, 316] width 455 height 25
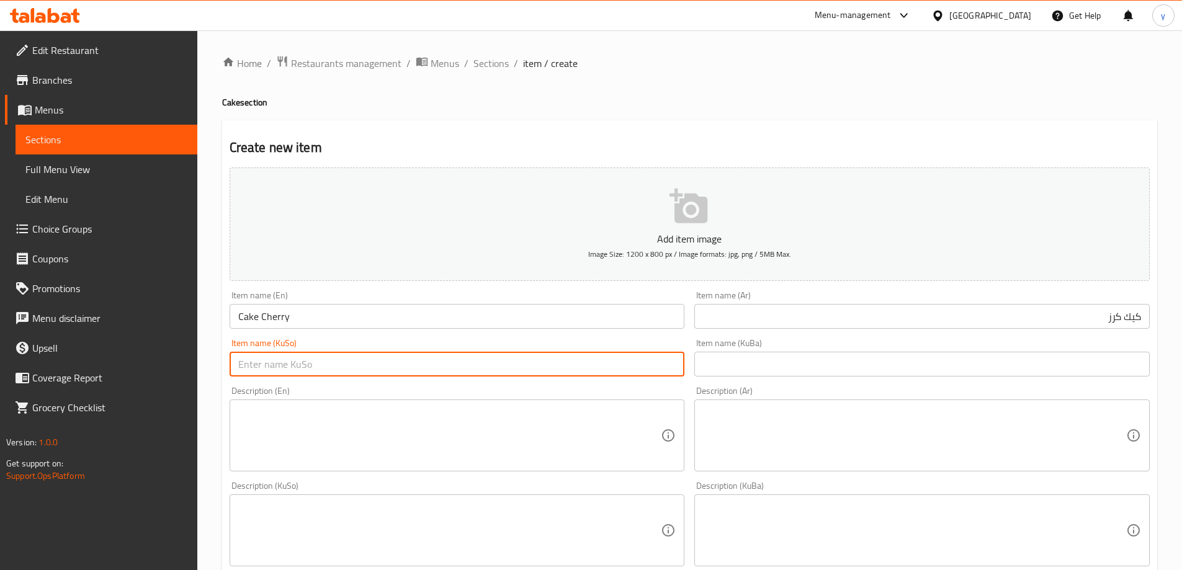
click at [584, 368] on input "text" at bounding box center [456, 364] width 455 height 25
click at [257, 363] on input "کێکی گێلاس" at bounding box center [456, 364] width 455 height 25
paste input "text"
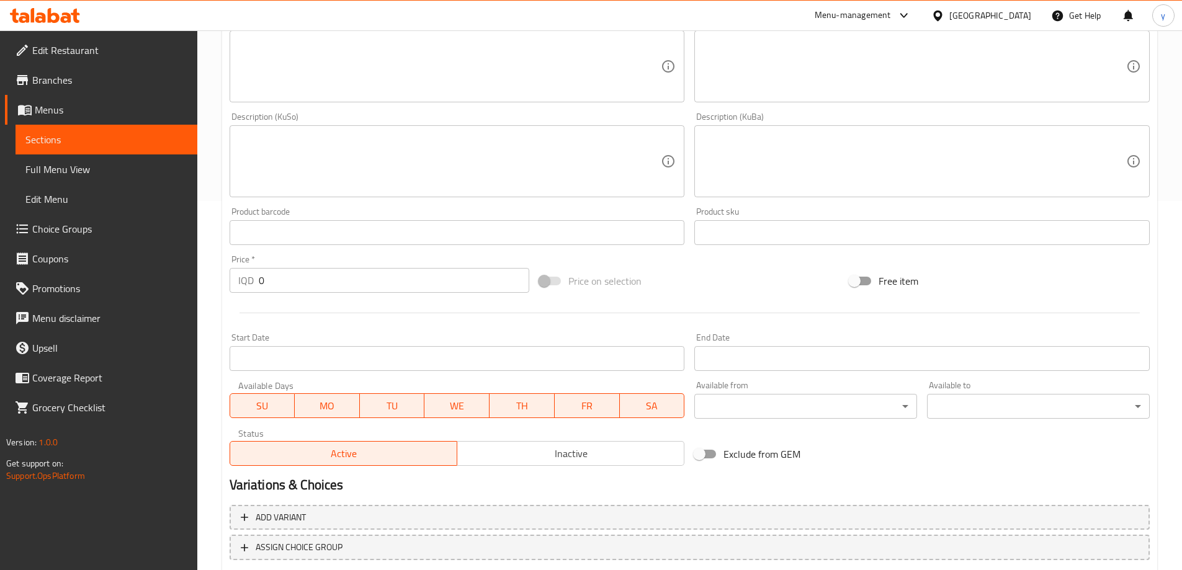
scroll to position [372, 0]
type input "کێکی گێلاس"
drag, startPoint x: 269, startPoint y: 269, endPoint x: 244, endPoint y: 275, distance: 25.0
click at [244, 275] on div "IQD 0 Price *" at bounding box center [379, 277] width 300 height 25
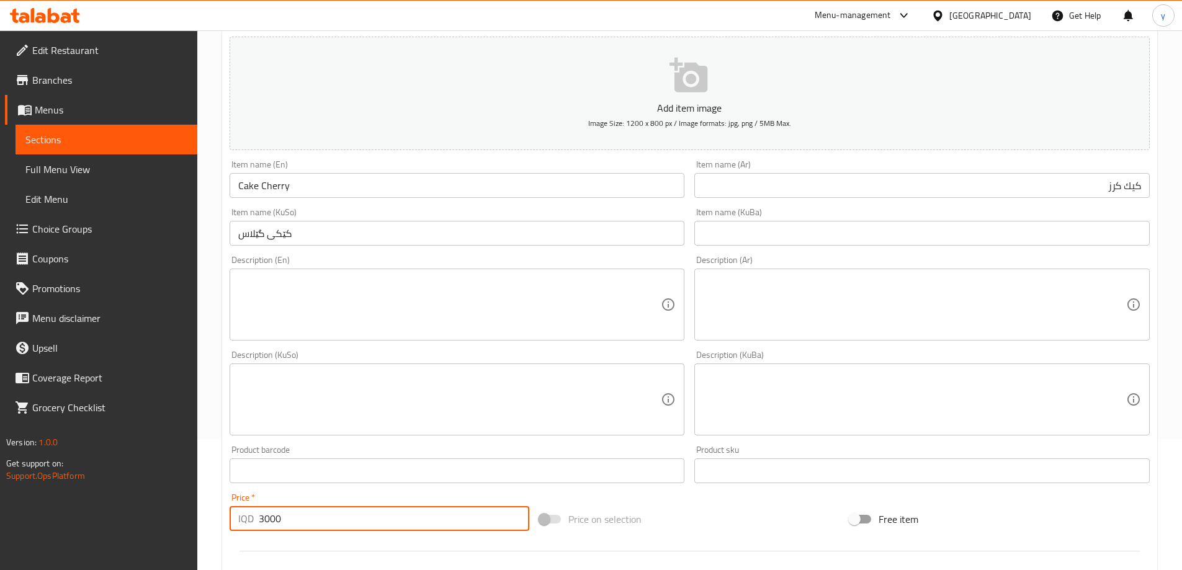
scroll to position [77, 0]
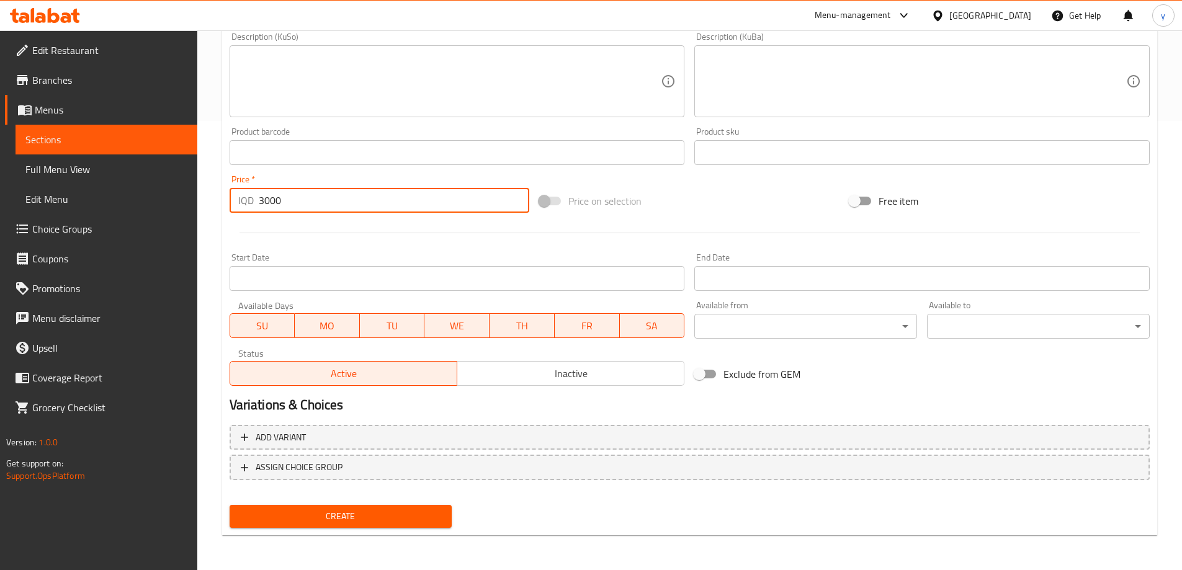
type input "3000"
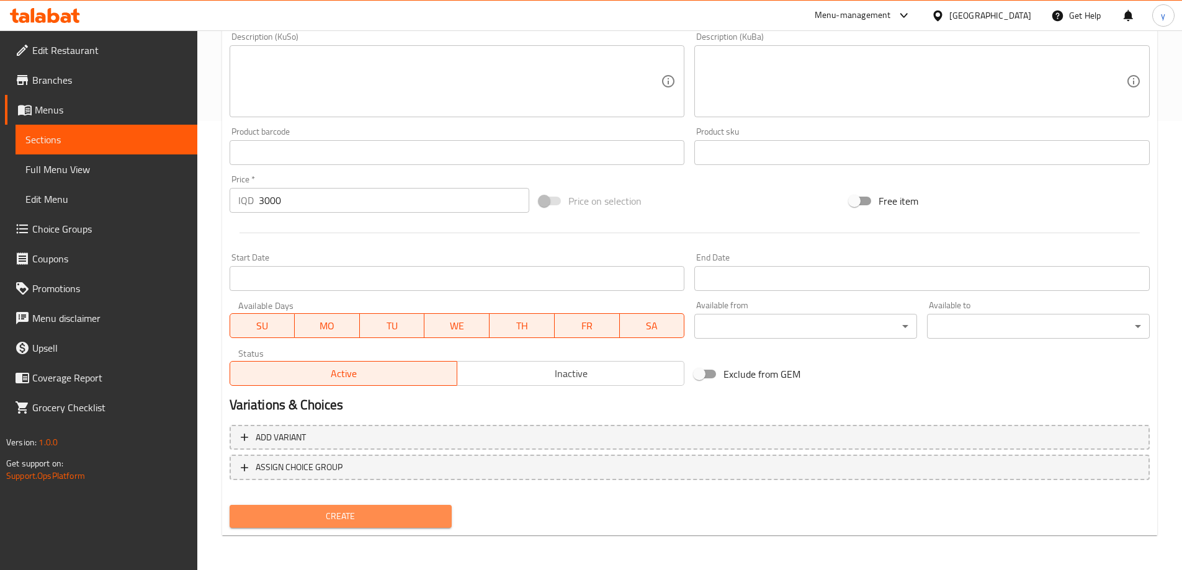
click at [373, 512] on span "Create" at bounding box center [340, 517] width 203 height 16
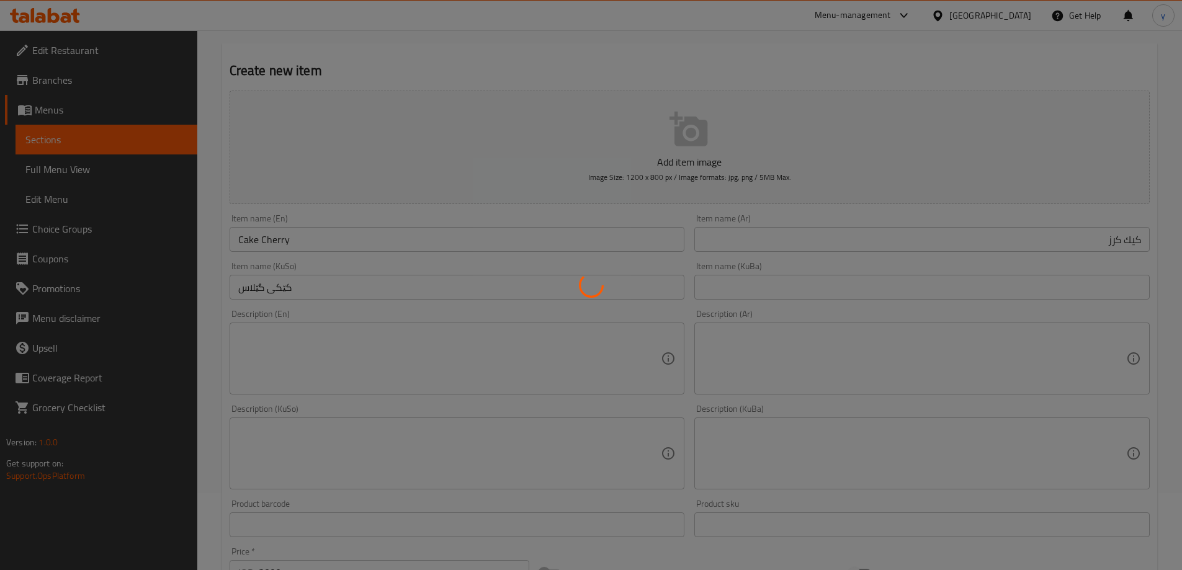
type input "0"
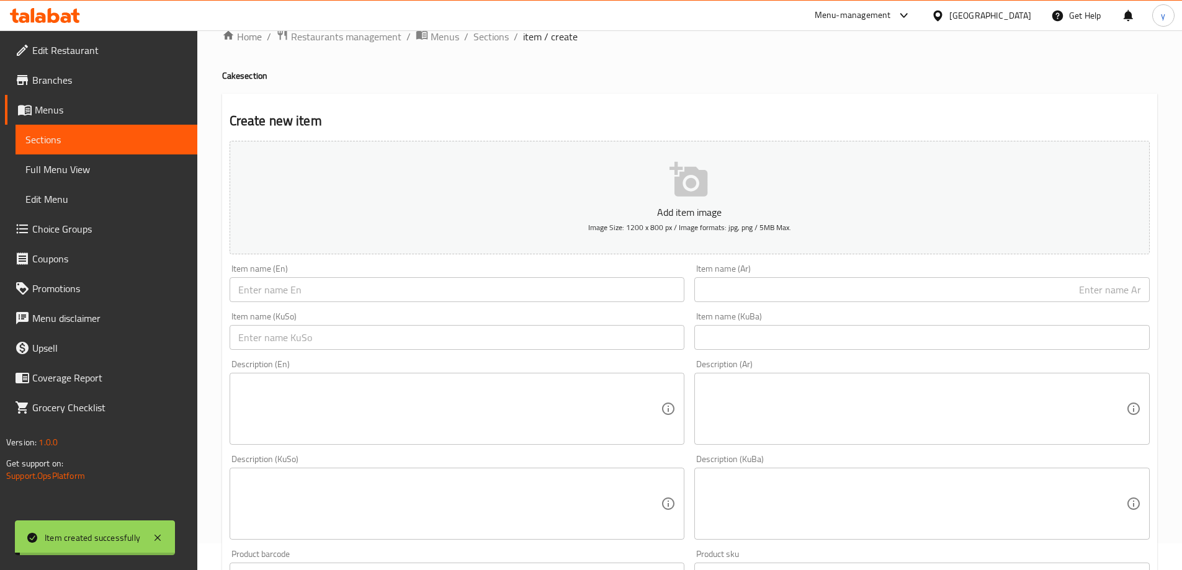
scroll to position [0, 0]
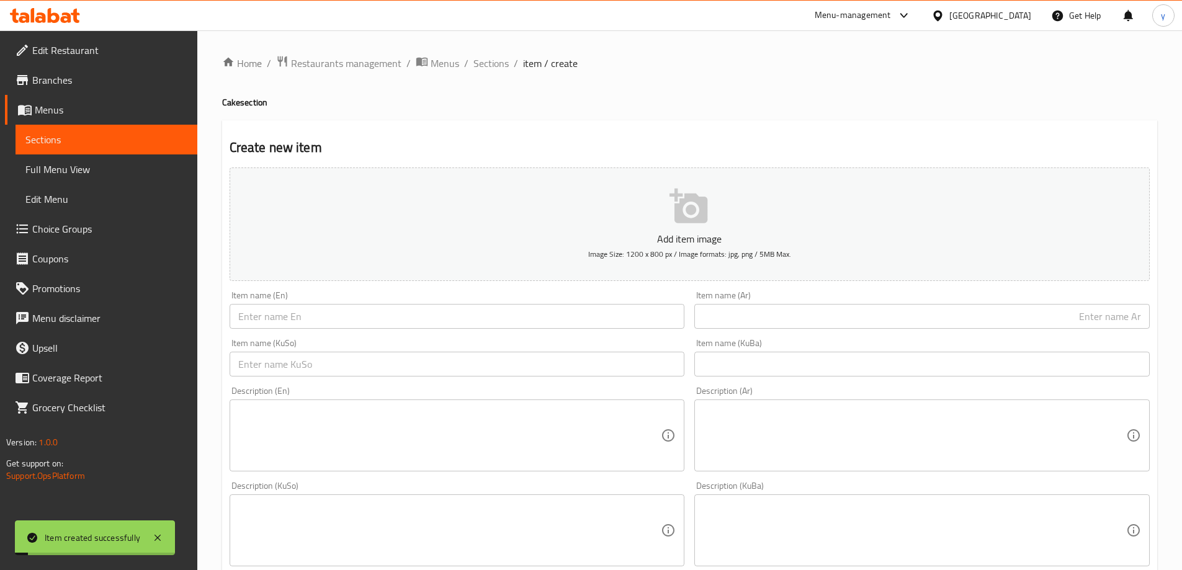
click at [479, 53] on div "Home / Restaurants management / Menus / Sections / item / create Cake section C…" at bounding box center [689, 524] width 984 height 989
click at [487, 62] on span "Sections" at bounding box center [490, 63] width 35 height 15
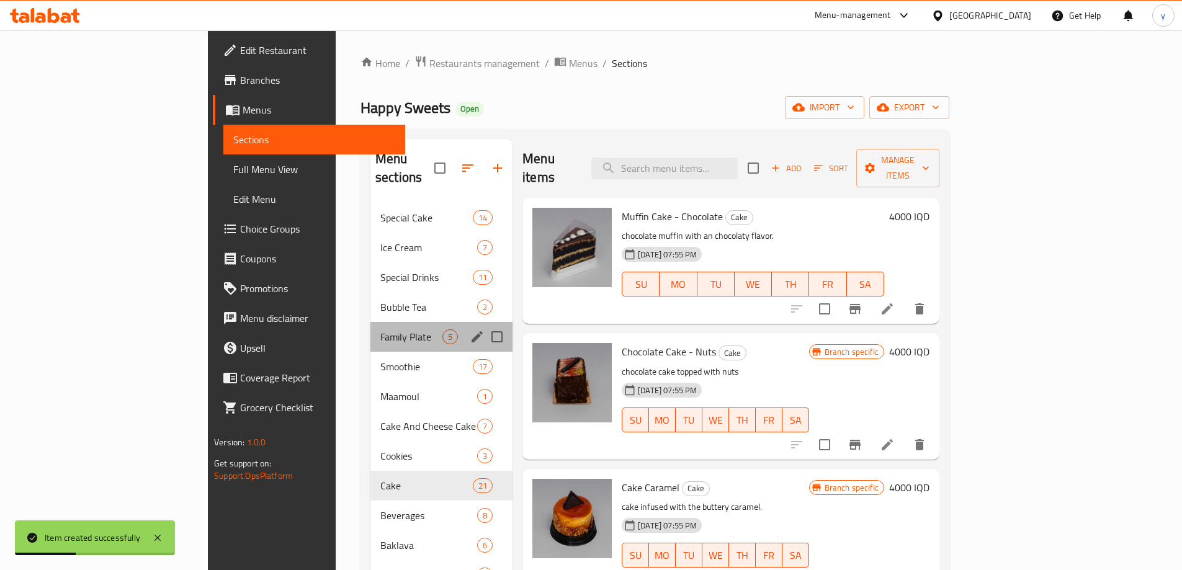
click at [370, 326] on div "Family Plate 5" at bounding box center [441, 337] width 142 height 30
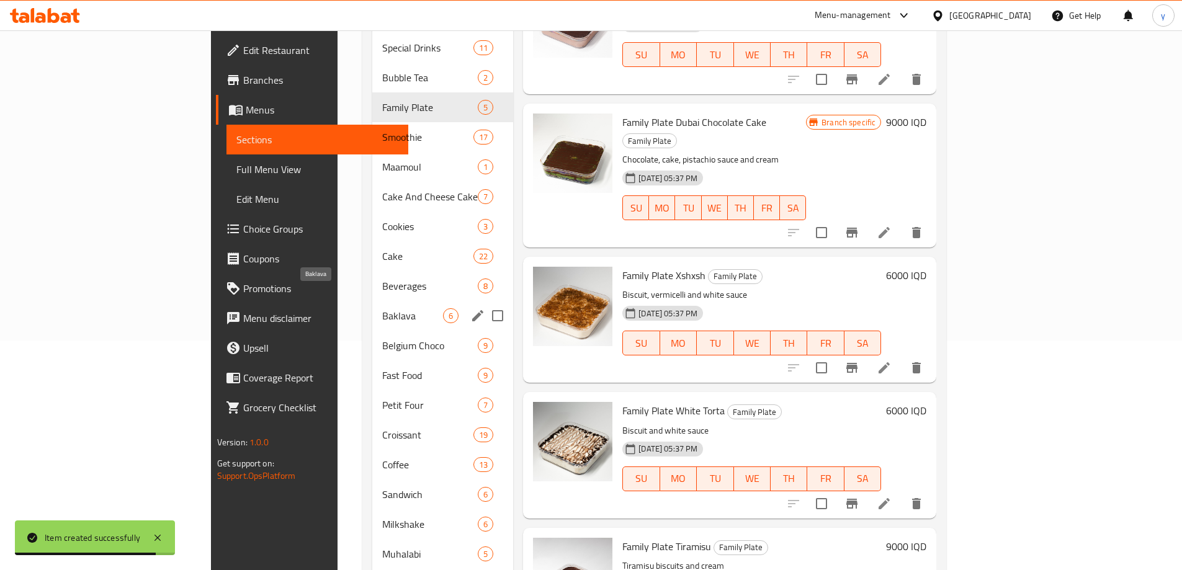
scroll to position [215, 0]
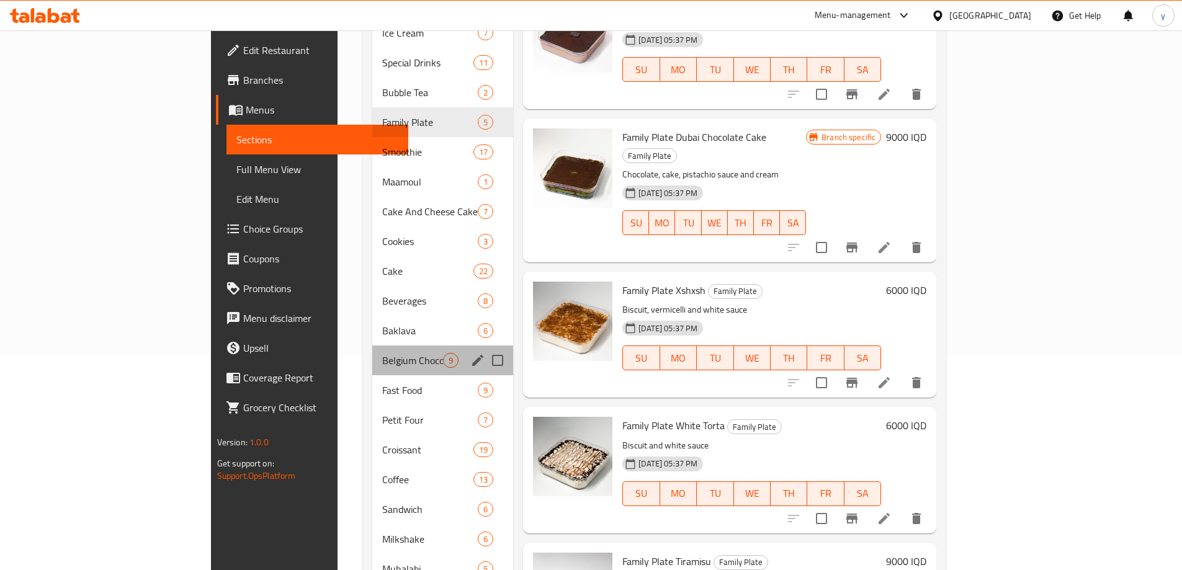
click at [372, 349] on div "Belgium Choco 9" at bounding box center [442, 360] width 141 height 30
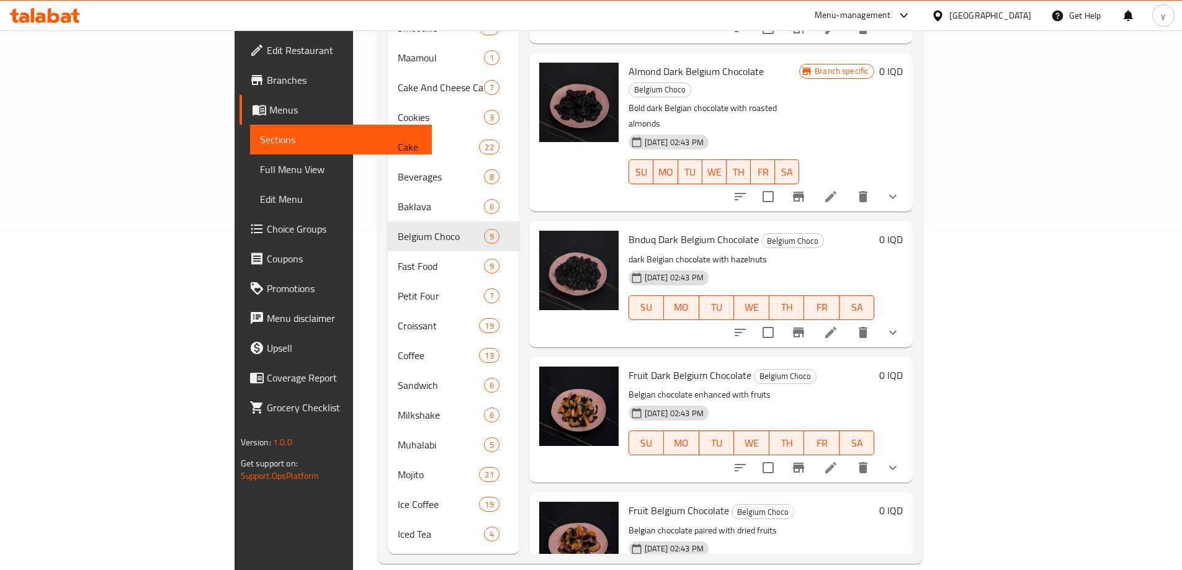
scroll to position [391, 0]
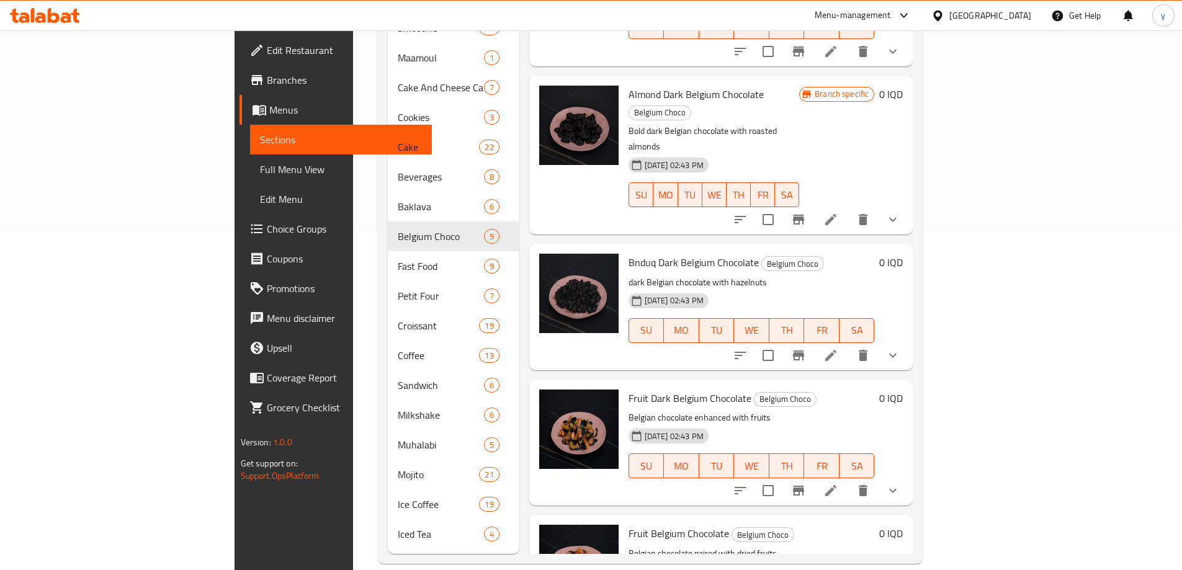
click at [900, 348] on icon "show more" at bounding box center [892, 355] width 15 height 15
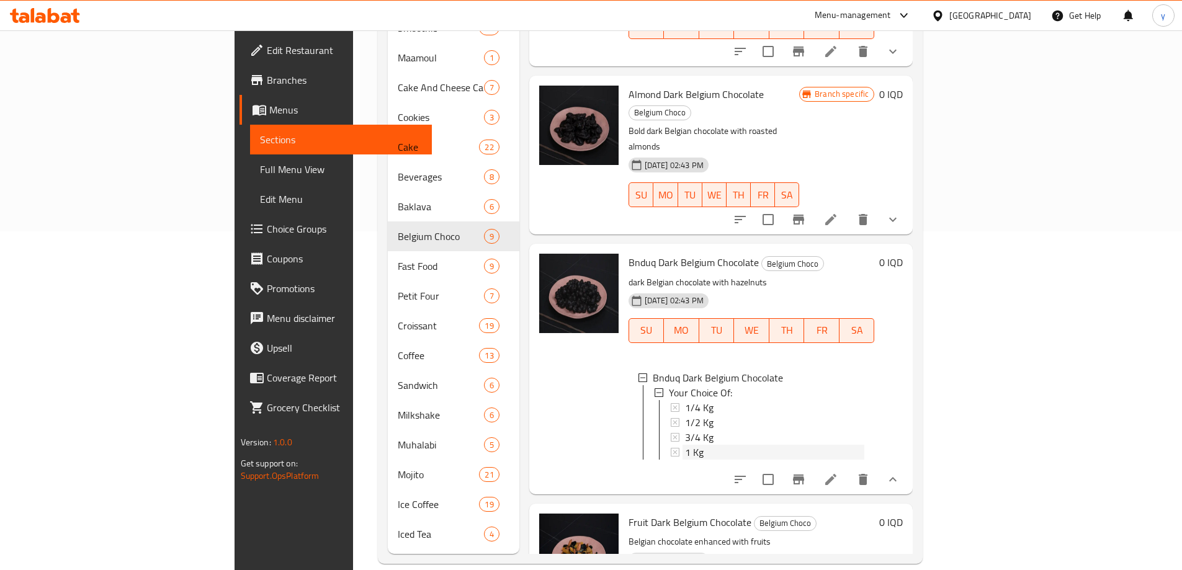
click at [685, 445] on span "1 Kg" at bounding box center [694, 452] width 19 height 15
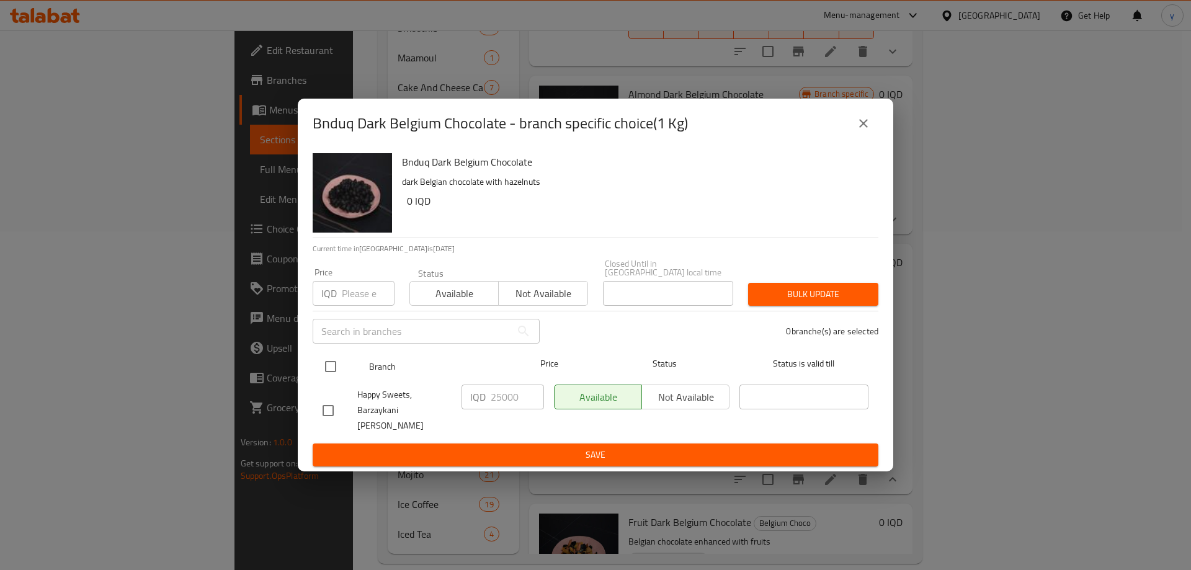
click at [330, 365] on input "checkbox" at bounding box center [331, 367] width 26 height 26
checkbox input "true"
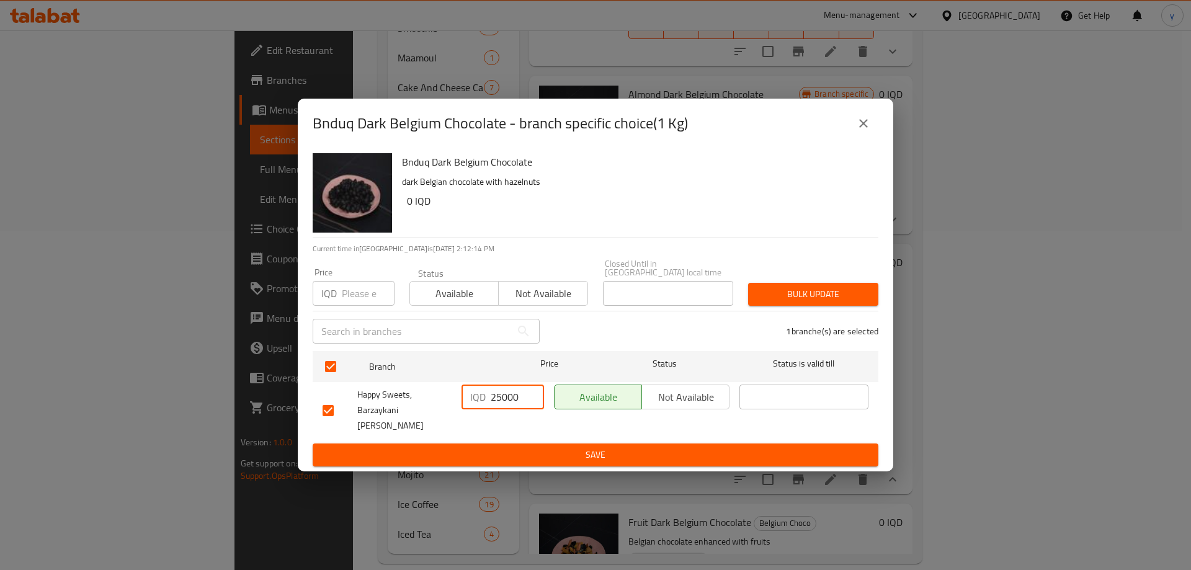
click at [503, 399] on input "25000" at bounding box center [517, 397] width 53 height 25
click at [515, 397] on input "22000" at bounding box center [517, 397] width 53 height 25
type input "22000"
click at [525, 443] on button "Save" at bounding box center [596, 454] width 566 height 23
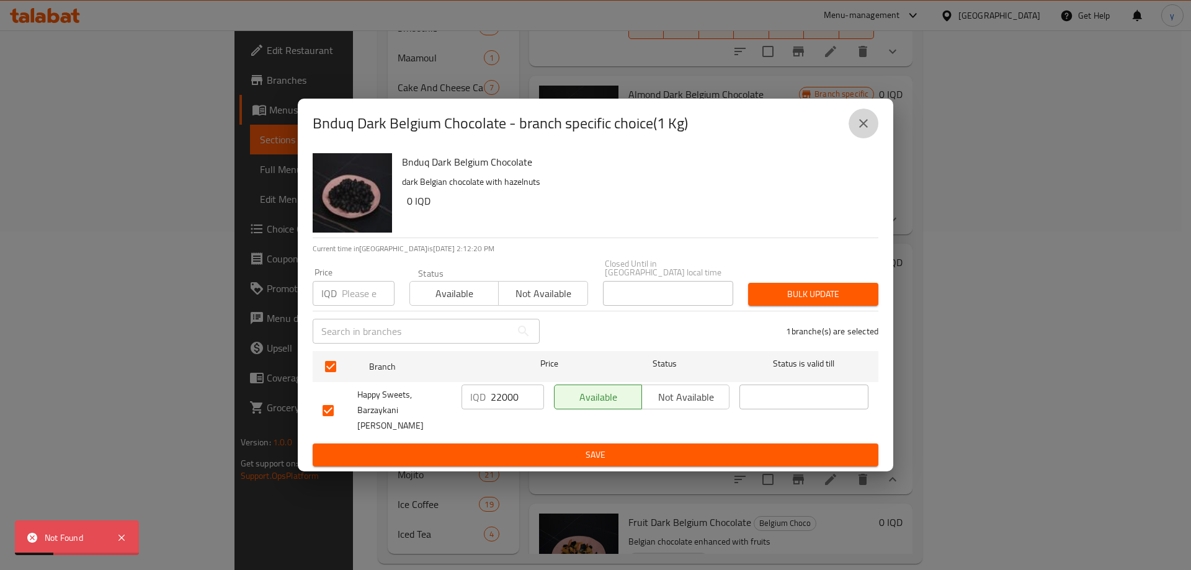
click at [861, 128] on icon "close" at bounding box center [863, 123] width 9 height 9
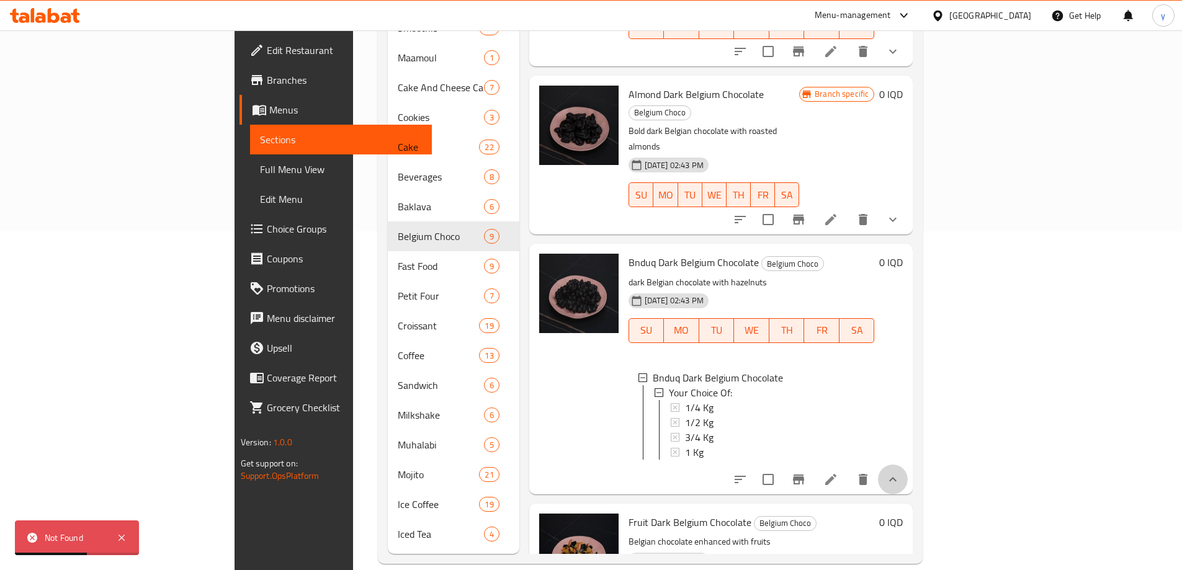
click at [907, 465] on button "show more" at bounding box center [893, 480] width 30 height 30
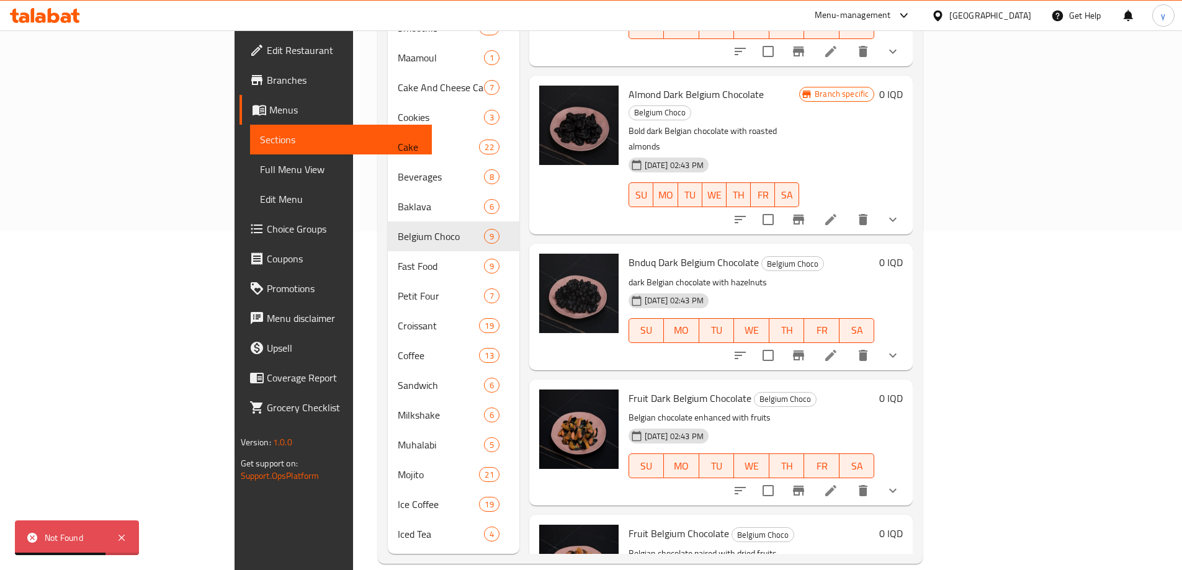
click at [267, 223] on span "Choice Groups" at bounding box center [344, 228] width 155 height 15
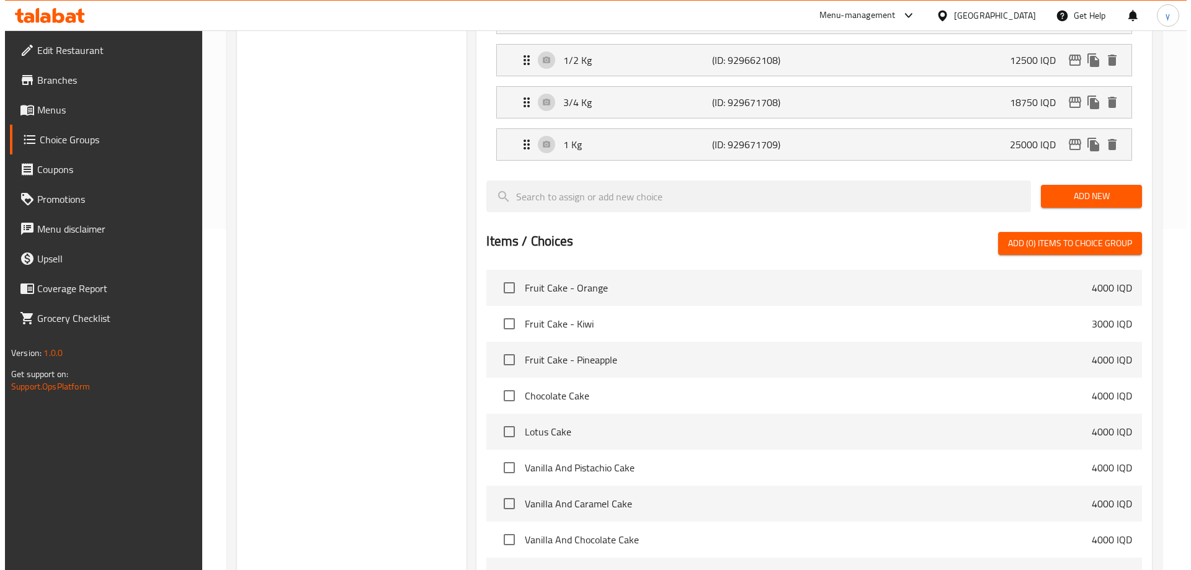
scroll to position [479, 0]
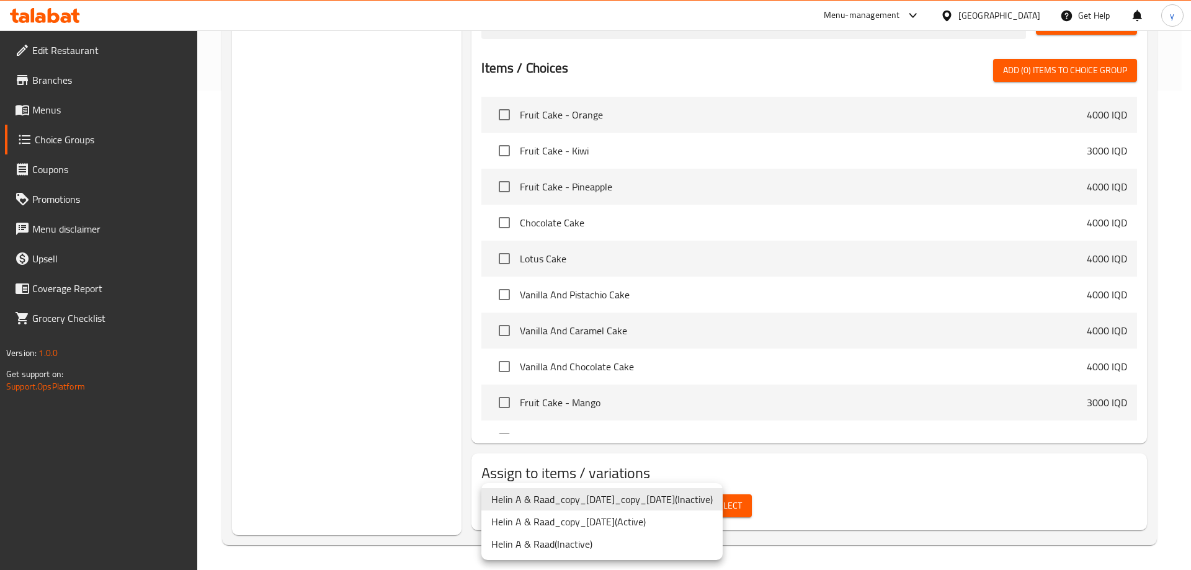
click at [660, 512] on li "Helin A & Raad_copy_[DATE] ( Active )" at bounding box center [601, 521] width 241 height 22
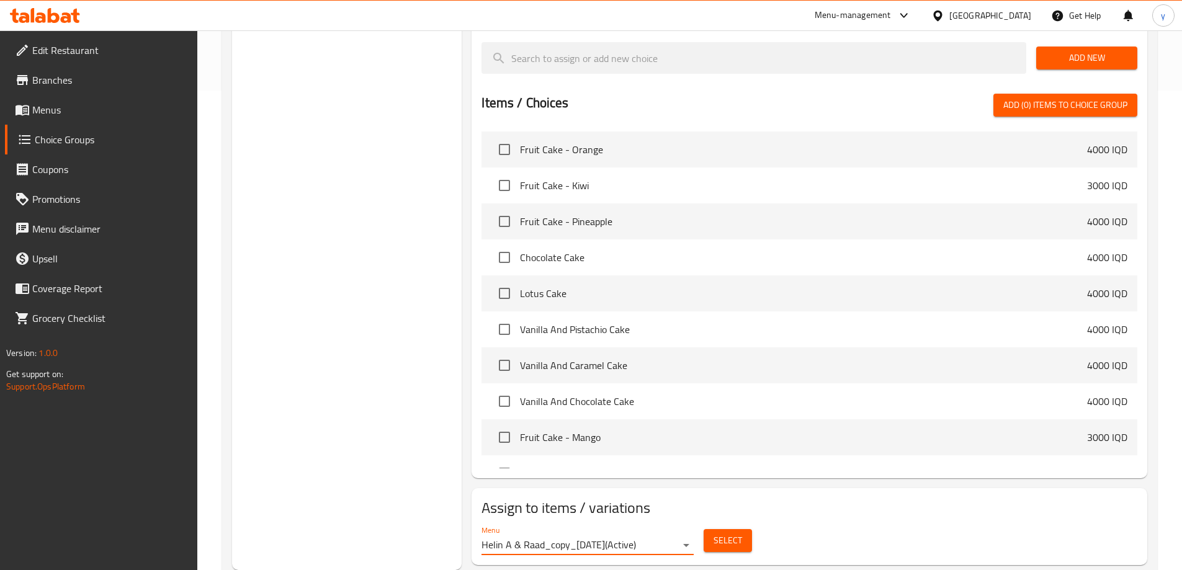
click at [722, 533] on span "Select" at bounding box center [727, 541] width 29 height 16
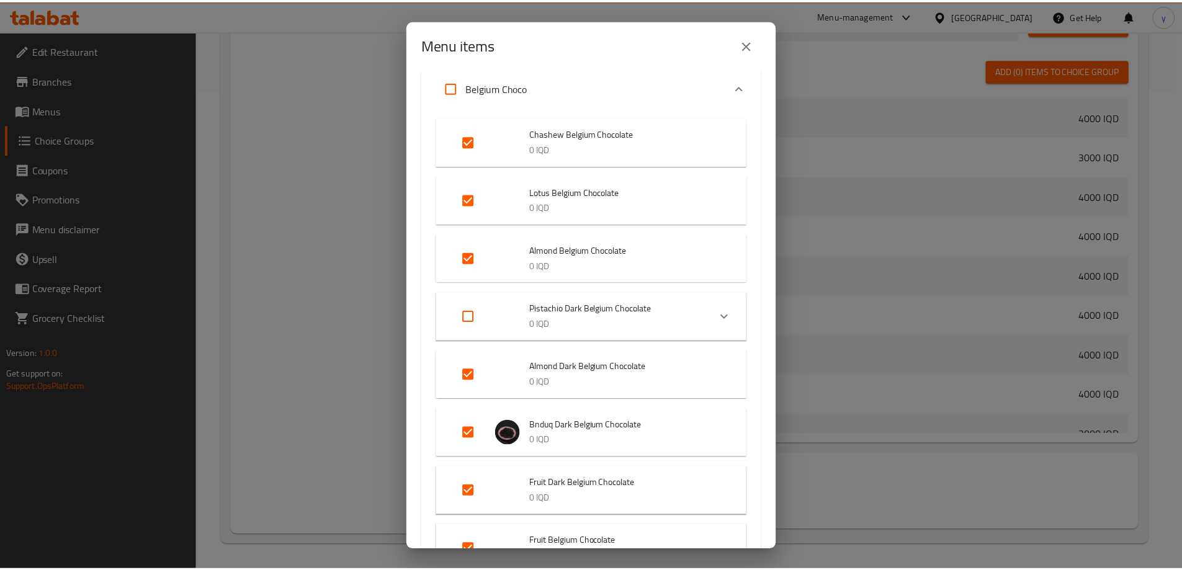
scroll to position [496, 0]
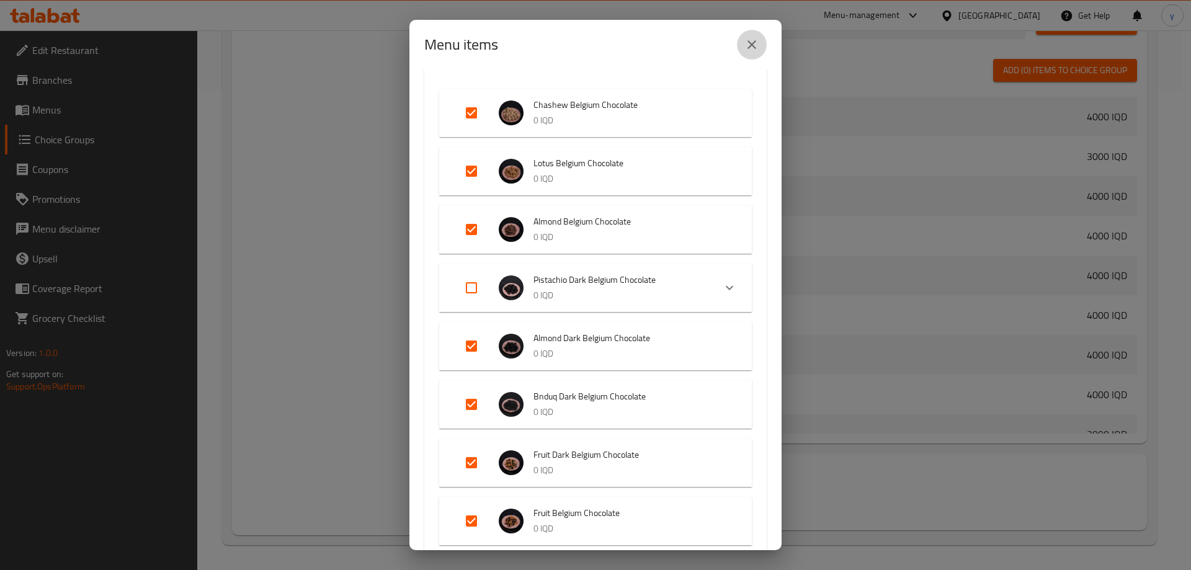
click at [752, 51] on icon "close" at bounding box center [751, 44] width 15 height 15
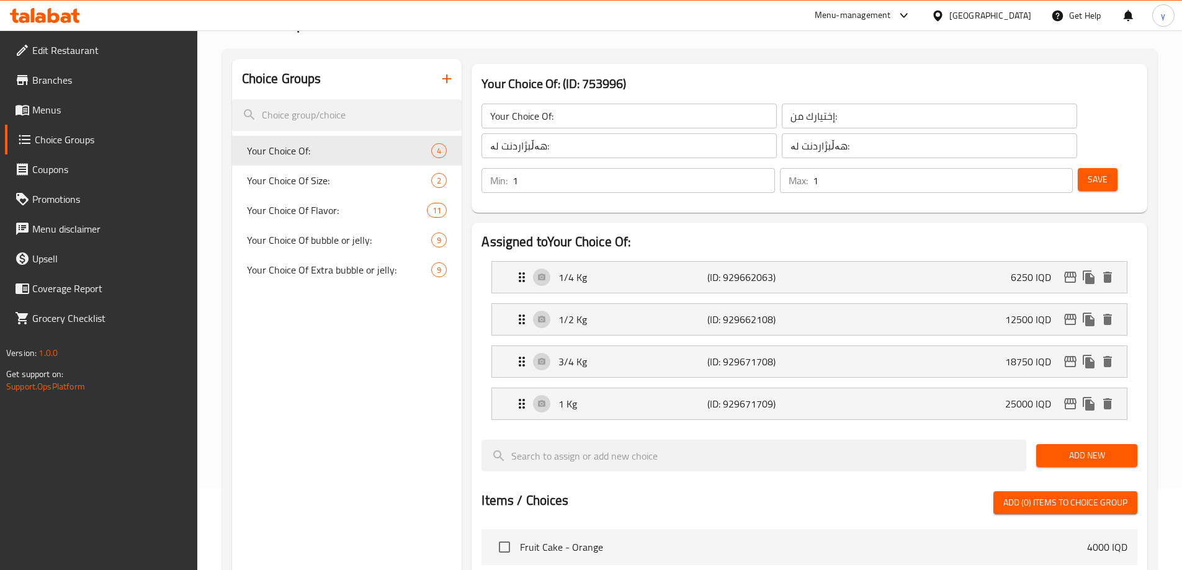
scroll to position [0, 0]
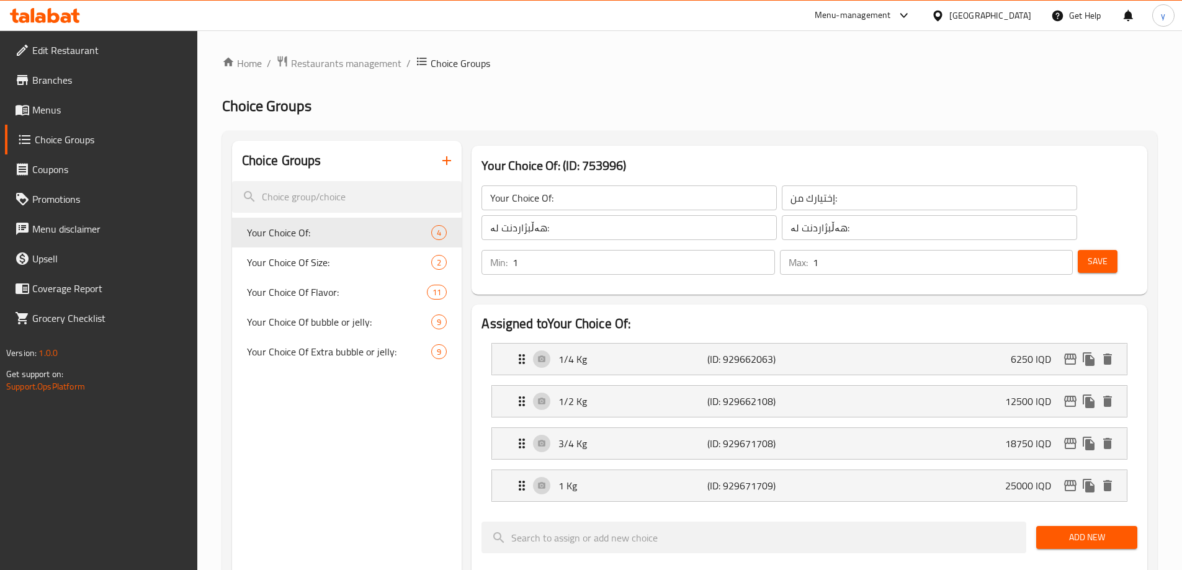
click at [556, 187] on input "Your Choice Of:" at bounding box center [628, 197] width 295 height 25
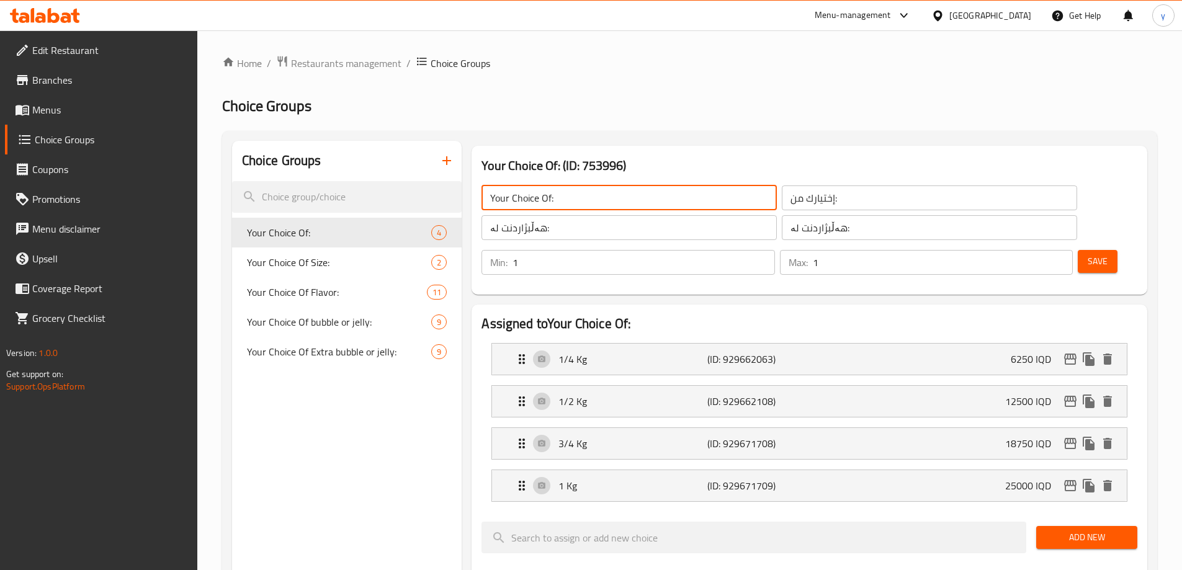
click at [556, 187] on input "Your Choice Of:" at bounding box center [628, 197] width 295 height 25
click at [781, 194] on input "إختيارك من:" at bounding box center [928, 197] width 295 height 25
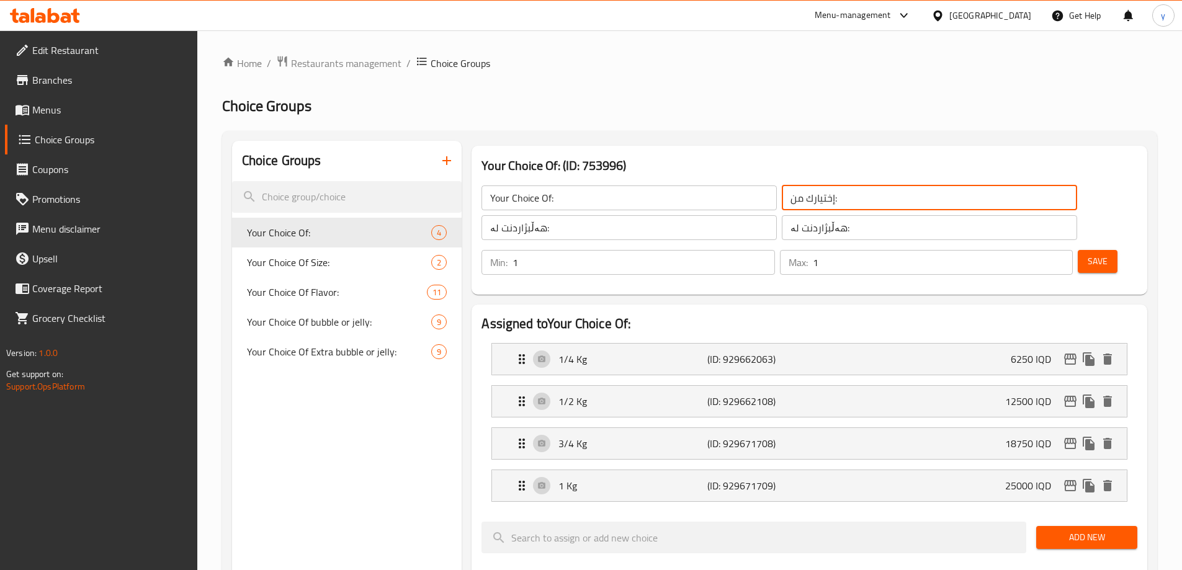
click at [781, 194] on input "إختيارك من:" at bounding box center [928, 197] width 295 height 25
click at [587, 220] on input "هەڵبژاردنت لە:" at bounding box center [628, 227] width 295 height 25
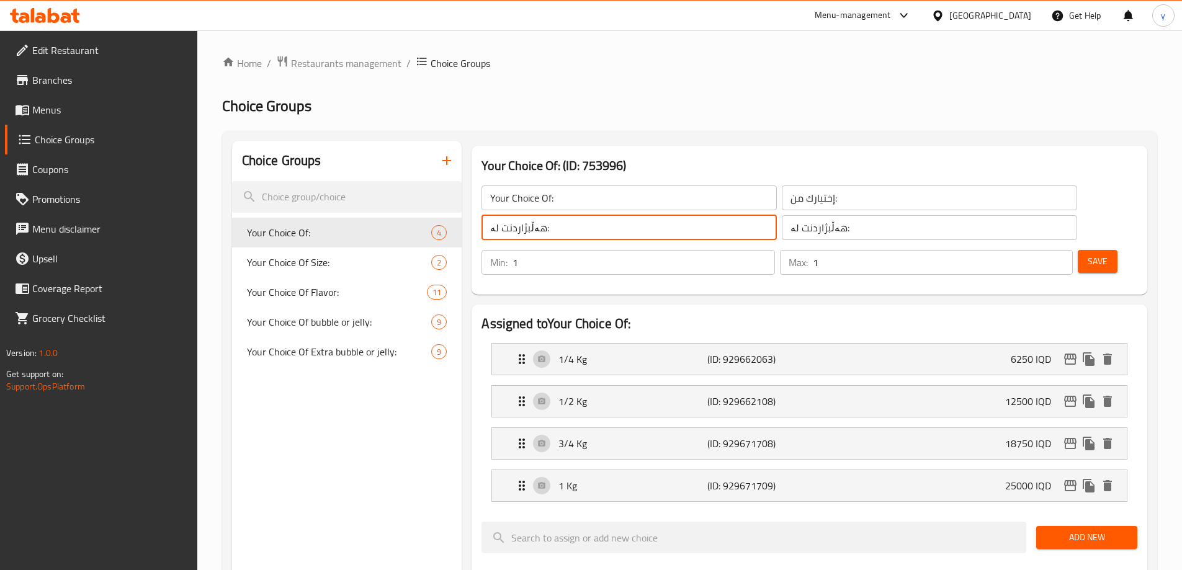
click at [587, 220] on input "هەڵبژاردنت لە:" at bounding box center [628, 227] width 295 height 25
click at [442, 230] on icon "duplicate" at bounding box center [442, 233] width 12 height 14
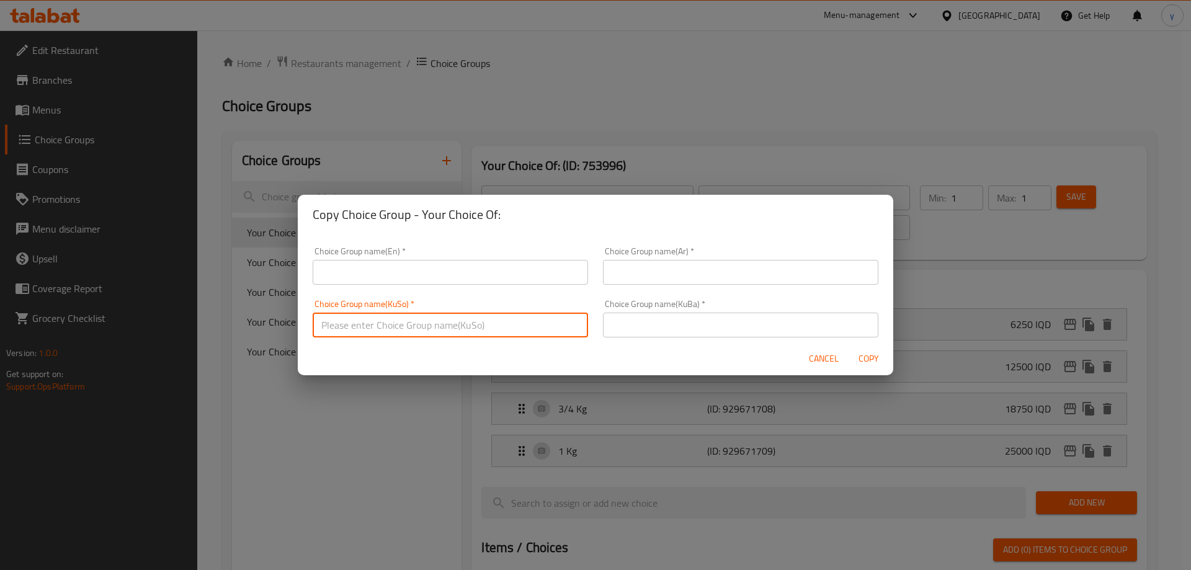
click at [507, 320] on input "text" at bounding box center [450, 325] width 275 height 25
paste input "هەڵبژاردنت لە:"
type input "هەڵبژاردنت لە:"
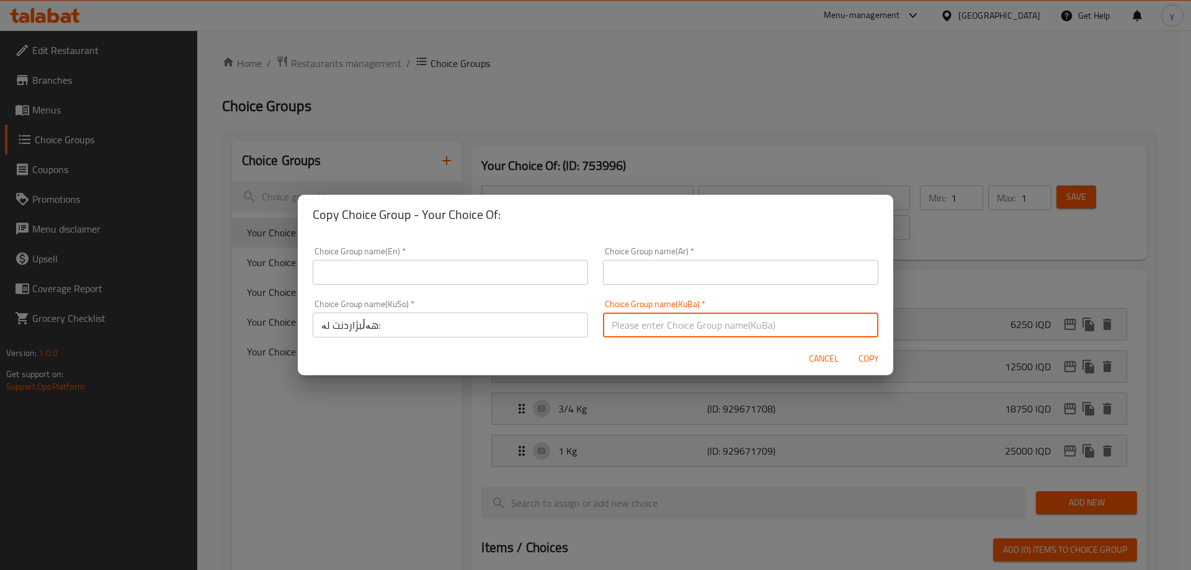
click at [616, 322] on input "text" at bounding box center [740, 325] width 275 height 25
paste input "هەڵبژاردنت لە:"
type input "هەڵبژاردنت لە:"
click at [634, 279] on input "text" at bounding box center [740, 272] width 275 height 25
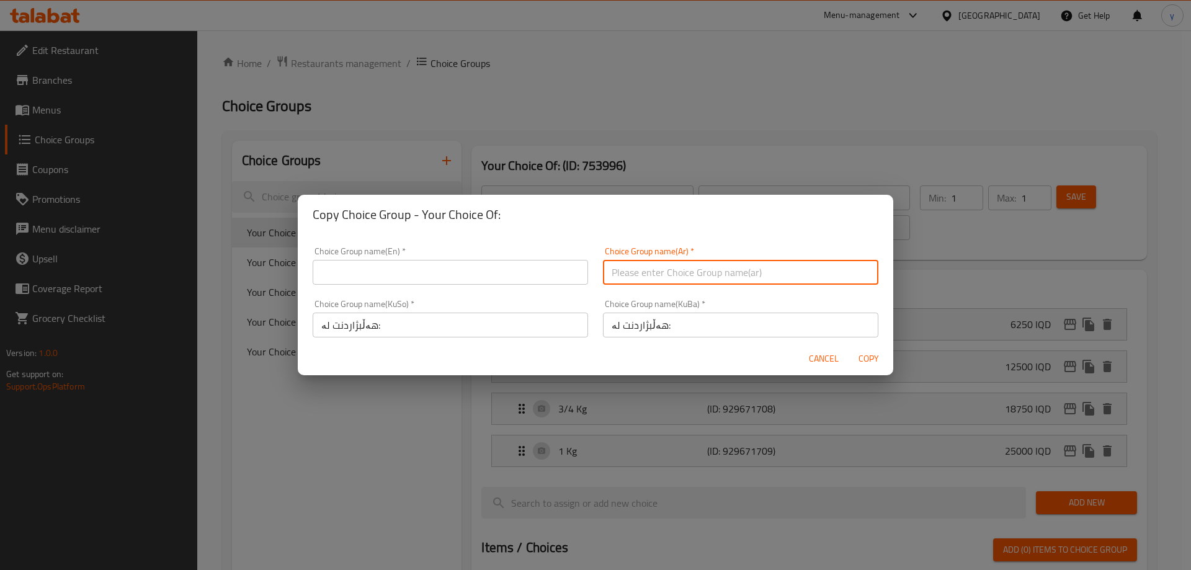
paste input "إختيارك من:"
type input "إختيارك من:"
click at [525, 274] on input "text" at bounding box center [450, 272] width 275 height 25
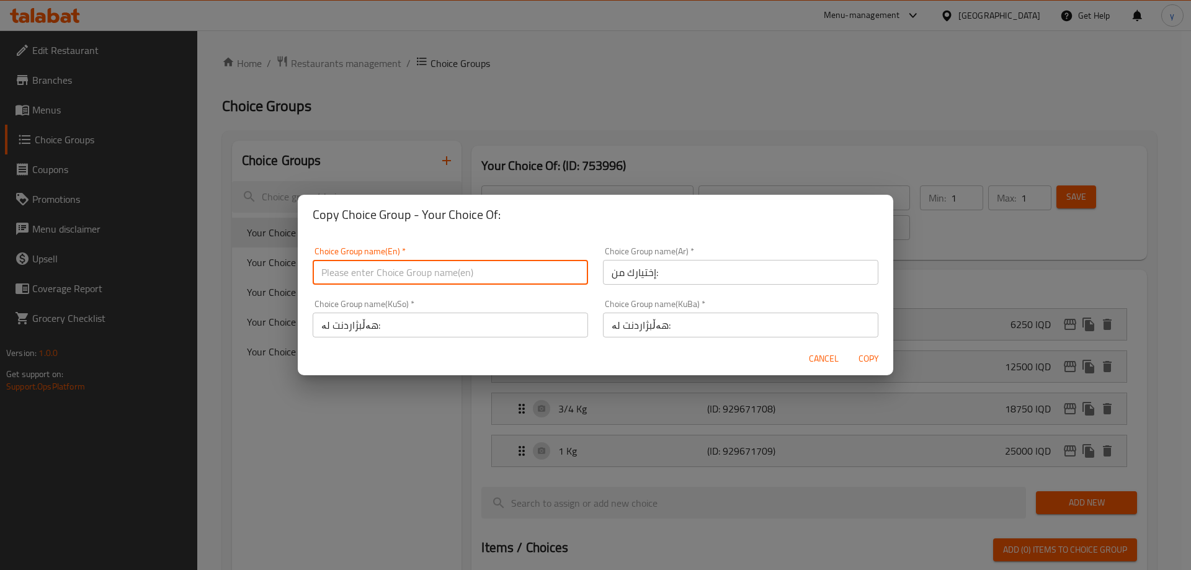
paste input "Your Choice Of:"
type input "Your Choice Of:"
click at [878, 362] on span "Copy" at bounding box center [868, 359] width 30 height 16
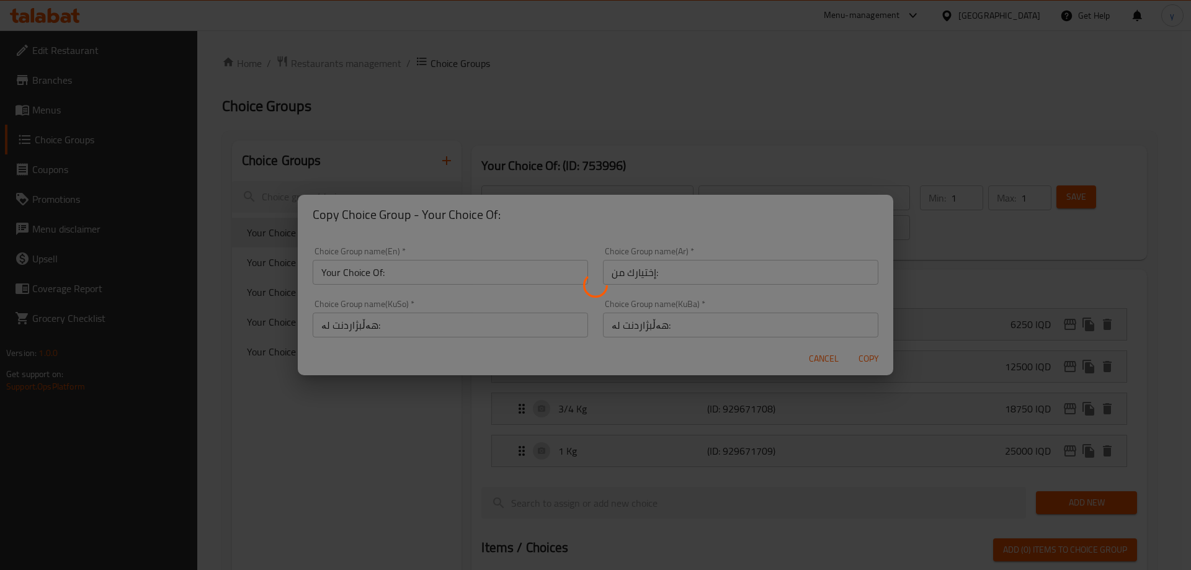
type input "Your Choice Of:"
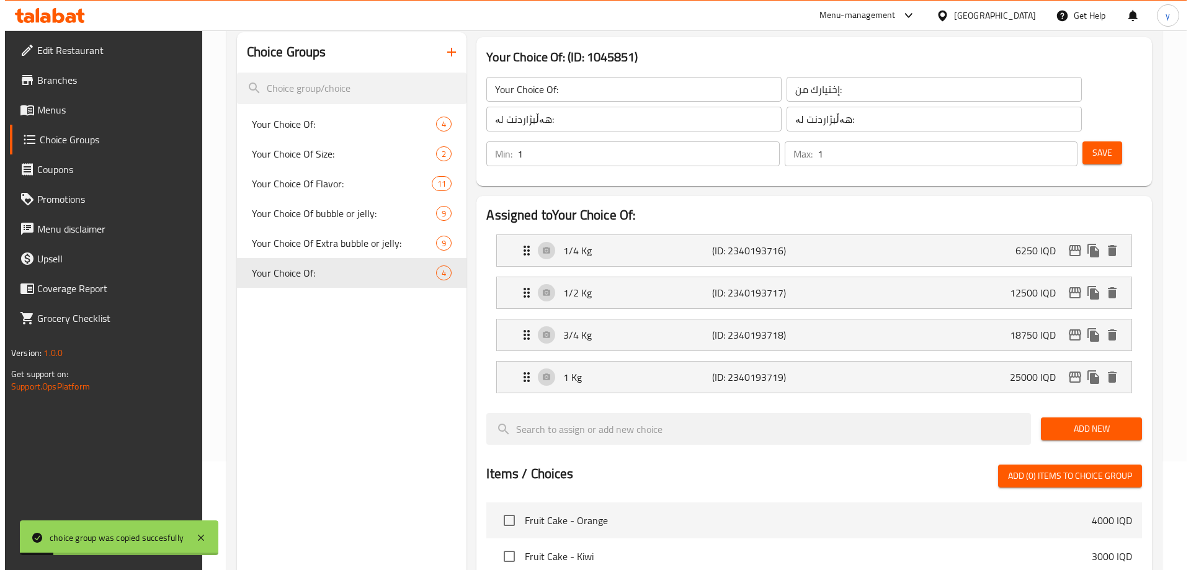
scroll to position [124, 0]
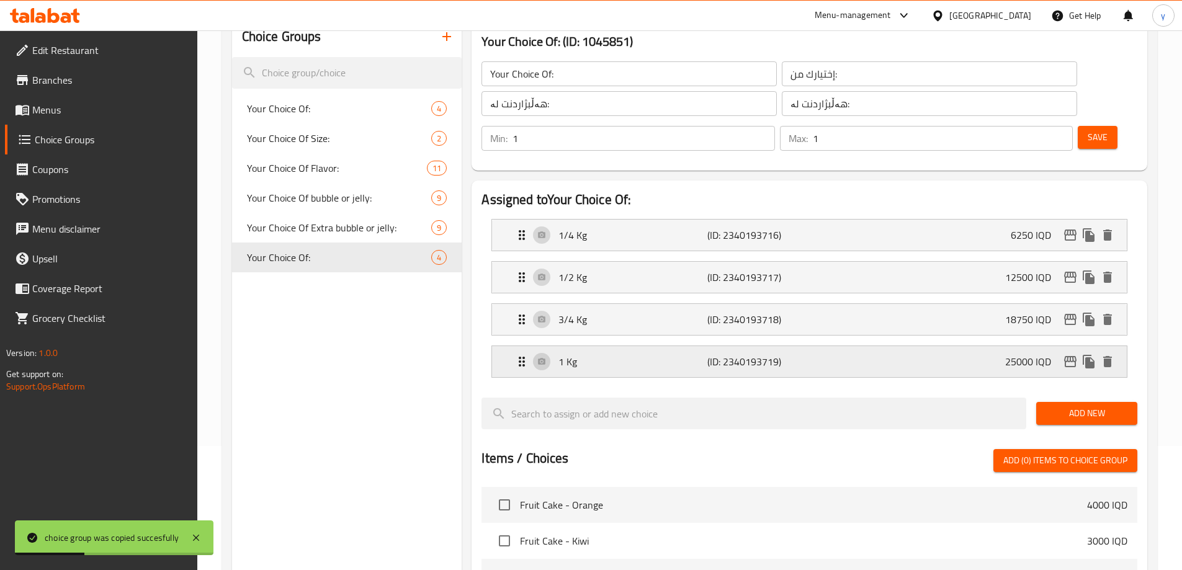
click at [832, 346] on div "1 Kg (ID: 2340193719) 25000 IQD" at bounding box center [812, 361] width 597 height 31
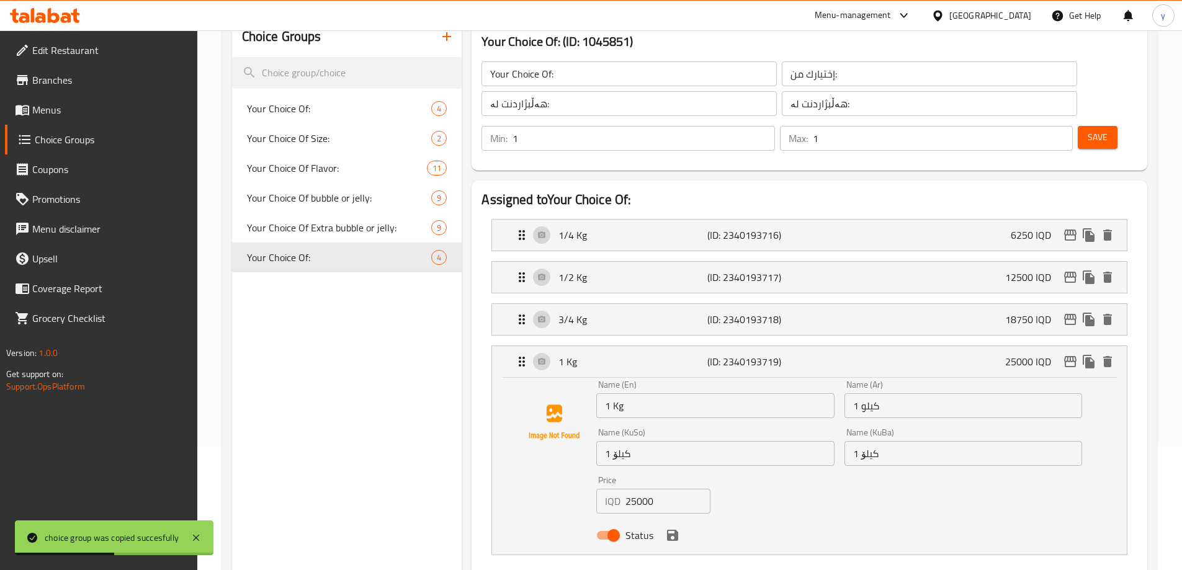
click at [638, 489] on input "25000" at bounding box center [667, 501] width 85 height 25
paste input "2"
click at [669, 530] on icon "save" at bounding box center [672, 535] width 11 height 11
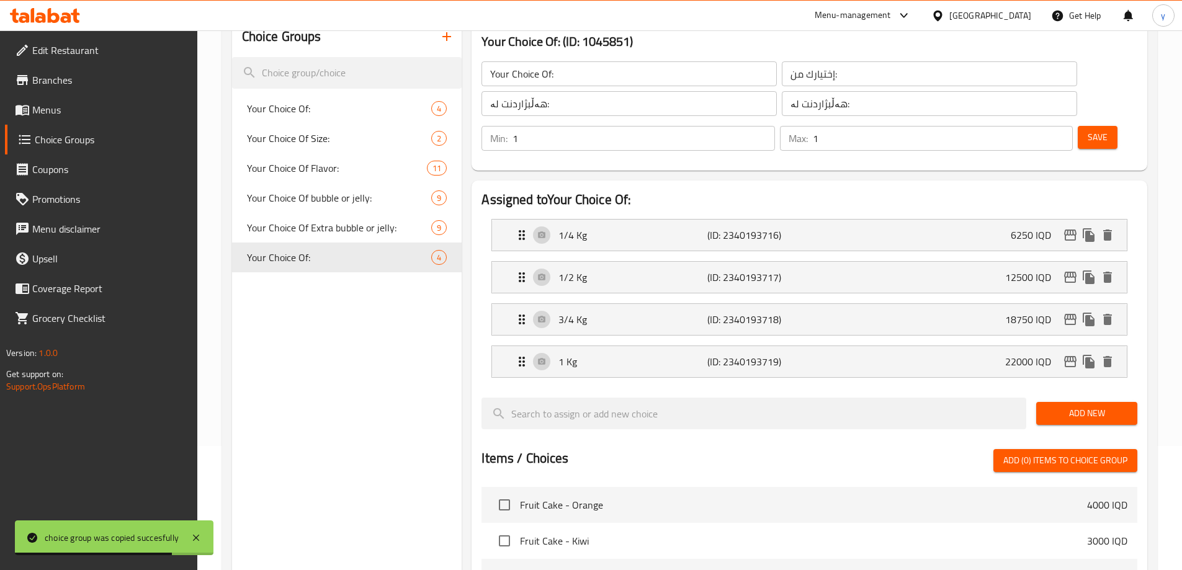
type input "22000"
click at [1074, 354] on icon "edit" at bounding box center [1069, 361] width 15 height 15
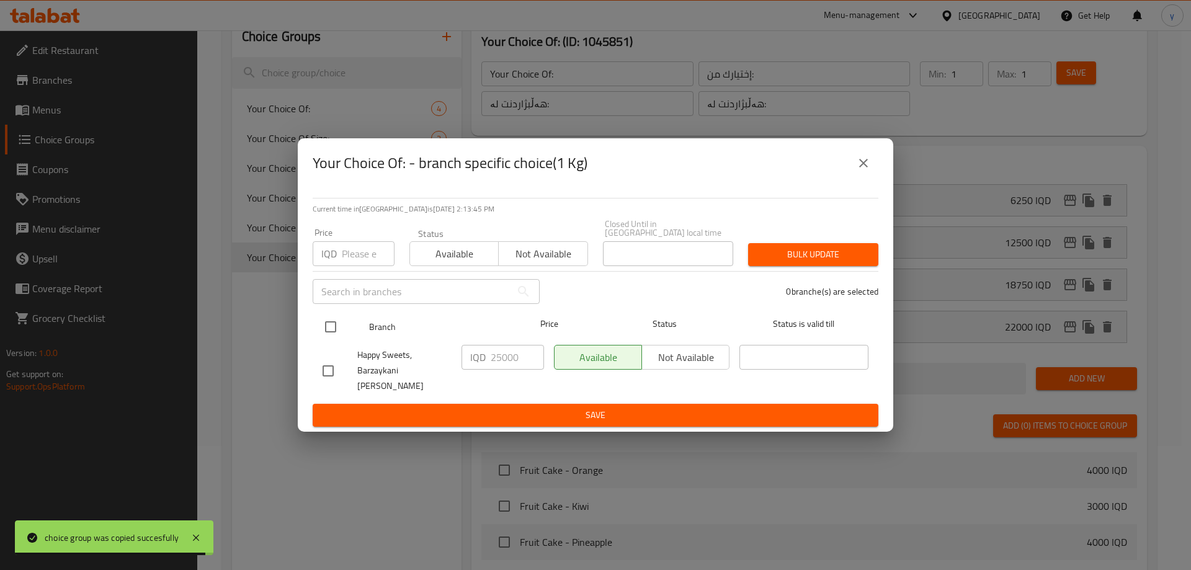
click at [334, 332] on input "checkbox" at bounding box center [331, 327] width 26 height 26
checkbox input "true"
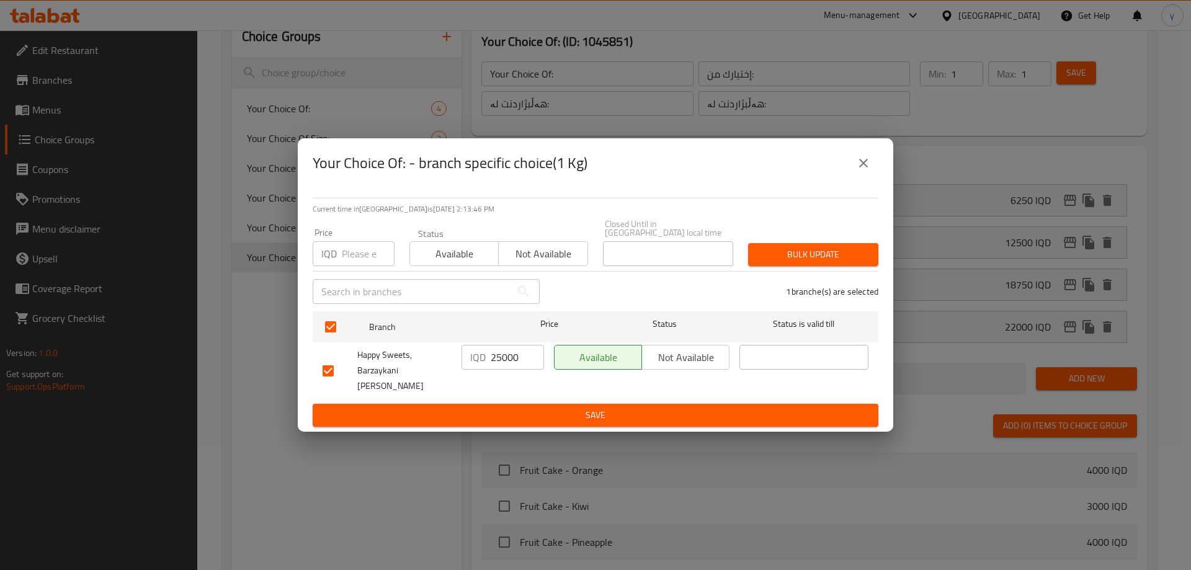
click at [510, 360] on input "25000" at bounding box center [517, 357] width 53 height 25
paste input "2"
type input "22000"
click at [522, 407] on span "Save" at bounding box center [596, 415] width 546 height 16
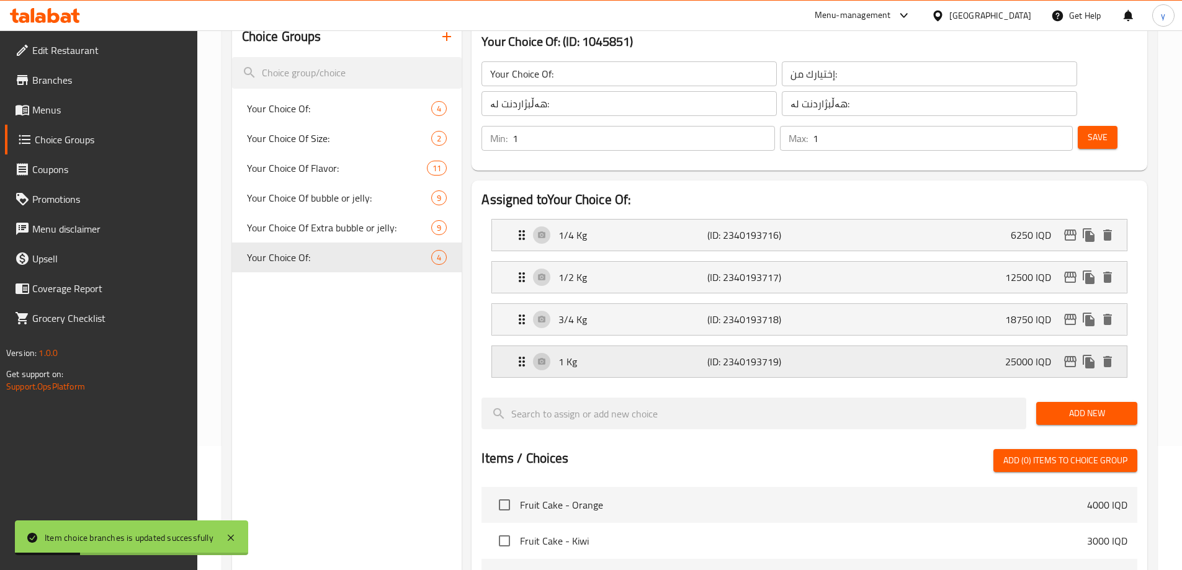
click at [636, 354] on p "1 Kg" at bounding box center [632, 361] width 148 height 15
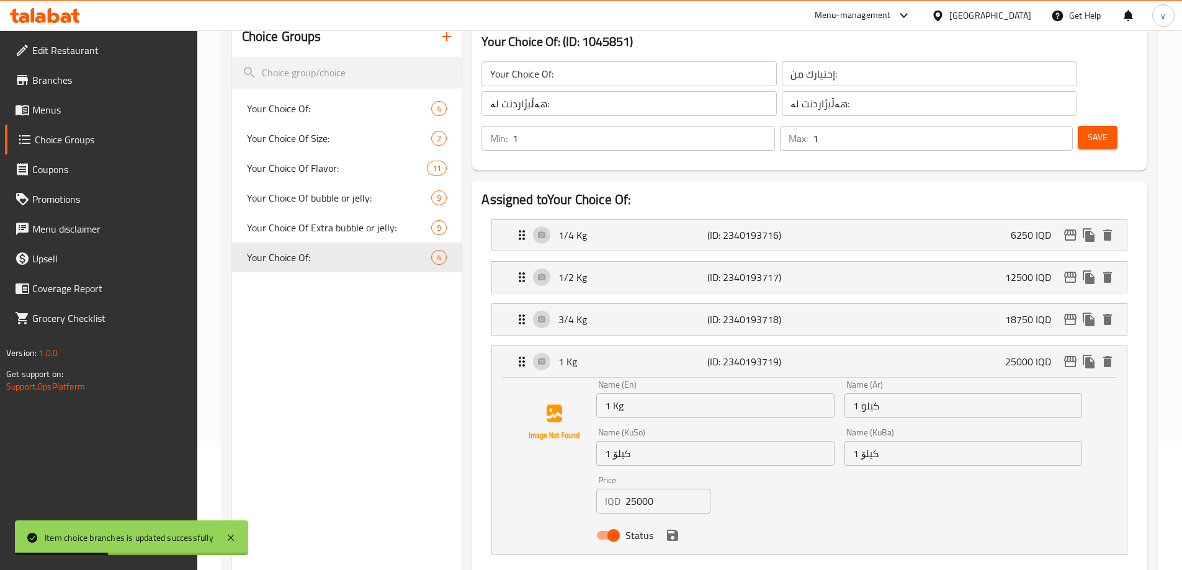
click at [641, 489] on input "25000" at bounding box center [667, 501] width 85 height 25
paste input "2"
type input "22000"
click at [663, 526] on button "save" at bounding box center [672, 535] width 19 height 19
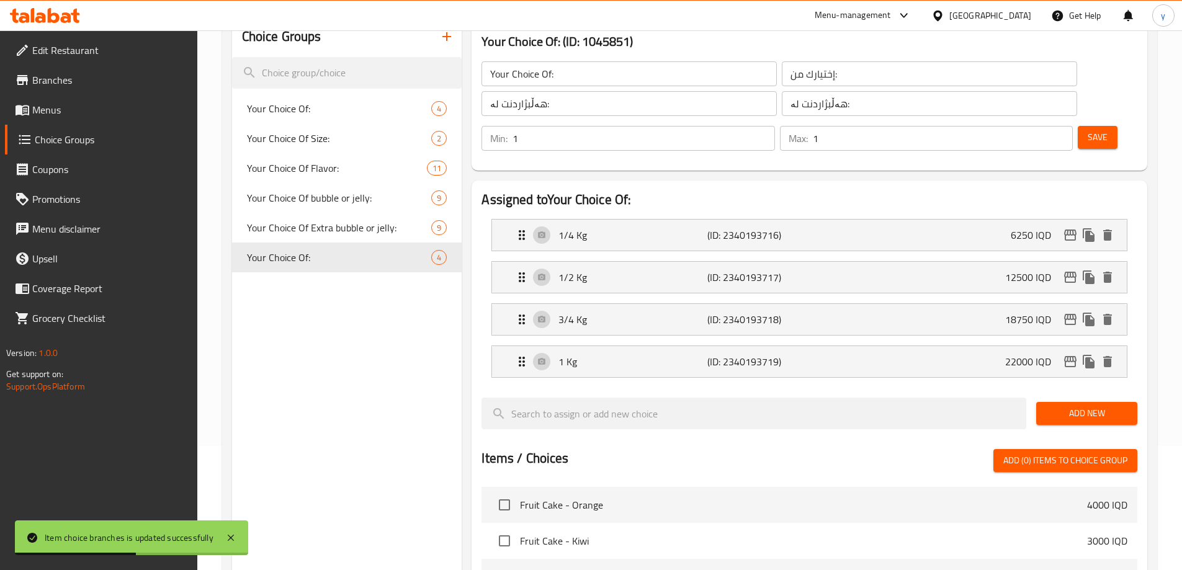
click at [1087, 130] on span "Save" at bounding box center [1097, 138] width 20 height 16
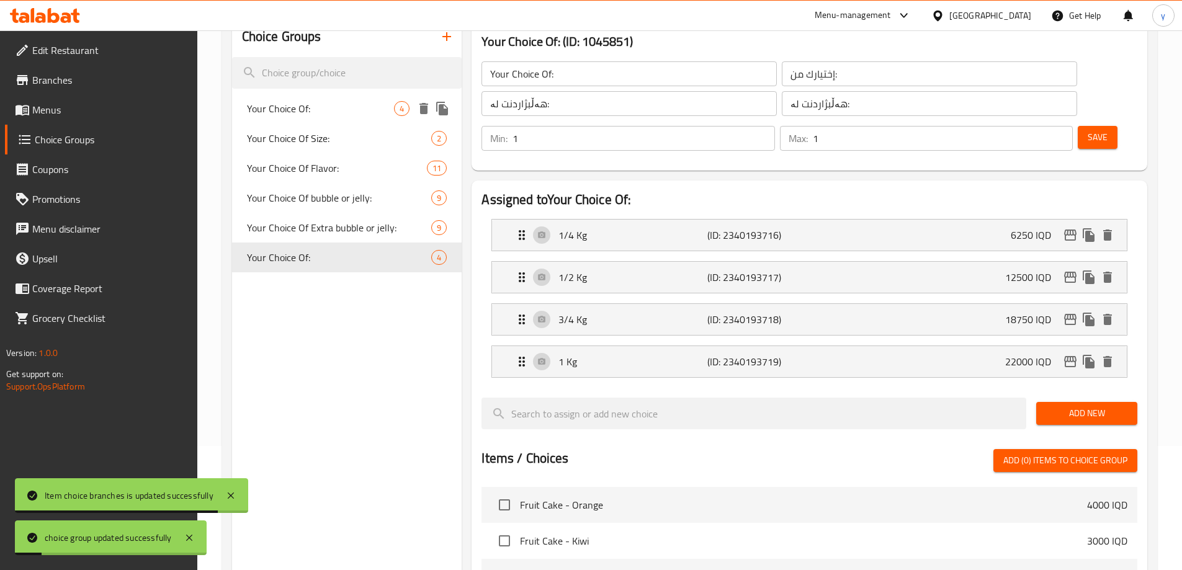
click at [362, 110] on span "Your Choice Of:" at bounding box center [321, 108] width 148 height 15
type input "Your Choice Of:"
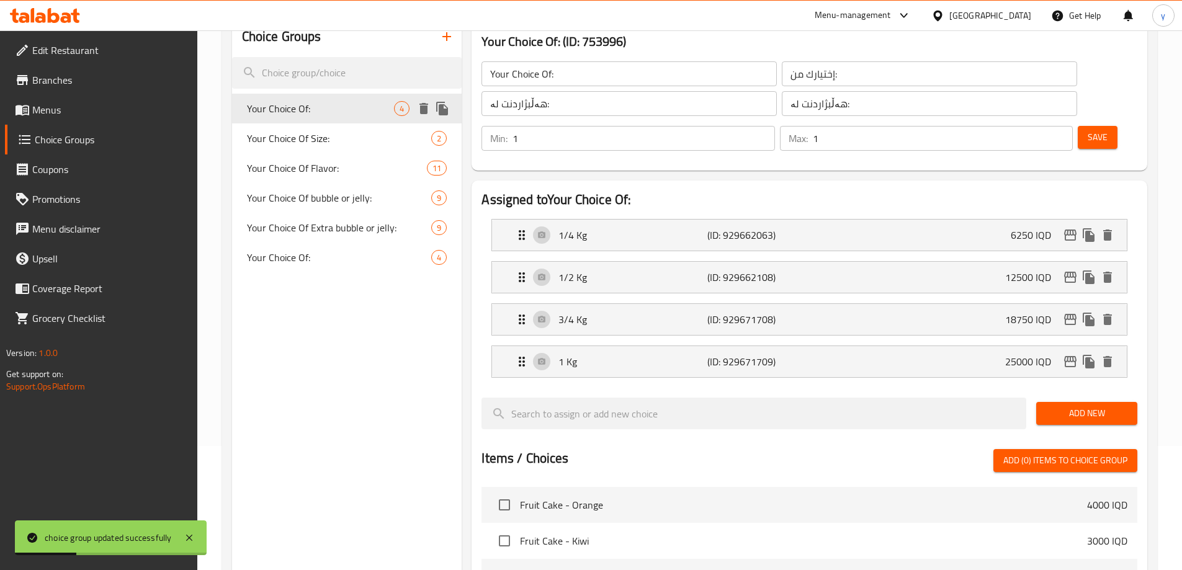
click at [440, 105] on icon "duplicate" at bounding box center [442, 109] width 12 height 14
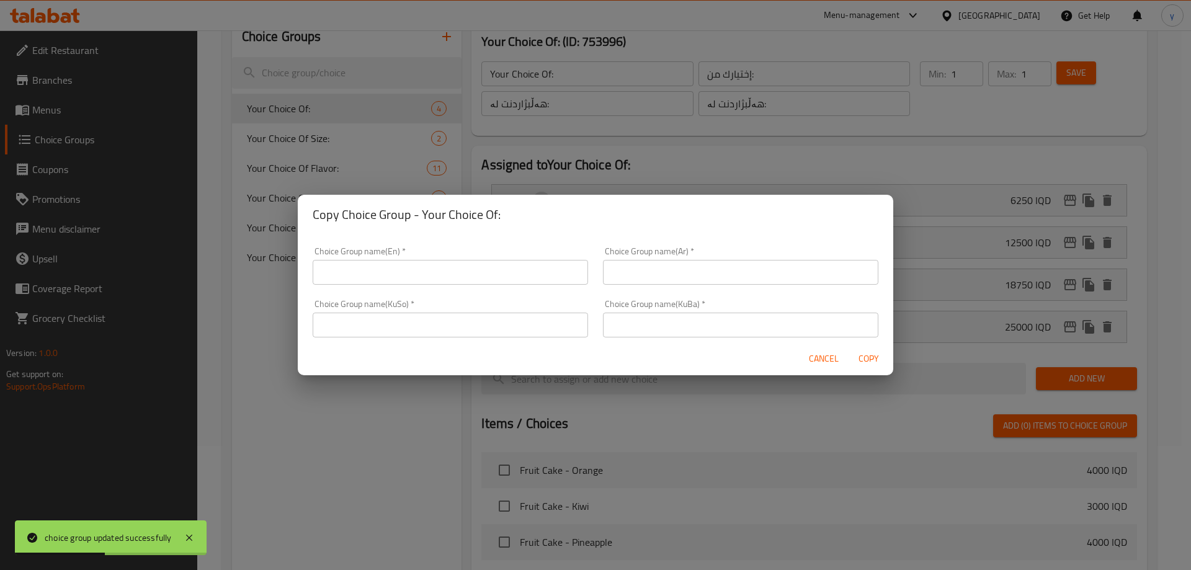
click at [810, 362] on span "Cancel" at bounding box center [824, 359] width 30 height 16
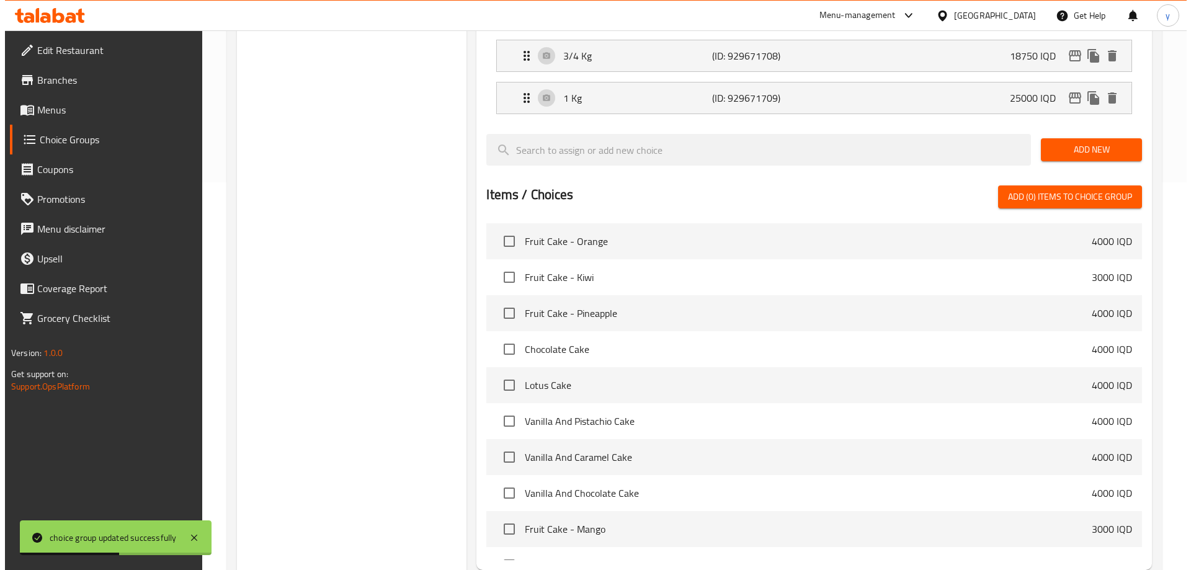
scroll to position [479, 0]
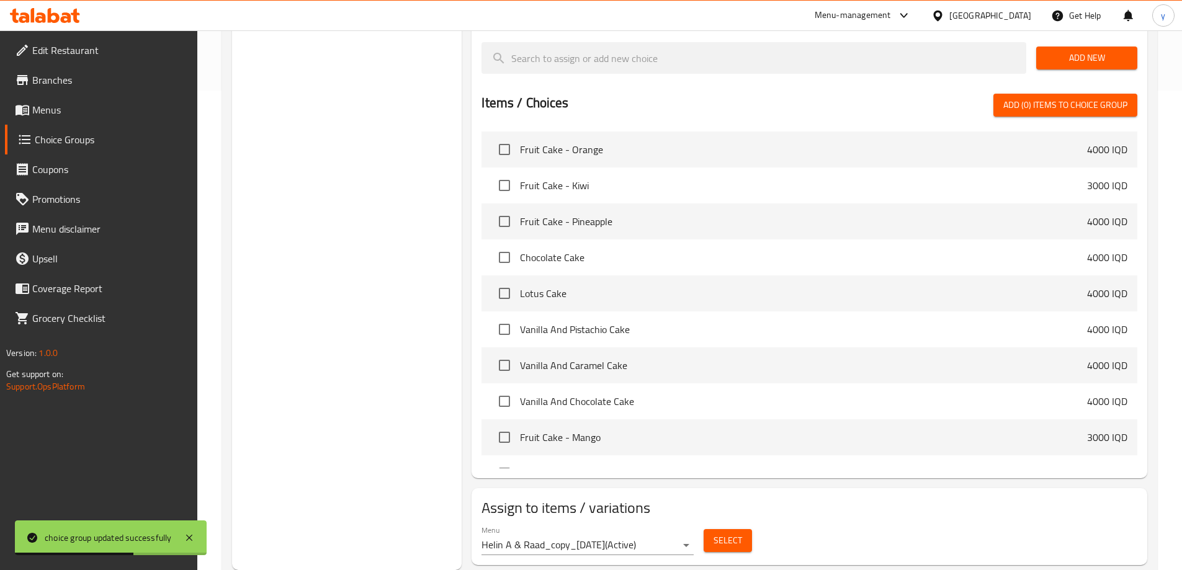
click at [720, 524] on div "Select" at bounding box center [727, 540] width 58 height 33
click at [721, 533] on span "Select" at bounding box center [727, 541] width 29 height 16
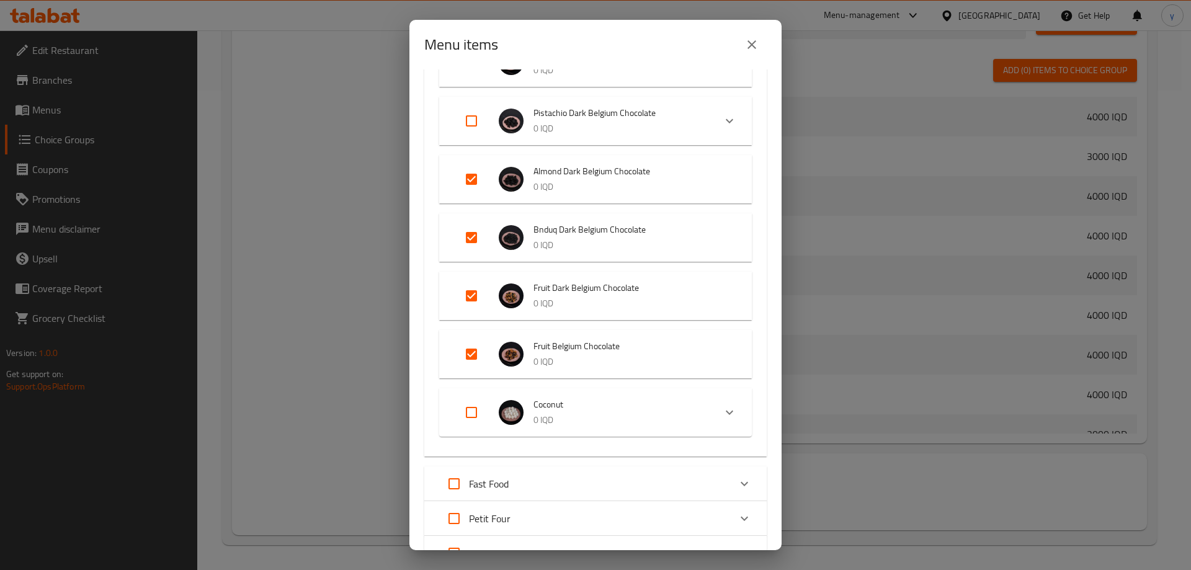
scroll to position [744, 0]
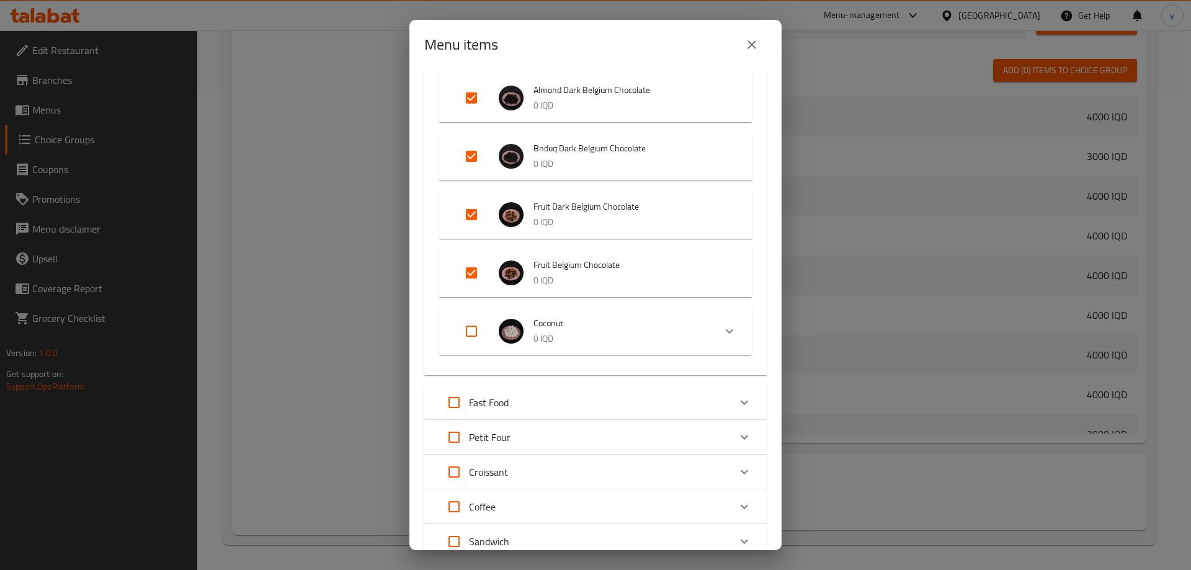
click at [471, 282] on input "Expand" at bounding box center [471, 273] width 30 height 30
checkbox input "false"
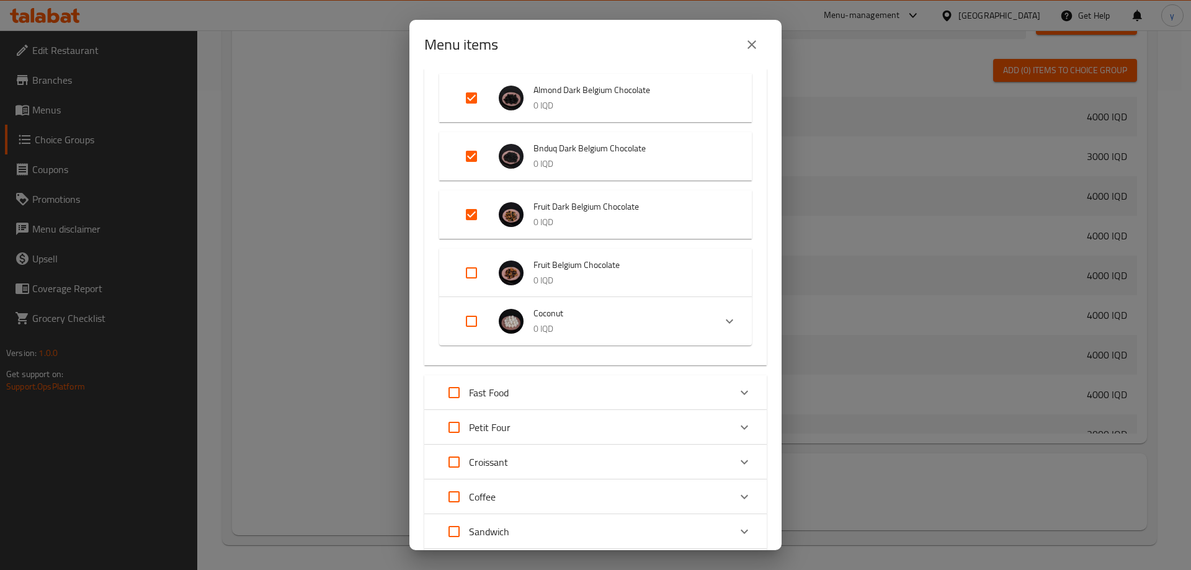
click at [469, 227] on input "Expand" at bounding box center [471, 215] width 30 height 30
checkbox input "false"
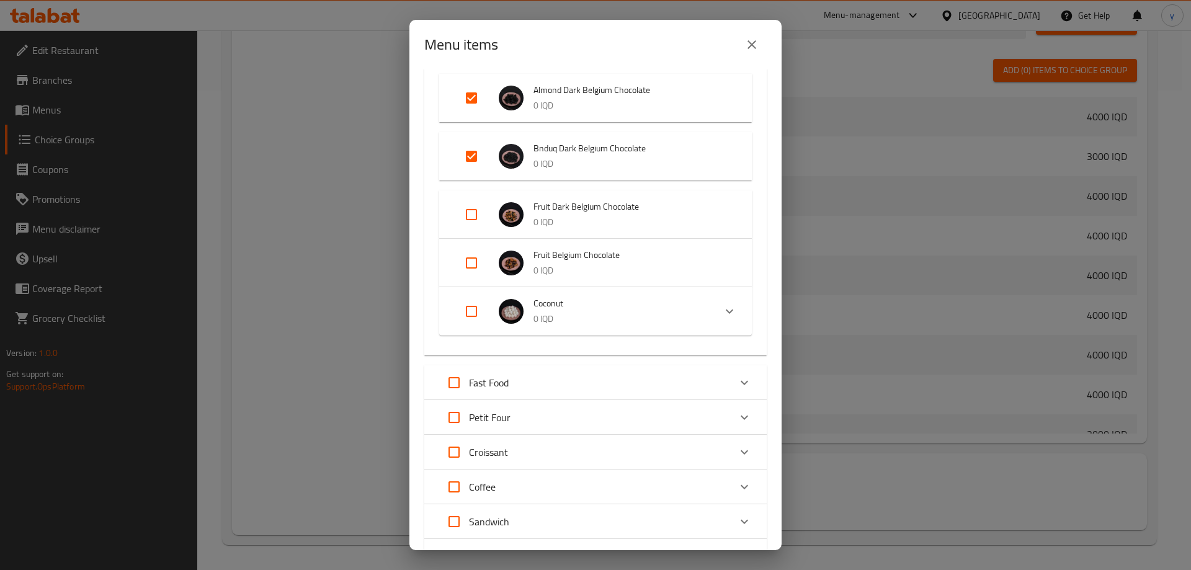
click at [472, 162] on input "Expand" at bounding box center [471, 156] width 30 height 30
checkbox input "false"
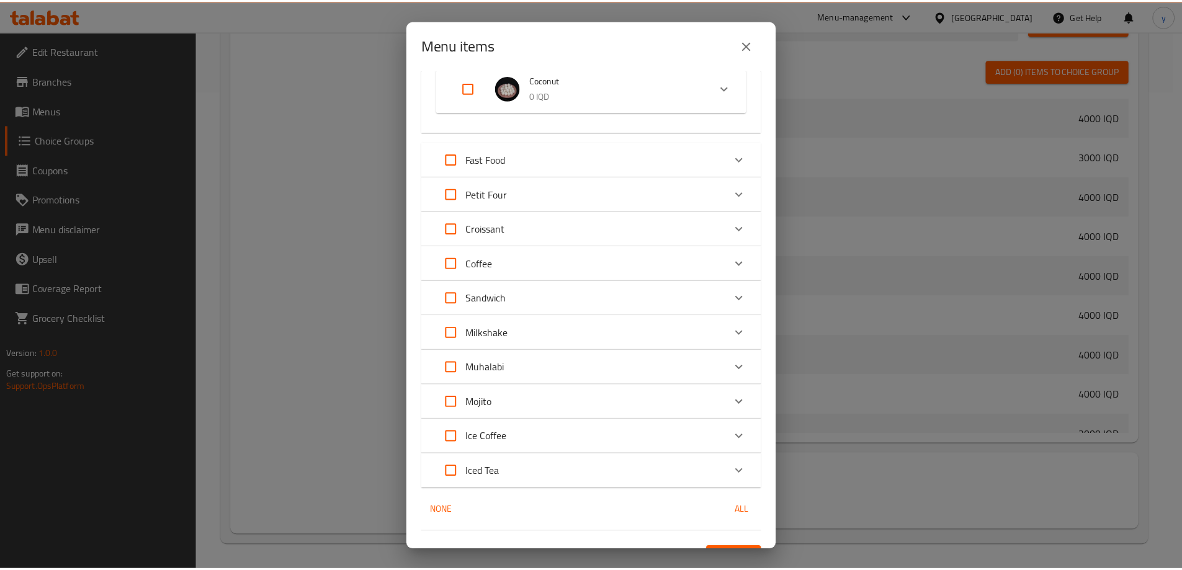
scroll to position [983, 0]
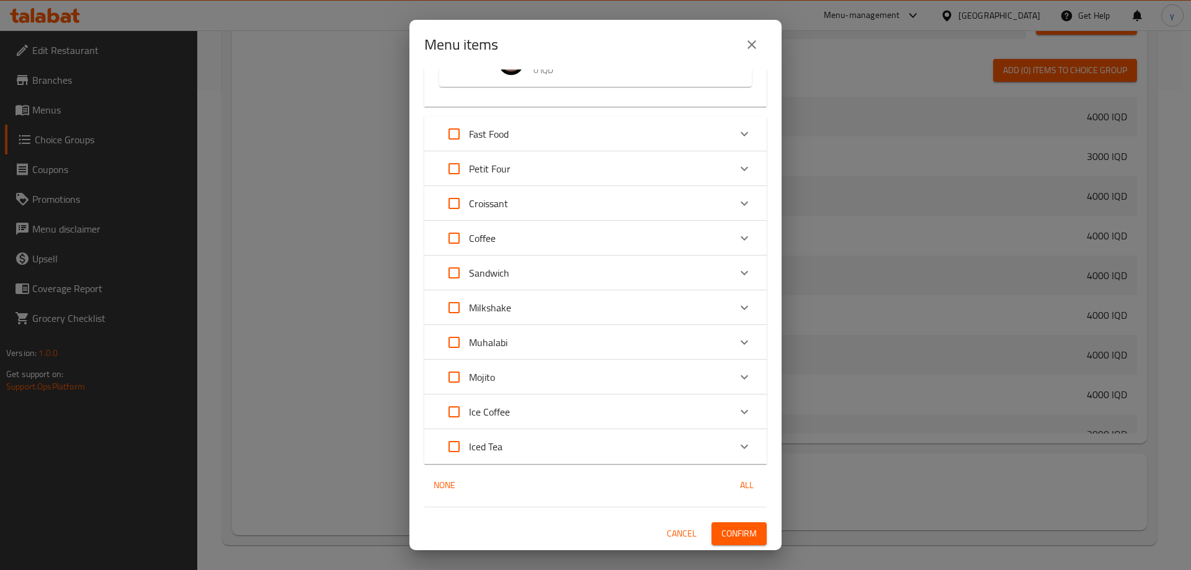
click at [730, 545] on button "Confirm" at bounding box center [738, 533] width 55 height 23
click at [730, 545] on div at bounding box center [595, 285] width 1191 height 570
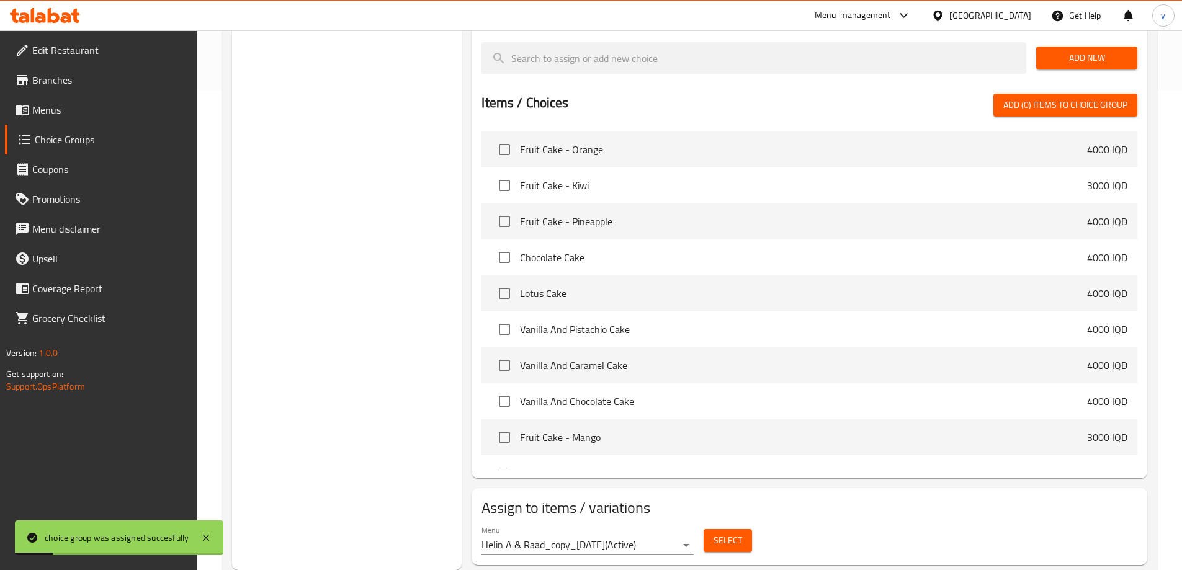
scroll to position [231, 0]
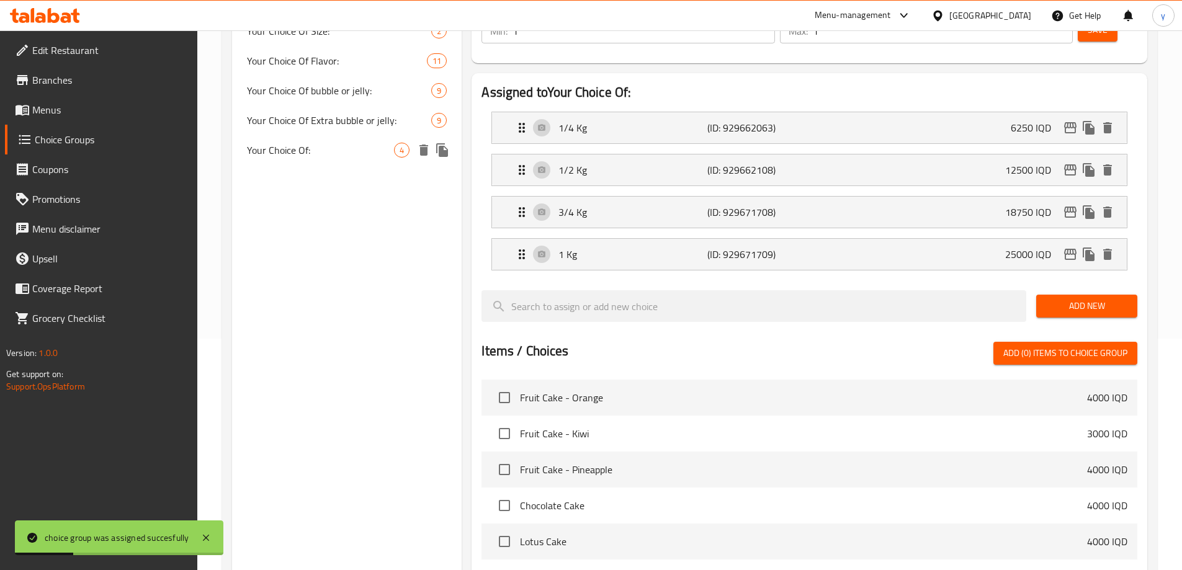
click at [337, 148] on span "Your Choice Of:" at bounding box center [321, 150] width 148 height 15
type input "Your Choice Of:"
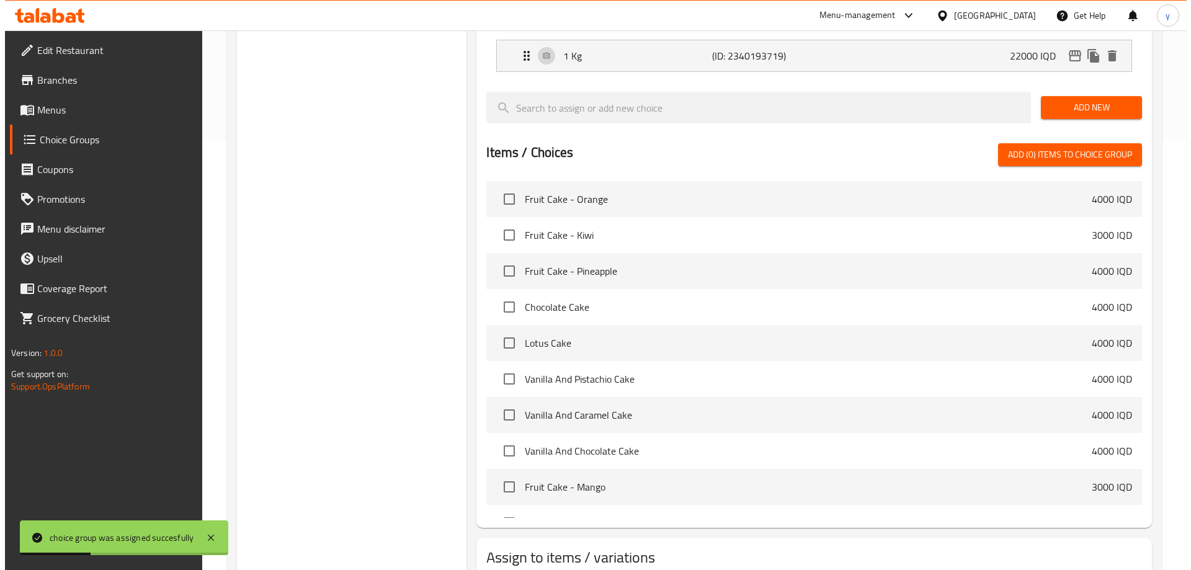
scroll to position [479, 0]
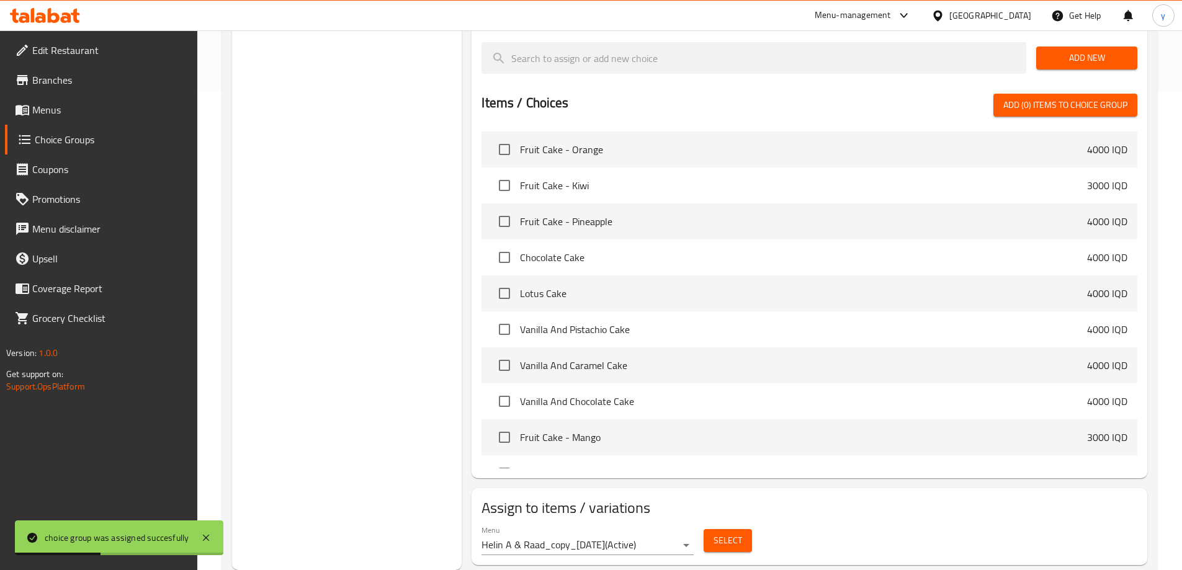
click at [709, 529] on button "Select" at bounding box center [727, 540] width 48 height 23
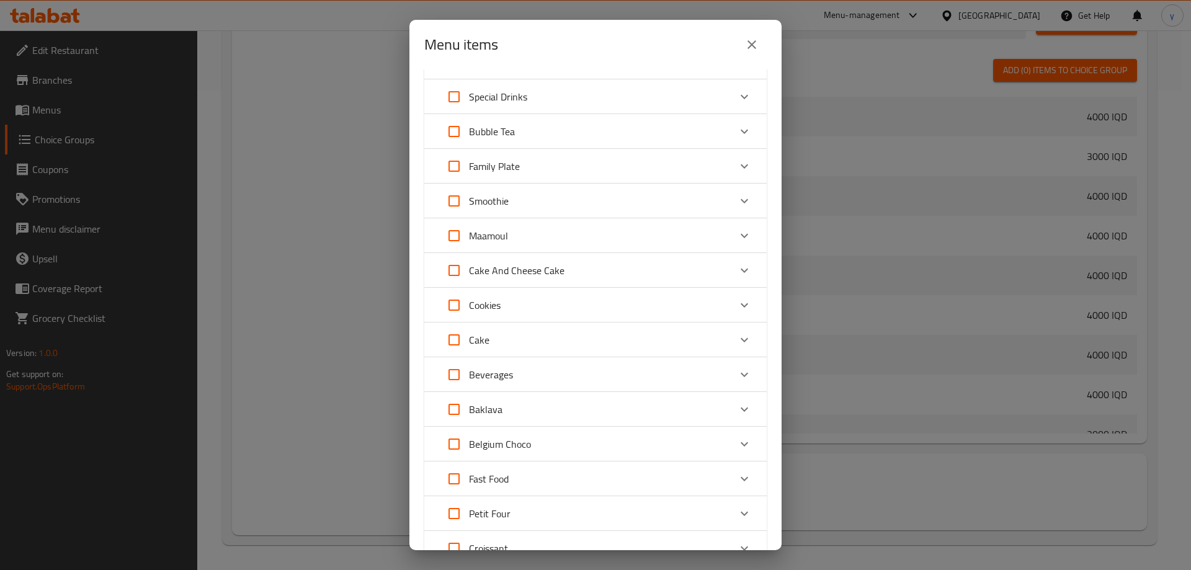
scroll to position [71, 0]
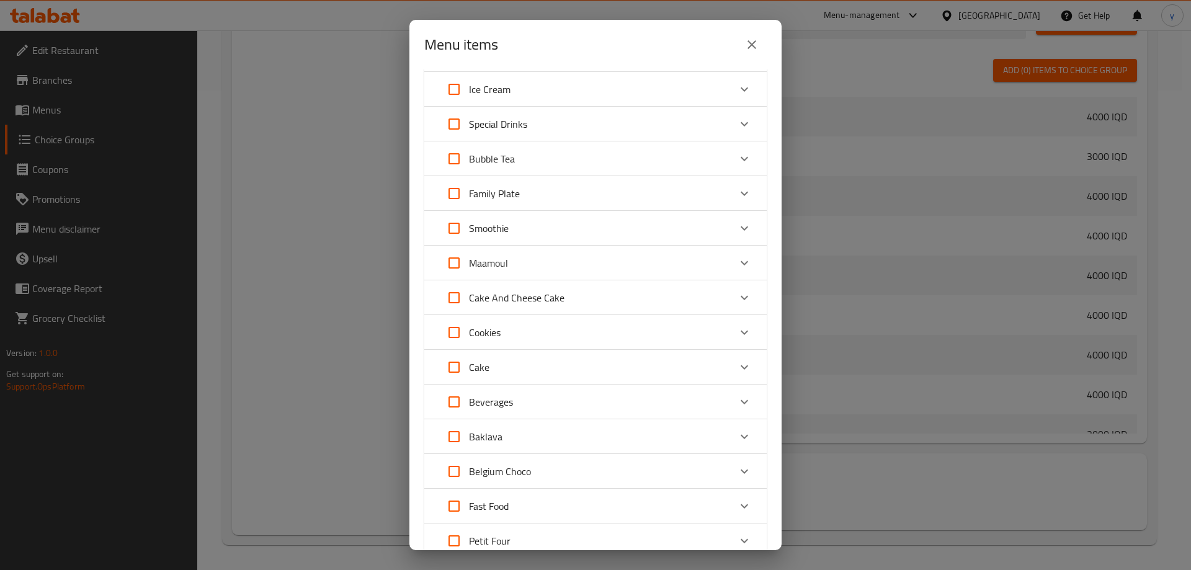
click at [607, 470] on div "Belgium Choco" at bounding box center [584, 471] width 290 height 30
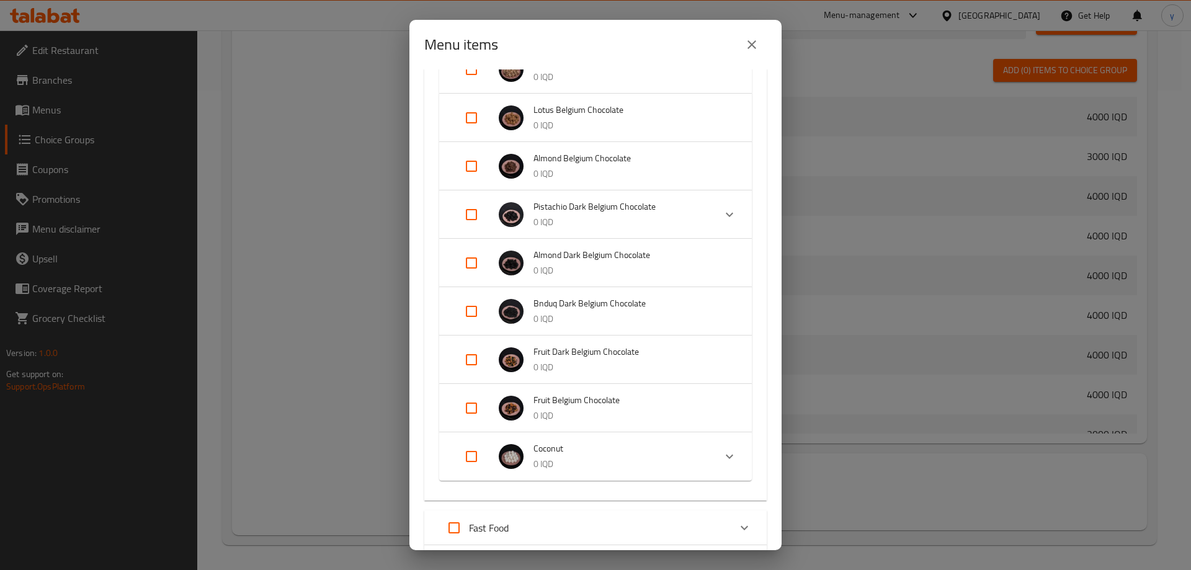
scroll to position [568, 0]
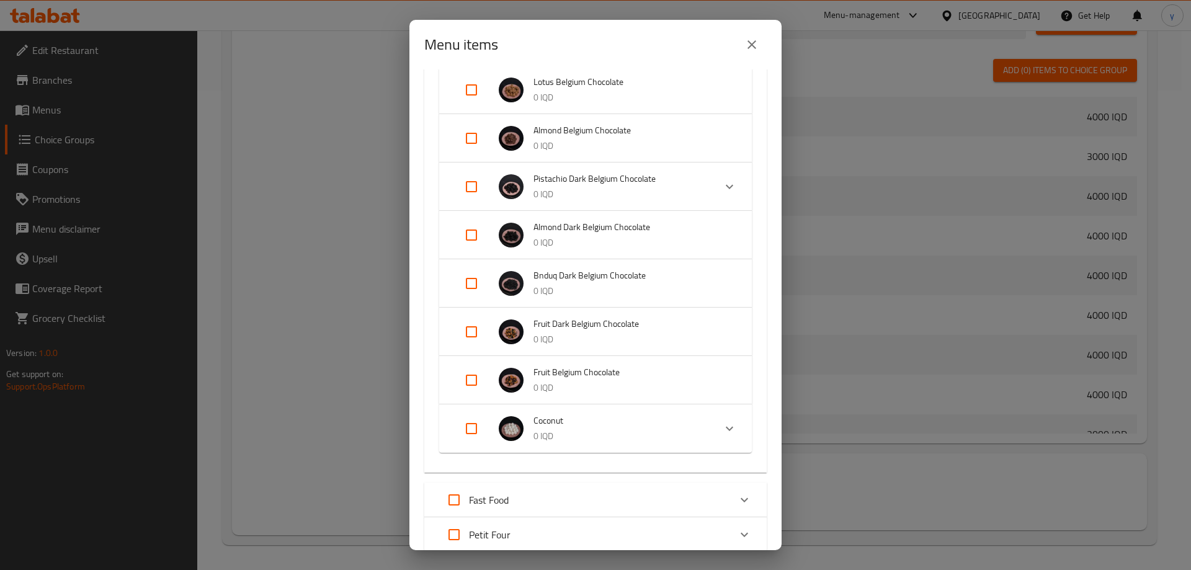
click at [473, 390] on input "Expand" at bounding box center [471, 380] width 30 height 30
checkbox input "true"
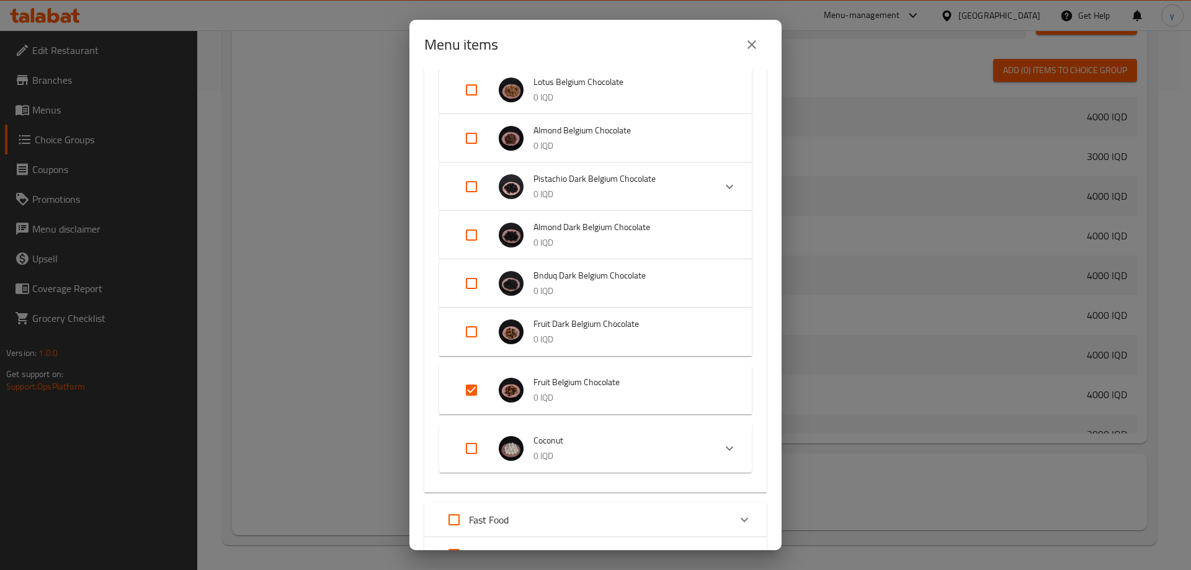
click at [478, 343] on input "Expand" at bounding box center [471, 332] width 30 height 30
checkbox input "true"
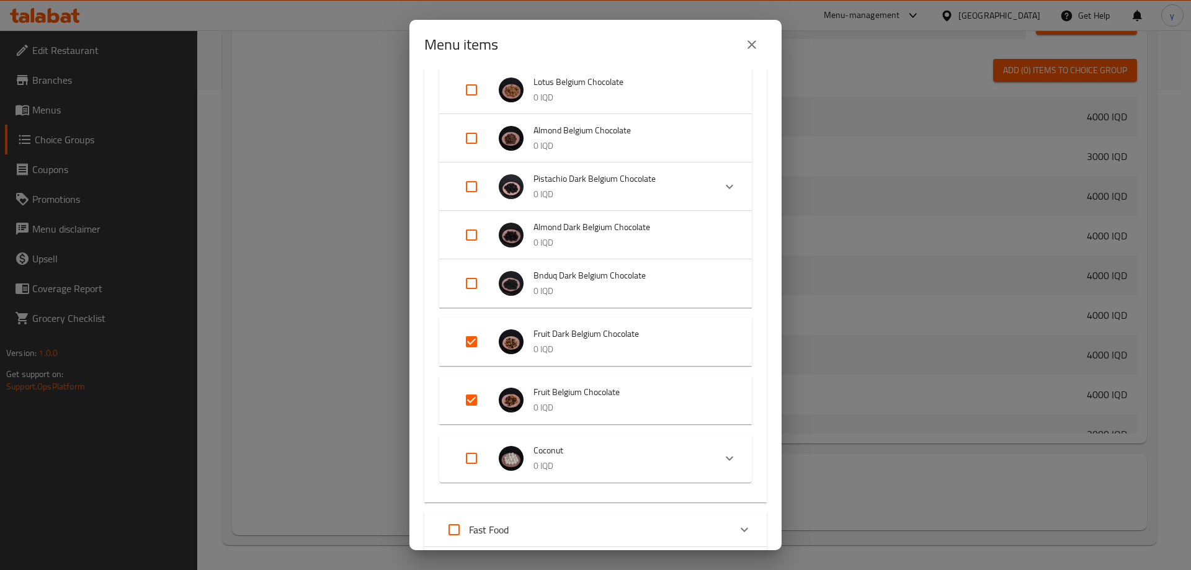
click at [471, 290] on input "Expand" at bounding box center [471, 284] width 30 height 30
checkbox input "true"
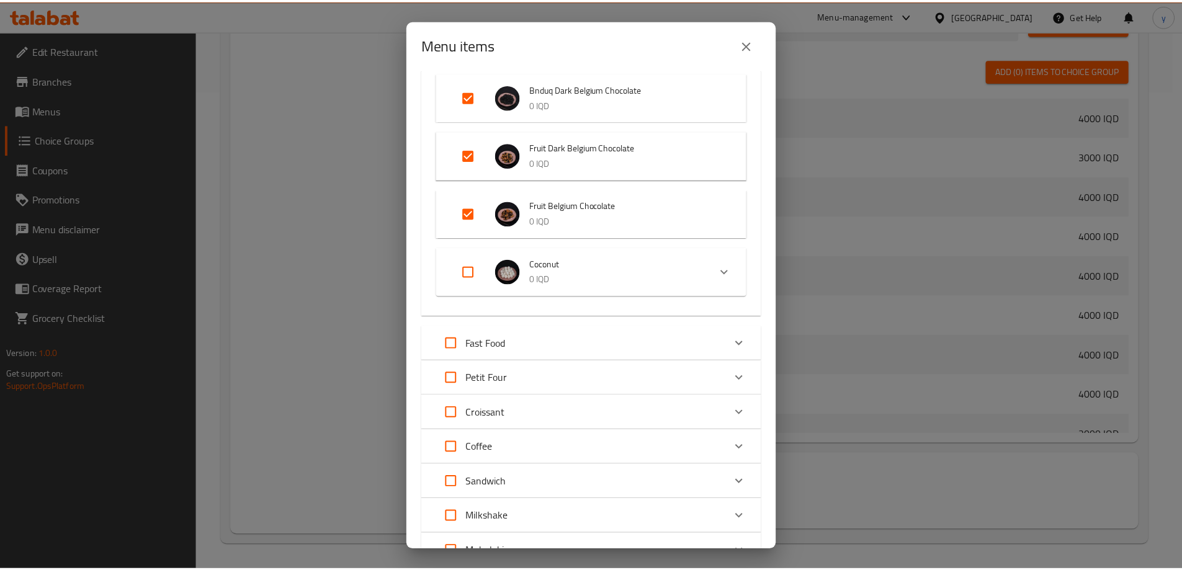
scroll to position [973, 0]
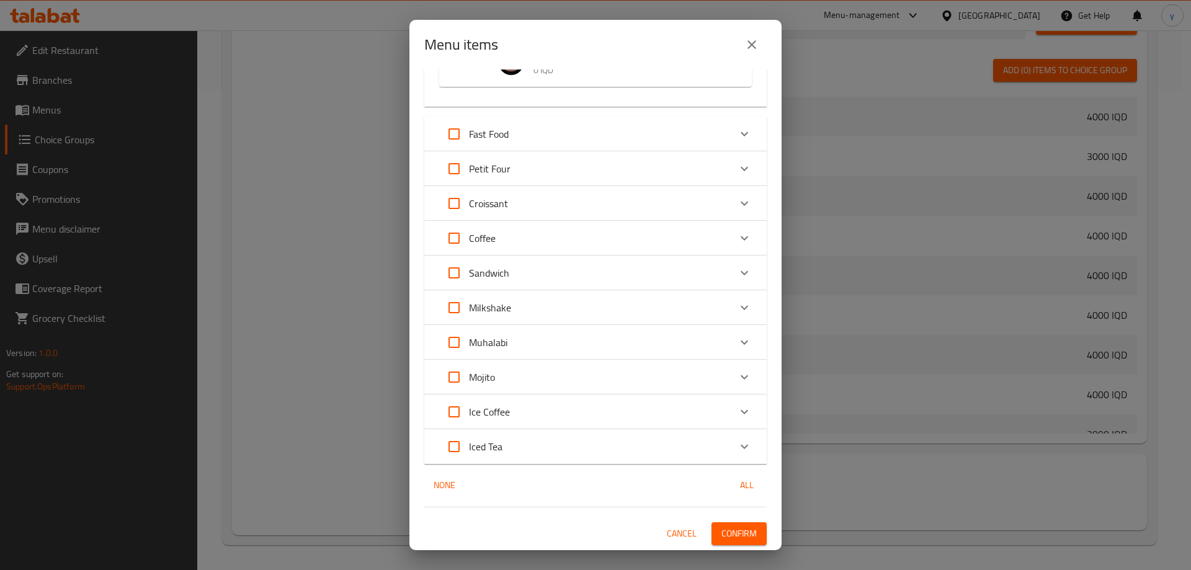
click at [721, 541] on span "Confirm" at bounding box center [738, 534] width 35 height 16
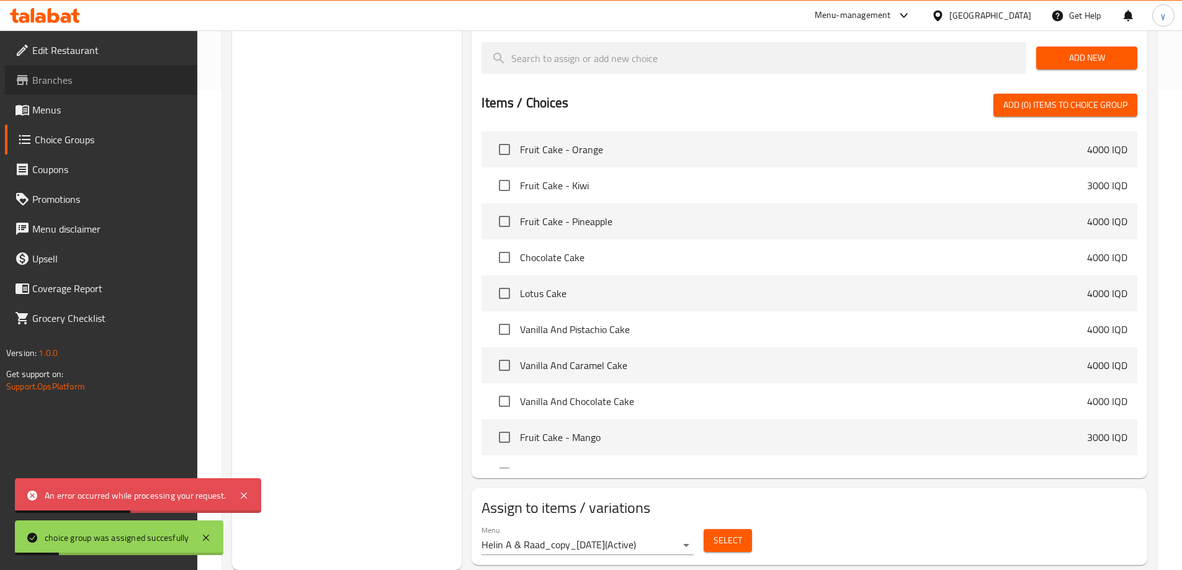
click at [61, 86] on span "Branches" at bounding box center [109, 80] width 155 height 15
drag, startPoint x: 61, startPoint y: 86, endPoint x: 69, endPoint y: 107, distance: 22.6
click at [69, 107] on ul "Edit Restaurant Branches Menus Choice Groups Coupons Promotions Menu disclaimer…" at bounding box center [94, 184] width 207 height 298
click at [69, 107] on span "Menus" at bounding box center [109, 109] width 155 height 15
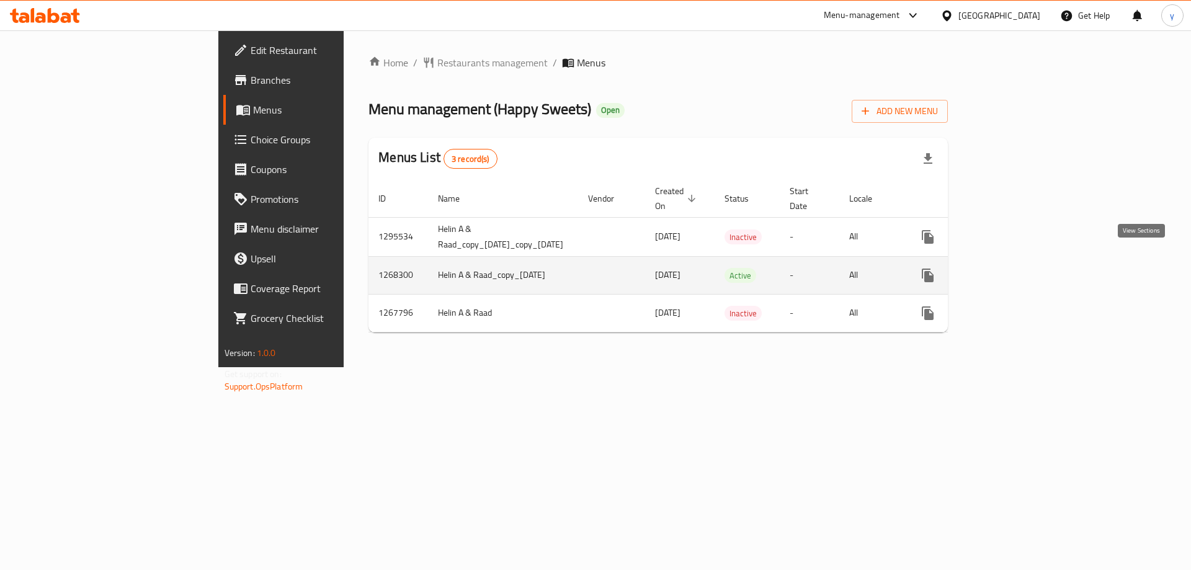
click at [1032, 260] on link "enhanced table" at bounding box center [1017, 275] width 30 height 30
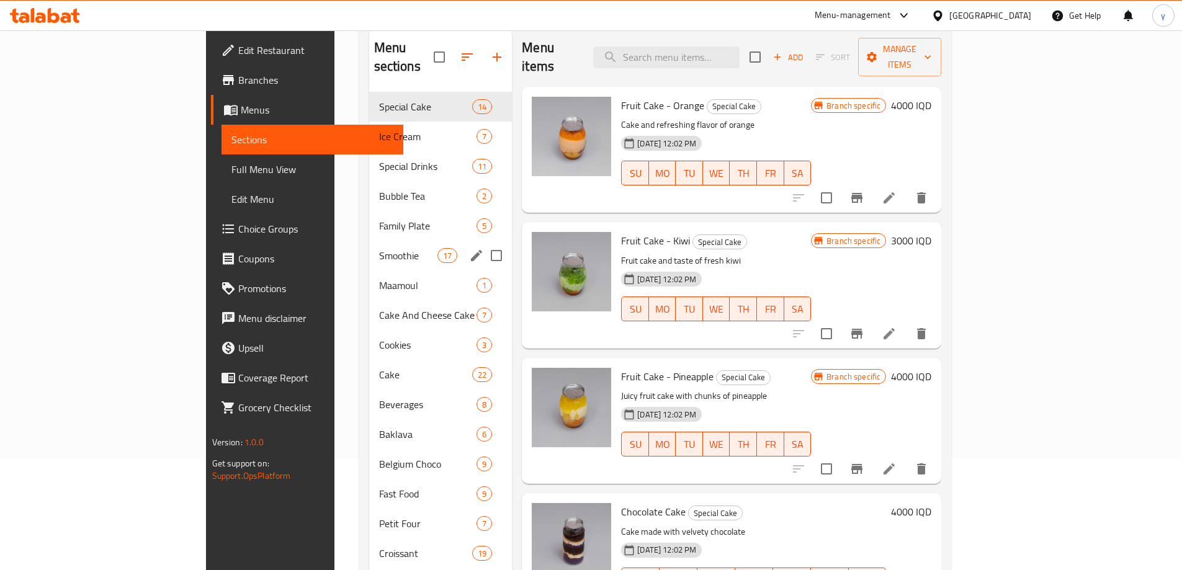
scroll to position [248, 0]
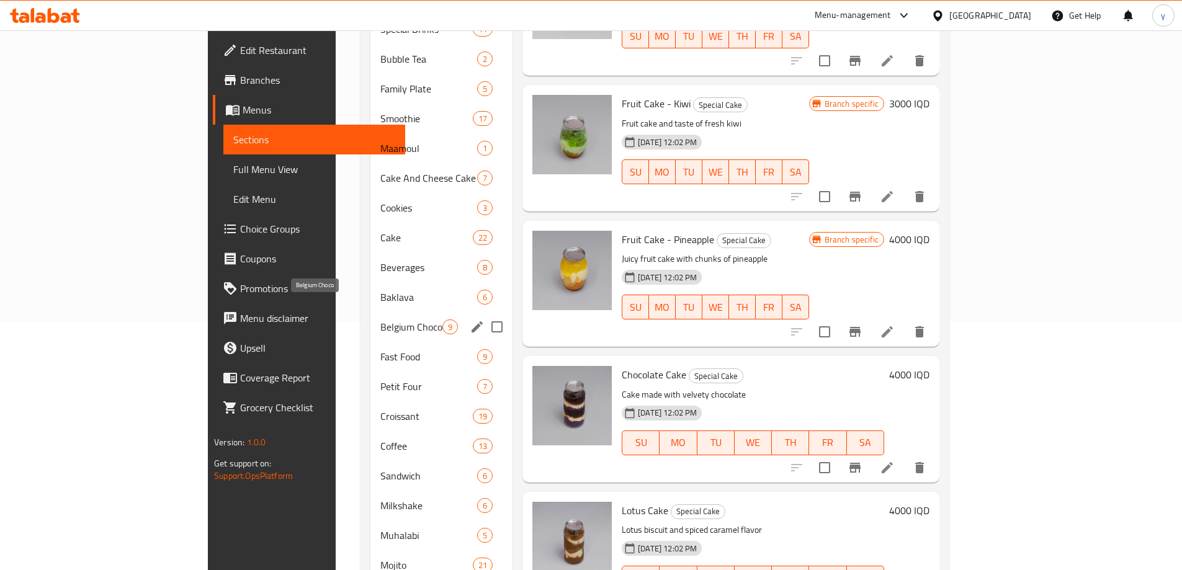
click at [380, 319] on span "Belgium Choco" at bounding box center [411, 326] width 62 height 15
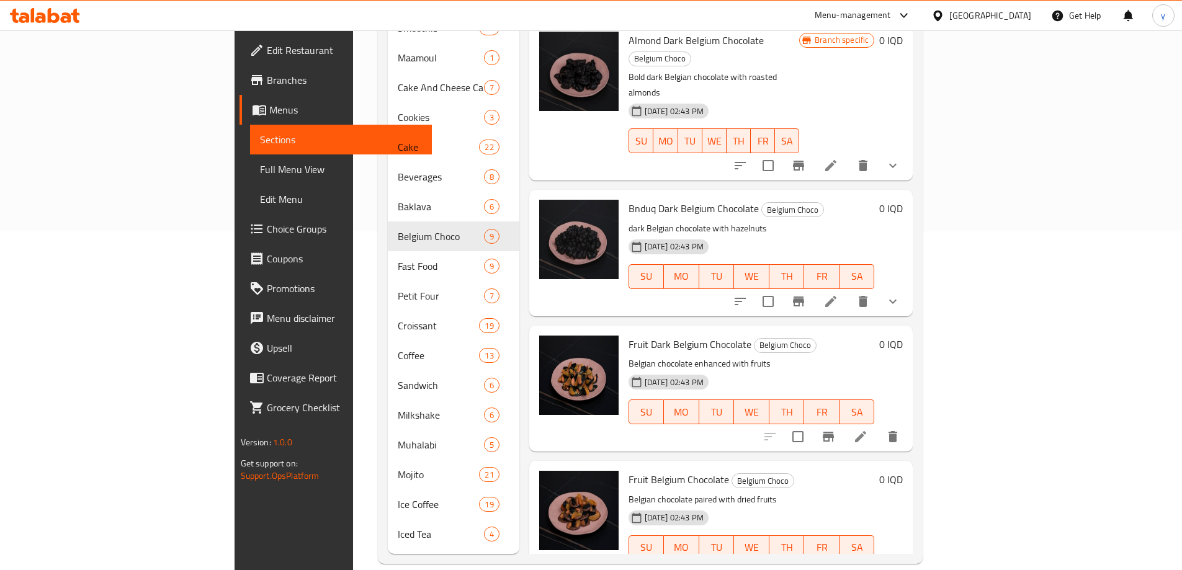
scroll to position [515, 0]
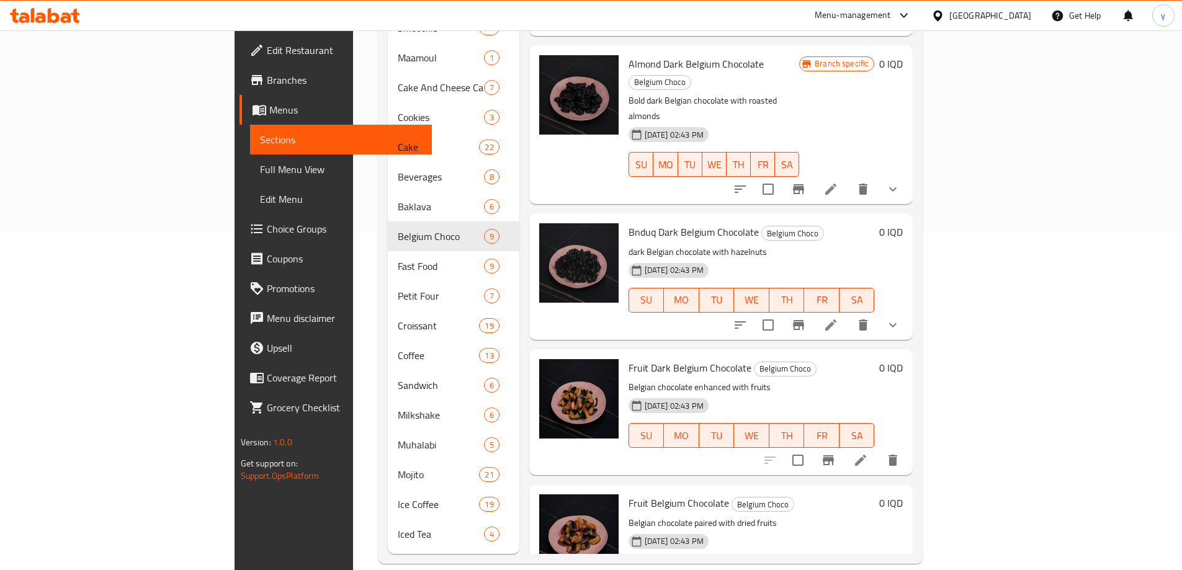
scroll to position [391, 0]
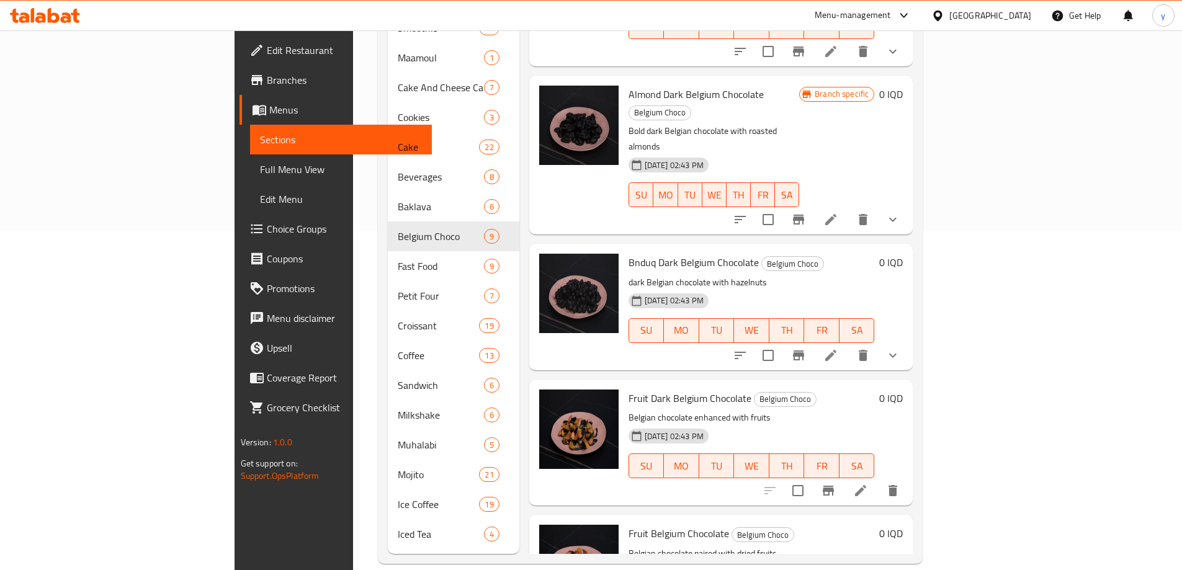
click at [239, 216] on link "Choice Groups" at bounding box center [335, 229] width 192 height 30
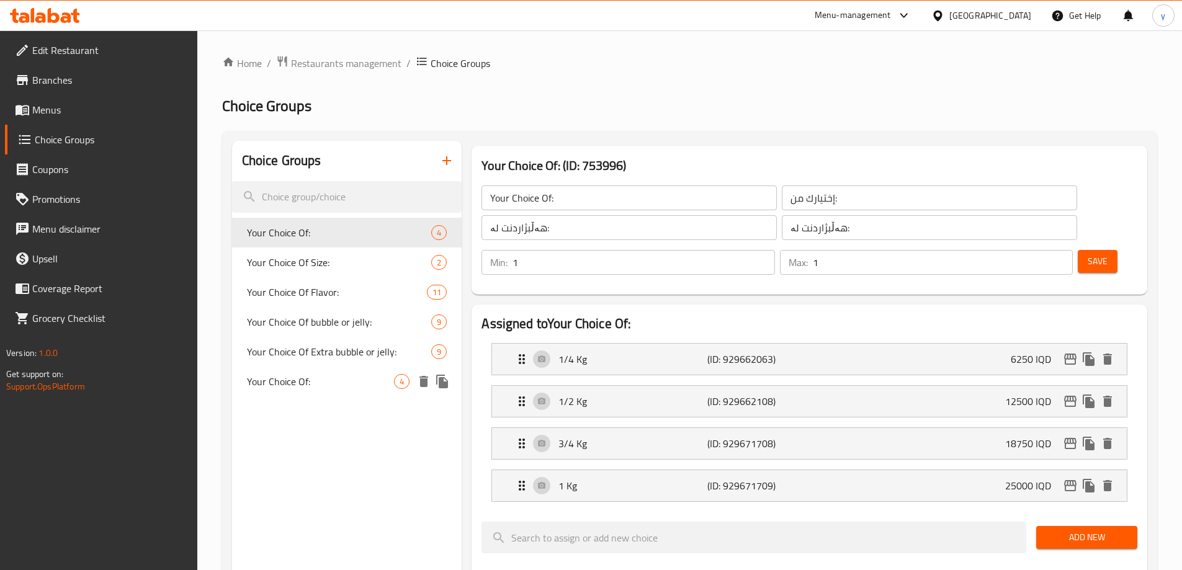
click at [325, 385] on span "Your Choice Of:" at bounding box center [321, 381] width 148 height 15
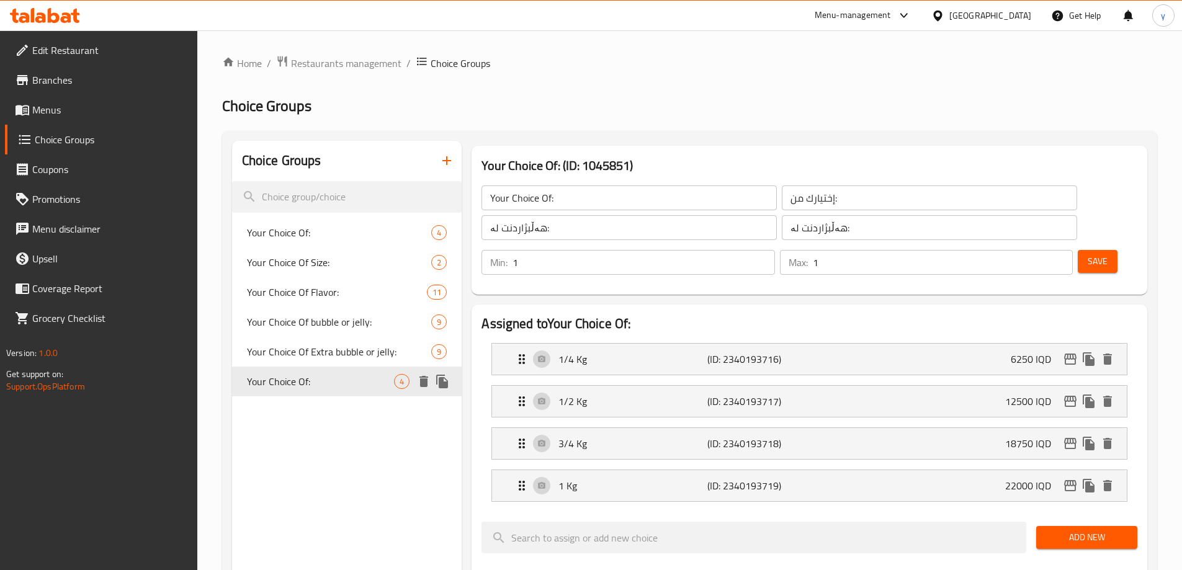
type input "Your Choice Of:"
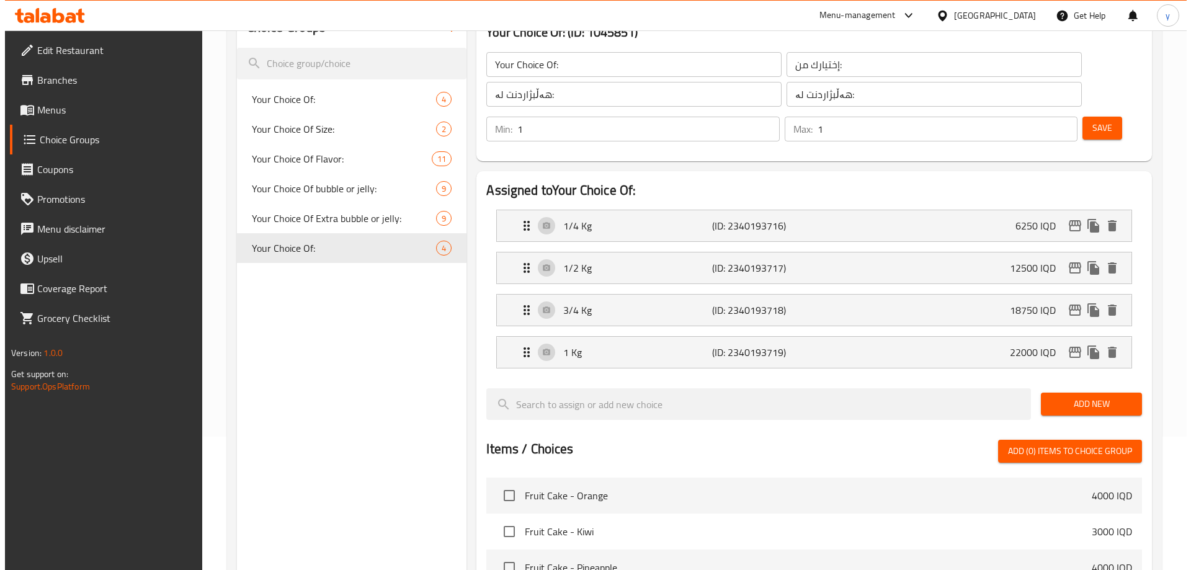
scroll to position [479, 0]
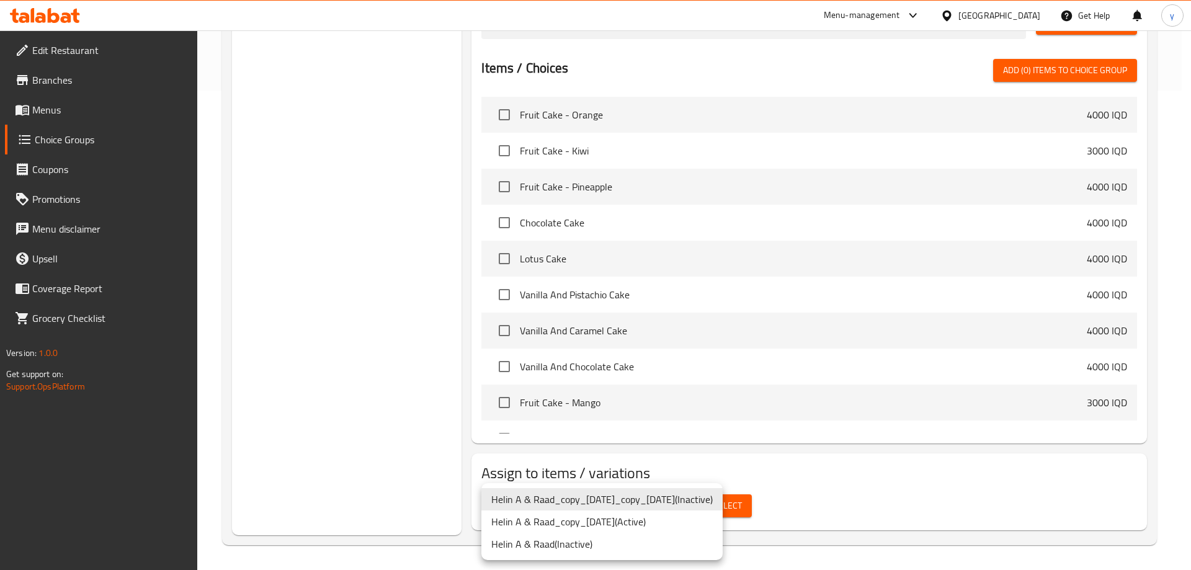
click at [630, 524] on li "Helin A & Raad_copy_[DATE] ( Active )" at bounding box center [601, 521] width 241 height 22
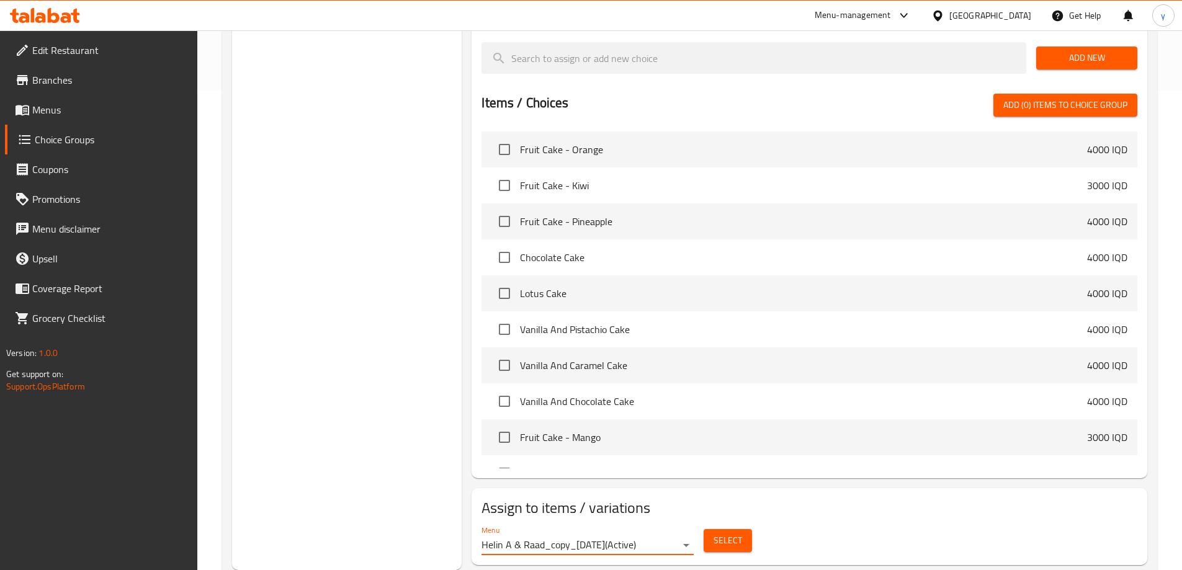
click at [719, 533] on span "Select" at bounding box center [727, 541] width 29 height 16
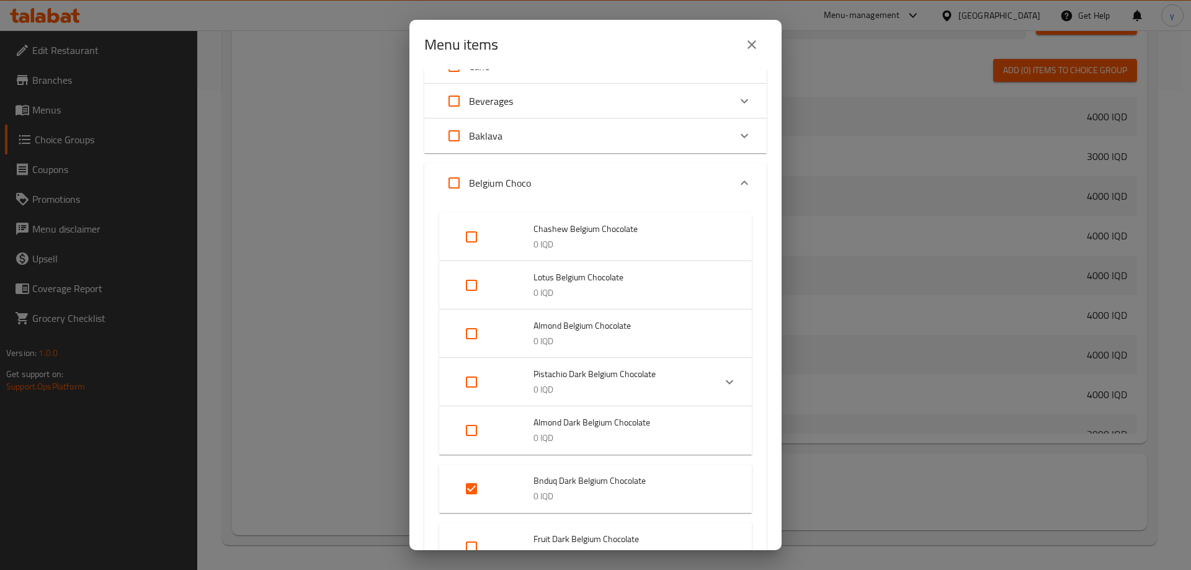
scroll to position [496, 0]
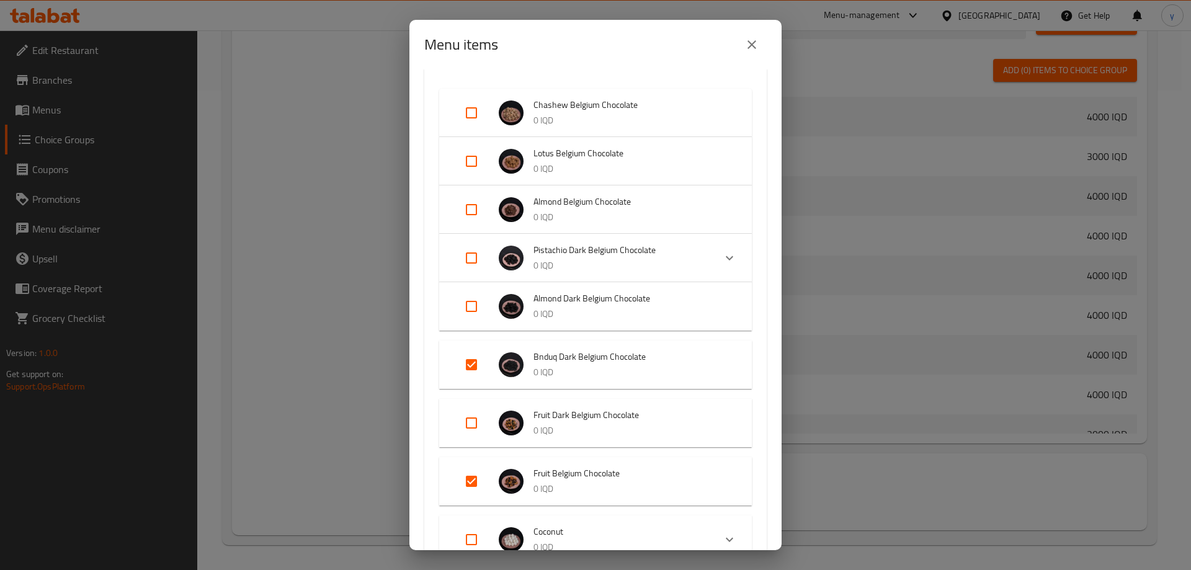
click at [481, 425] on input "Expand" at bounding box center [471, 423] width 30 height 30
checkbox input "true"
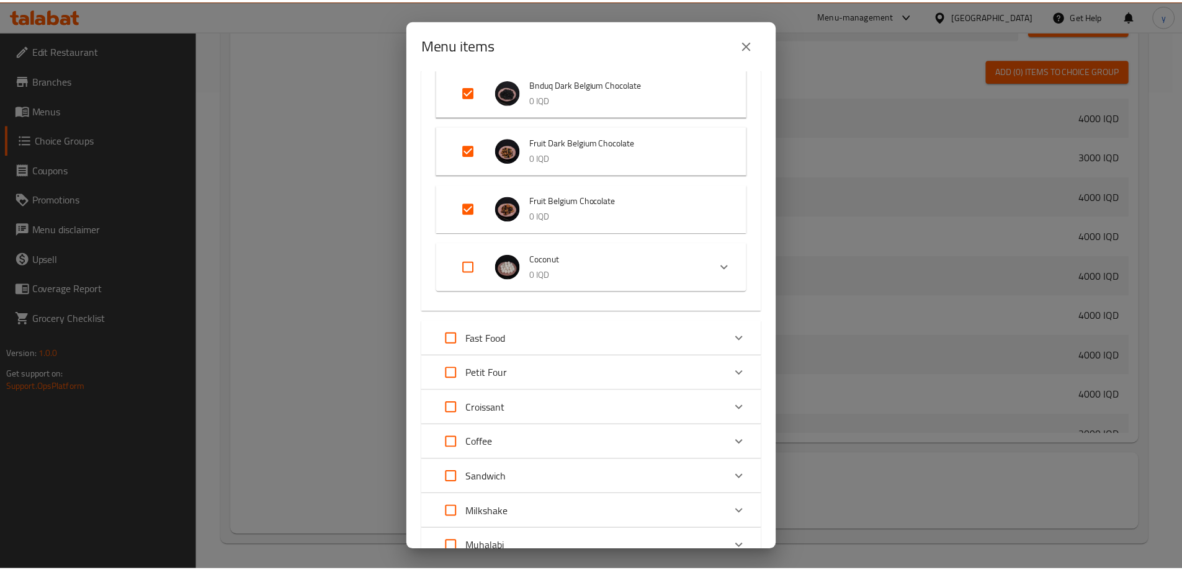
scroll to position [973, 0]
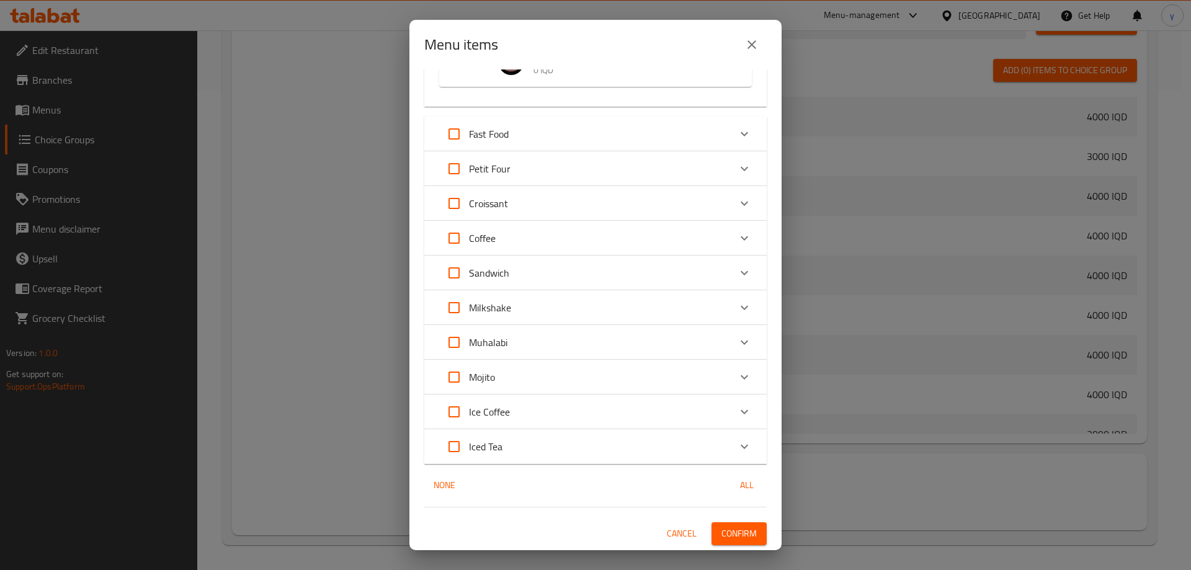
click at [749, 527] on button "Confirm" at bounding box center [738, 533] width 55 height 23
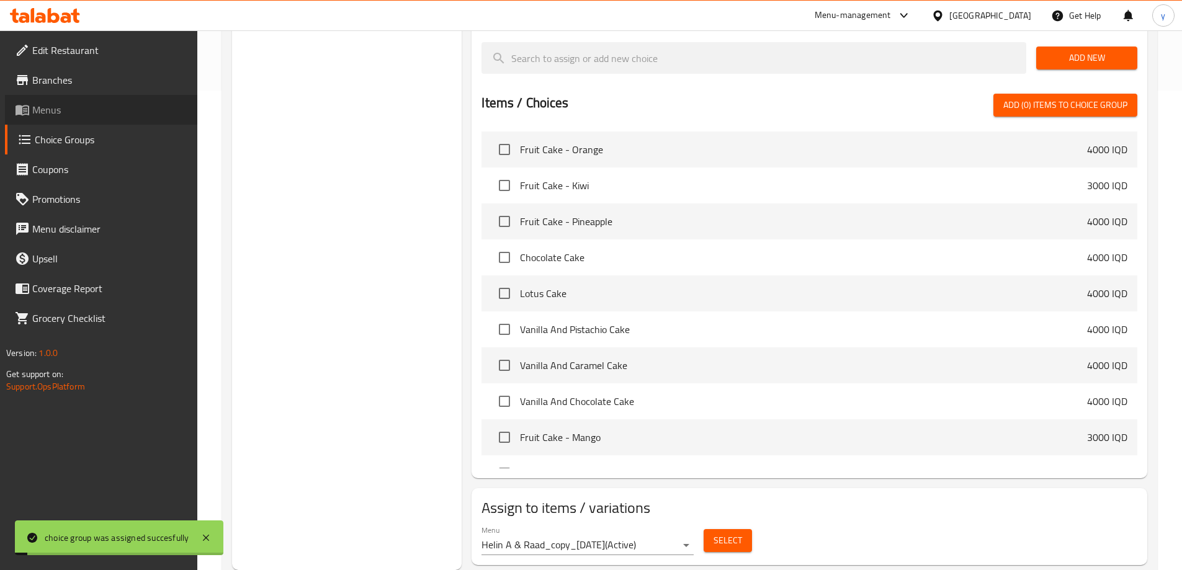
click at [103, 106] on span "Menus" at bounding box center [109, 109] width 155 height 15
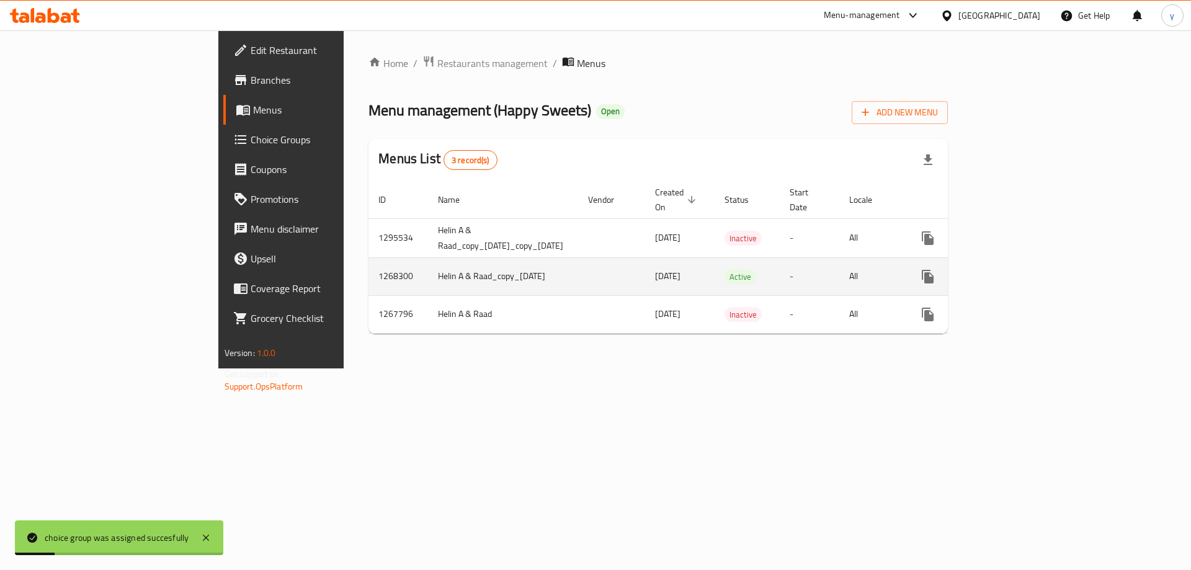
click at [1032, 272] on div "enhanced table" at bounding box center [972, 277] width 119 height 30
click at [1025, 269] on icon "enhanced table" at bounding box center [1017, 276] width 15 height 15
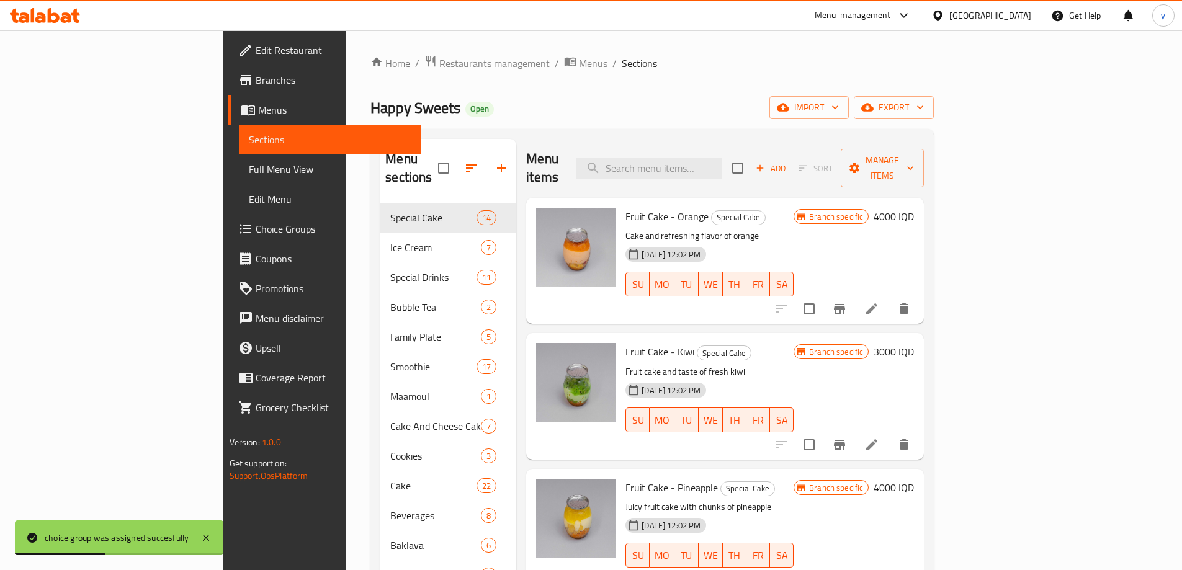
click at [249, 162] on span "Full Menu View" at bounding box center [330, 169] width 162 height 15
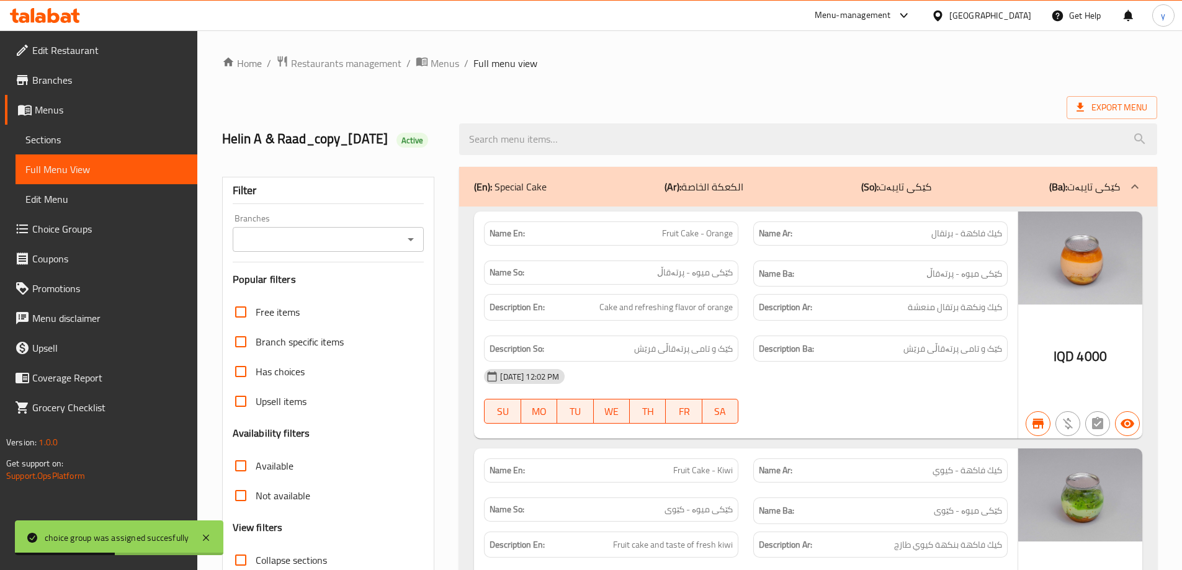
click at [407, 247] on icon "Open" at bounding box center [410, 239] width 15 height 15
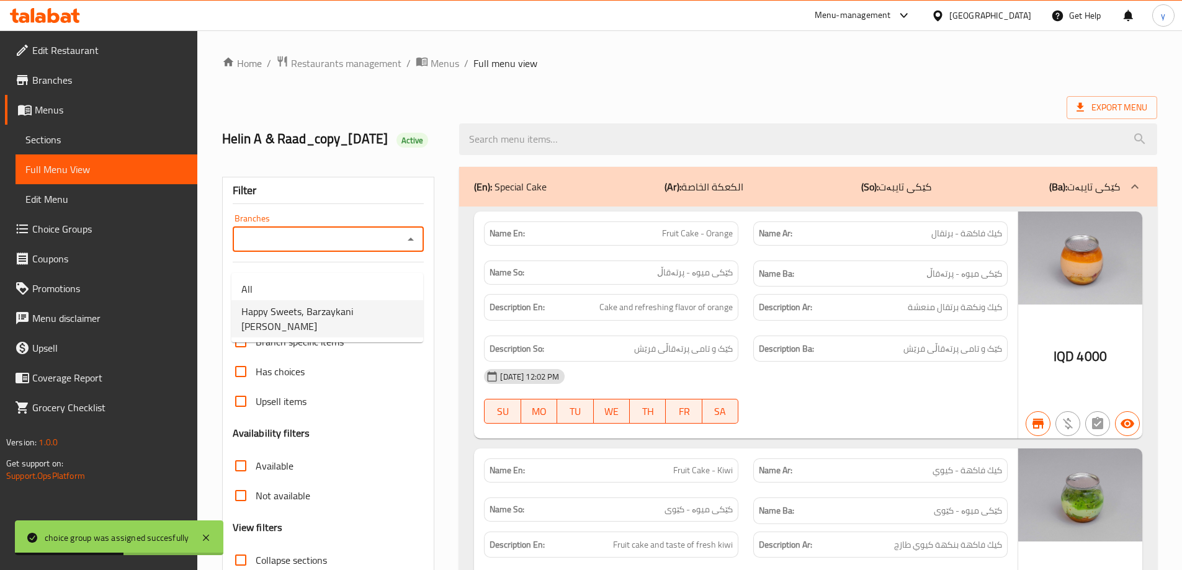
click at [332, 308] on span "Happy Sweets, Barzaykani [PERSON_NAME]" at bounding box center [327, 319] width 172 height 30
type input "Happy Sweets, Barzaykani [PERSON_NAME]"
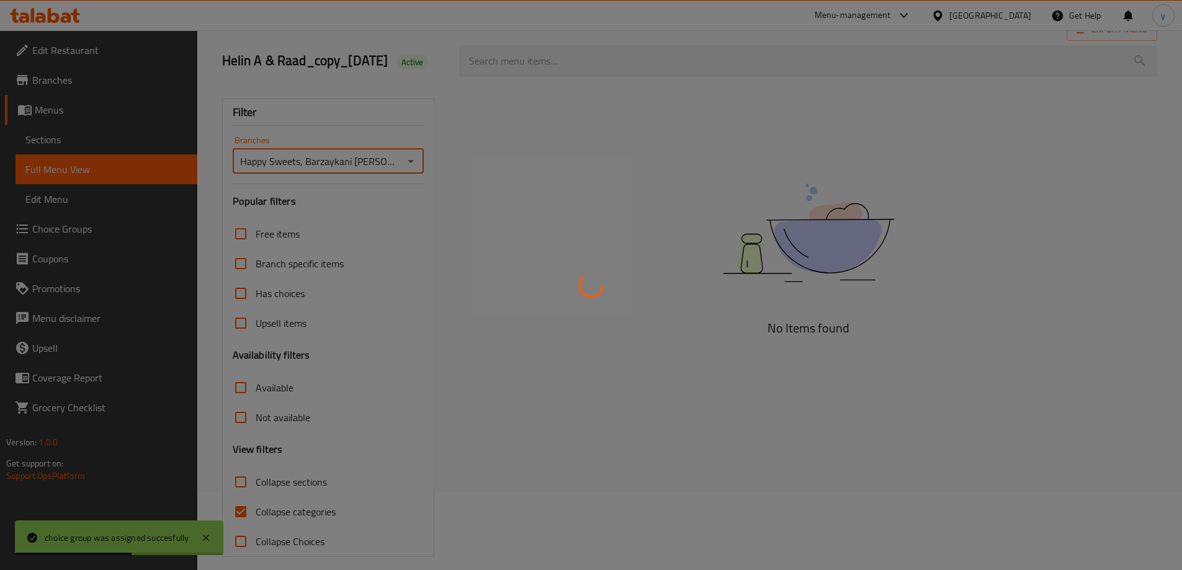
scroll to position [109, 0]
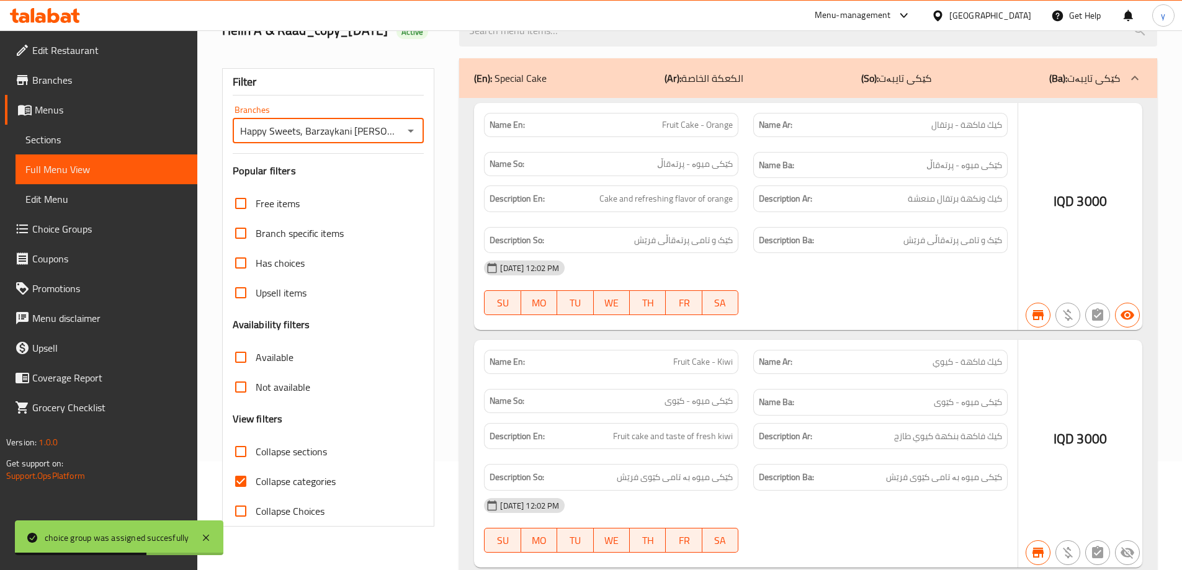
click at [242, 503] on div at bounding box center [591, 285] width 1182 height 570
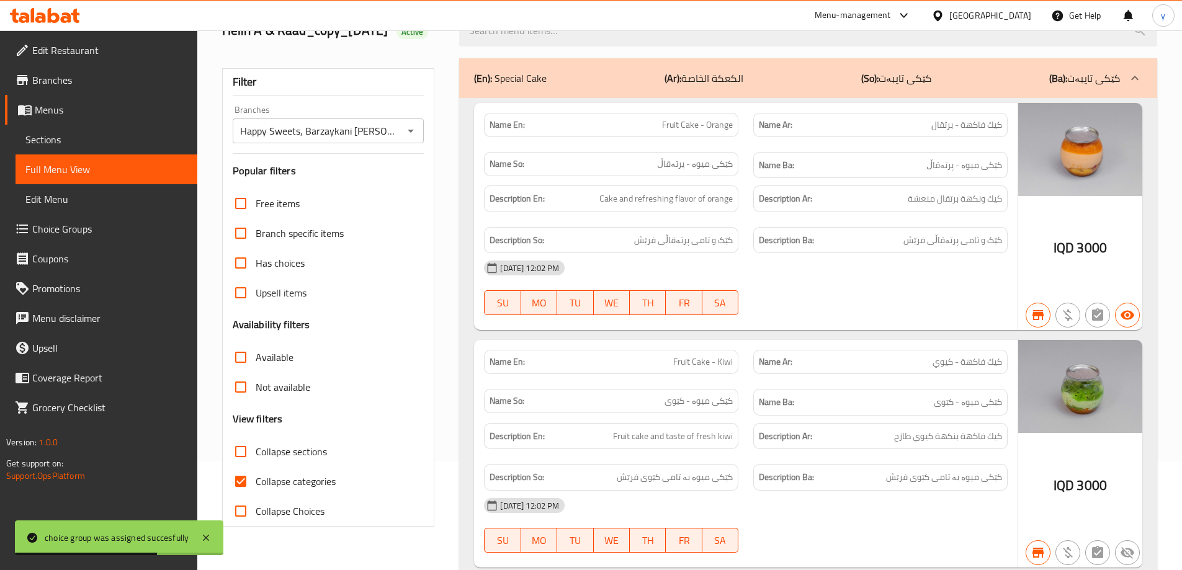
click at [242, 496] on input "Collapse categories" at bounding box center [241, 481] width 30 height 30
checkbox input "false"
click at [240, 466] on input "Collapse sections" at bounding box center [241, 452] width 30 height 30
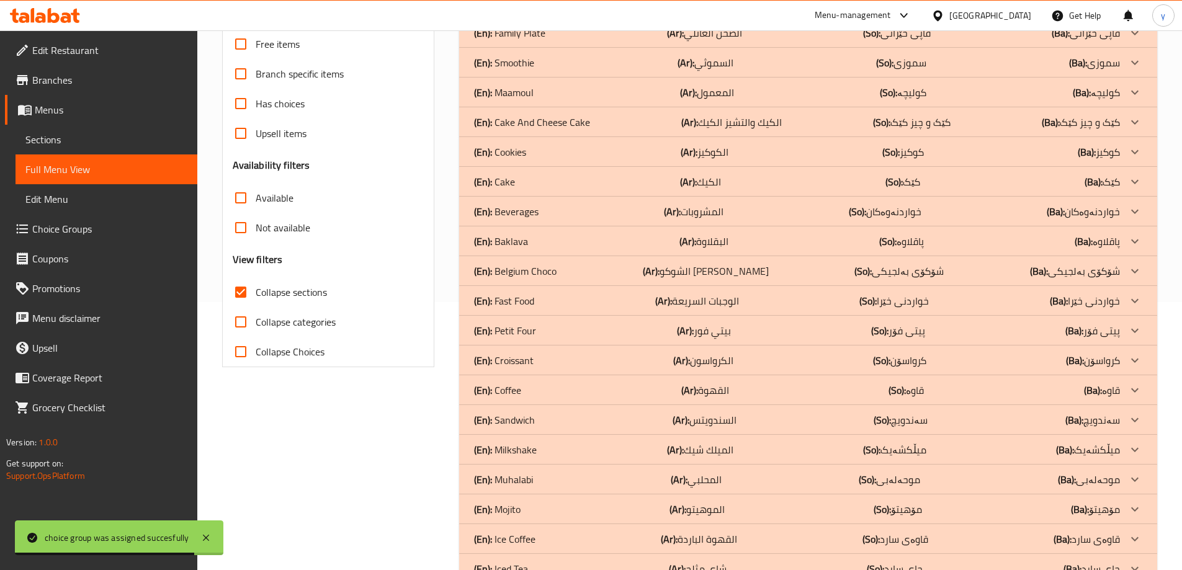
scroll to position [325, 0]
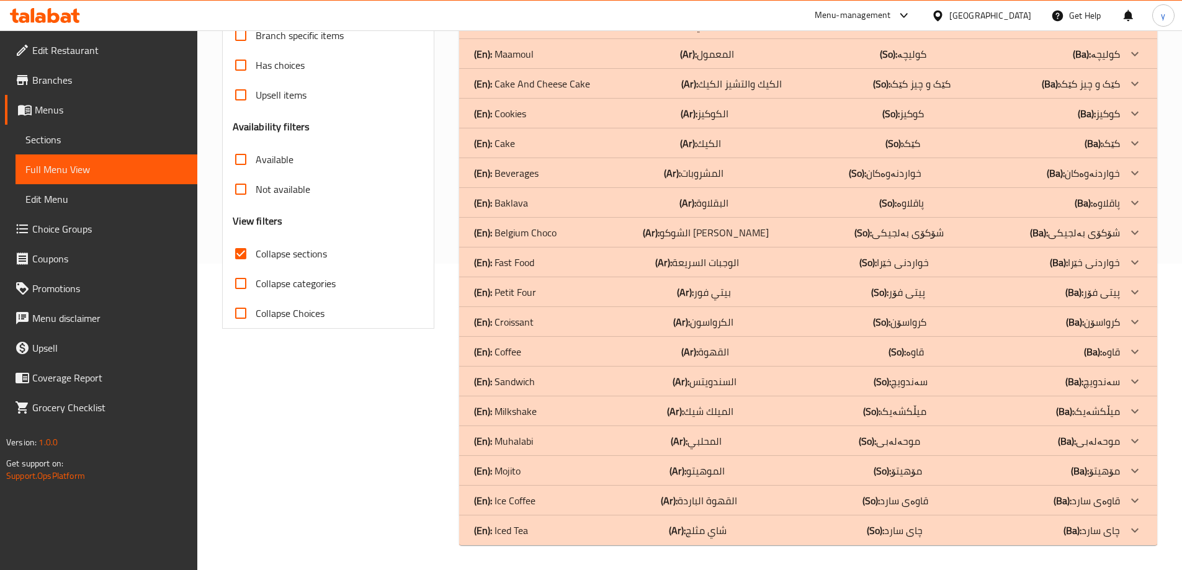
click at [572, 234] on div "(En): Belgium Choco (Ar): الشوكو البلجيكي (So): شۆکۆی بەلجیکی (Ba): شۆکۆی بەلجی…" at bounding box center [797, 232] width 646 height 15
click at [732, 233] on p "(Ar): الشوكو البلجيكي" at bounding box center [706, 232] width 126 height 15
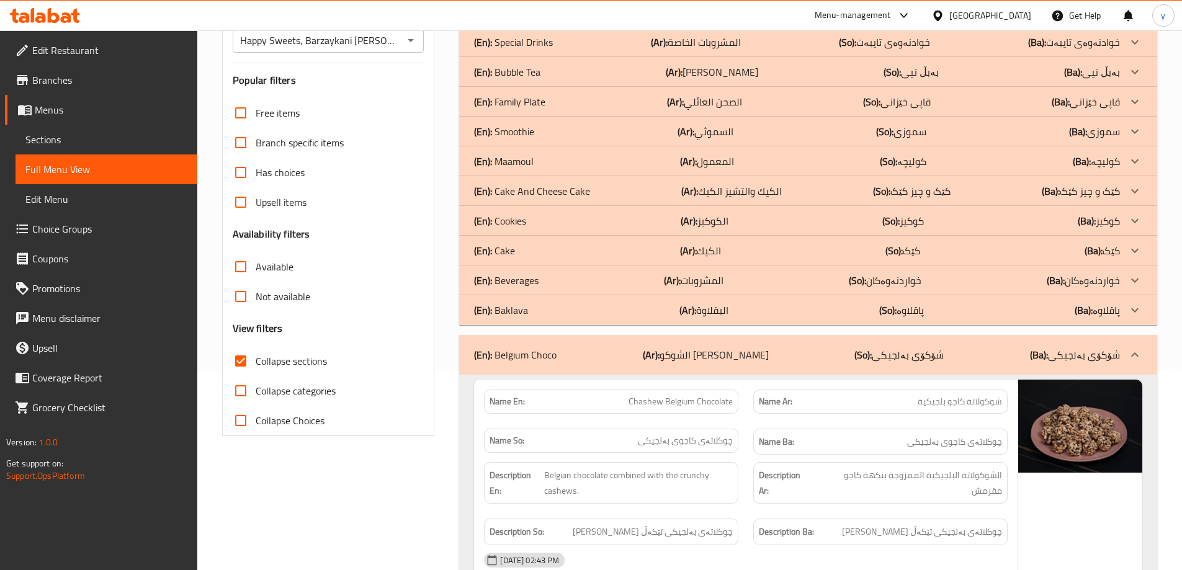
scroll to position [248, 0]
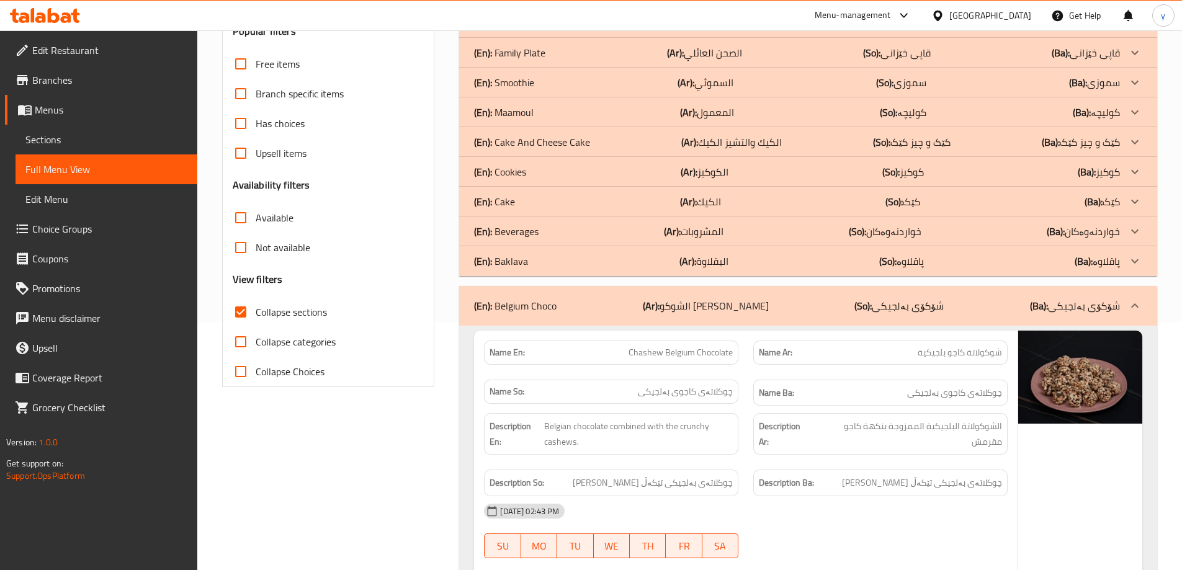
click at [530, 206] on div "(En): Cake (Ar): الكيك (So): کێک (Ba): کێک" at bounding box center [808, 202] width 698 height 30
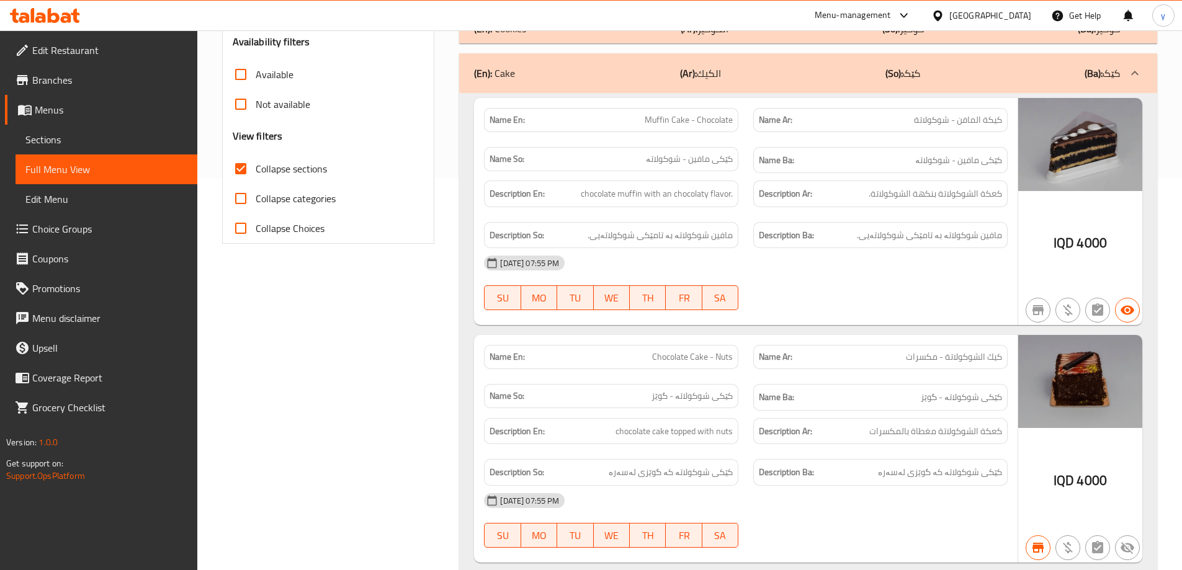
scroll to position [19, 0]
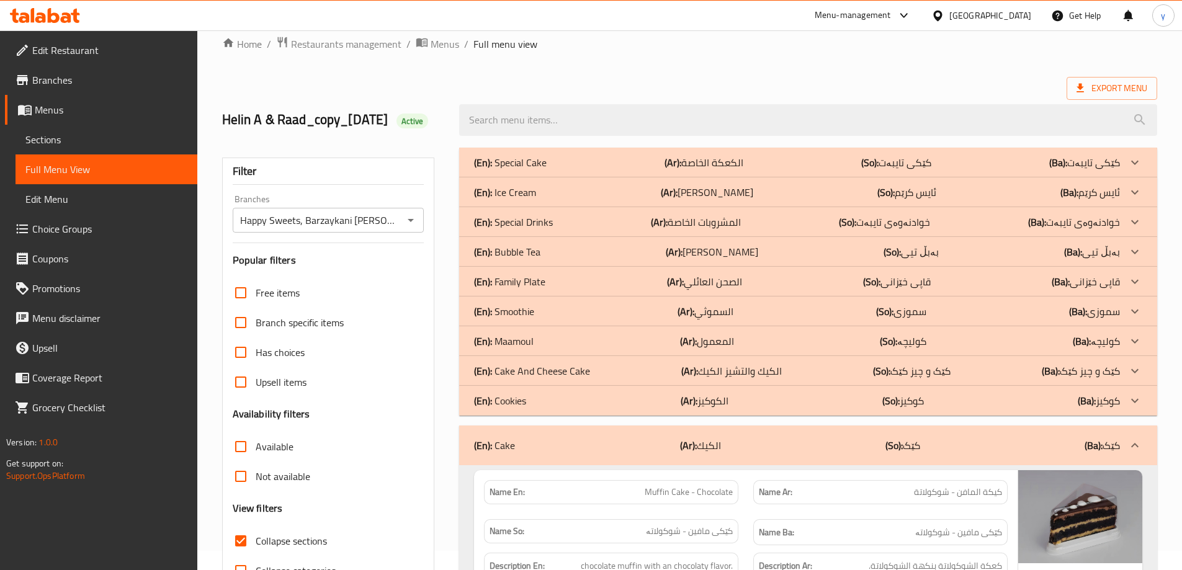
click at [411, 222] on icon "Open" at bounding box center [410, 220] width 6 height 3
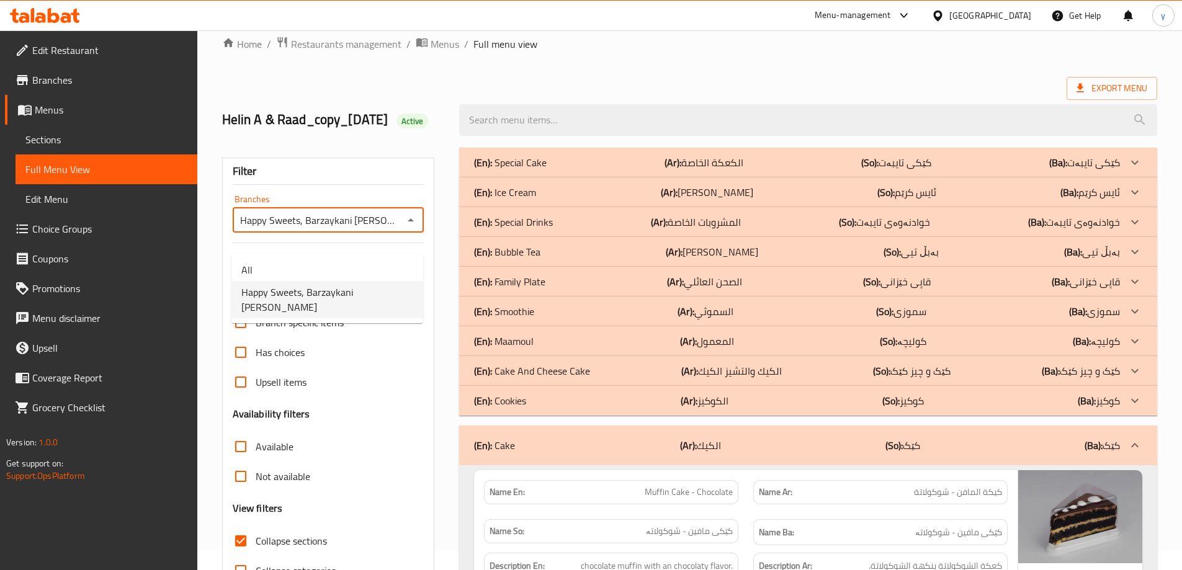
click at [384, 308] on div "Free items" at bounding box center [329, 293] width 192 height 30
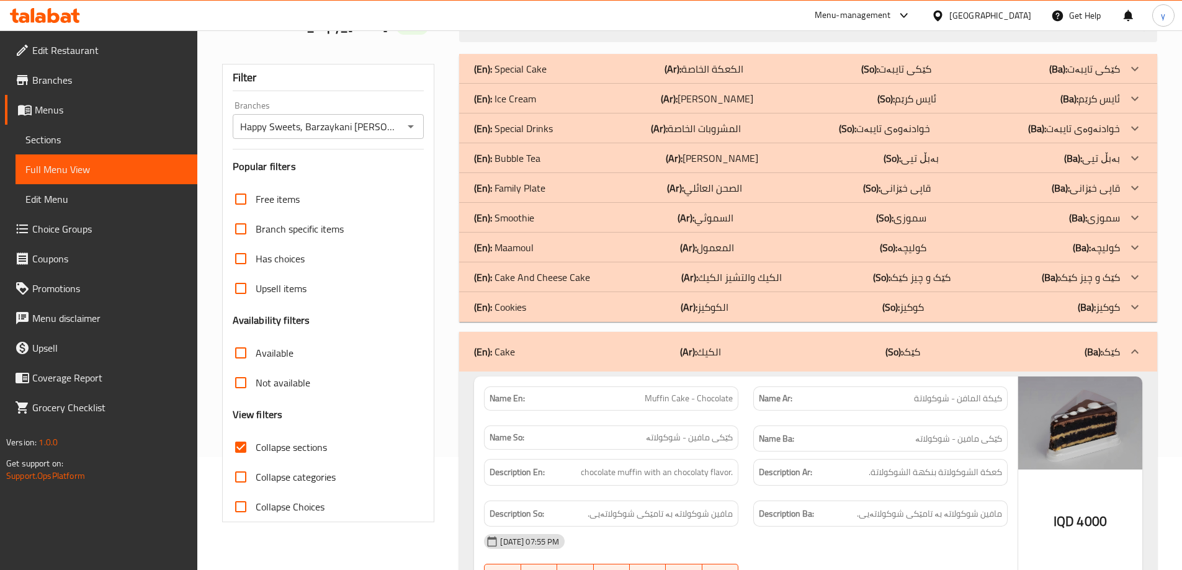
scroll to position [143, 0]
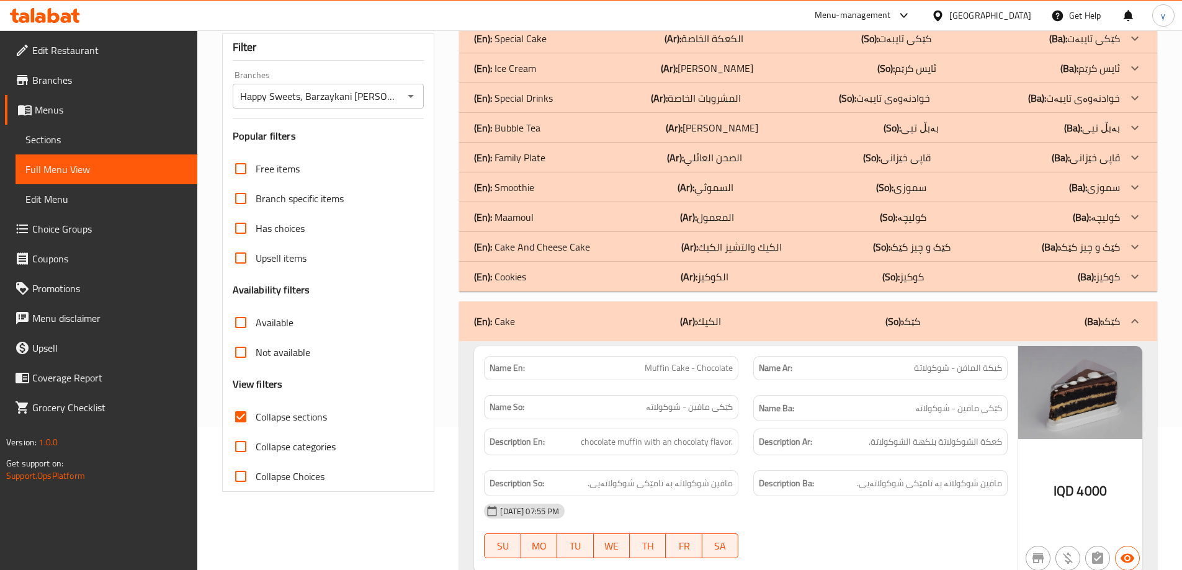
click at [252, 432] on input "Collapse sections" at bounding box center [241, 417] width 30 height 30
checkbox input "false"
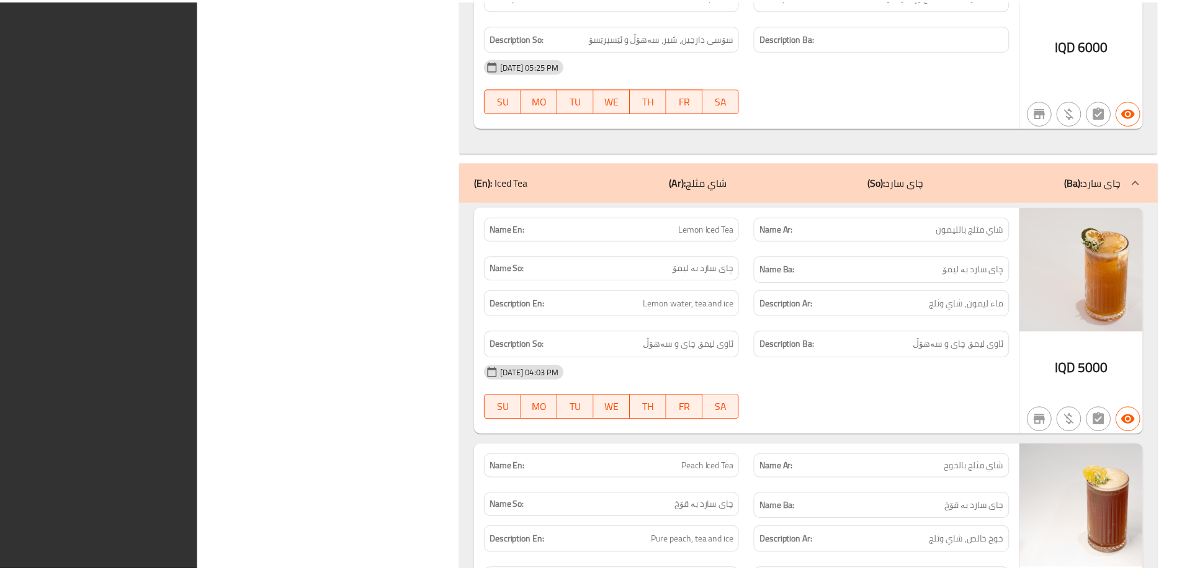
scroll to position [63666, 0]
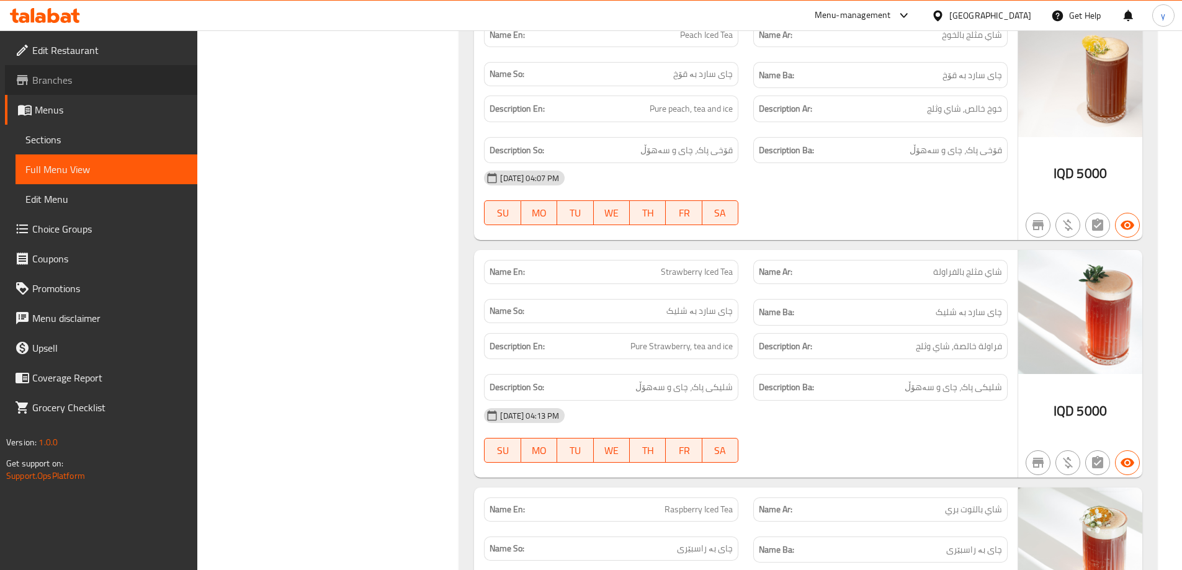
click at [104, 83] on span "Branches" at bounding box center [109, 80] width 155 height 15
